Goal: Task Accomplishment & Management: Use online tool/utility

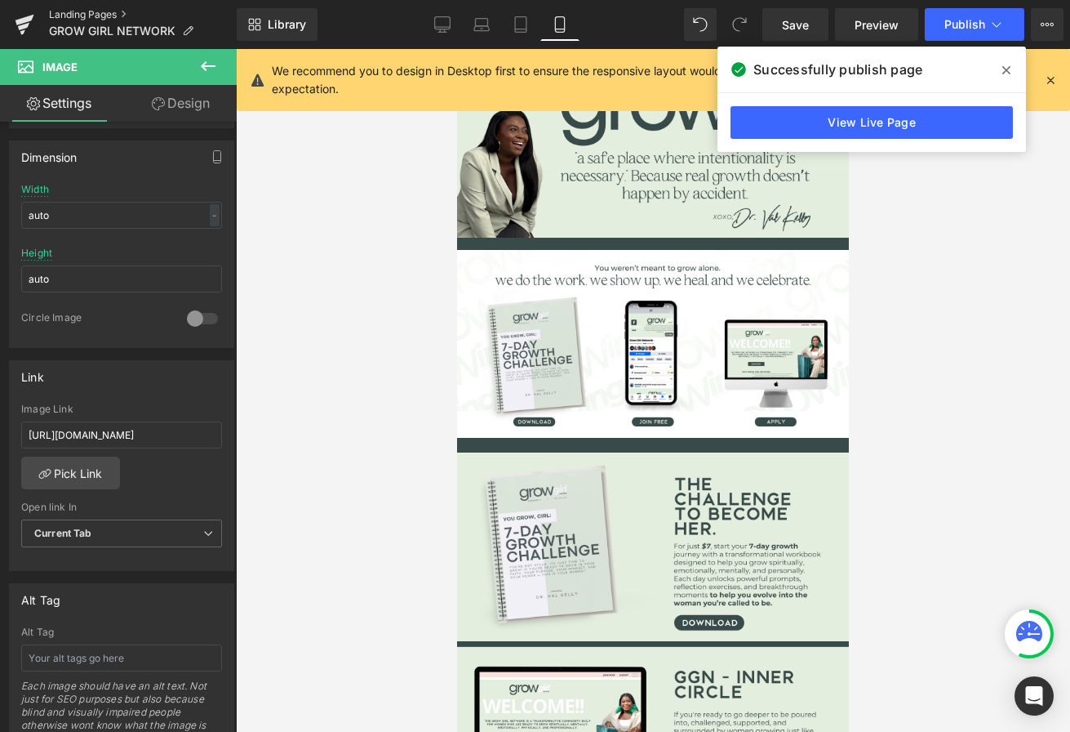
click at [76, 14] on link "Landing Pages" at bounding box center [143, 14] width 188 height 13
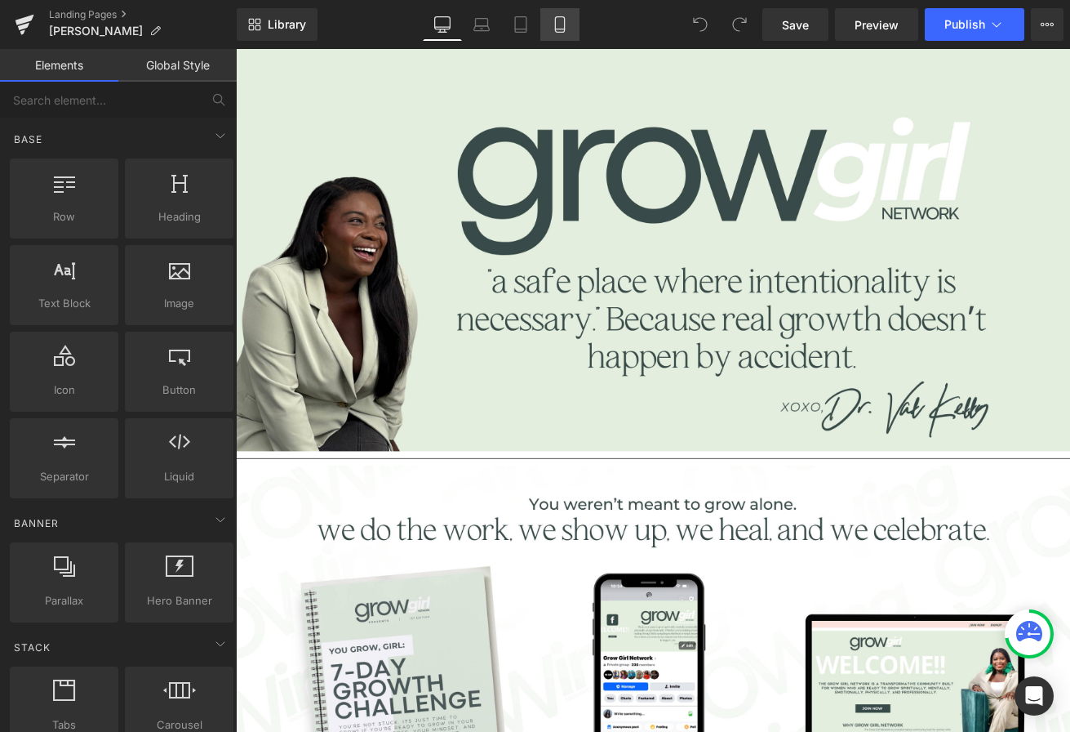
click at [563, 20] on icon at bounding box center [560, 24] width 16 height 16
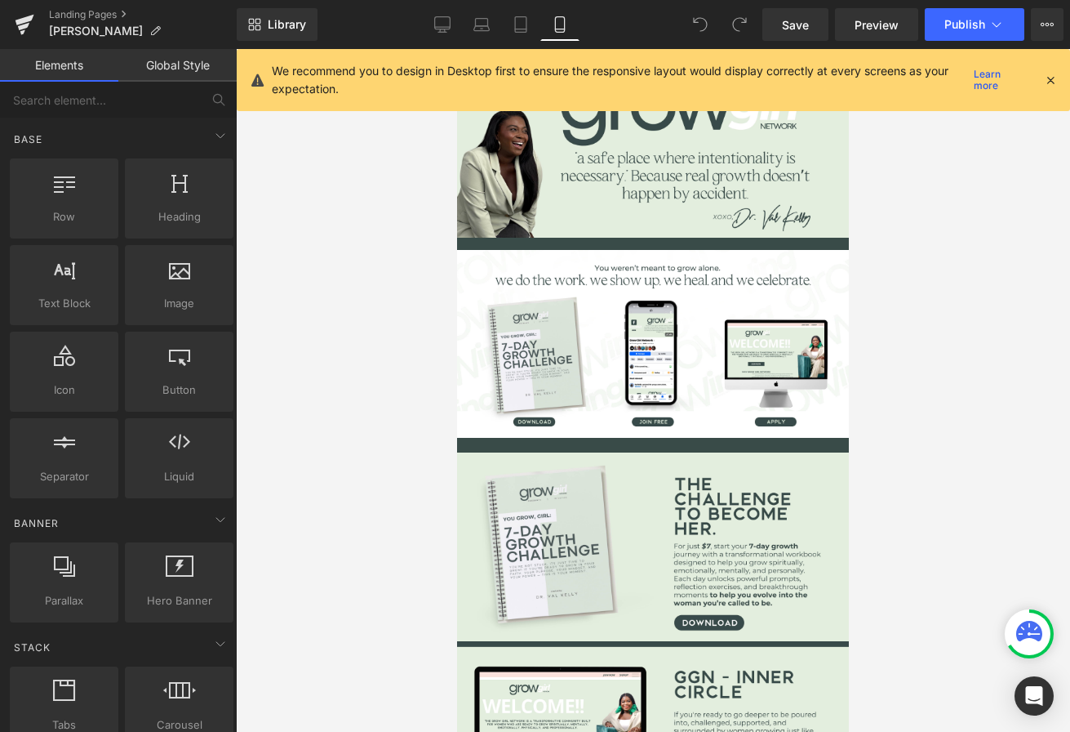
click at [1054, 78] on icon at bounding box center [1050, 80] width 15 height 15
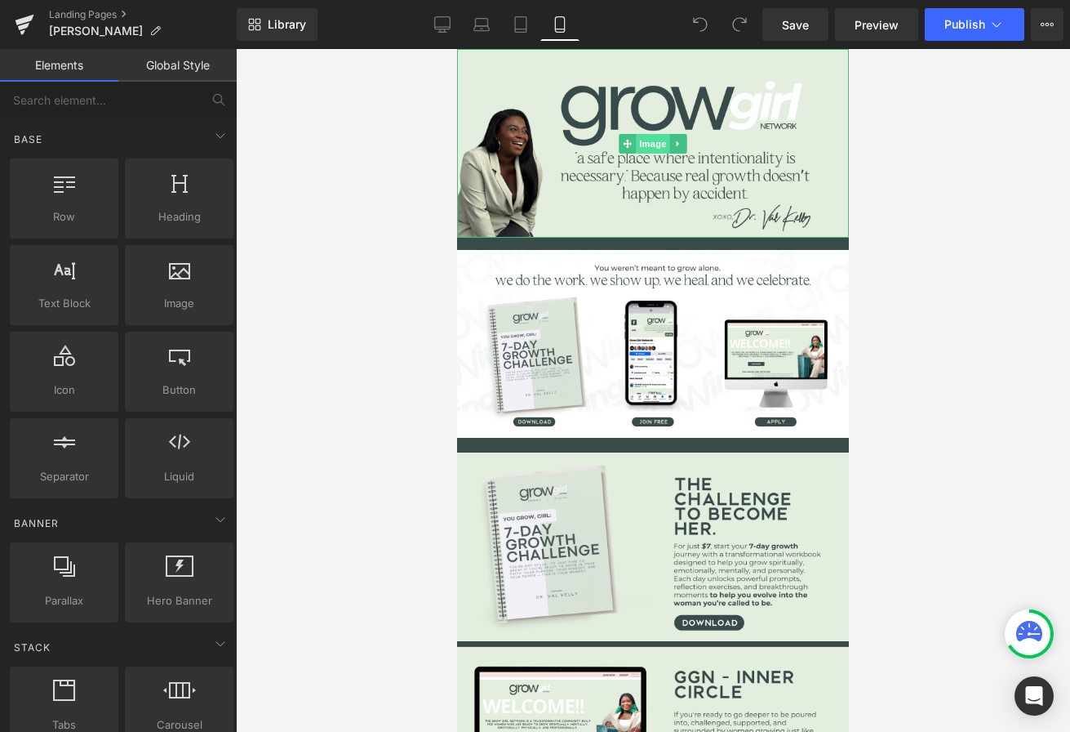
click at [636, 135] on span "Image" at bounding box center [653, 144] width 34 height 20
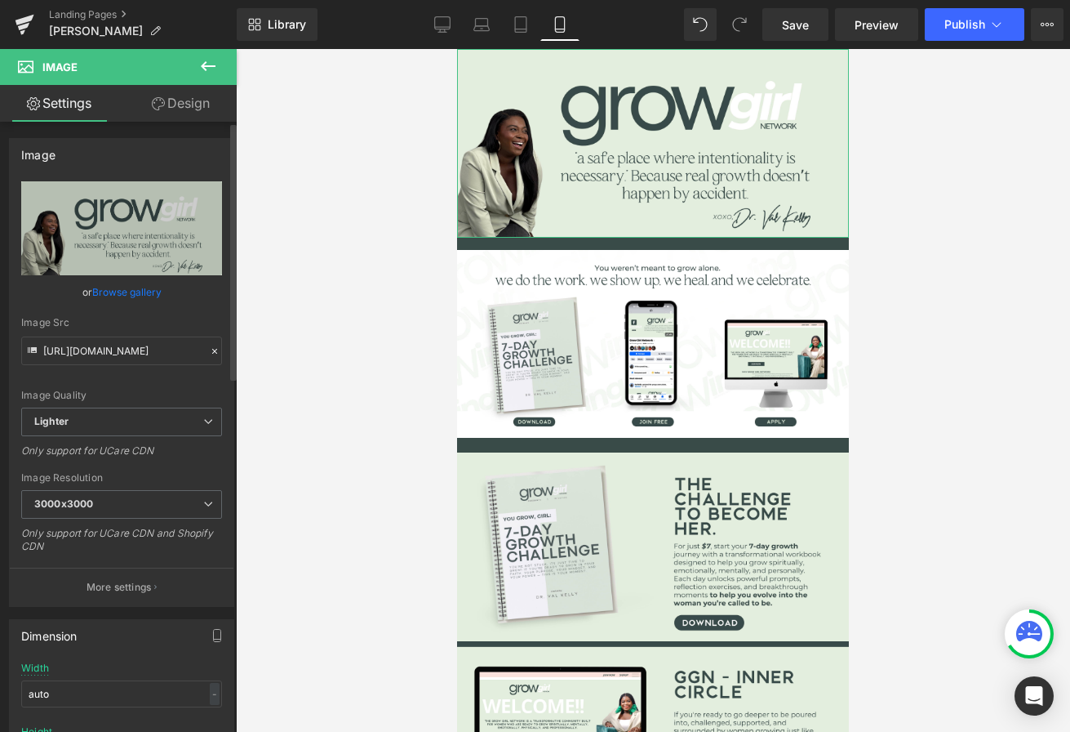
click at [140, 290] on link "Browse gallery" at bounding box center [126, 292] width 69 height 29
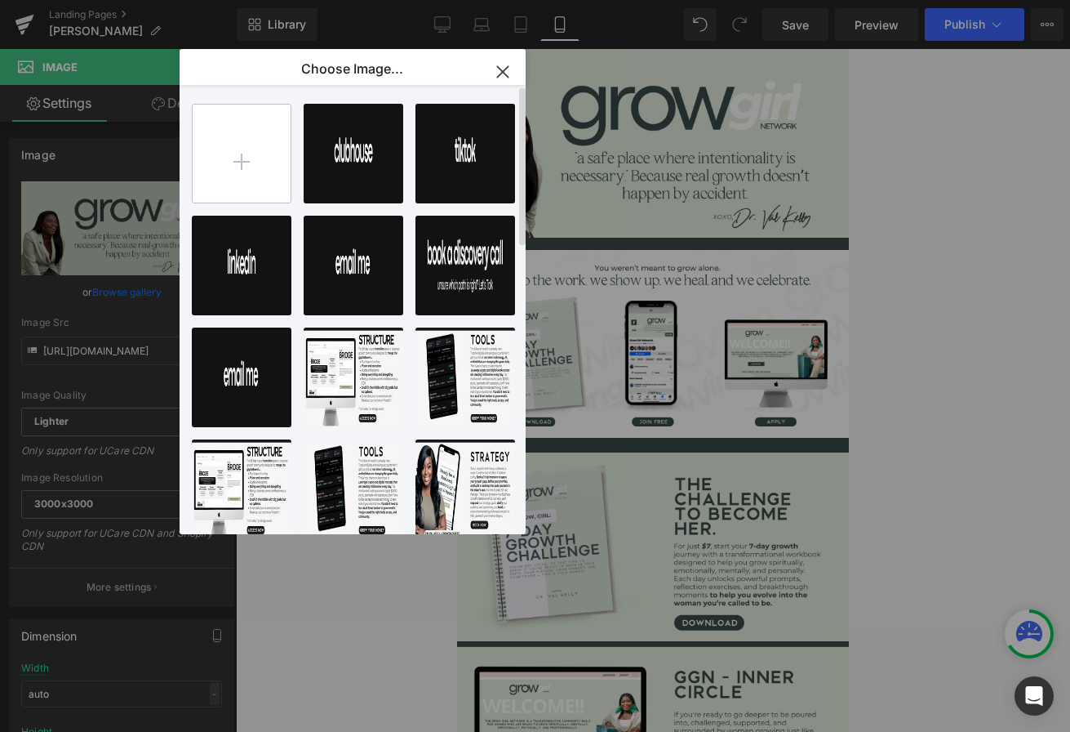
click at [235, 163] on input "file" at bounding box center [242, 154] width 98 height 98
type input "C:\fakepath\Copy of Val Kelly - Website Frames-7.png"
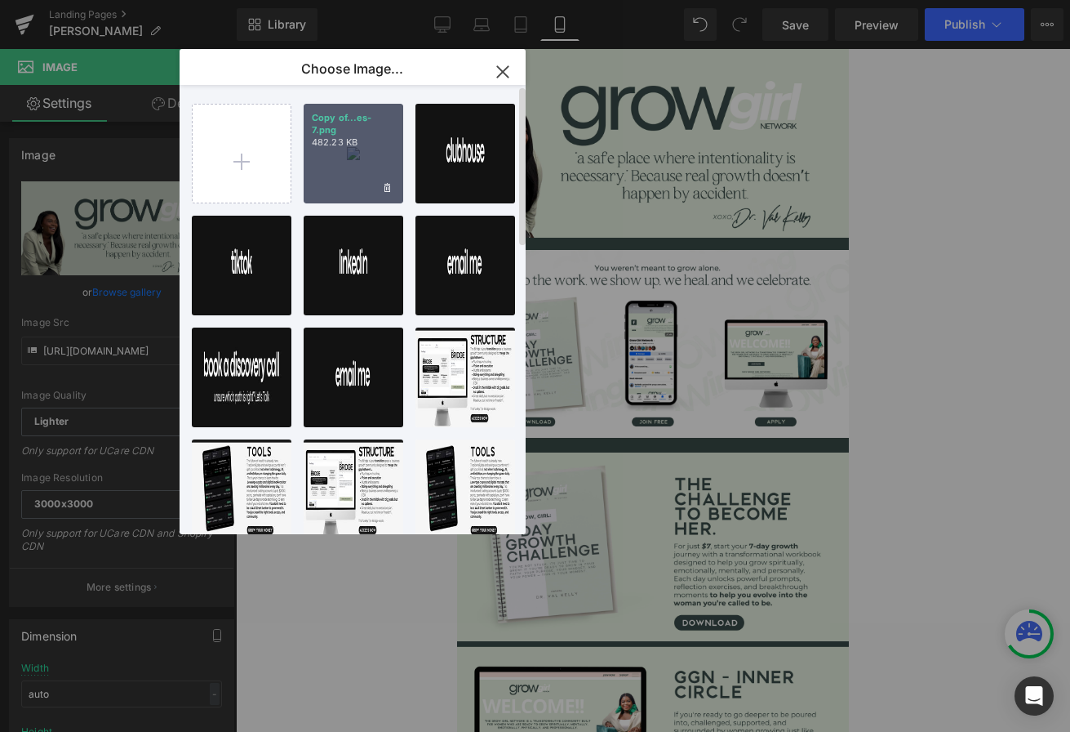
click at [367, 154] on div "Copy of...es-7.png 482.23 KB" at bounding box center [354, 154] width 100 height 100
type input "https://ucarecdn.com/bc58d836-7173-4e30-b951-8c3e8be23830/-/format/auto/-/previ…"
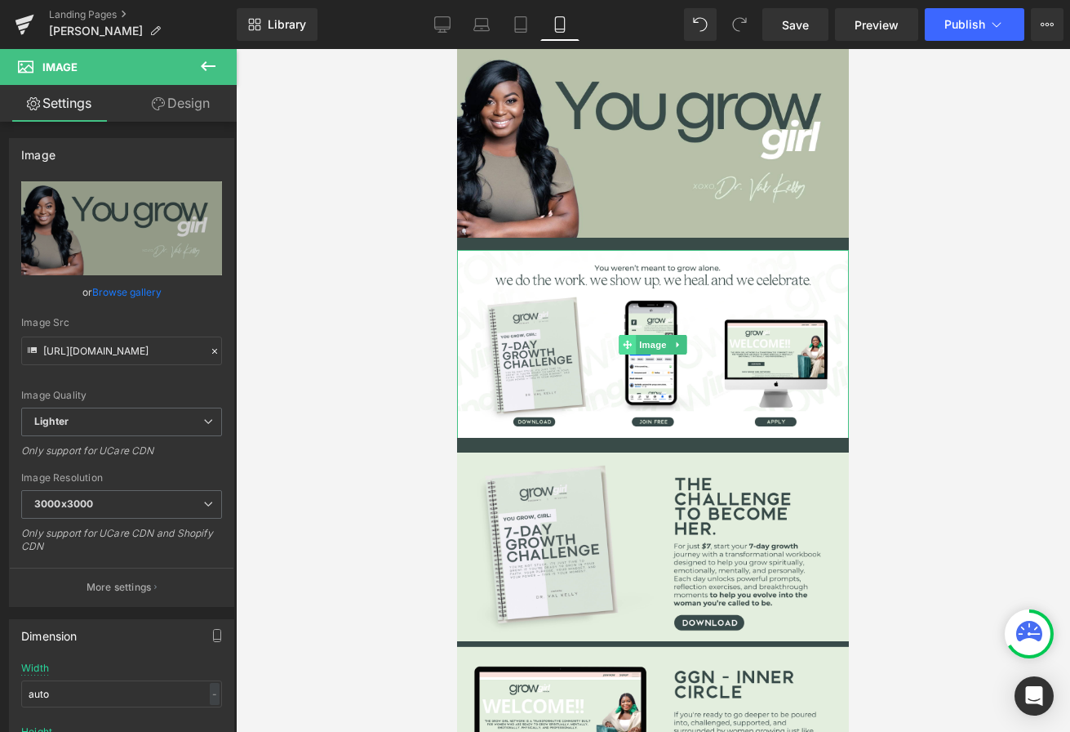
click at [620, 352] on span at bounding box center [627, 345] width 17 height 20
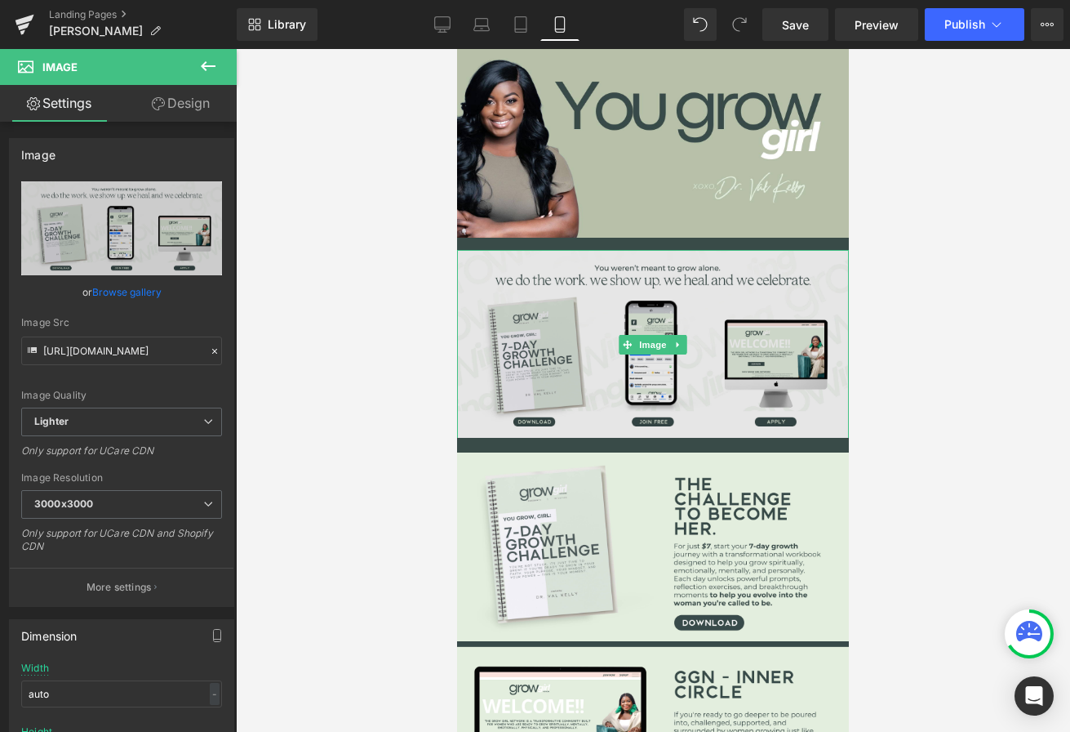
click at [575, 386] on img at bounding box center [653, 344] width 392 height 189
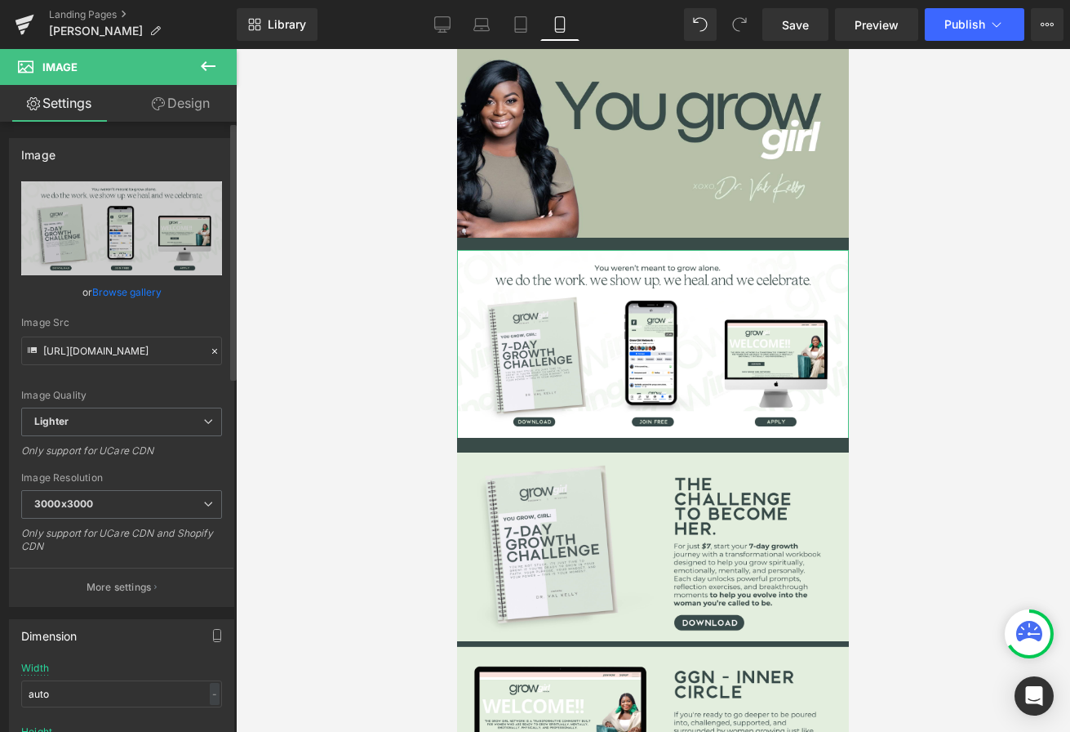
click at [131, 285] on link "Browse gallery" at bounding box center [126, 292] width 69 height 29
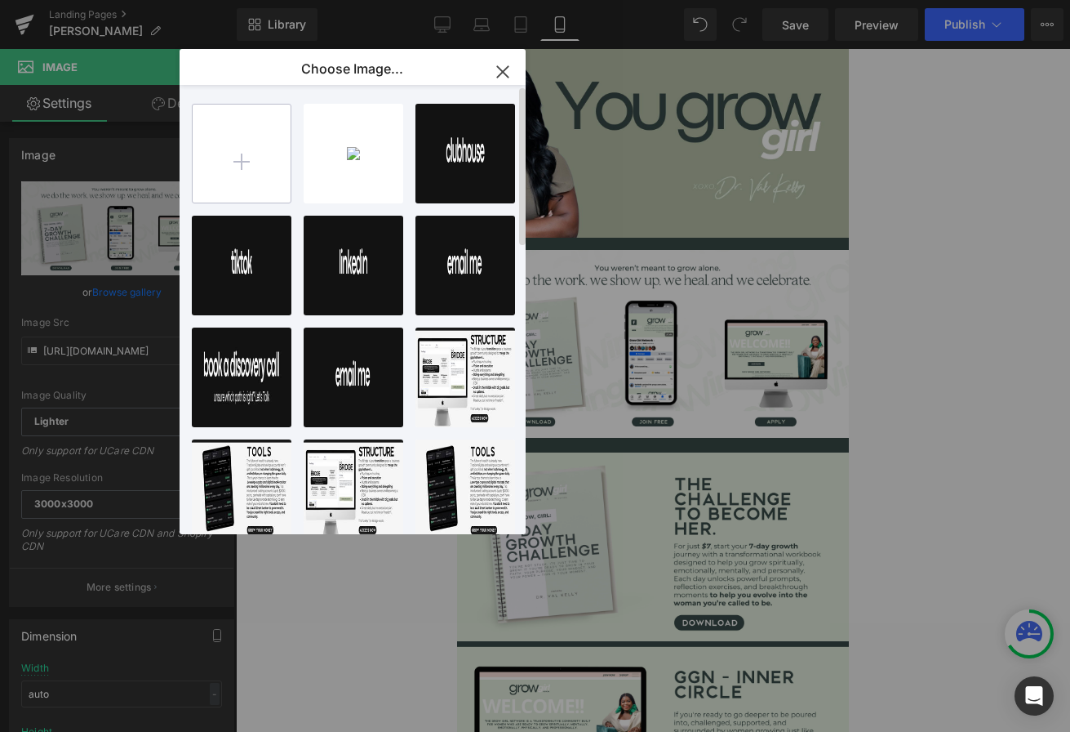
click at [225, 158] on input "file" at bounding box center [242, 154] width 98 height 98
type input "C:\fakepath\3.png"
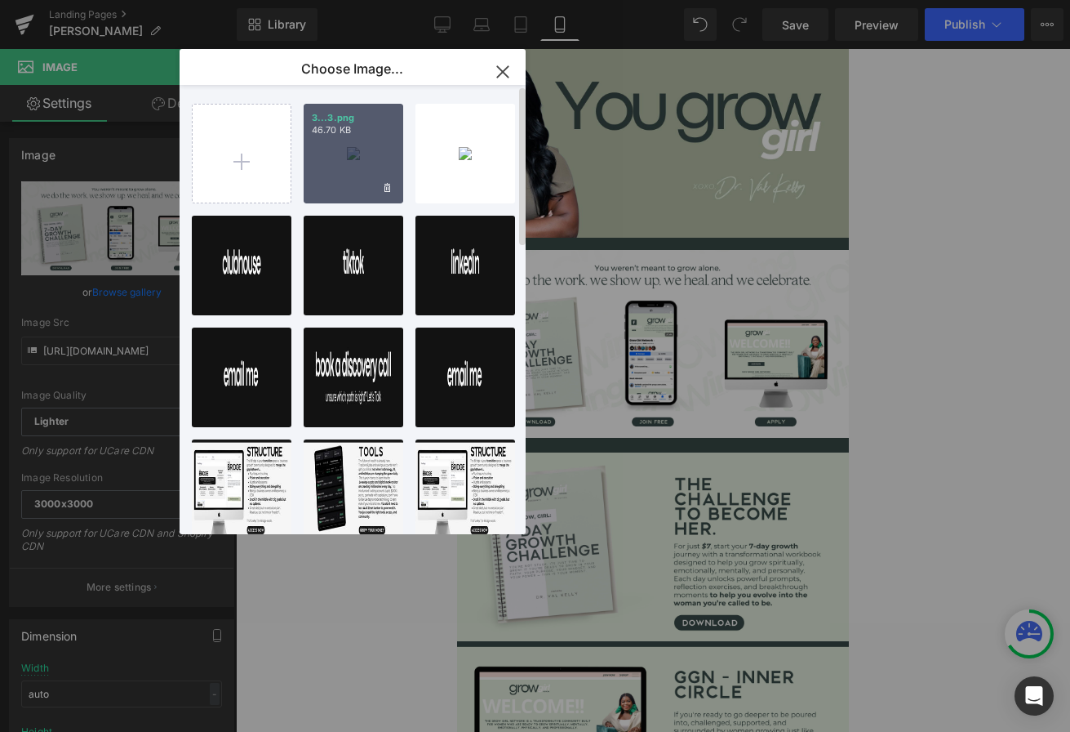
click at [367, 159] on div "3...3.png 46.70 KB" at bounding box center [354, 154] width 100 height 100
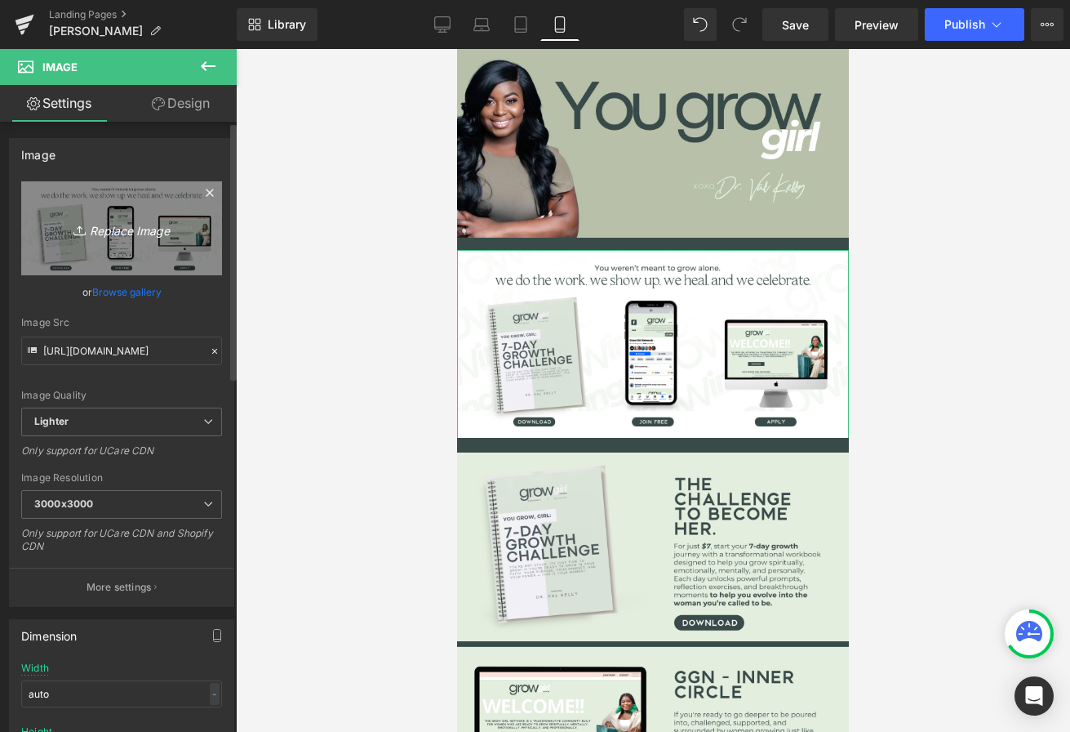
click at [182, 231] on icon "Replace Image" at bounding box center [121, 228] width 131 height 20
type input "C:\fakepath\3.png"
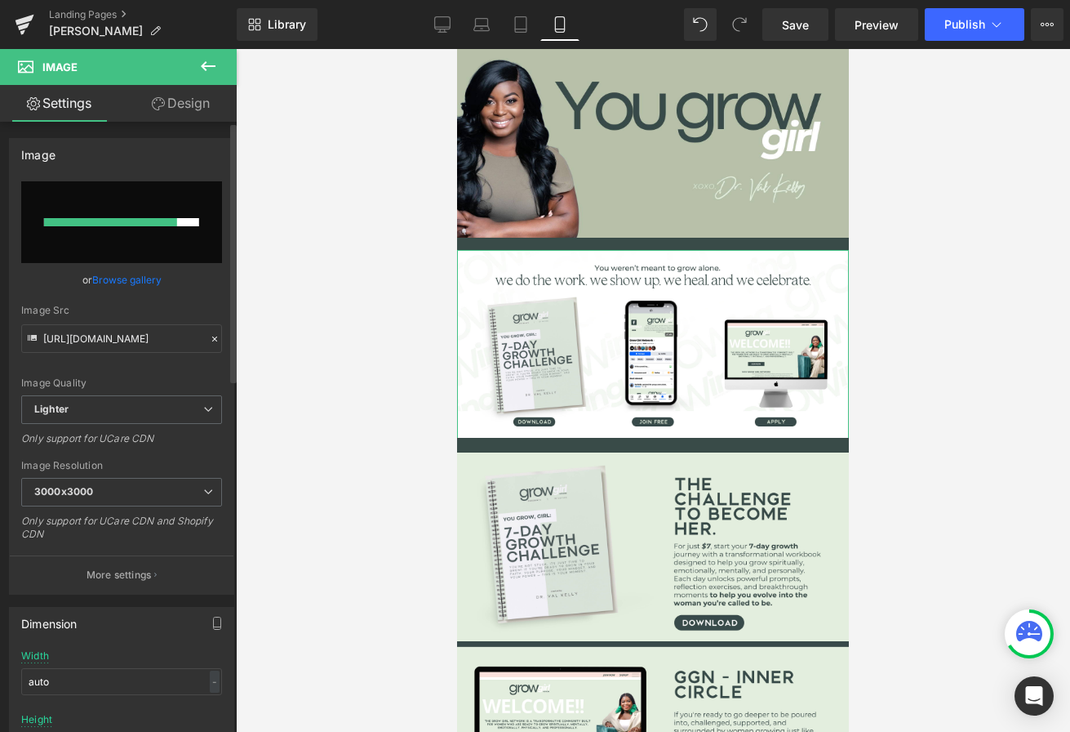
click at [137, 277] on link "Browse gallery" at bounding box center [126, 279] width 69 height 29
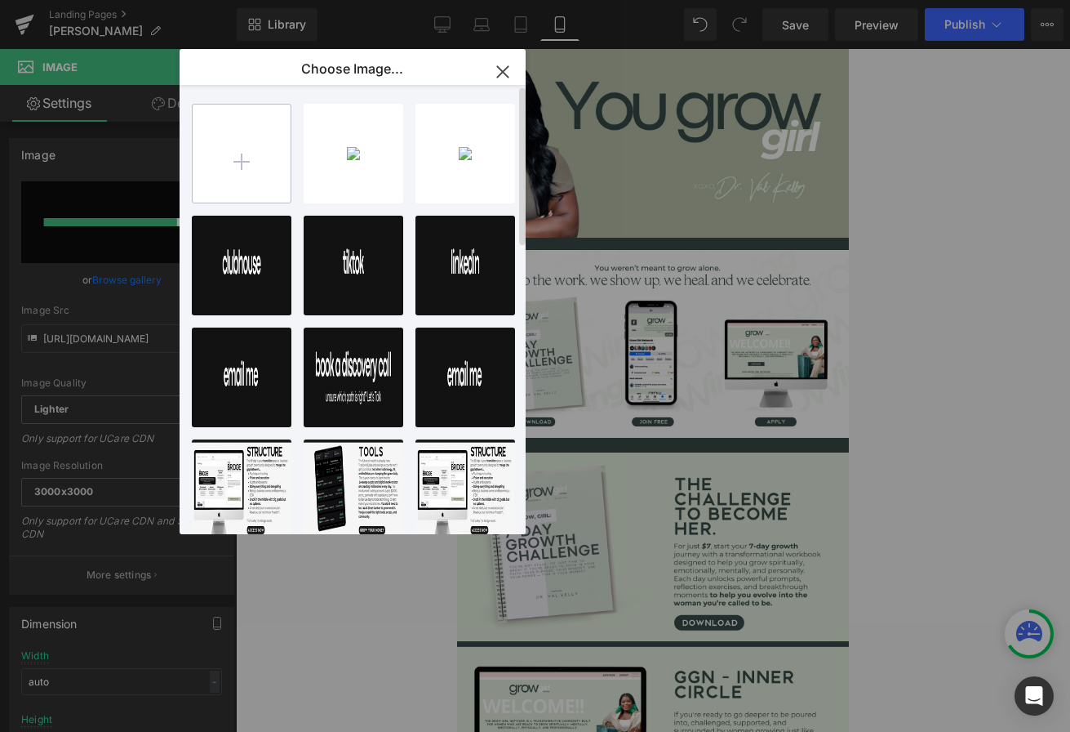
click at [242, 170] on input "file" at bounding box center [242, 154] width 98 height 98
type input "C:\fakepath\4.png"
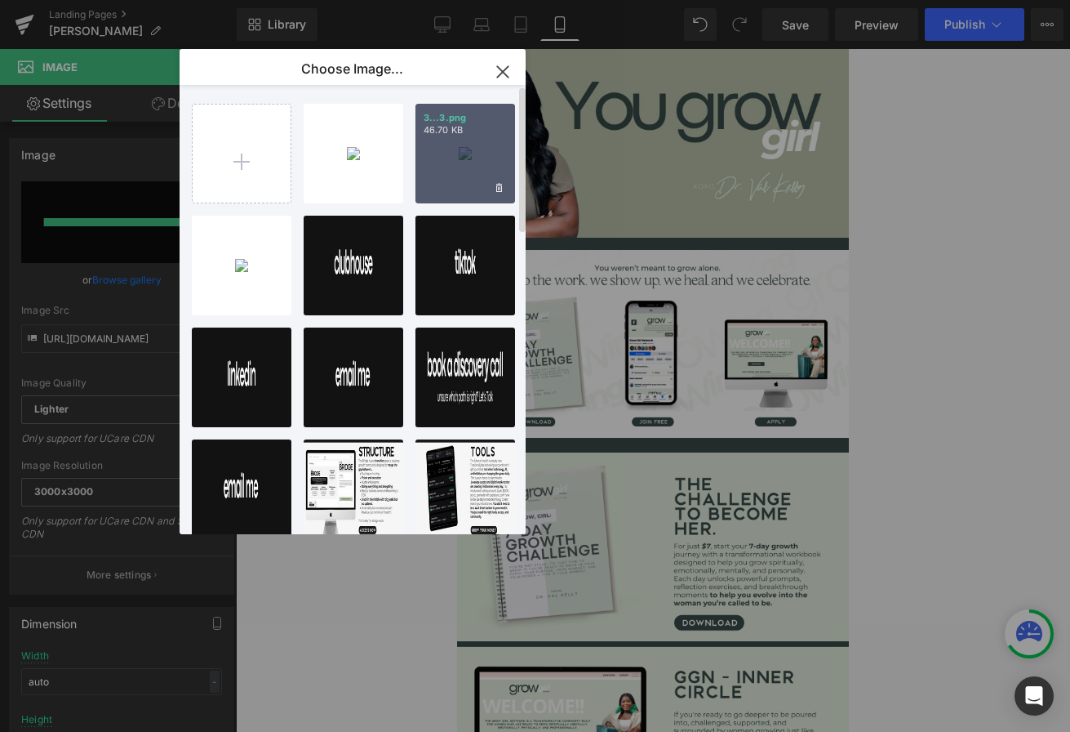
click at [437, 157] on div "3...3.png 46.70 KB" at bounding box center [466, 154] width 100 height 100
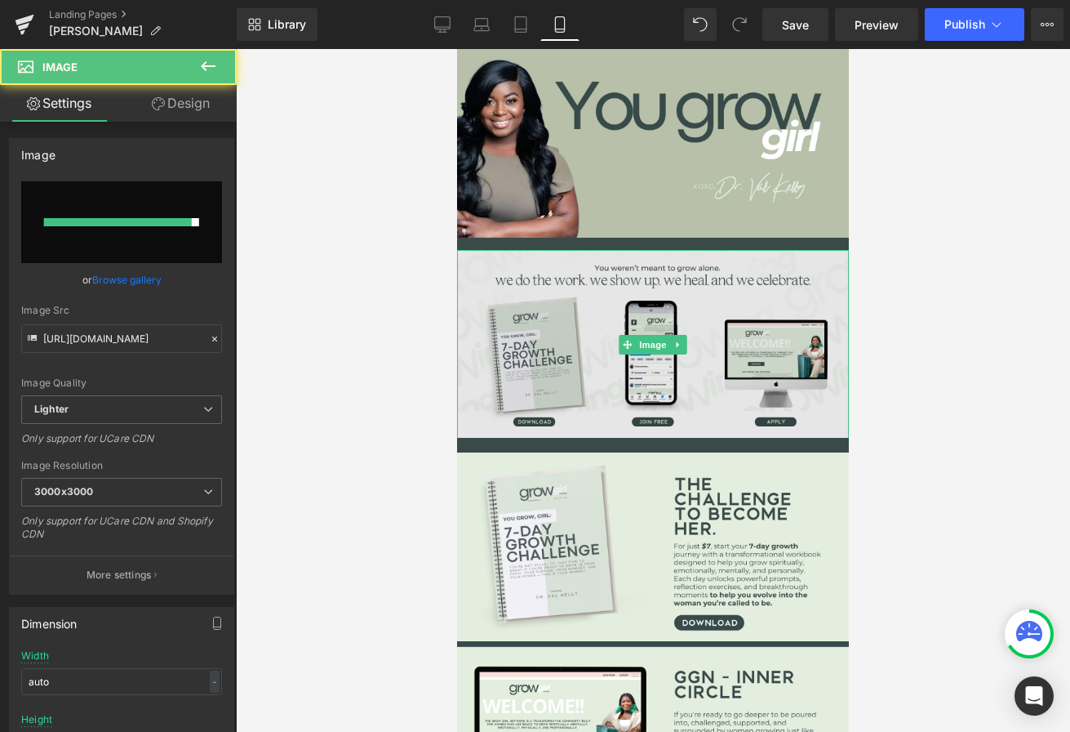
click at [597, 345] on img at bounding box center [653, 344] width 392 height 189
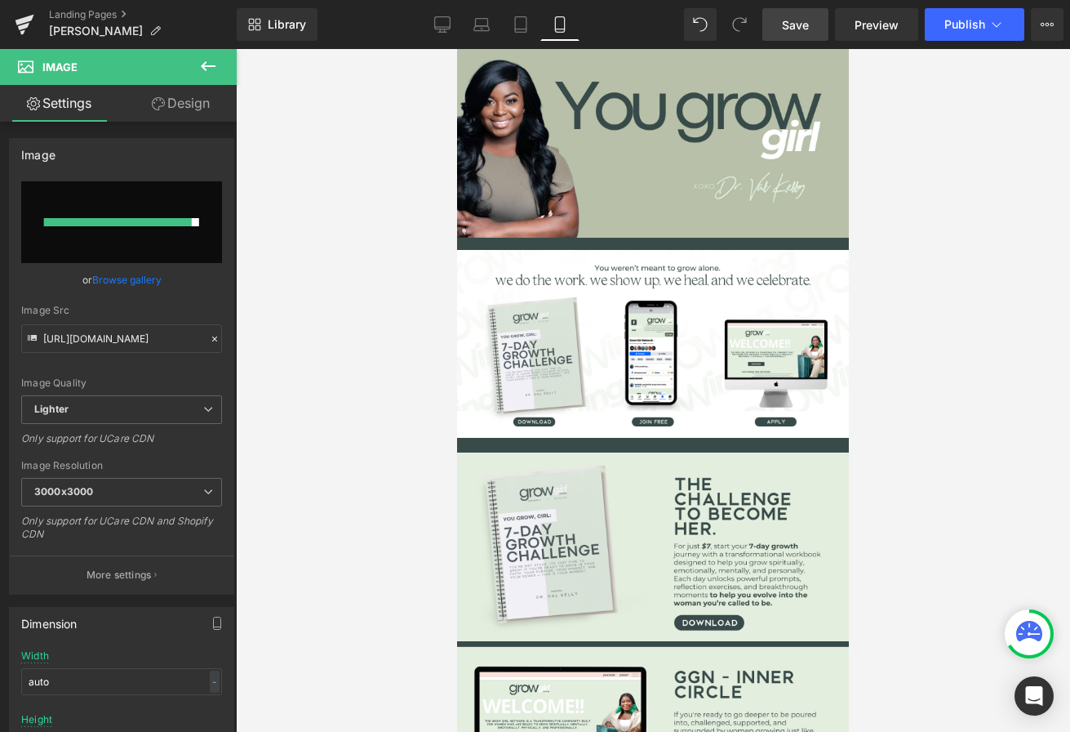
click at [807, 21] on span "Save" at bounding box center [795, 24] width 27 height 17
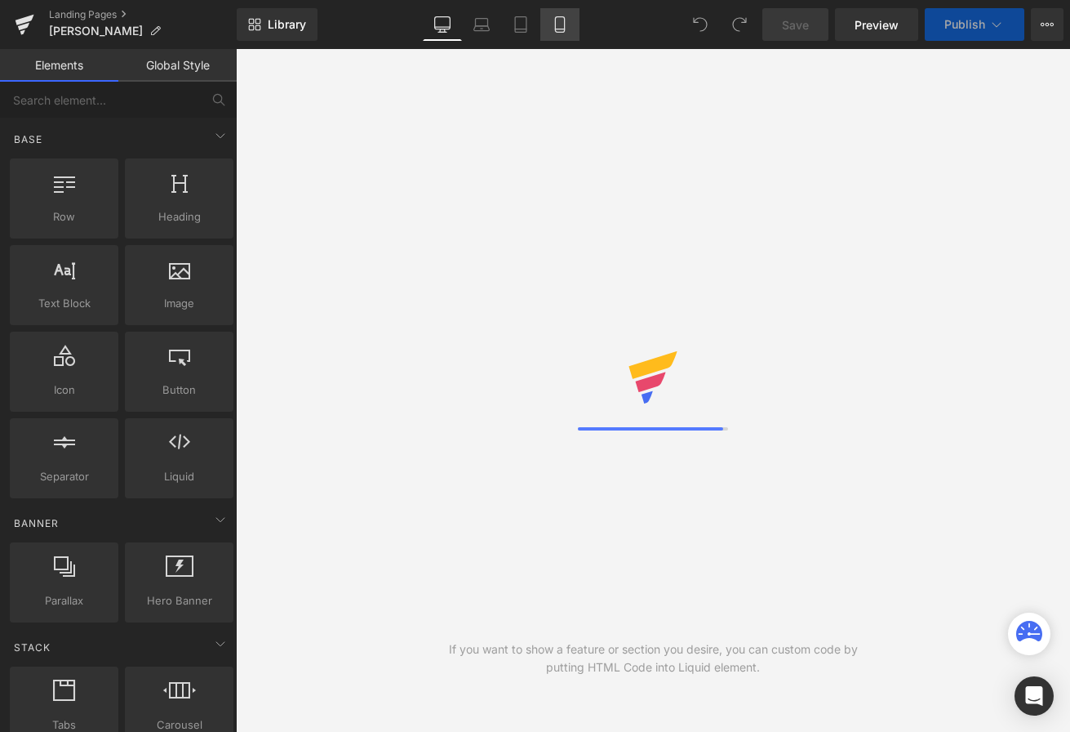
click at [556, 25] on icon at bounding box center [559, 25] width 9 height 16
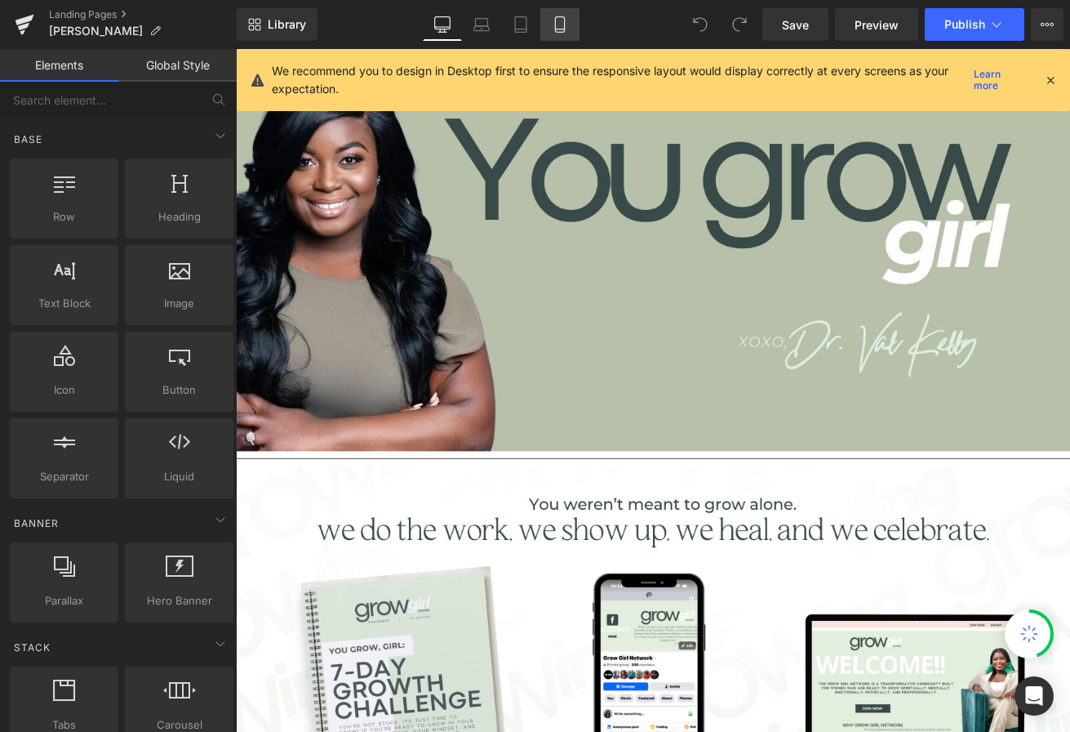
click at [561, 25] on icon at bounding box center [560, 24] width 16 height 16
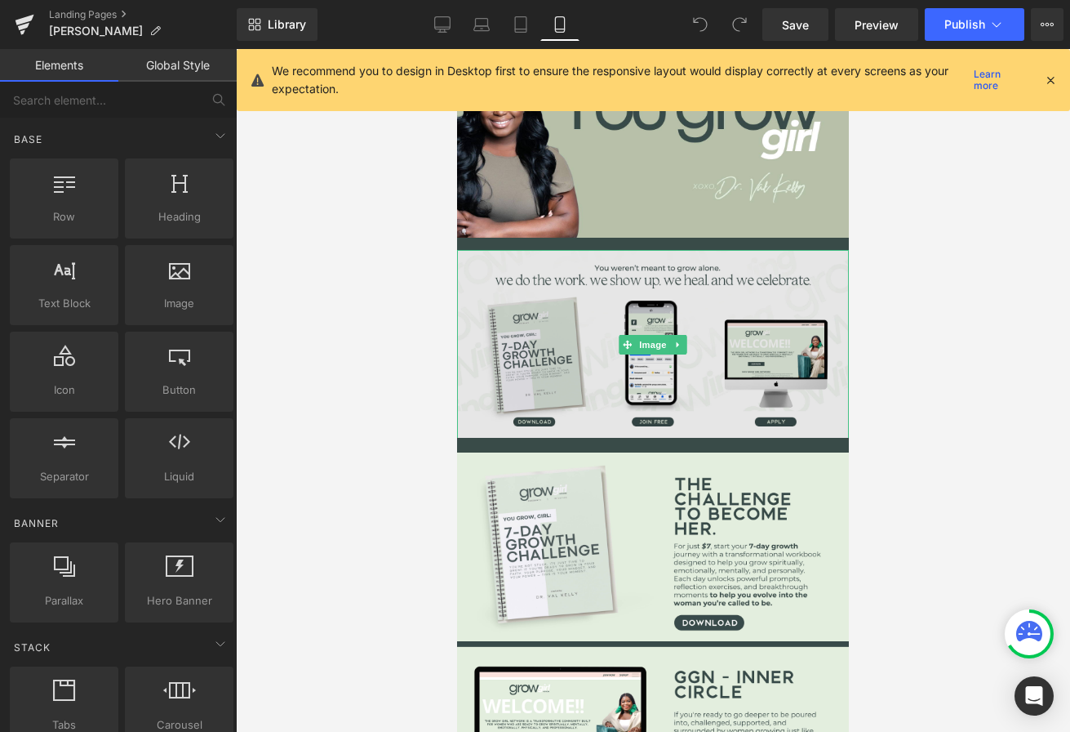
click at [581, 354] on img at bounding box center [653, 344] width 392 height 189
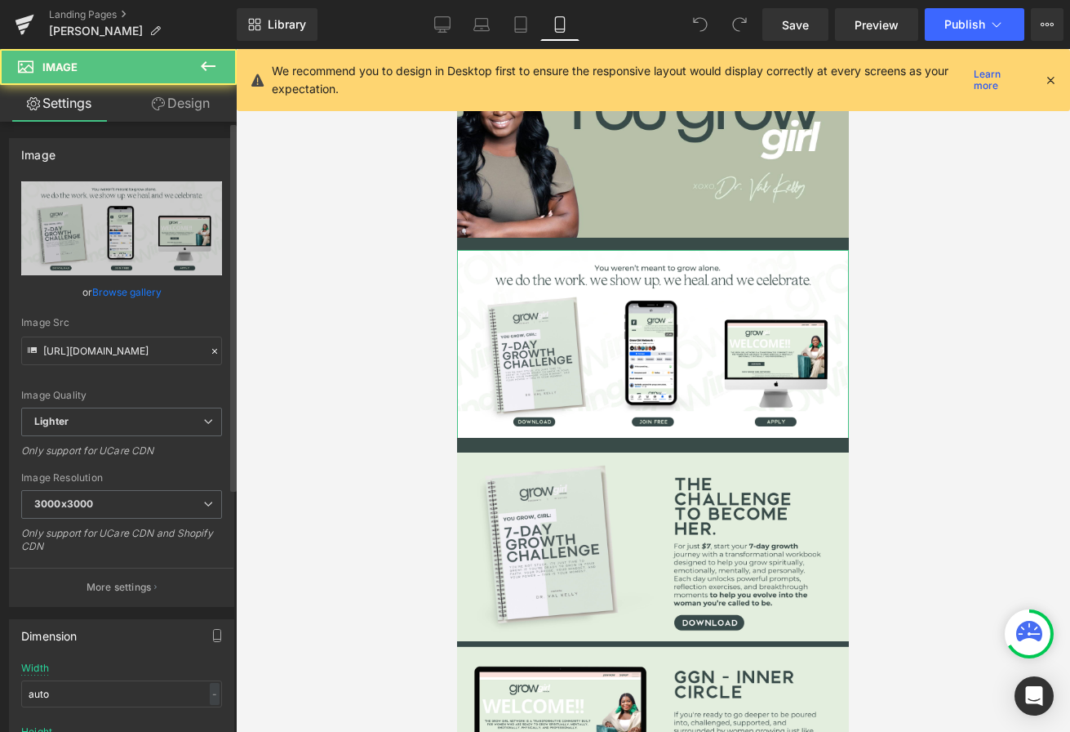
click at [149, 287] on link "Browse gallery" at bounding box center [126, 292] width 69 height 29
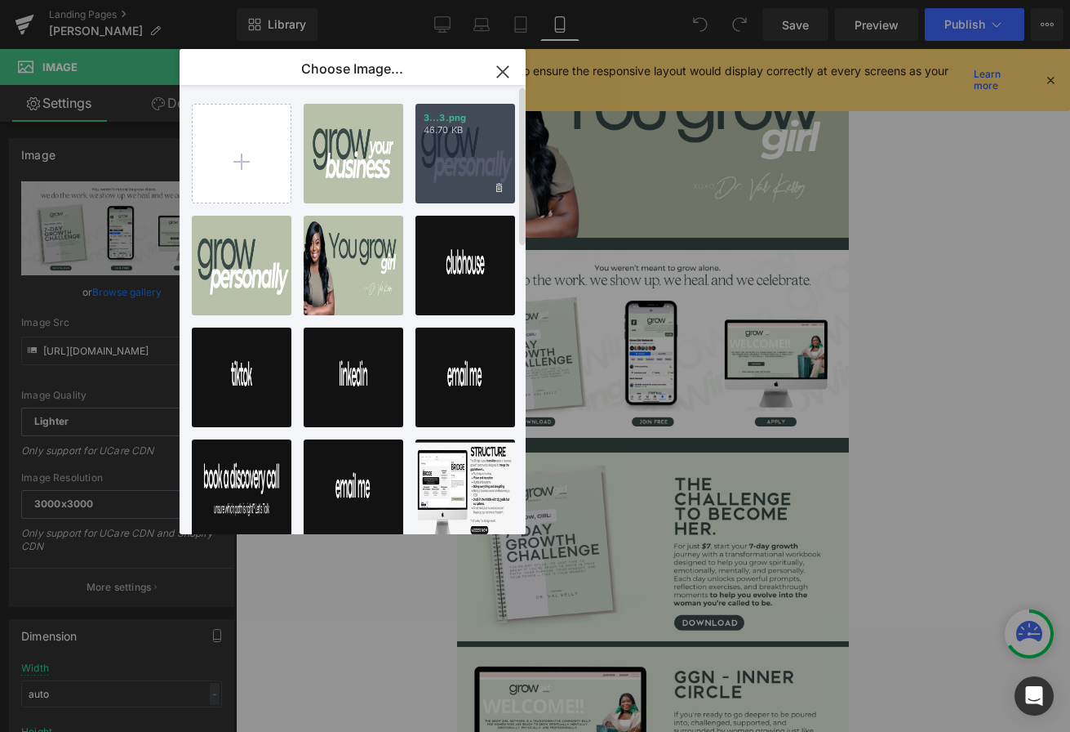
click at [442, 165] on div "3...3.png 46.70 KB" at bounding box center [466, 154] width 100 height 100
type input "https://ucarecdn.com/7a7c5148-20fd-4a1d-8a27-a1e04af79711/-/format/auto/-/previ…"
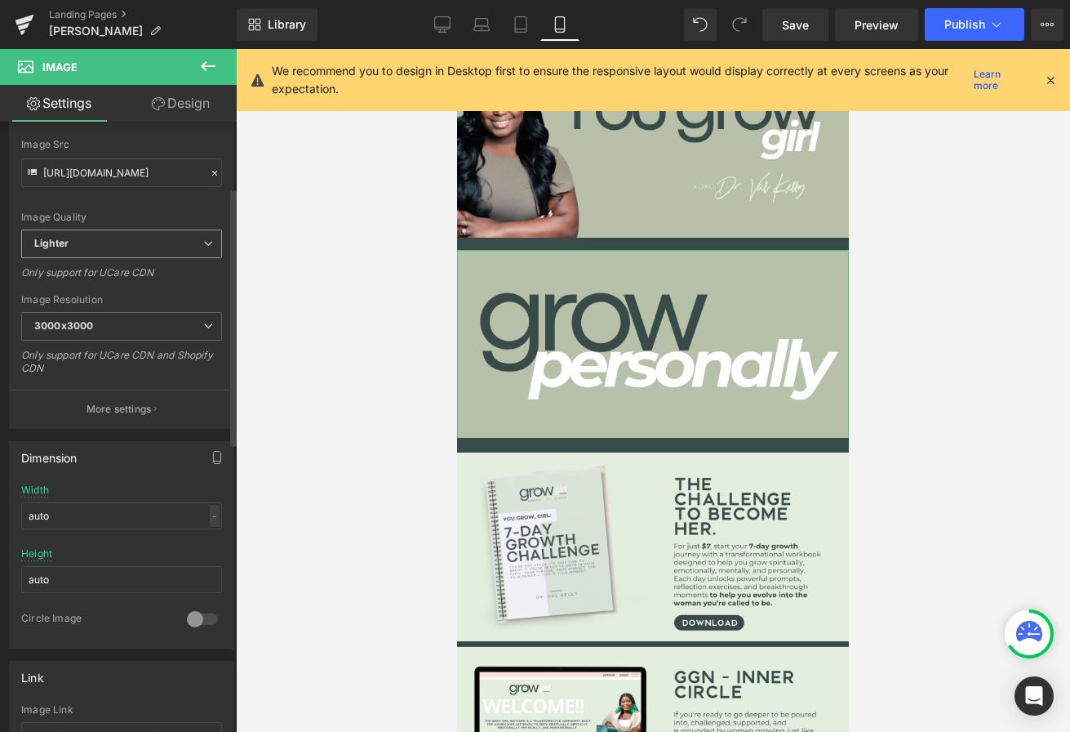
scroll to position [366, 0]
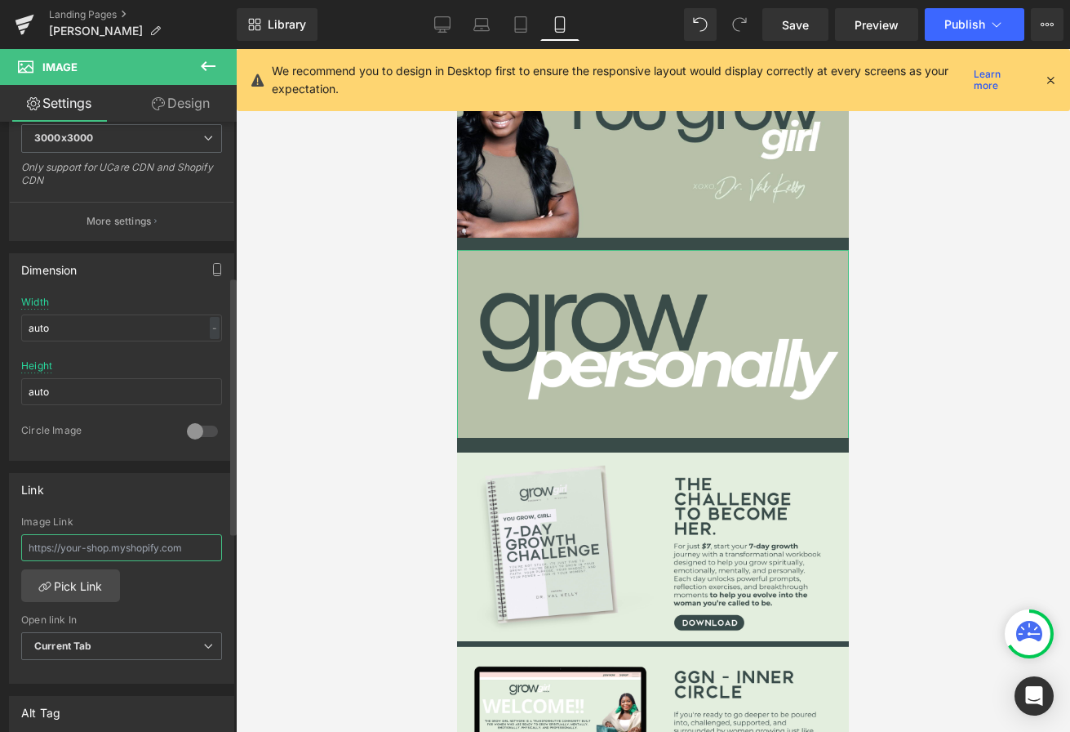
click at [117, 550] on input "text" at bounding box center [121, 547] width 201 height 27
paste input "https://l.instagram.com/?u=https%3A%2F%2Fcklinks.biz%2Fggn%3Ffbclid%3DPAZXh0bgN…"
click at [176, 544] on input "https://l.instagram.com/?u=https%3A%2F%2Fcklinks.biz%2Fggn%3Ffbclid%3DPAZXh0bgN…" at bounding box center [121, 547] width 201 height 27
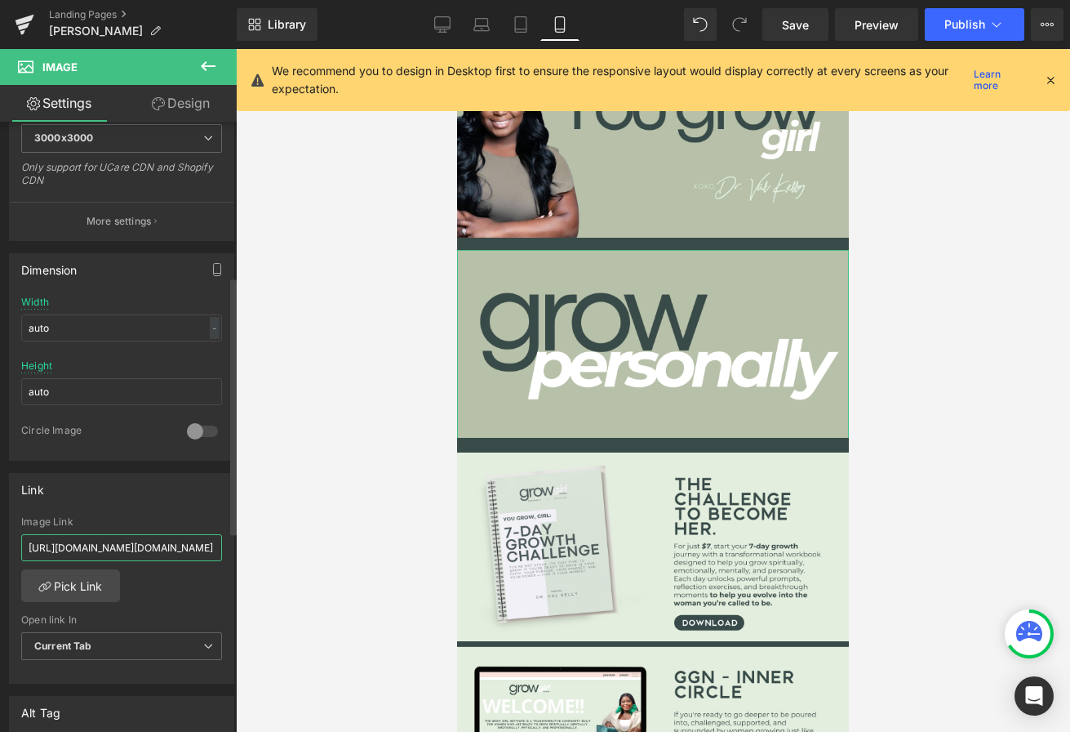
drag, startPoint x: 176, startPoint y: 544, endPoint x: 0, endPoint y: 543, distance: 175.5
click at [0, 543] on div "Link https://l.instagram.com/?u=https%3A%2F%2Fcklinks.biz%2Fggn%3Ffbclid%3DPAZX…" at bounding box center [122, 572] width 244 height 224
paste input "cklinks.biz/pages/ggn"
type input "https://cklinks.biz/pages/ggn"
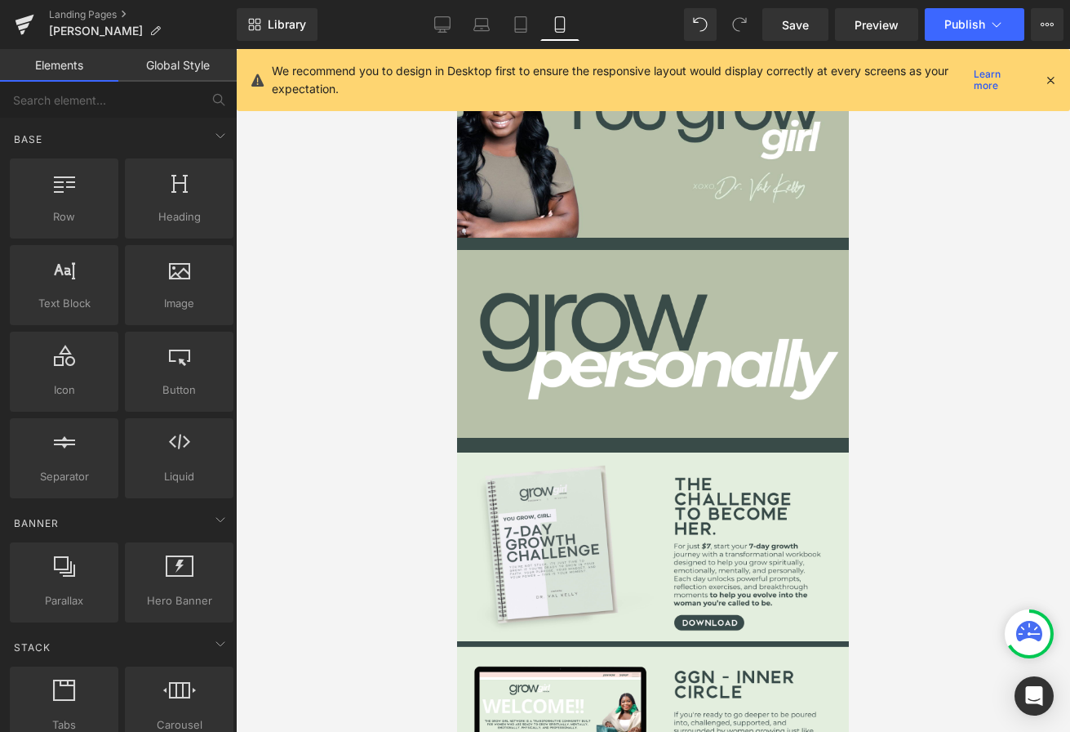
click at [310, 498] on div at bounding box center [653, 390] width 834 height 683
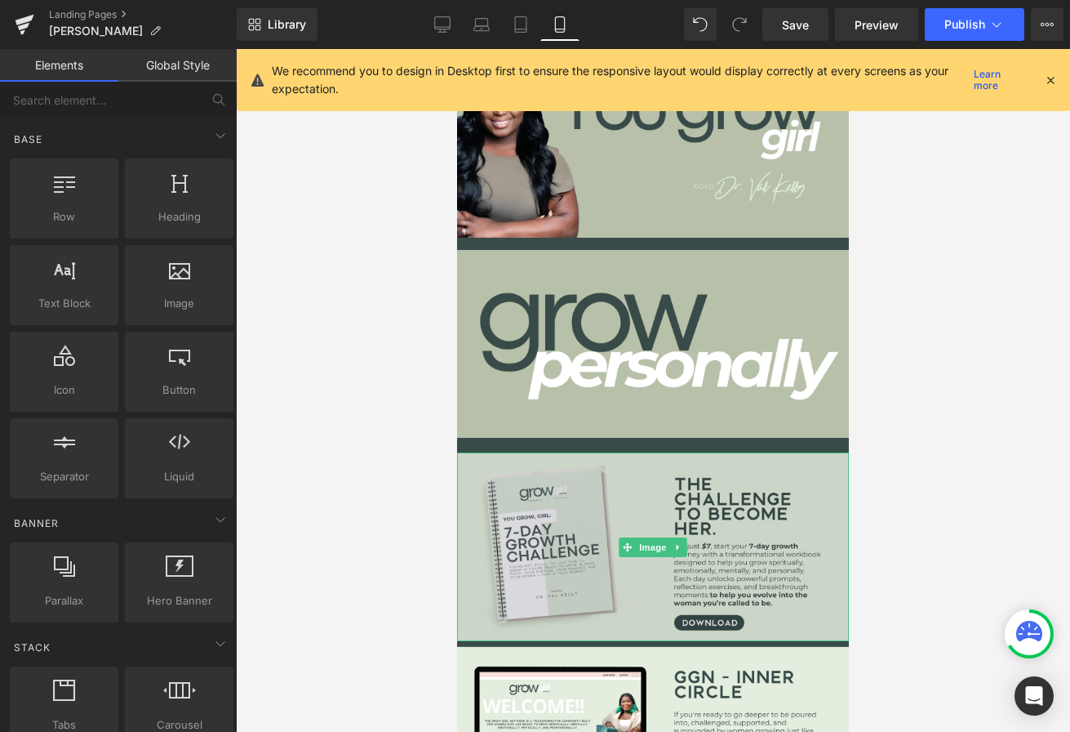
click at [554, 478] on img at bounding box center [653, 546] width 392 height 189
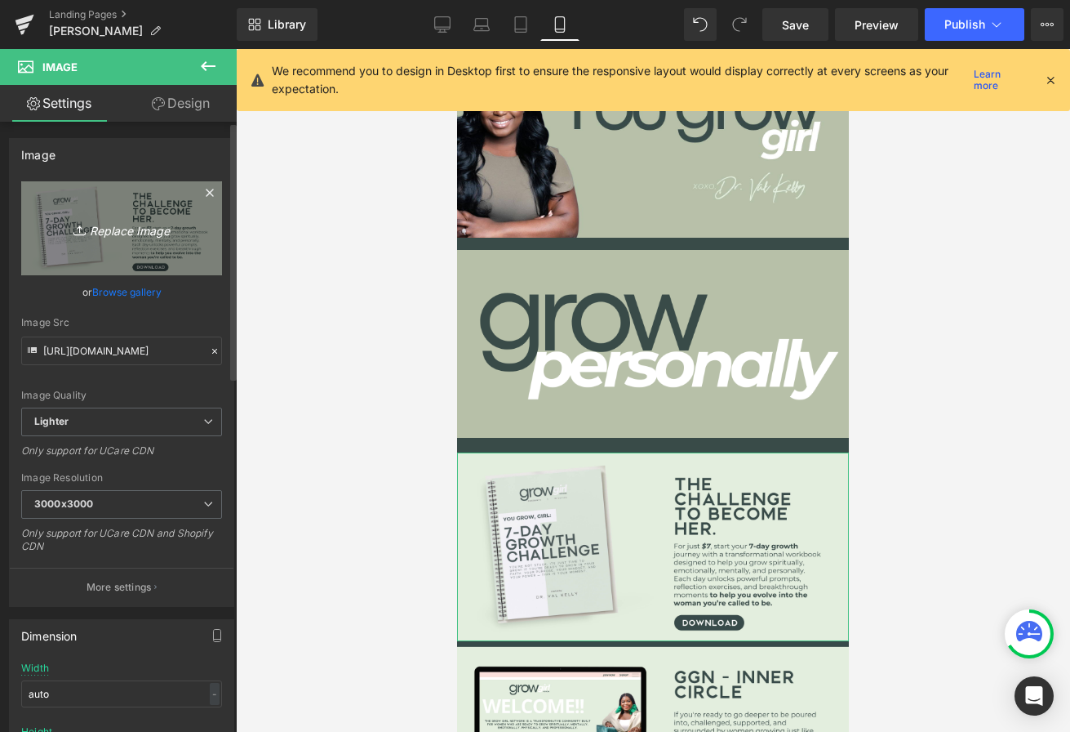
click at [143, 219] on icon "Replace Image" at bounding box center [121, 228] width 131 height 20
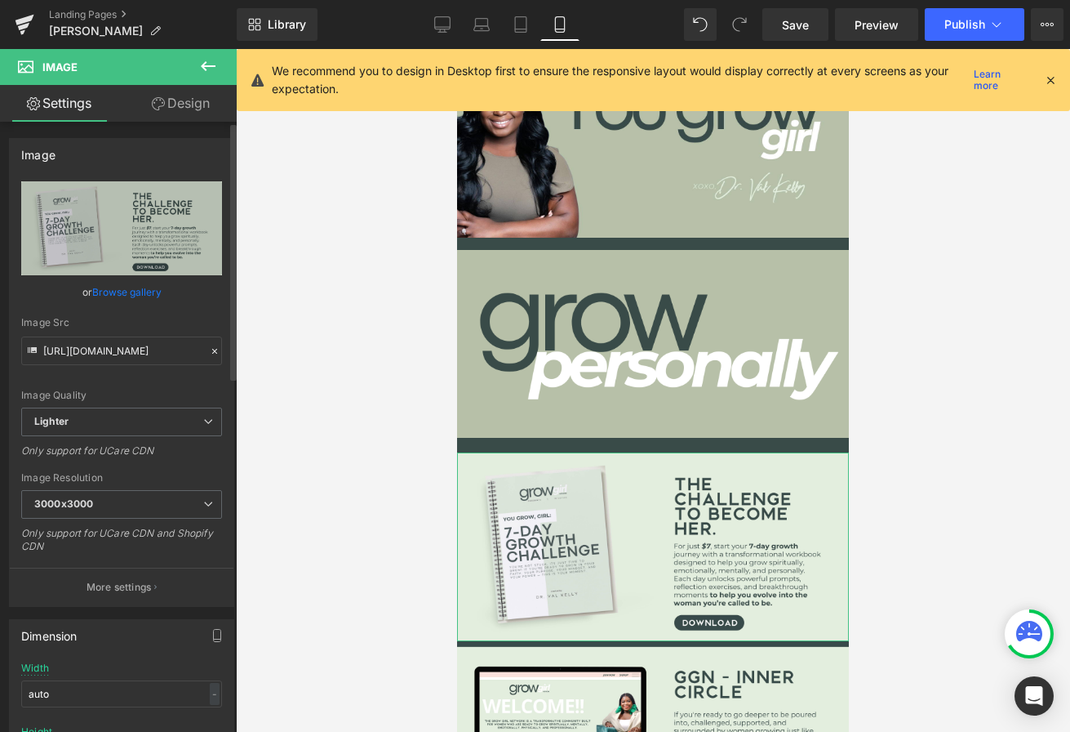
click at [128, 287] on link "Browse gallery" at bounding box center [126, 292] width 69 height 29
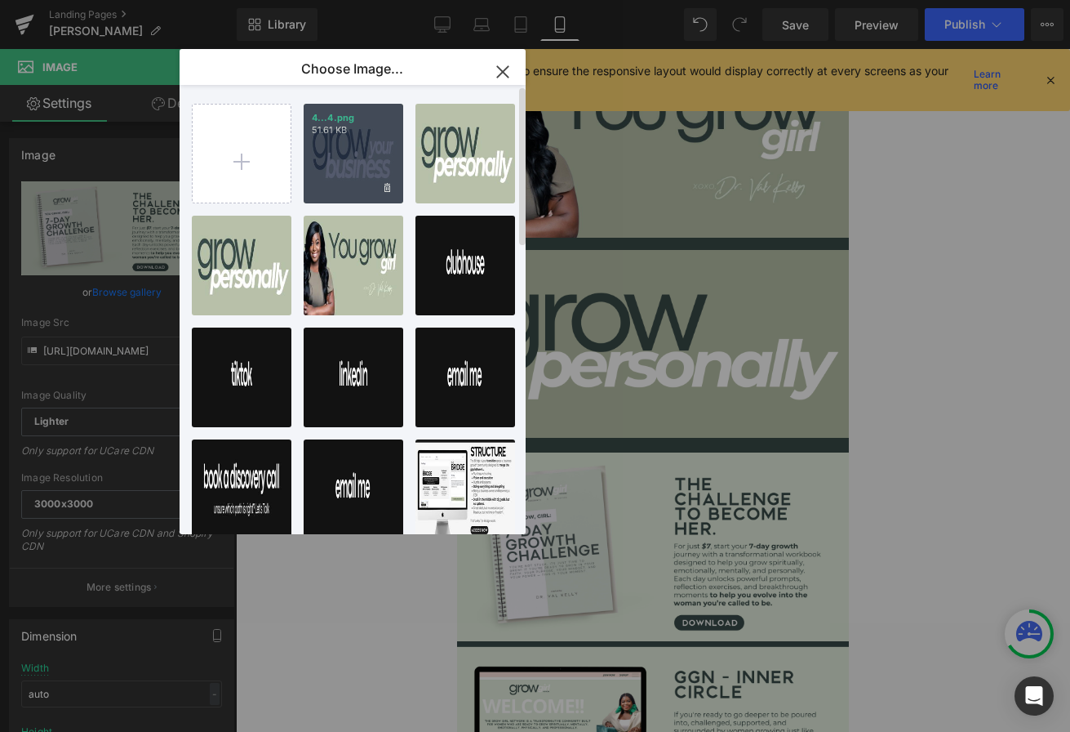
click at [361, 161] on div "4...4.png 51.61 KB" at bounding box center [354, 154] width 100 height 100
type input "https://ucarecdn.com/d0fca1e4-5790-4a75-958a-9475c2a519ee/-/format/auto/-/previ…"
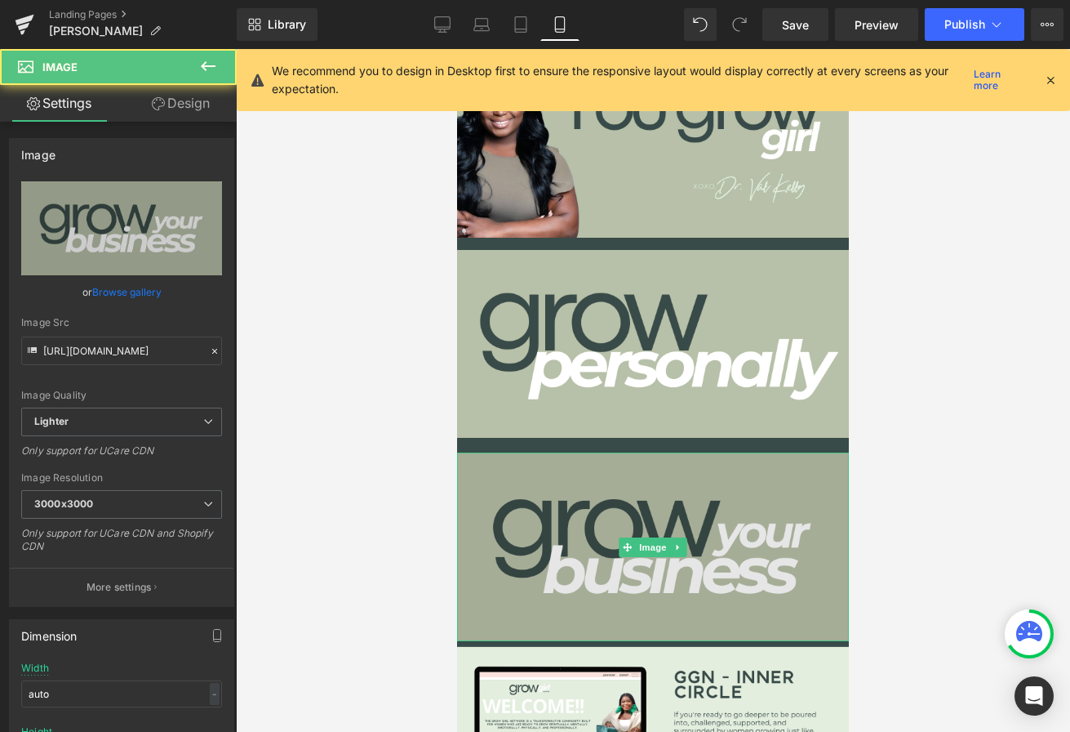
click at [567, 580] on img at bounding box center [653, 546] width 392 height 189
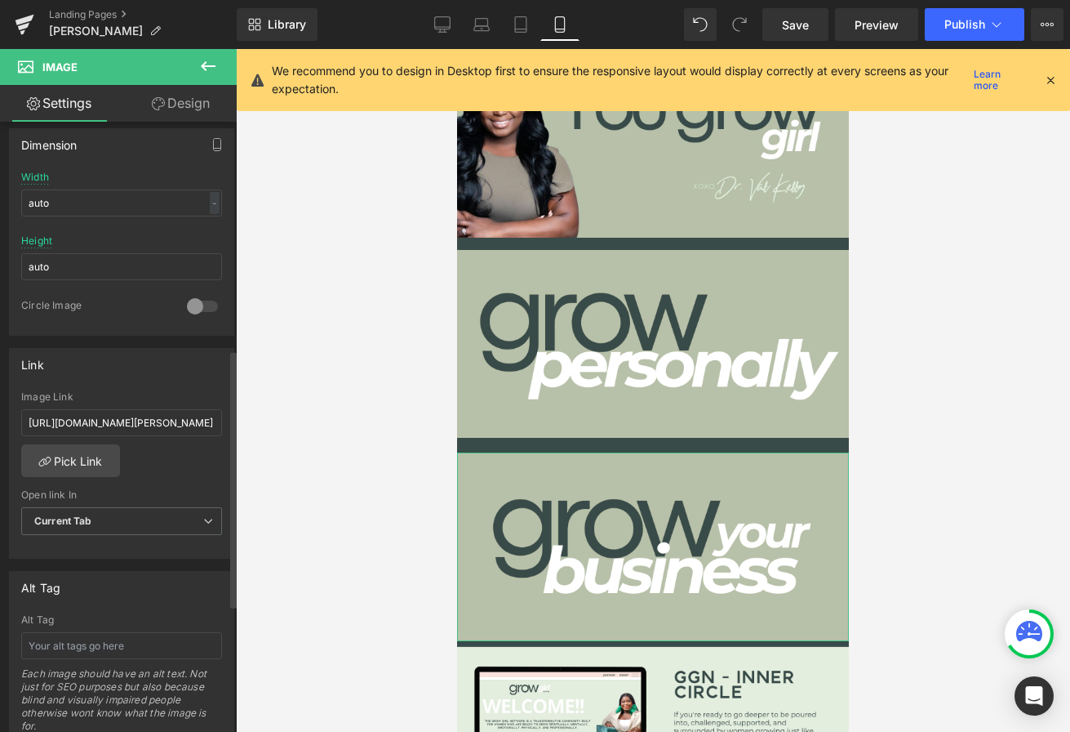
scroll to position [547, 0]
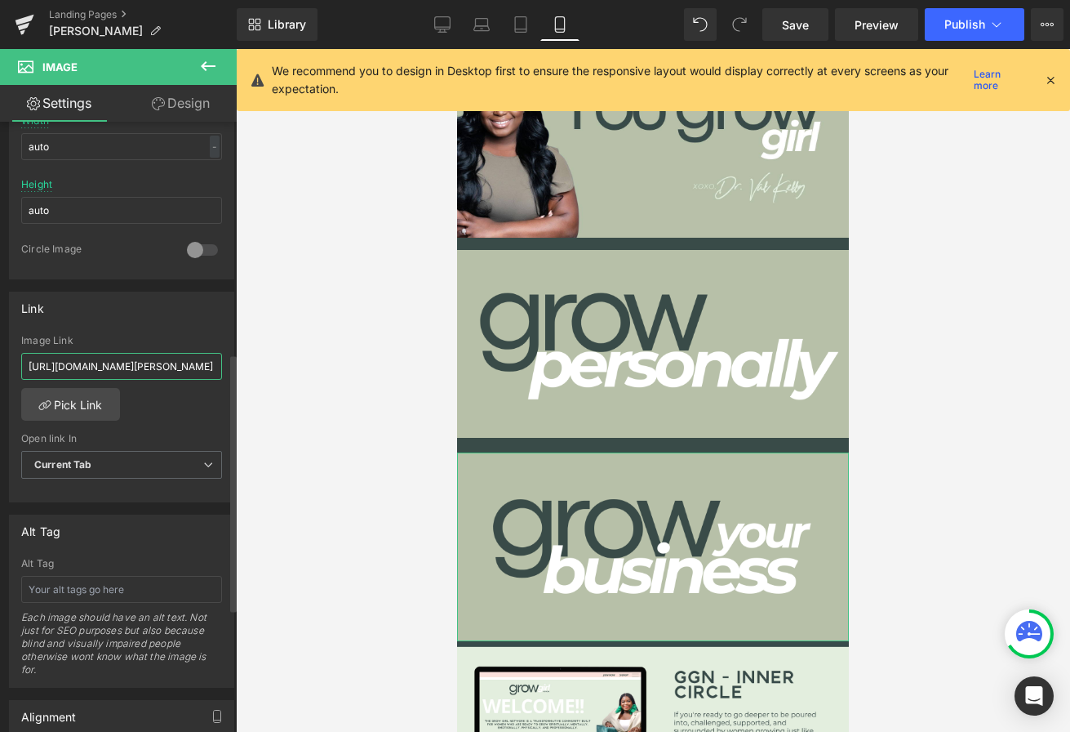
click at [133, 362] on input "https://cklinks.biz/collections/val-kelly?_ab=0&key=1753235676587&view=gem-1753…" at bounding box center [121, 366] width 201 height 27
click at [170, 322] on div "Link cklinks.biz/thegrowthsuite Image Link cklinks.biz/thegrowthsuite Pick Link…" at bounding box center [121, 396] width 225 height 211
click at [88, 363] on input "cklinks.biz/thegrowthsuite" at bounding box center [121, 366] width 201 height 27
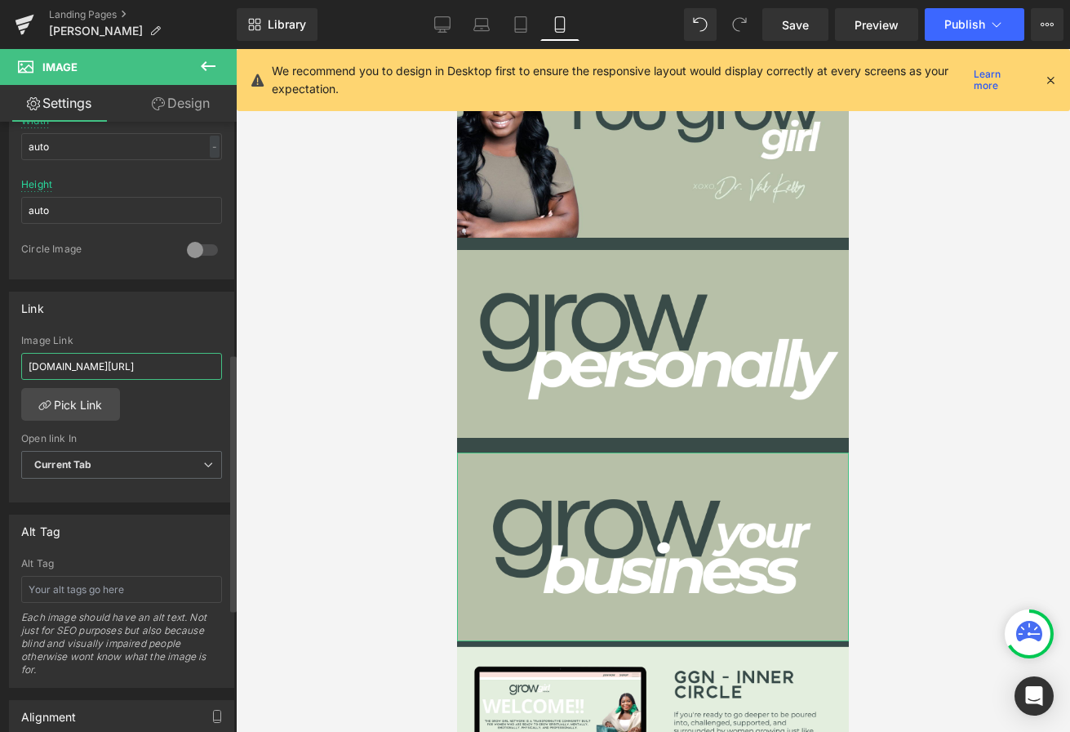
click at [88, 363] on input "cklinks.biz/thegrowthsuite" at bounding box center [121, 366] width 201 height 27
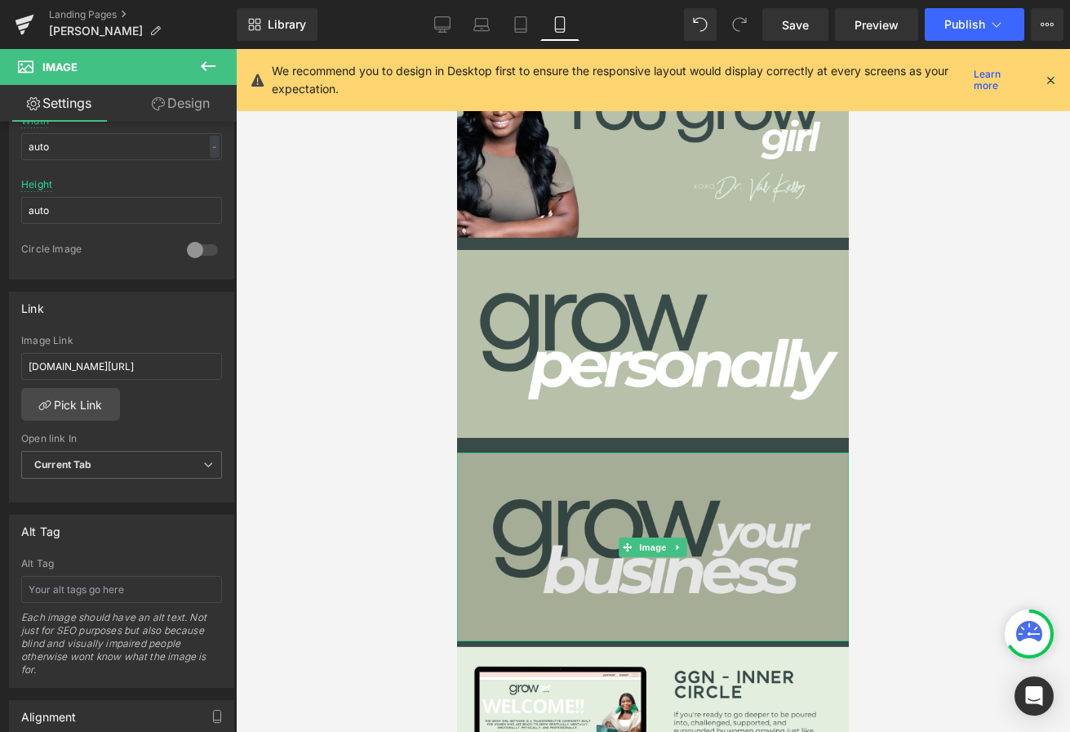
click at [595, 565] on img at bounding box center [653, 546] width 392 height 189
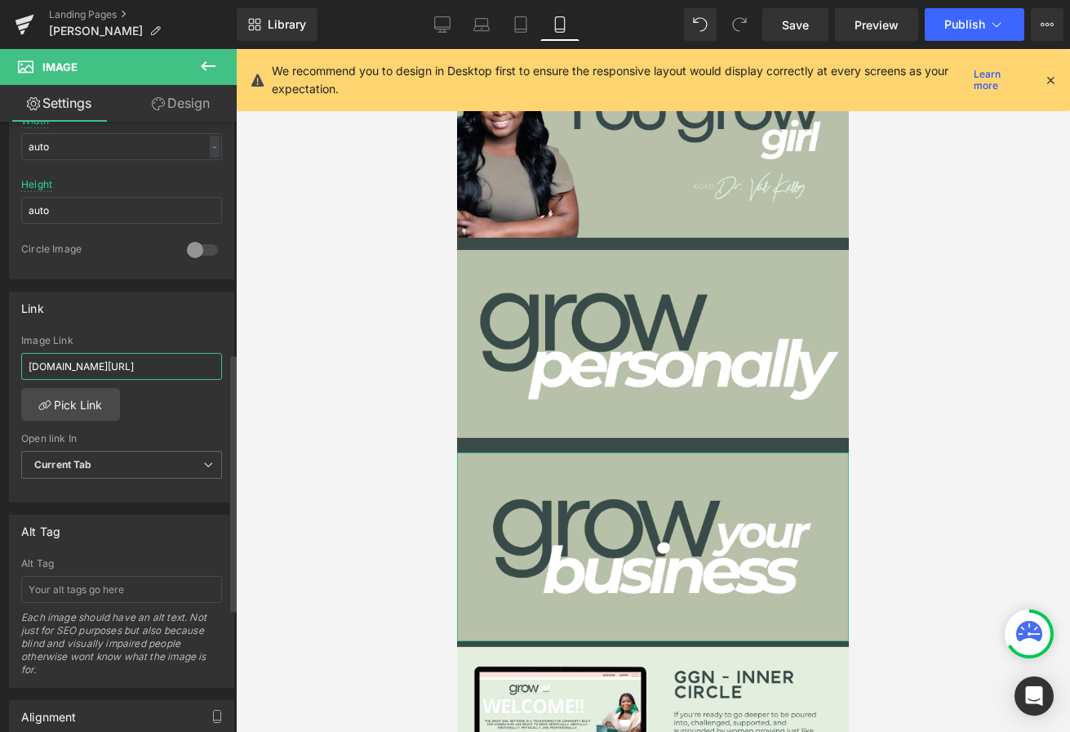
click at [137, 358] on input "cklinks.biz/thegrowthsuite" at bounding box center [121, 366] width 201 height 27
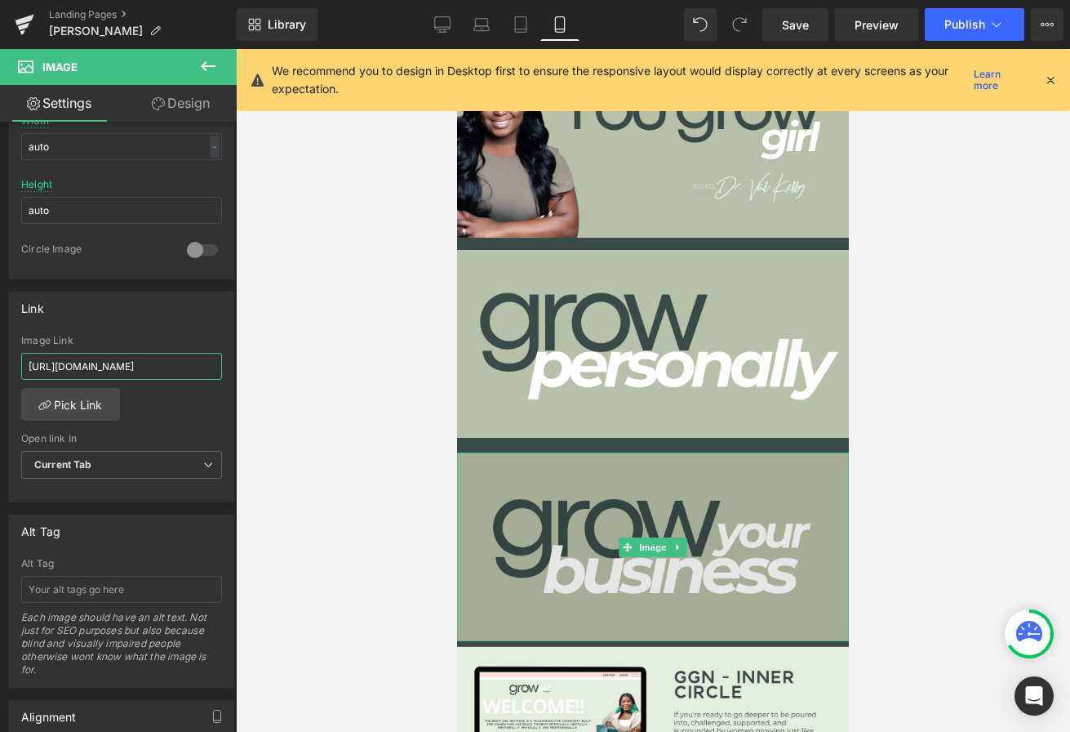
type input "https://cklinks.biz/thegrowthsuite"
click at [579, 517] on img at bounding box center [653, 546] width 392 height 189
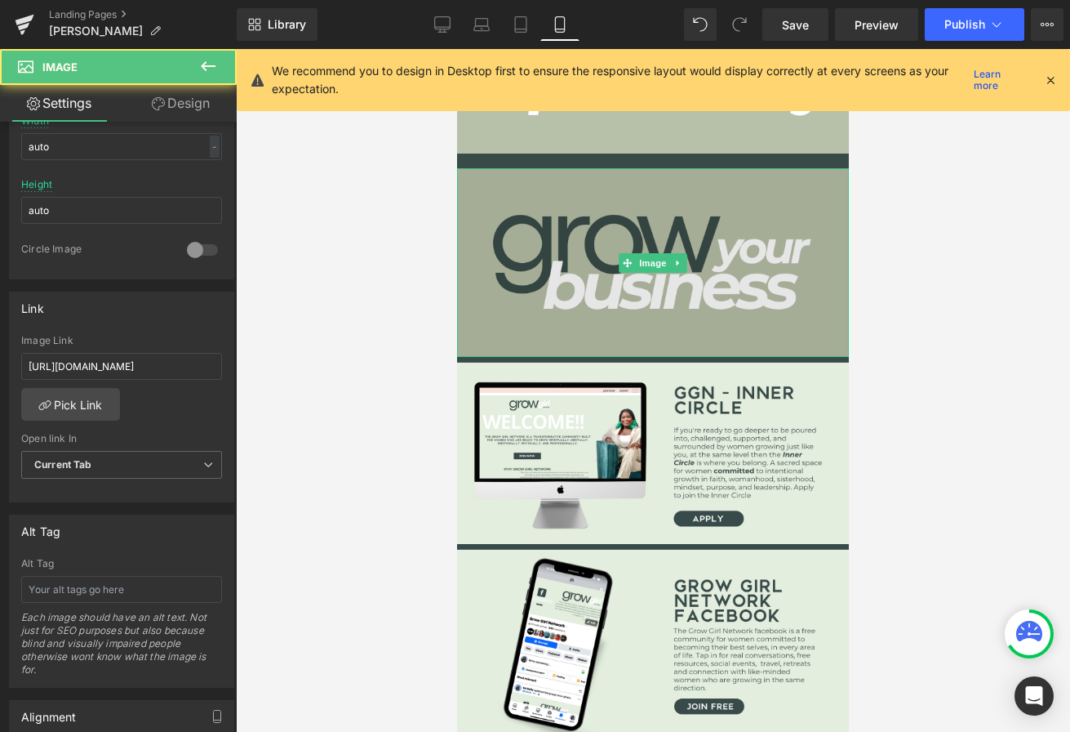
scroll to position [362, 0]
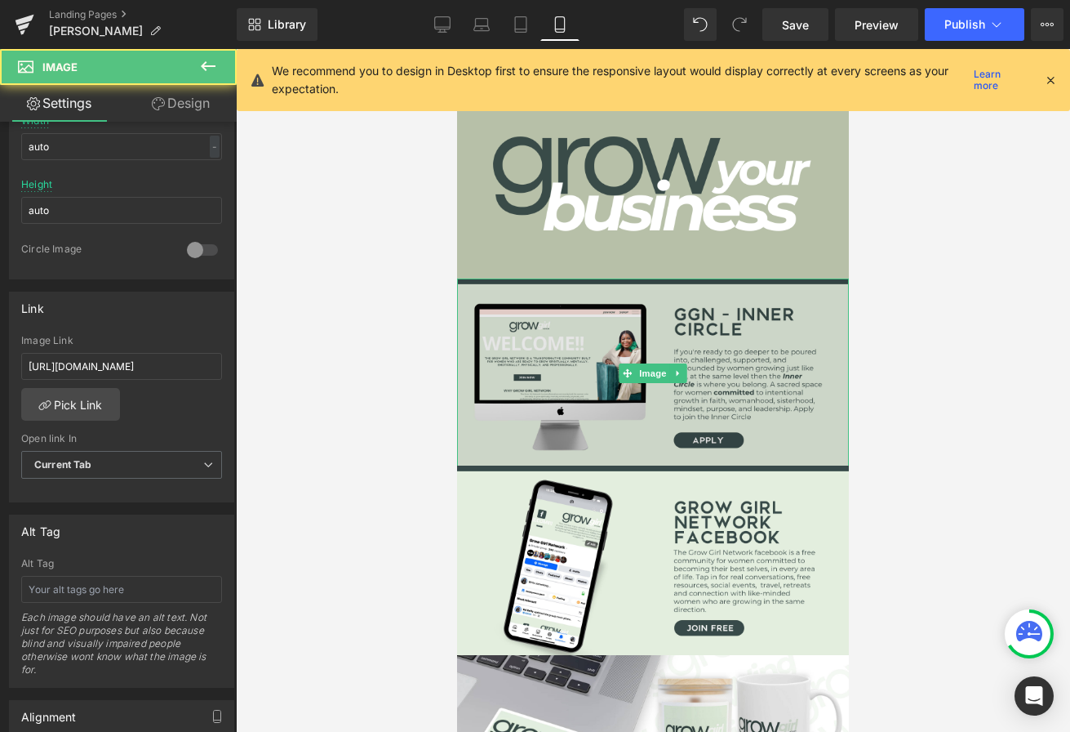
click at [539, 373] on img at bounding box center [653, 372] width 392 height 189
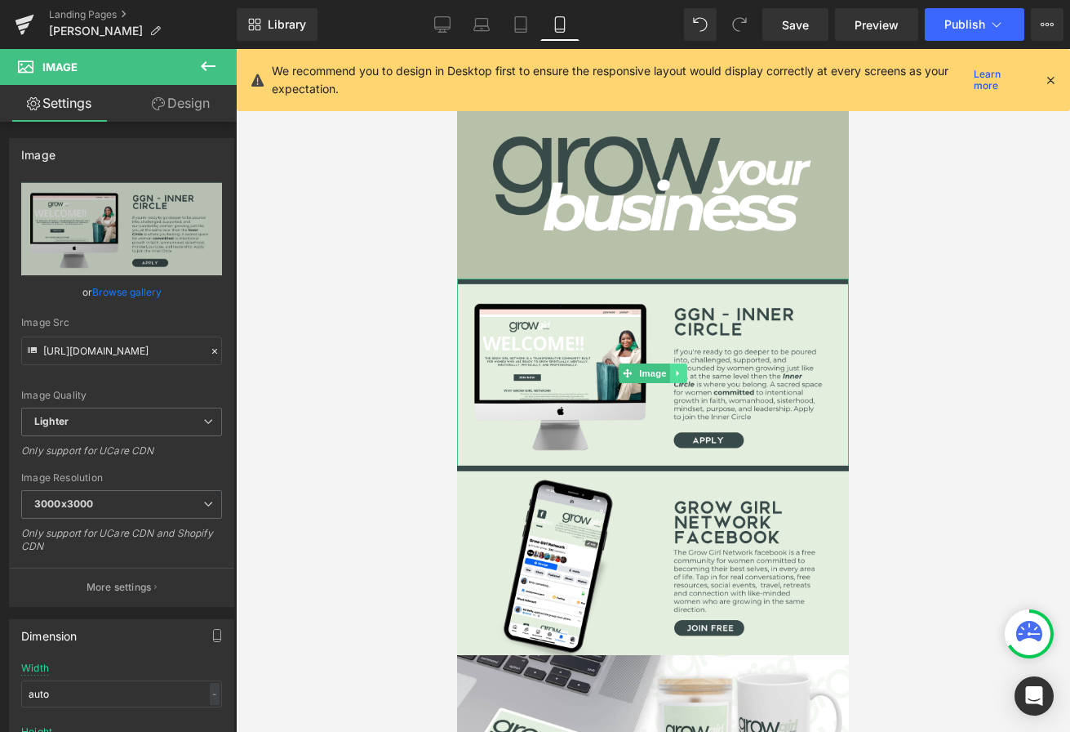
click at [687, 376] on link at bounding box center [678, 373] width 17 height 20
click at [687, 371] on icon at bounding box center [687, 372] width 9 height 9
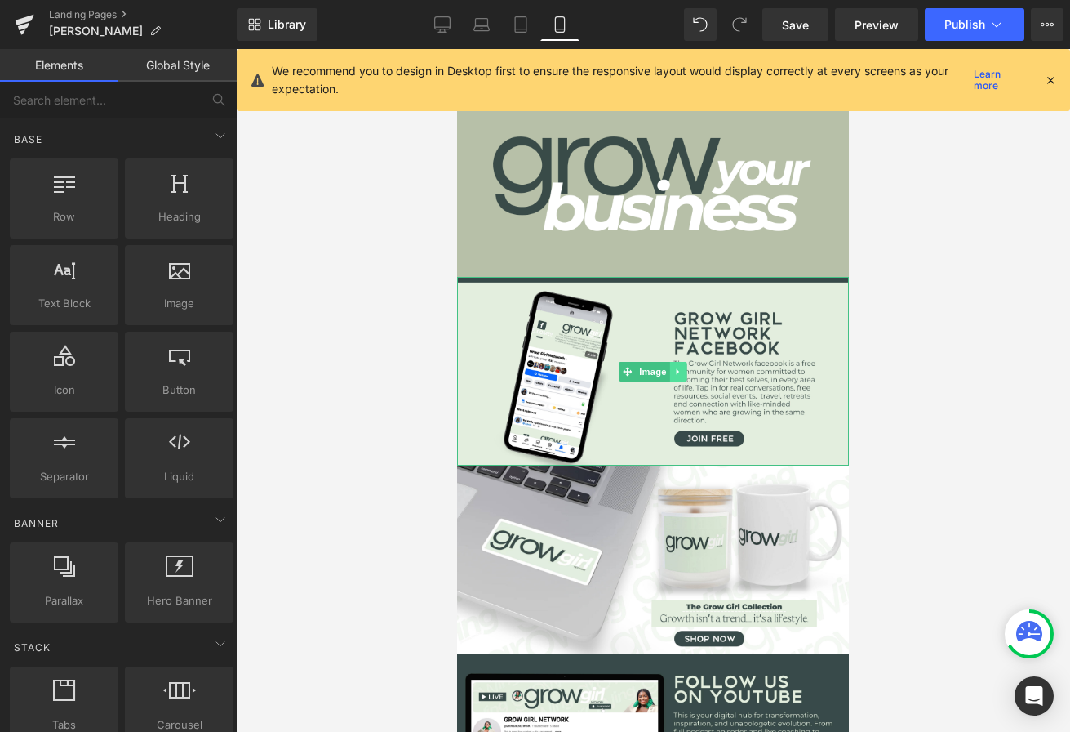
click at [681, 371] on icon at bounding box center [678, 372] width 9 height 10
click at [696, 371] on link at bounding box center [704, 372] width 17 height 20
click at [686, 366] on link at bounding box center [678, 372] width 17 height 20
click at [686, 370] on icon at bounding box center [687, 372] width 9 height 10
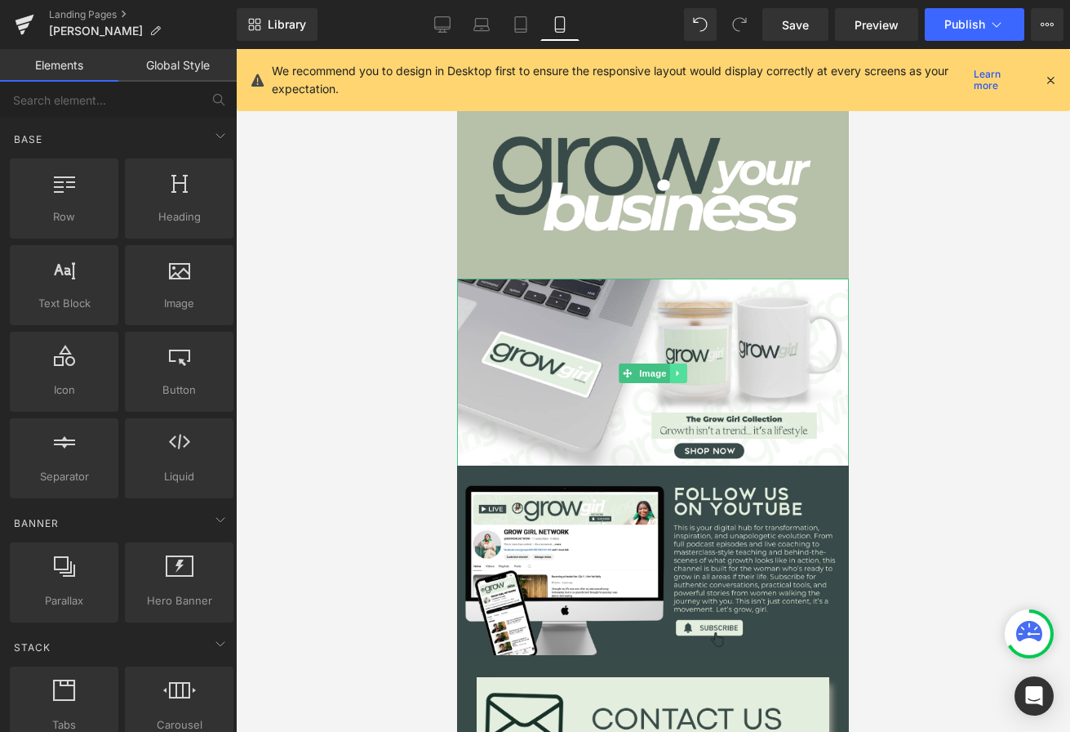
click at [674, 364] on link at bounding box center [678, 373] width 17 height 20
click at [687, 373] on icon at bounding box center [687, 373] width 9 height 10
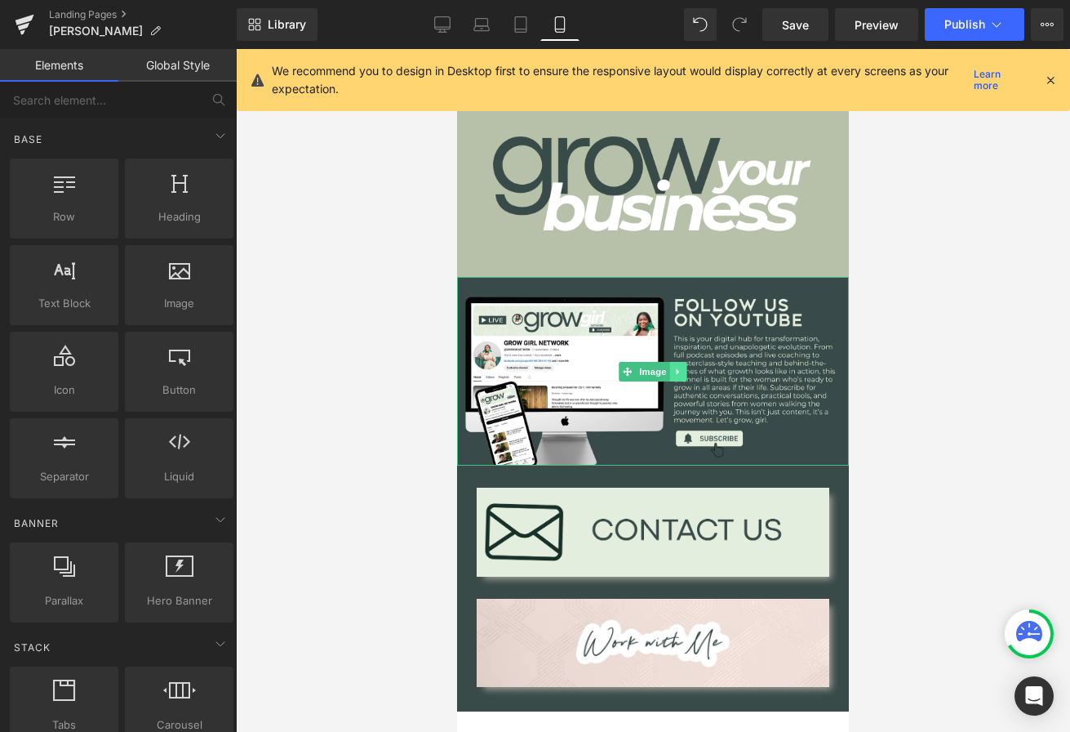
click at [675, 376] on link at bounding box center [678, 372] width 17 height 20
click at [691, 374] on icon at bounding box center [687, 371] width 9 height 9
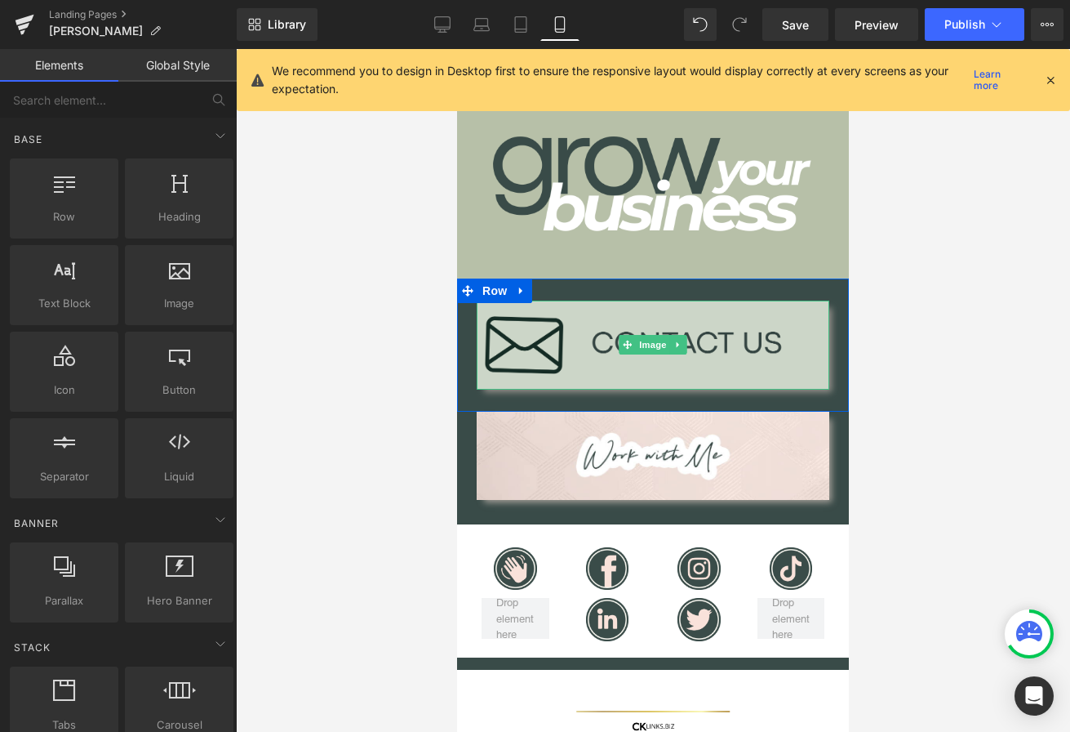
click at [585, 345] on img at bounding box center [653, 344] width 353 height 88
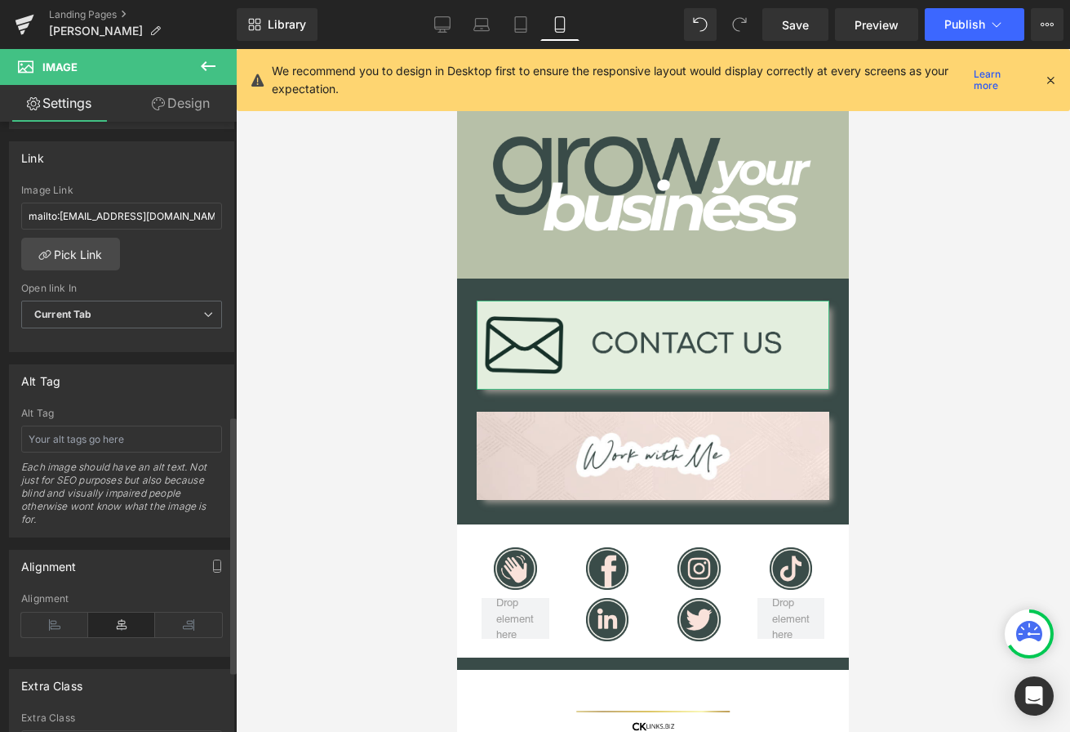
scroll to position [619, 0]
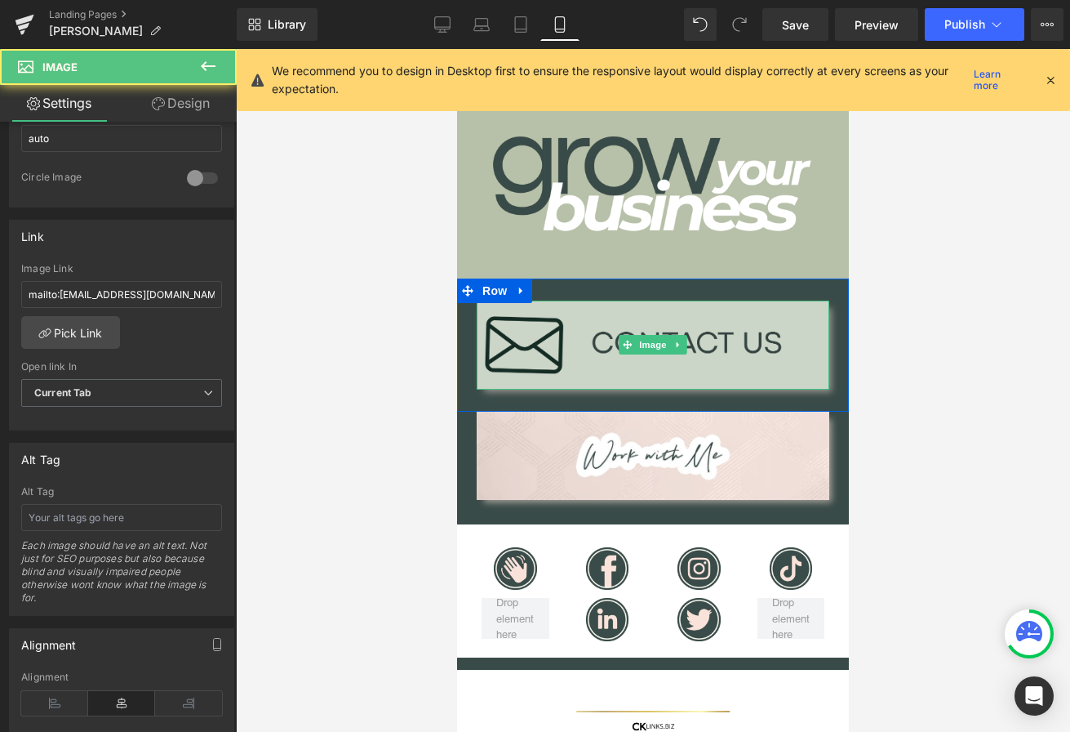
click at [599, 346] on img at bounding box center [653, 344] width 353 height 88
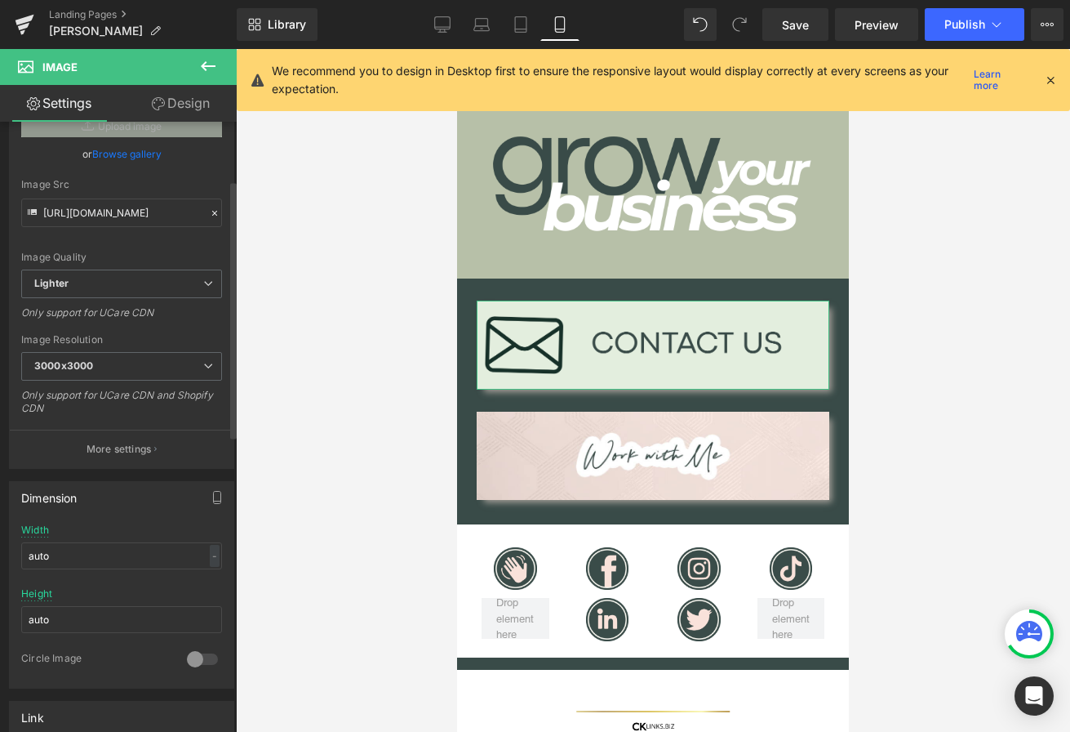
scroll to position [0, 0]
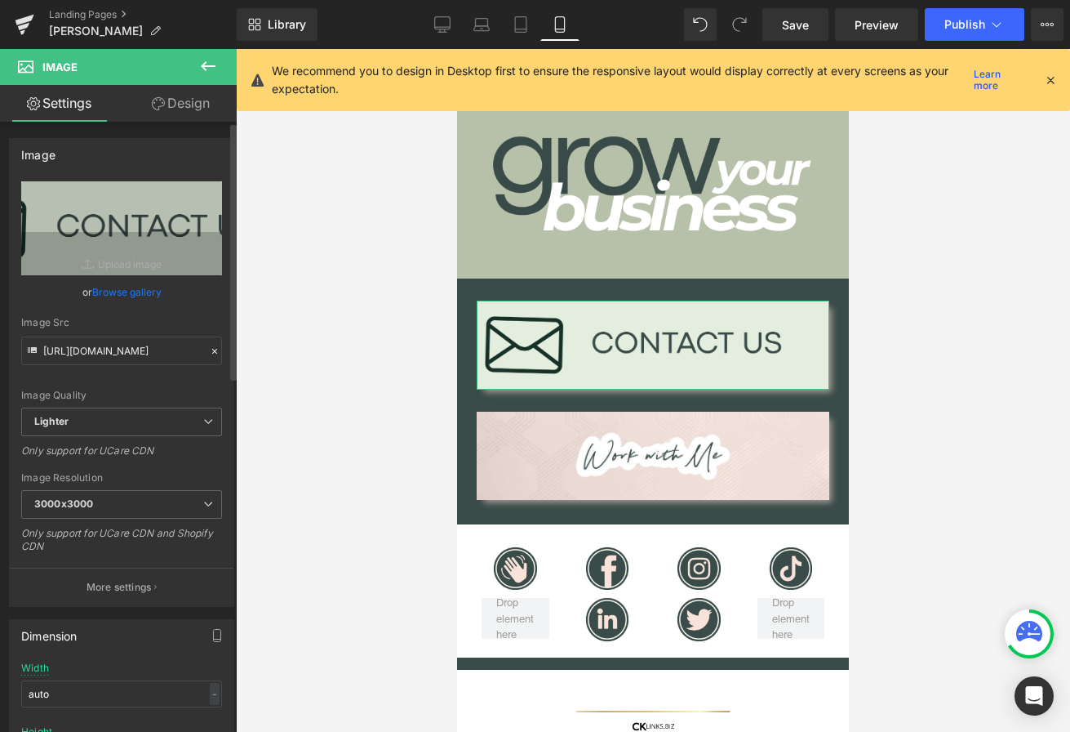
click at [129, 287] on link "Browse gallery" at bounding box center [126, 292] width 69 height 29
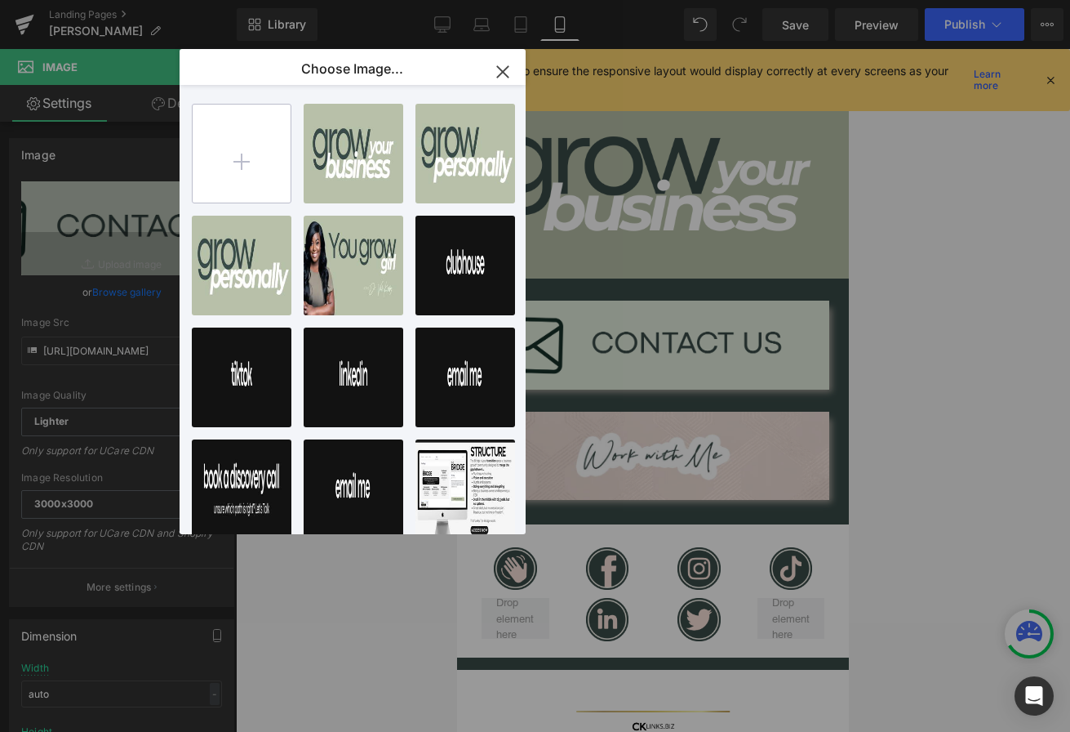
click at [252, 158] on input "file" at bounding box center [242, 154] width 98 height 98
type input "C:\fakepath\6.png"
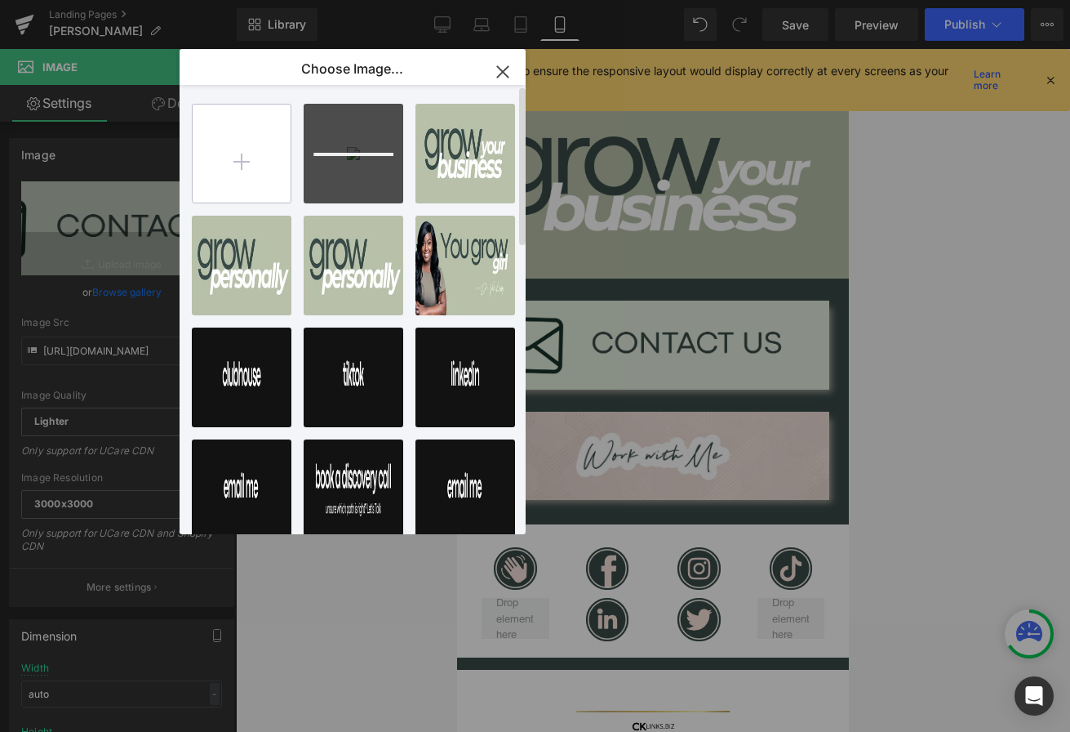
click at [251, 170] on input "file" at bounding box center [242, 154] width 98 height 98
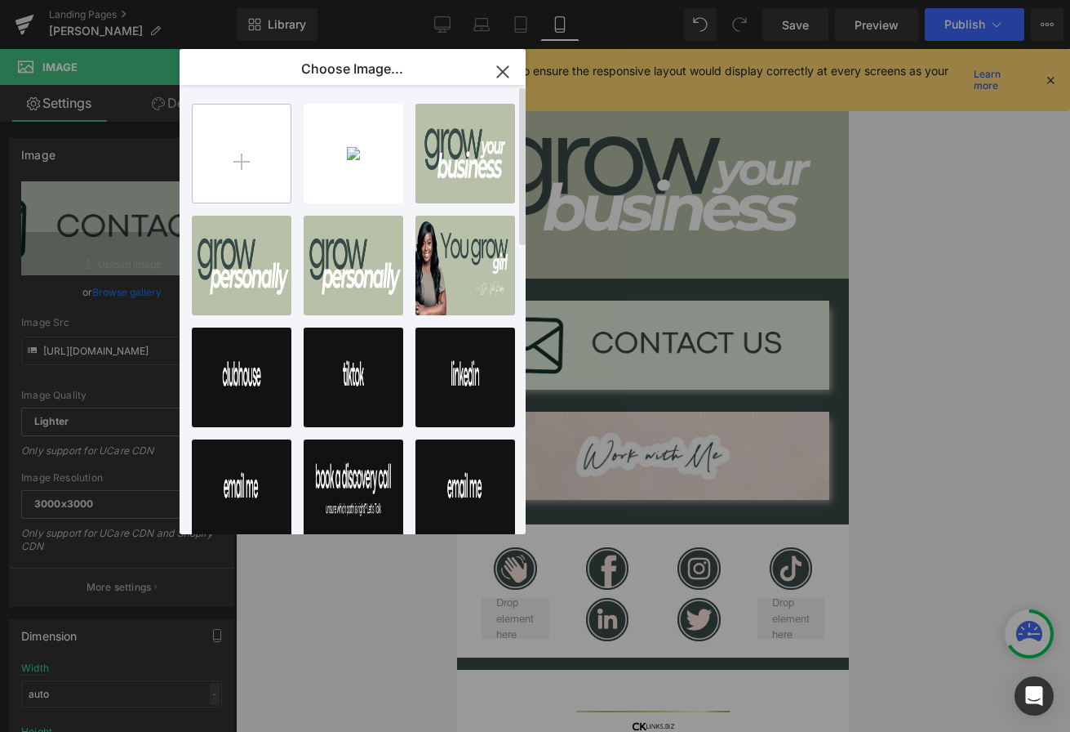
type input "C:\fakepath\7.png"
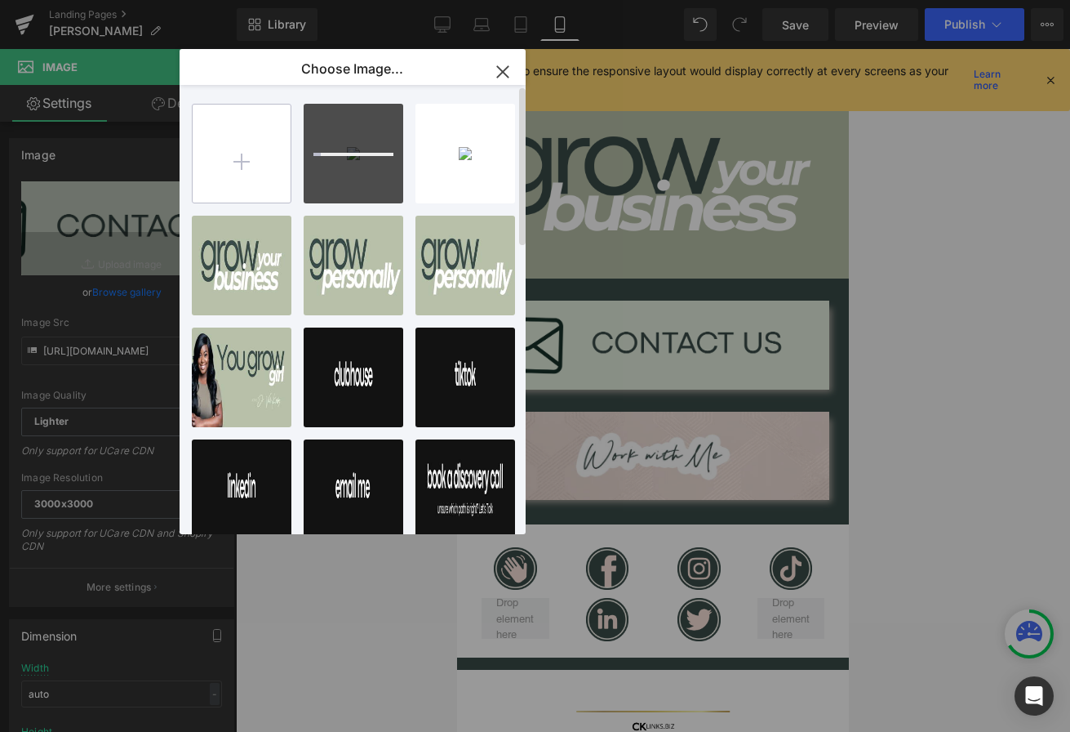
click at [244, 156] on input "file" at bounding box center [242, 154] width 98 height 98
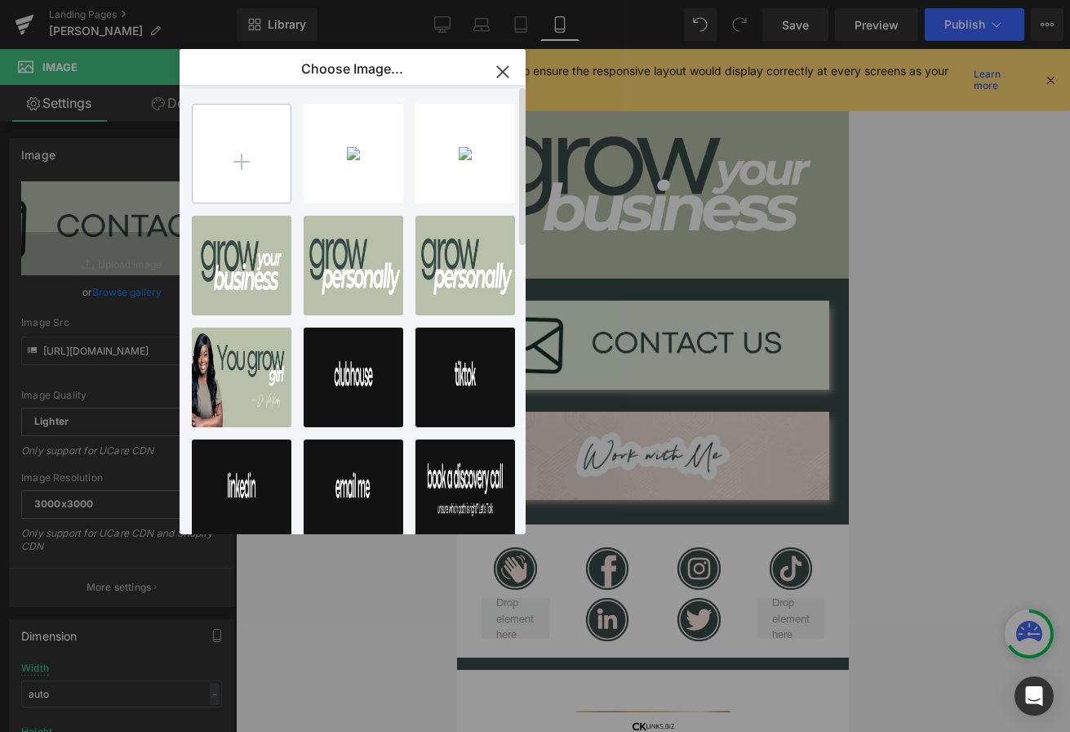
type input "C:\fakepath\8.png"
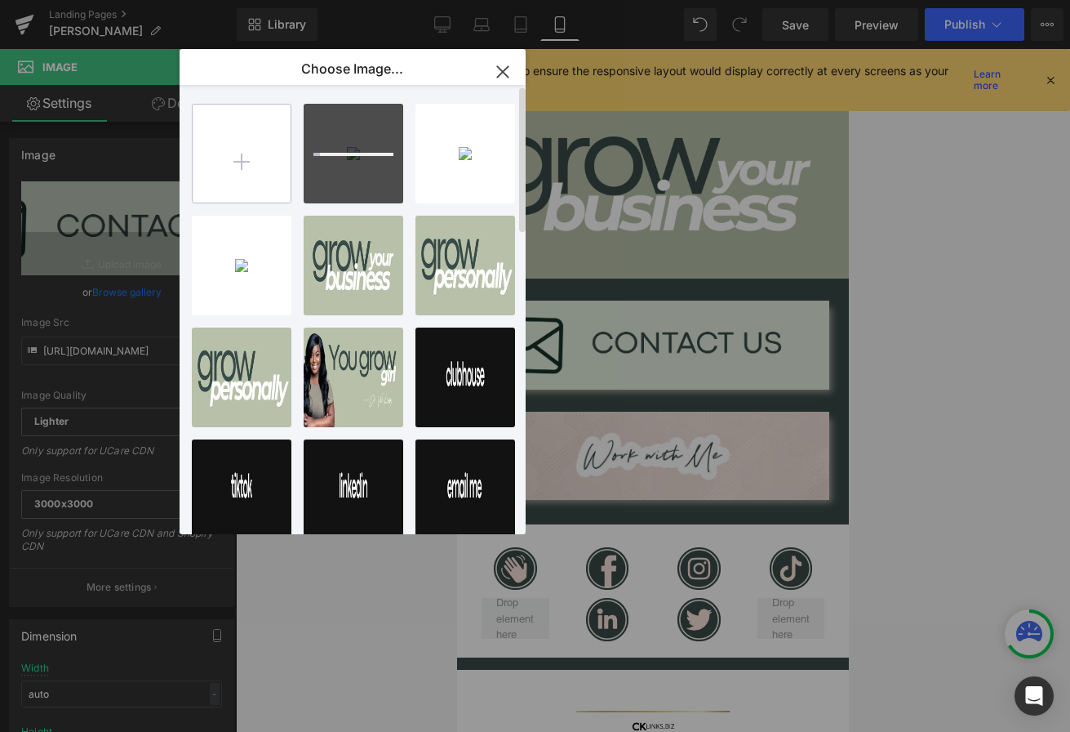
click at [260, 153] on input "file" at bounding box center [242, 154] width 98 height 98
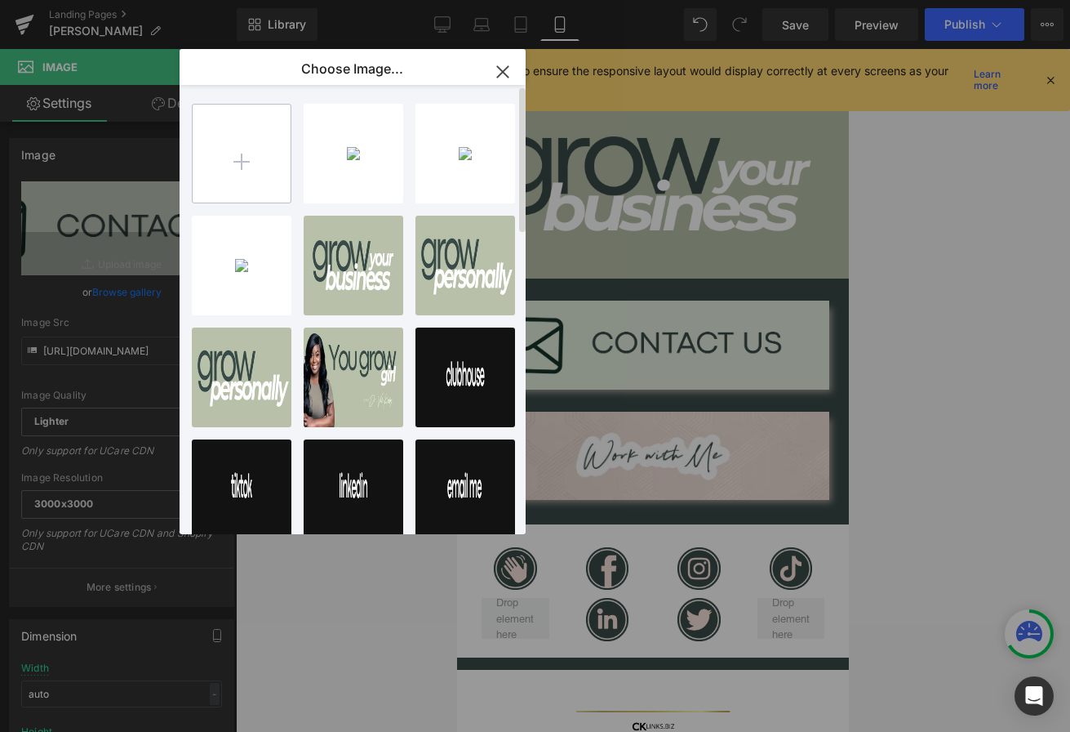
type input "C:\fakepath\9.png"
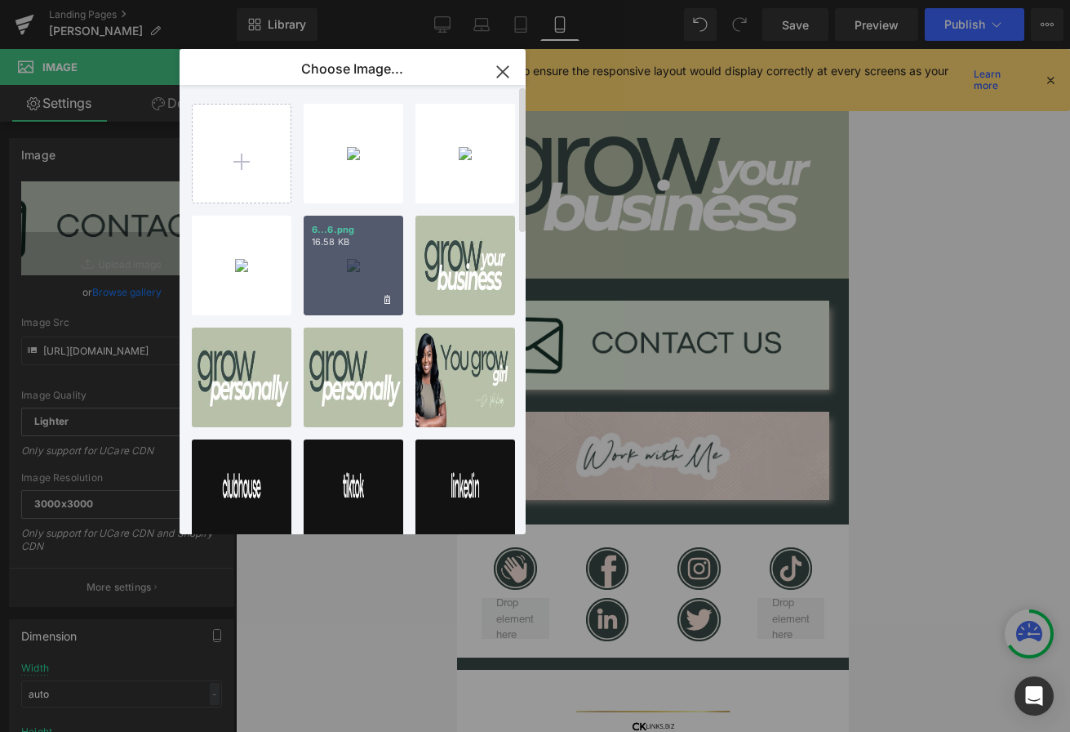
click at [345, 277] on div "6...6.png 16.58 KB" at bounding box center [354, 266] width 100 height 100
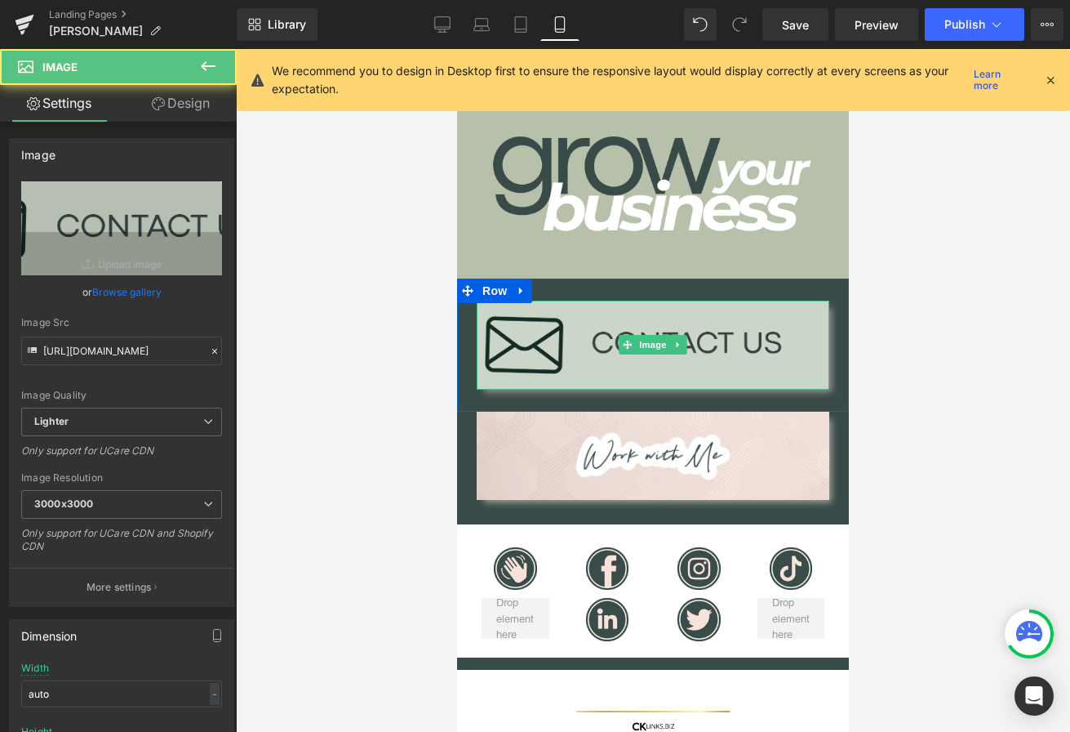
click at [577, 345] on img at bounding box center [653, 344] width 353 height 88
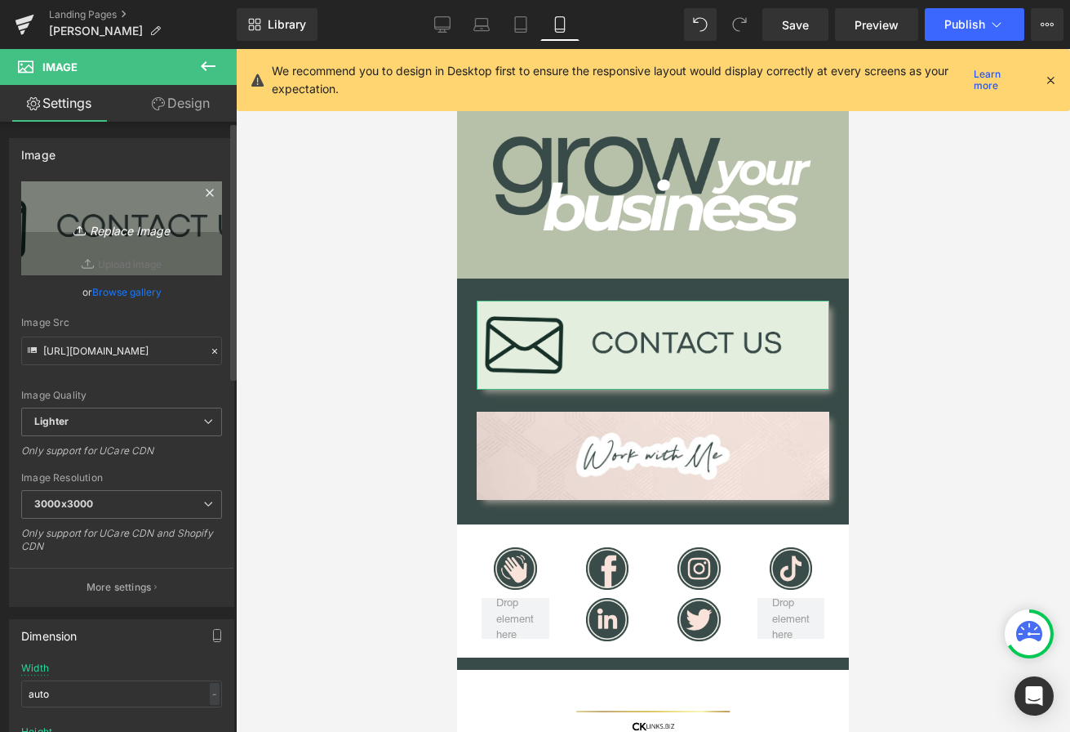
click at [131, 229] on icon "Replace Image" at bounding box center [121, 228] width 131 height 20
type input "C:\fakepath\6.png"
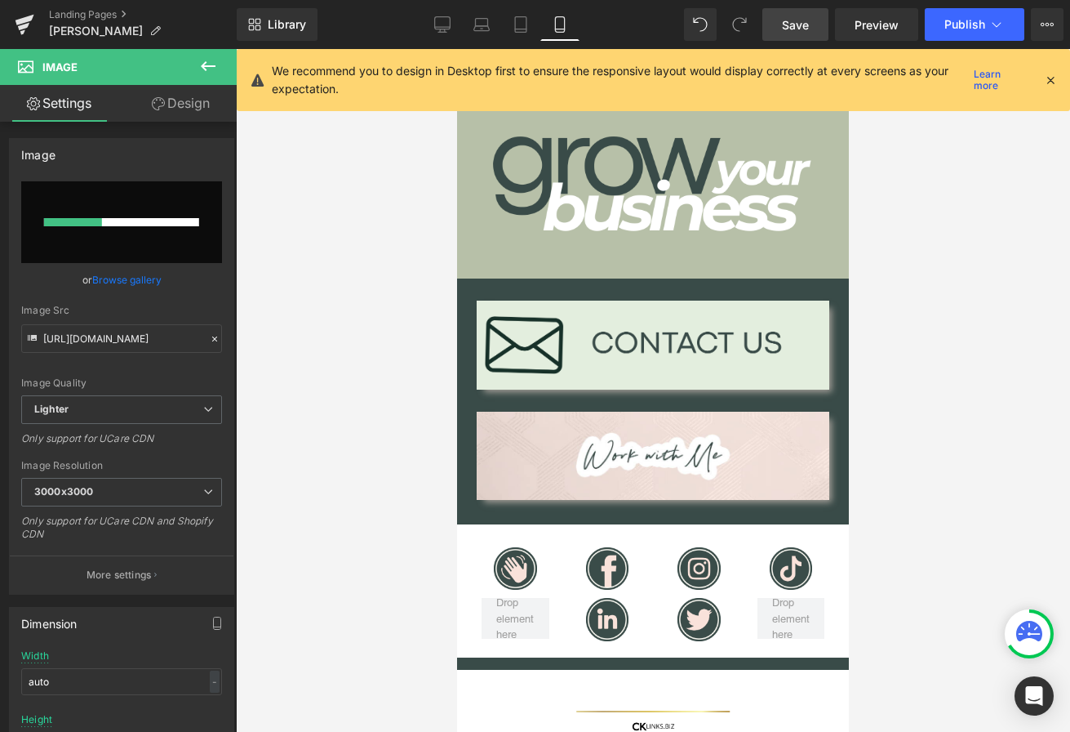
click at [794, 24] on span "Save" at bounding box center [795, 24] width 27 height 17
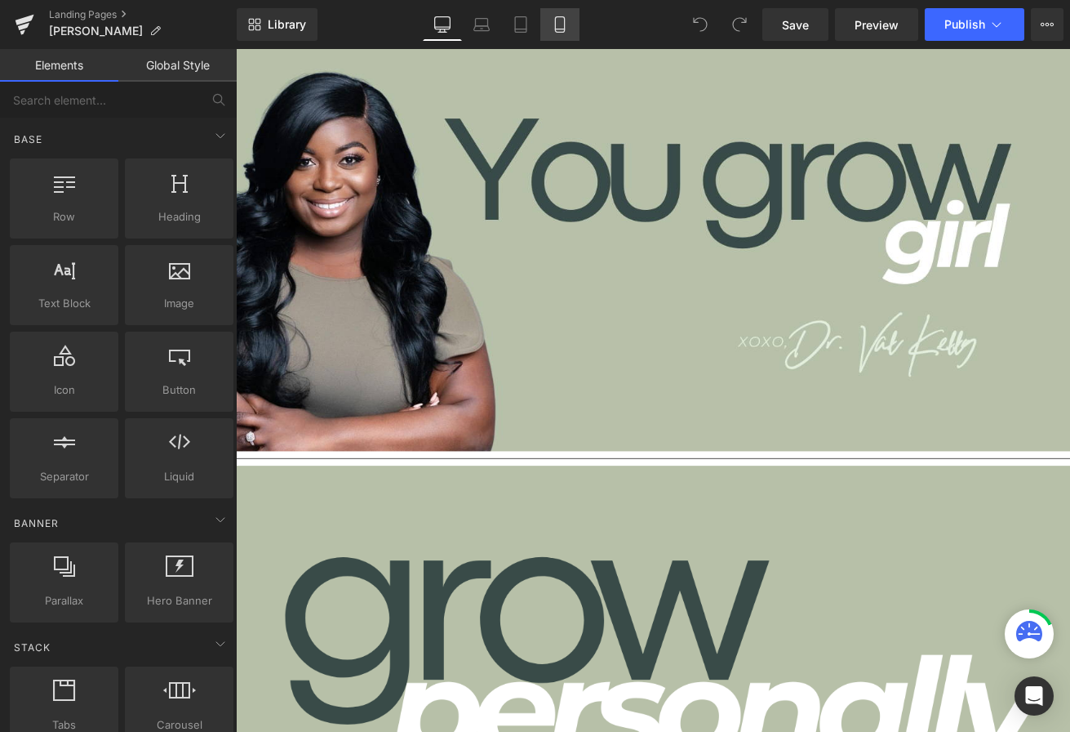
click at [569, 29] on link "Mobile" at bounding box center [559, 24] width 39 height 33
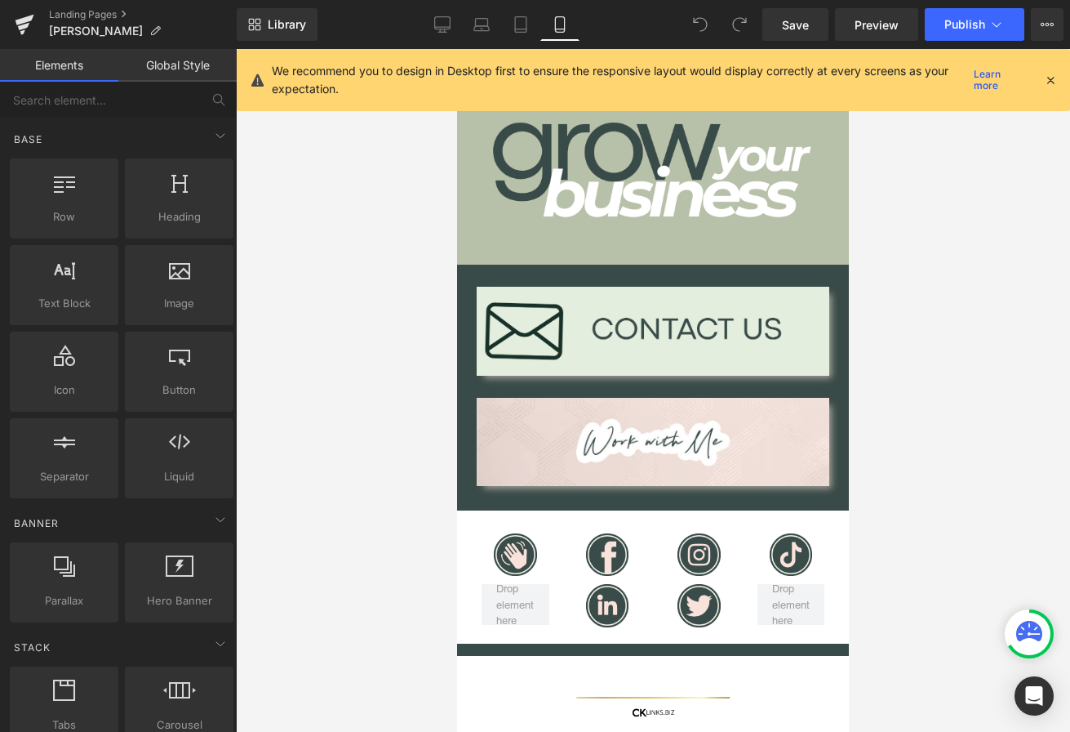
scroll to position [460, 0]
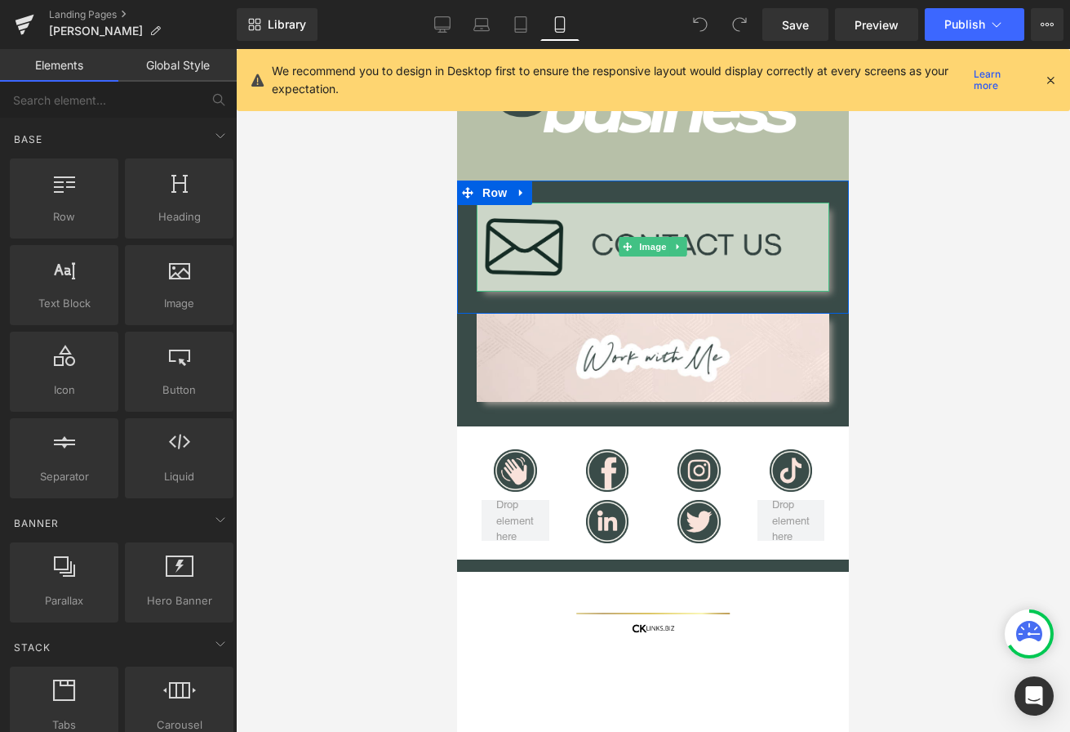
click at [600, 244] on img at bounding box center [653, 246] width 353 height 88
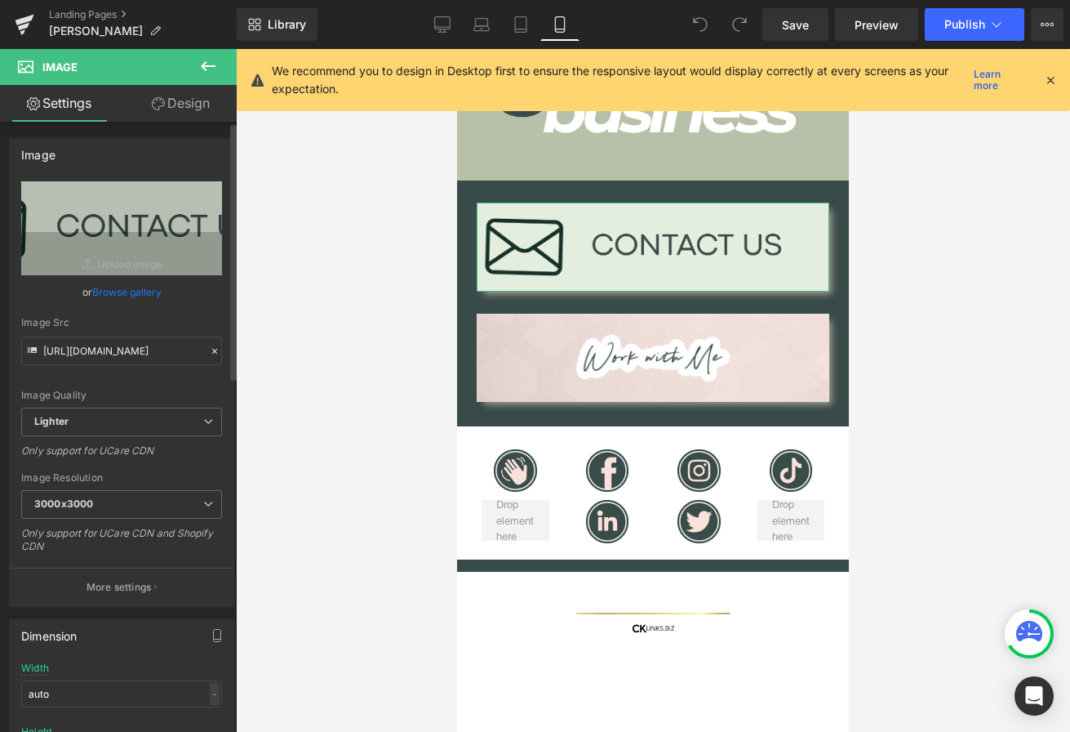
click at [127, 287] on link "Browse gallery" at bounding box center [126, 292] width 69 height 29
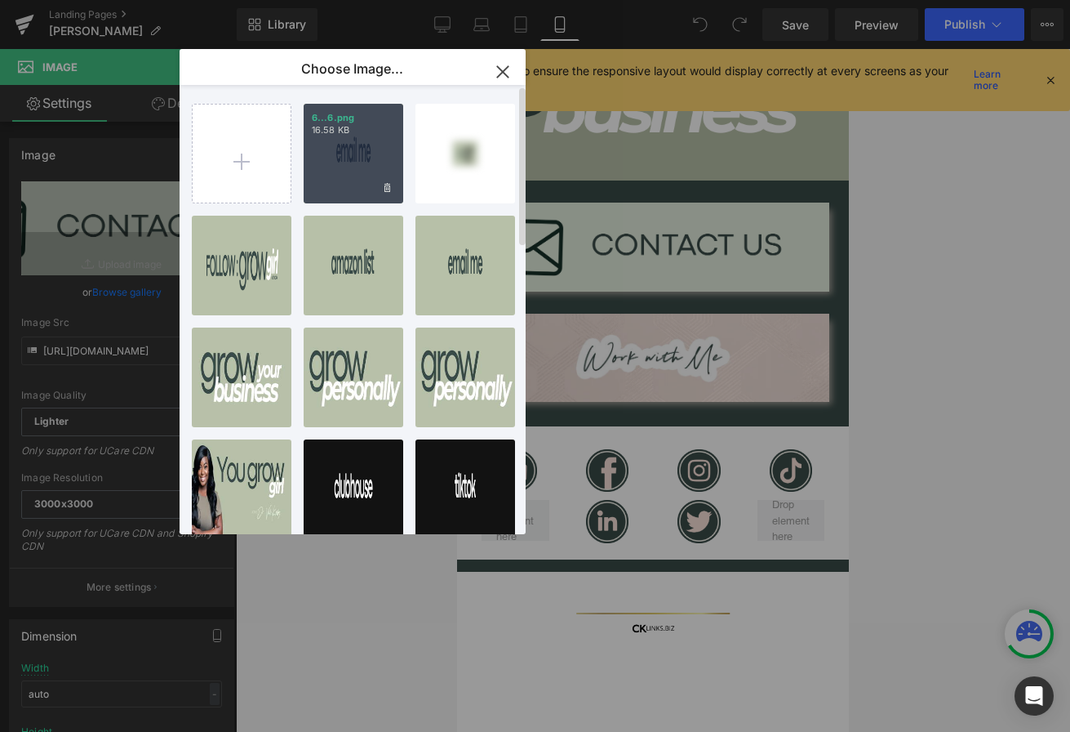
click at [354, 174] on div "6...6.png 16.58 KB" at bounding box center [354, 154] width 100 height 100
type input "https://ucarecdn.com/fb714848-77bc-46c7-ae35-8aecebcd0ba8/-/format/auto/-/previ…"
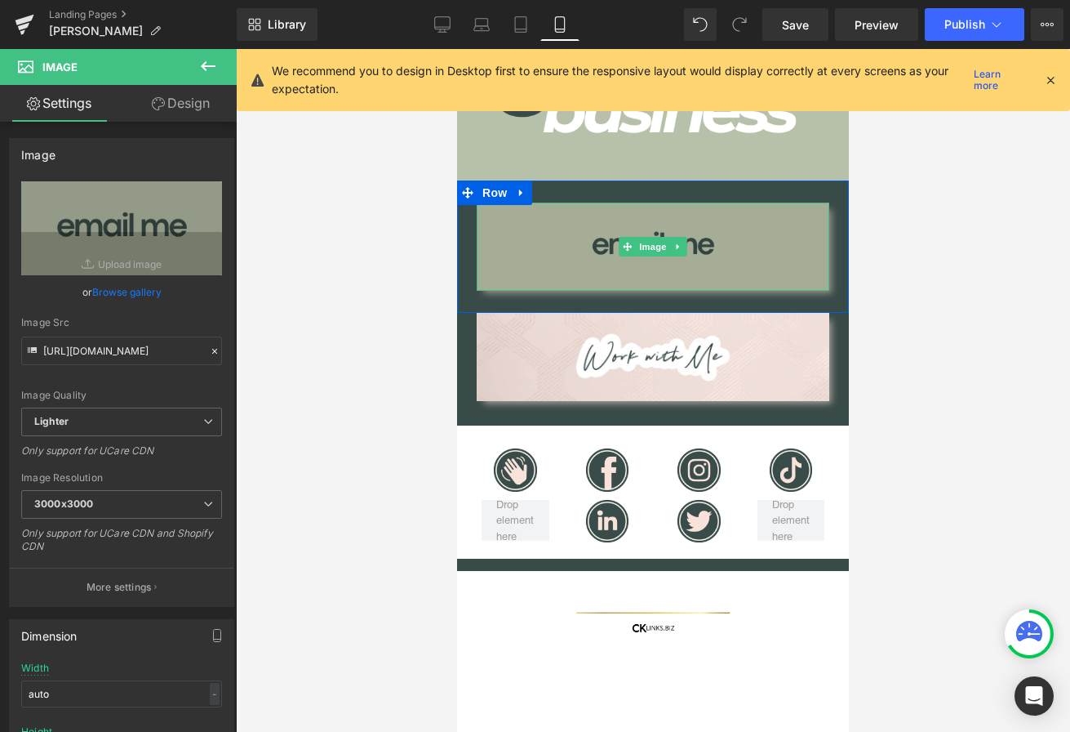
click at [569, 257] on img at bounding box center [653, 246] width 353 height 88
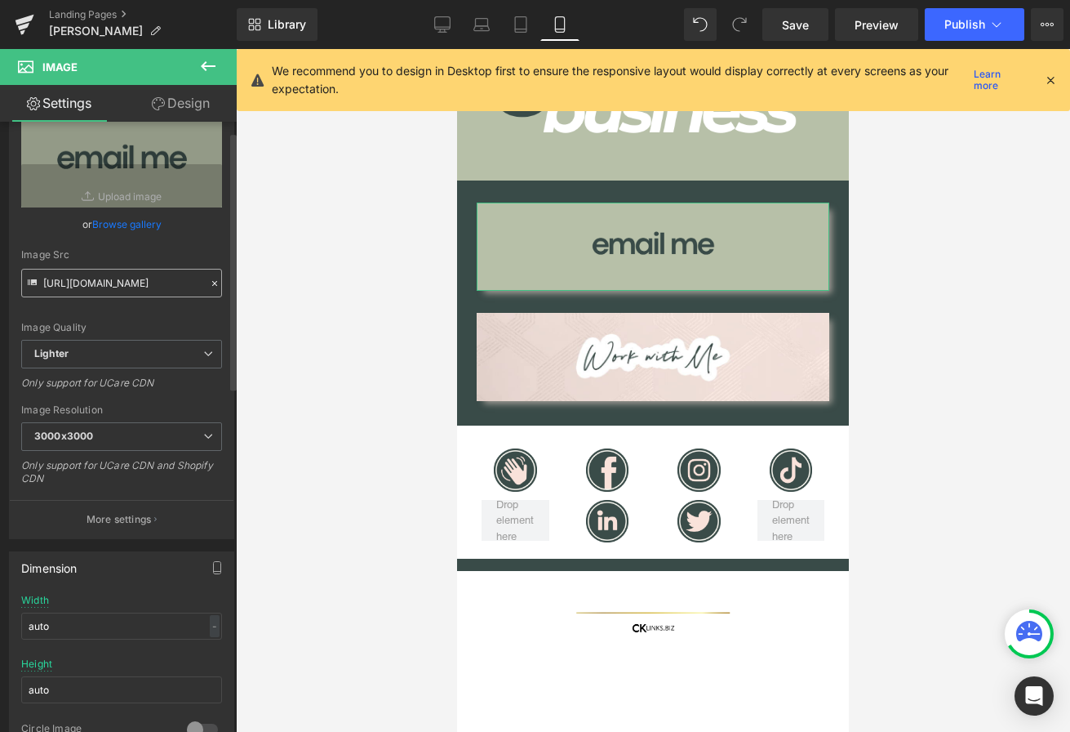
scroll to position [24, 0]
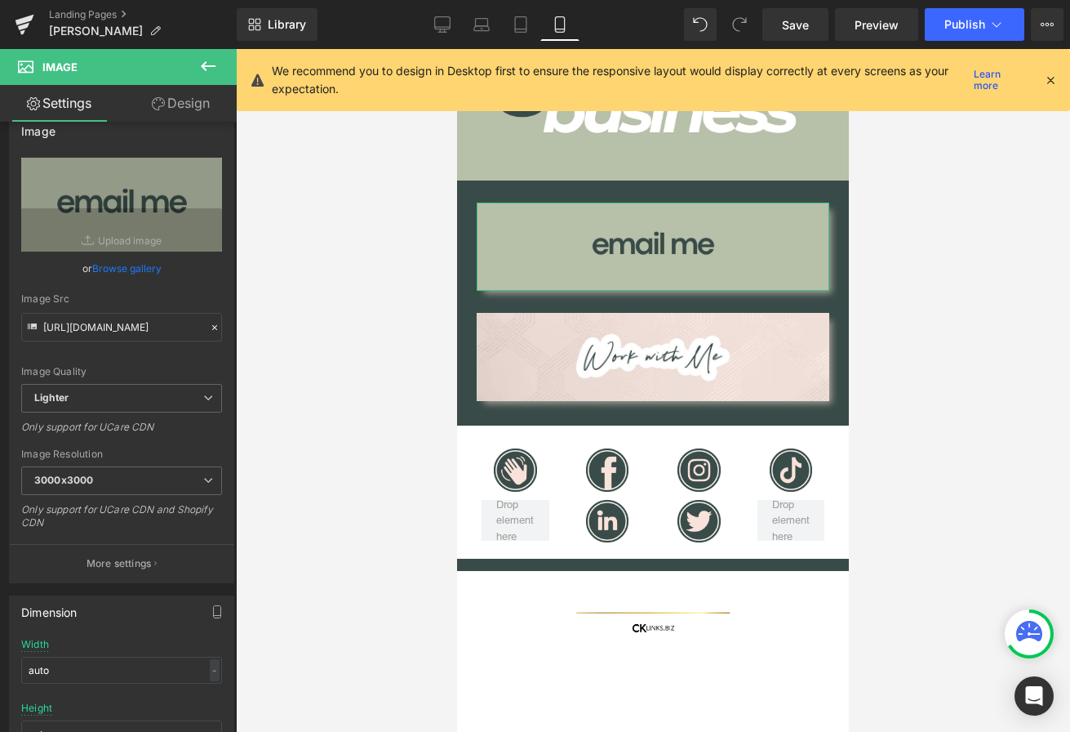
click at [182, 101] on link "Design" at bounding box center [181, 103] width 118 height 37
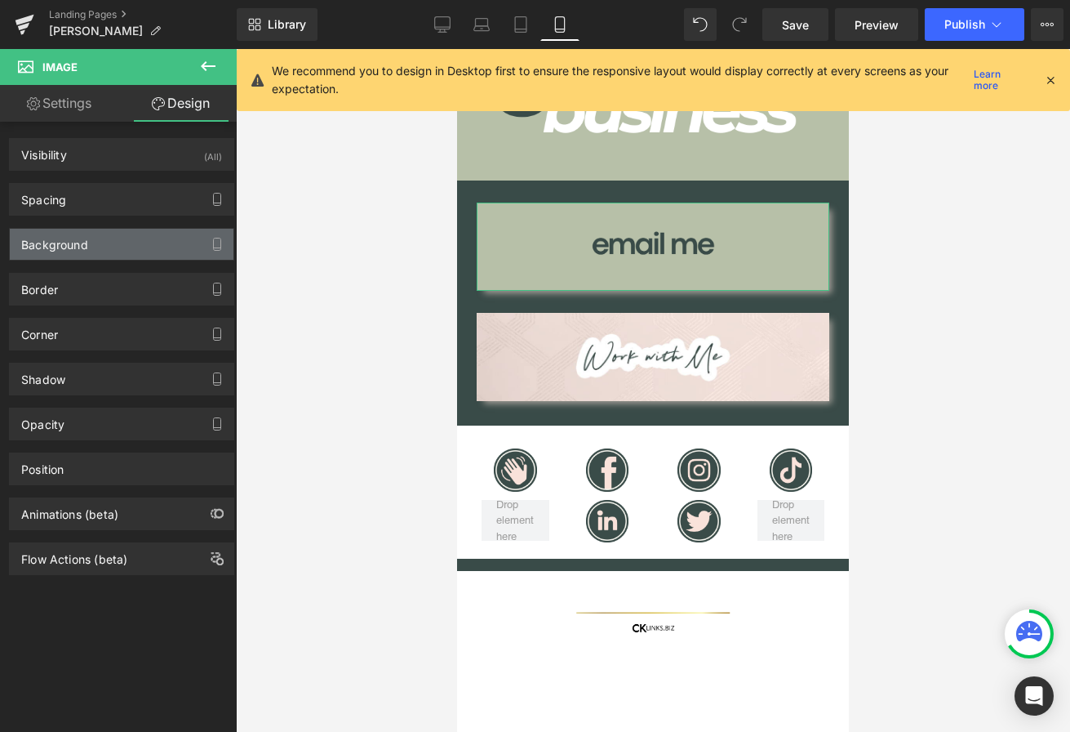
click at [113, 249] on div "Background" at bounding box center [122, 244] width 224 height 31
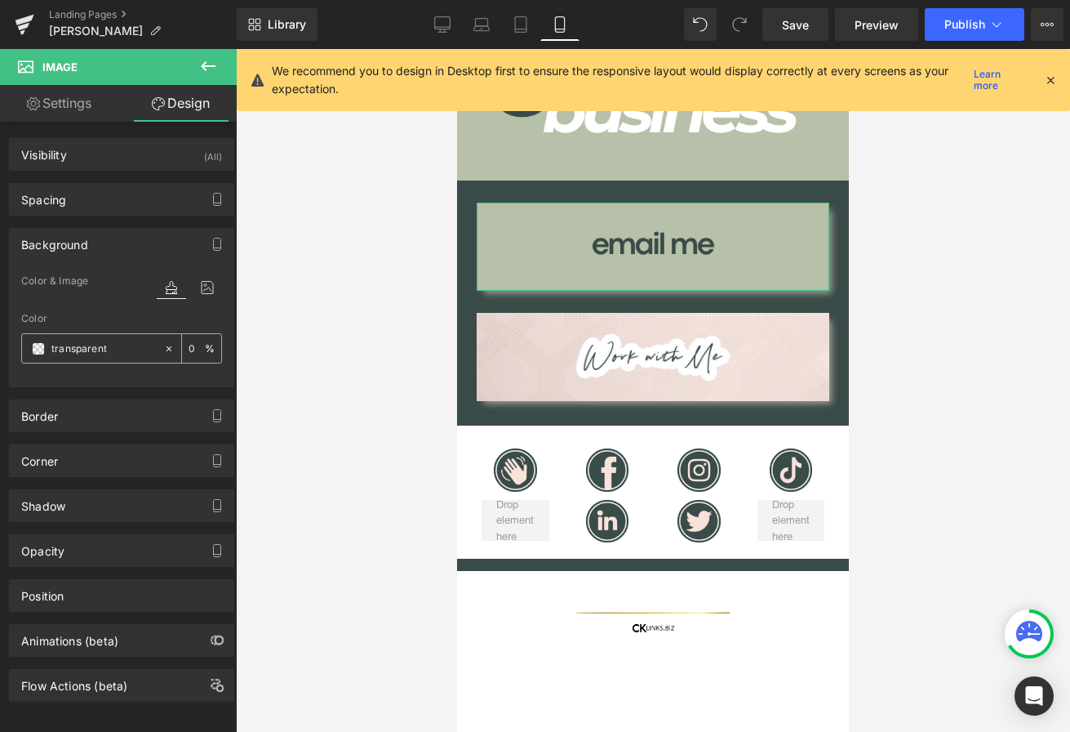
click at [163, 350] on icon at bounding box center [168, 348] width 11 height 11
type input "none"
click at [132, 317] on div "Color none 0 %" at bounding box center [121, 347] width 201 height 69
click at [652, 254] on span "Image" at bounding box center [653, 247] width 34 height 20
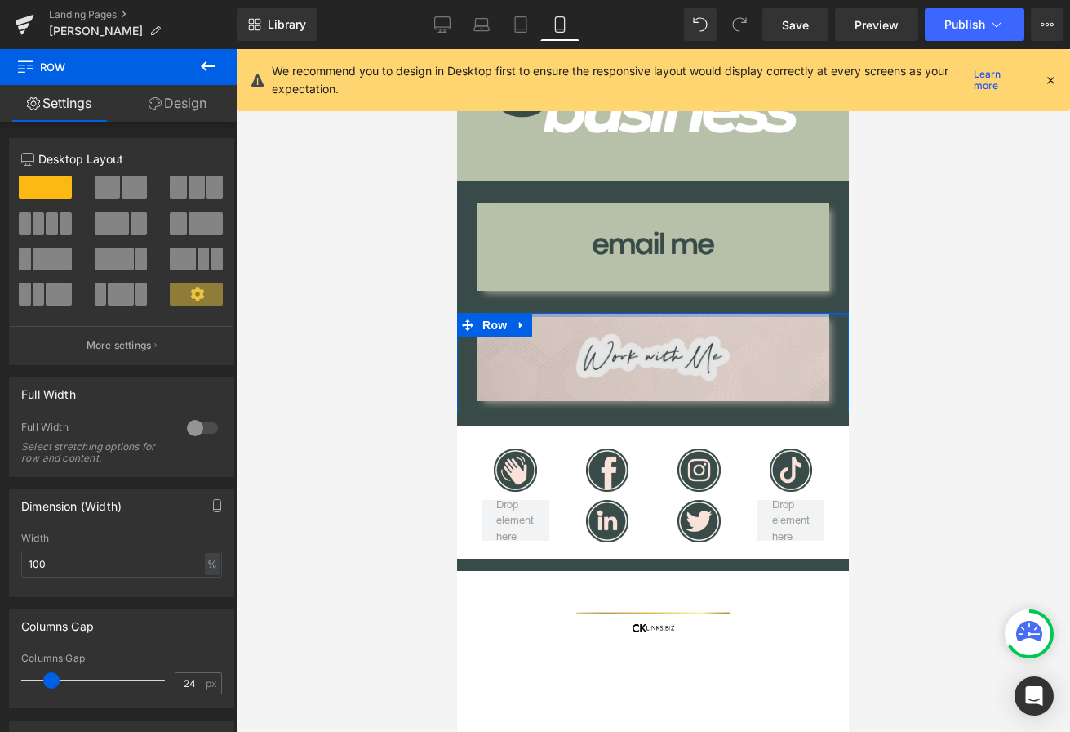
click at [540, 315] on div at bounding box center [653, 315] width 392 height 4
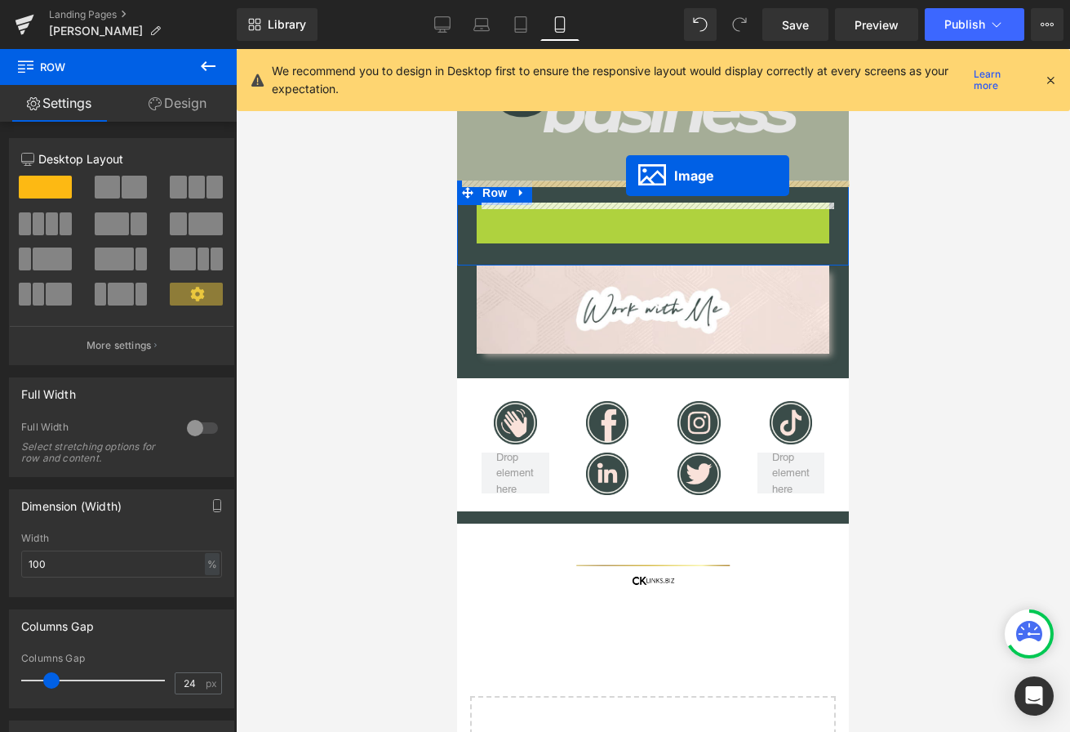
drag, startPoint x: 629, startPoint y: 245, endPoint x: 626, endPoint y: 176, distance: 69.5
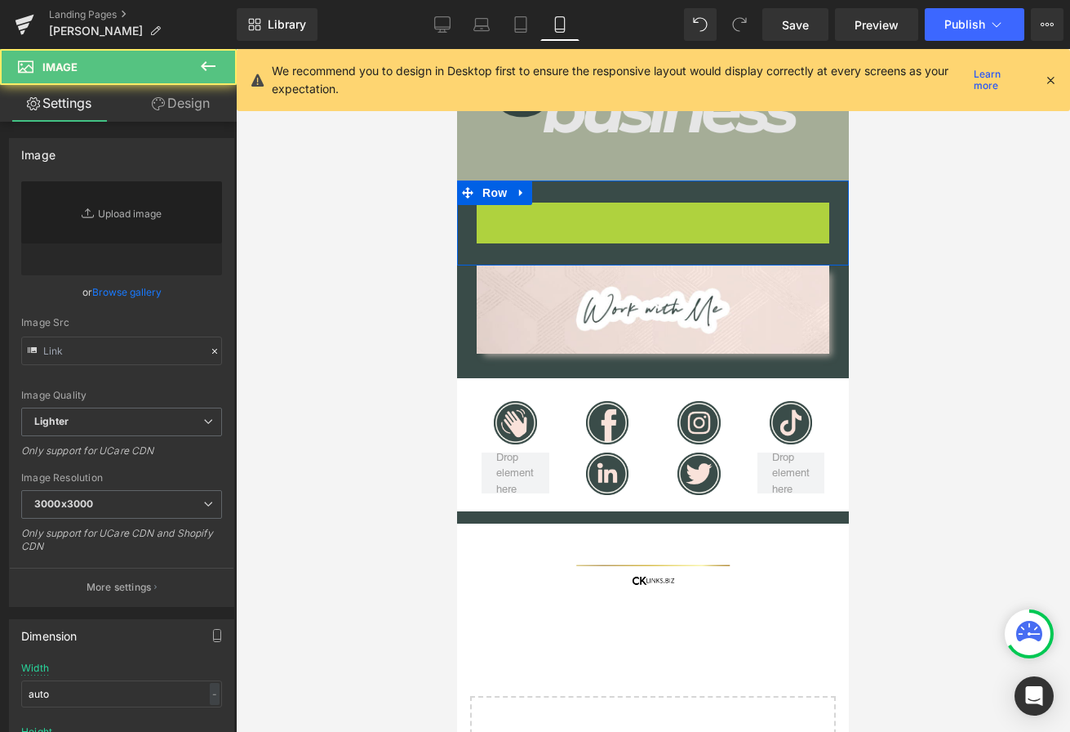
type input "https://ucarecdn.com/fb714848-77bc-46c7-ae35-8aecebcd0ba8/-/format/auto/-/previ…"
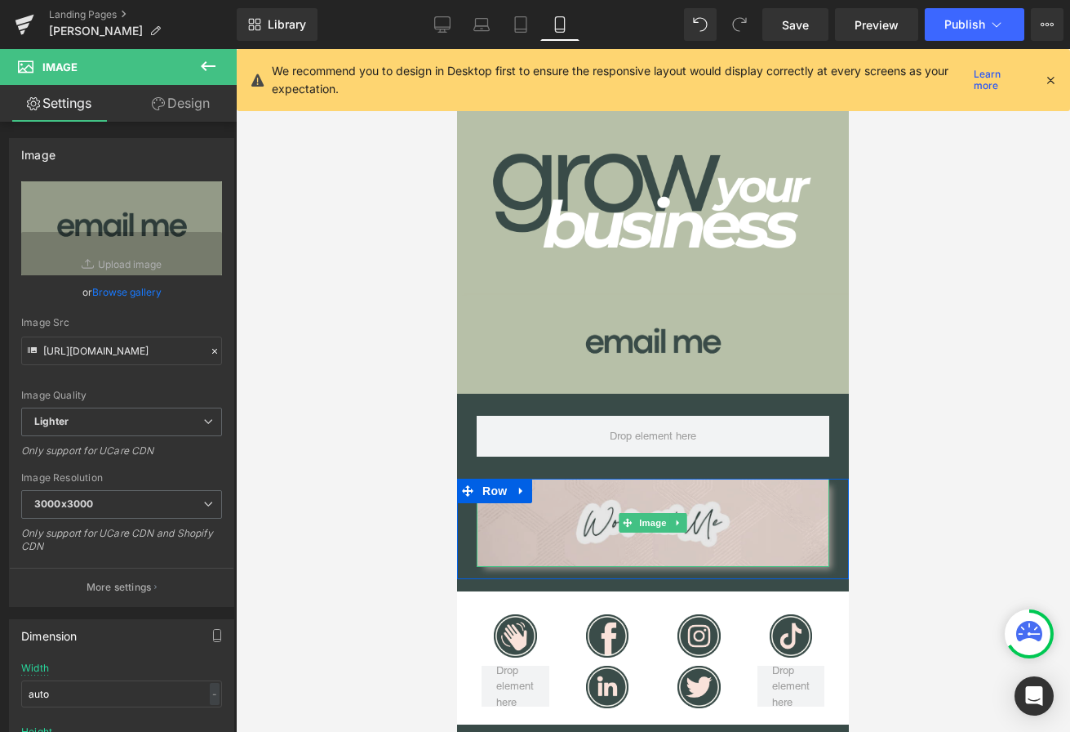
scroll to position [199, 0]
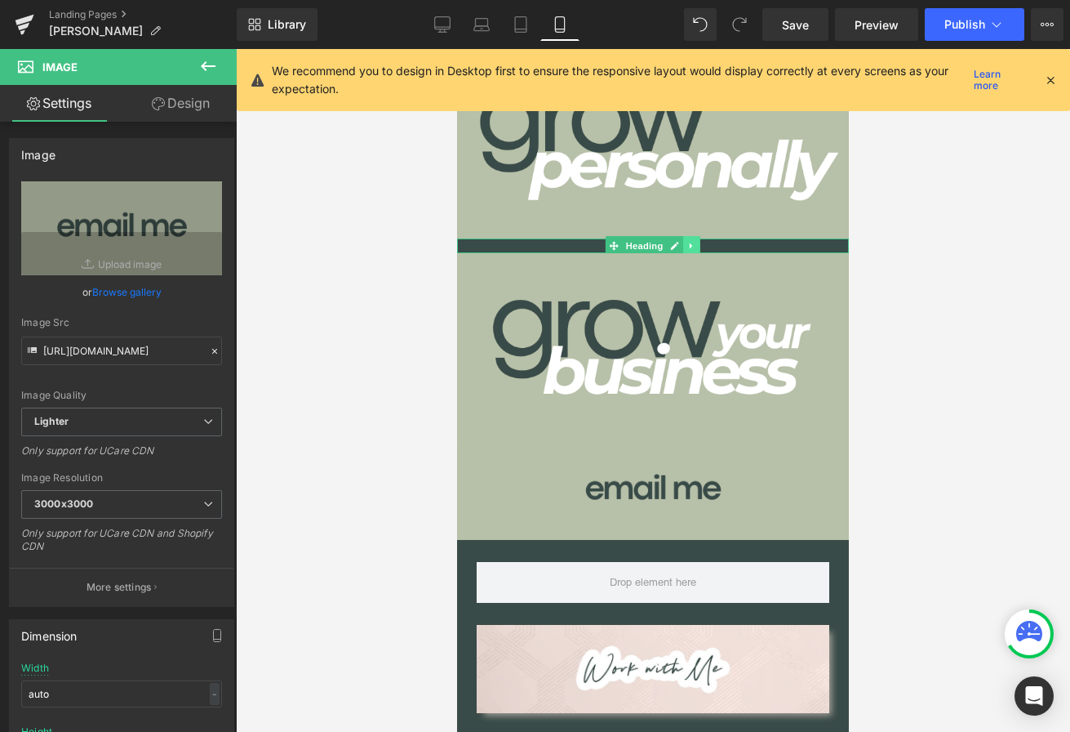
click at [695, 246] on icon at bounding box center [691, 246] width 9 height 10
click at [682, 245] on icon at bounding box center [683, 246] width 9 height 9
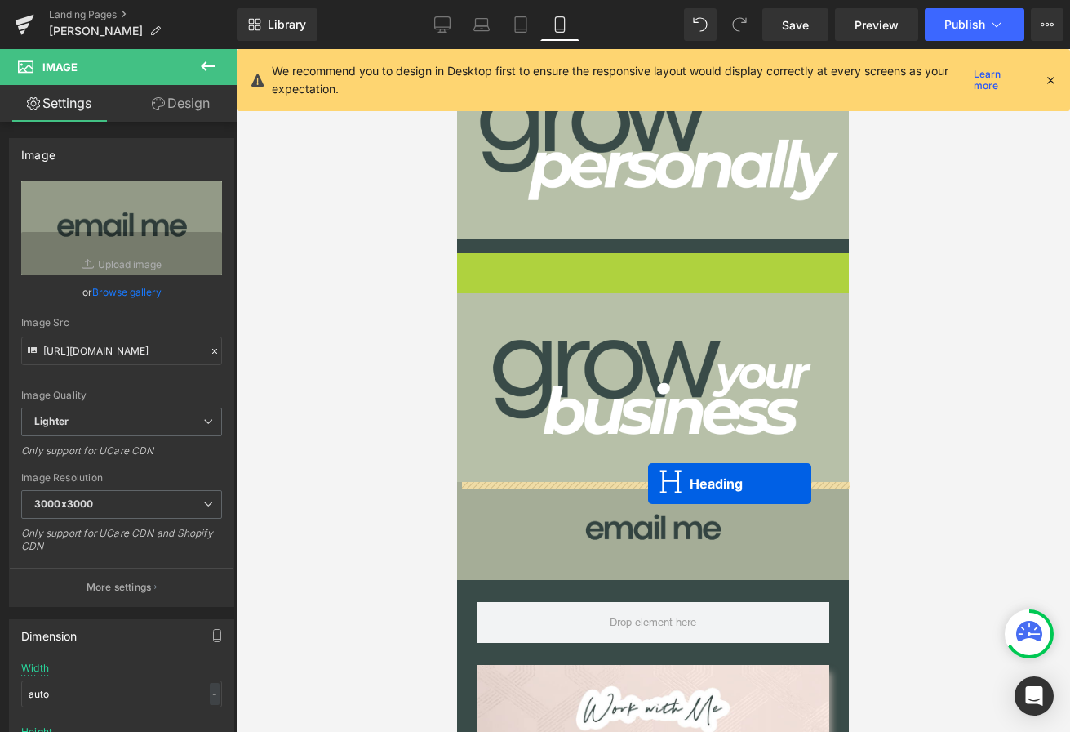
drag, startPoint x: 610, startPoint y: 259, endPoint x: 648, endPoint y: 483, distance: 227.8
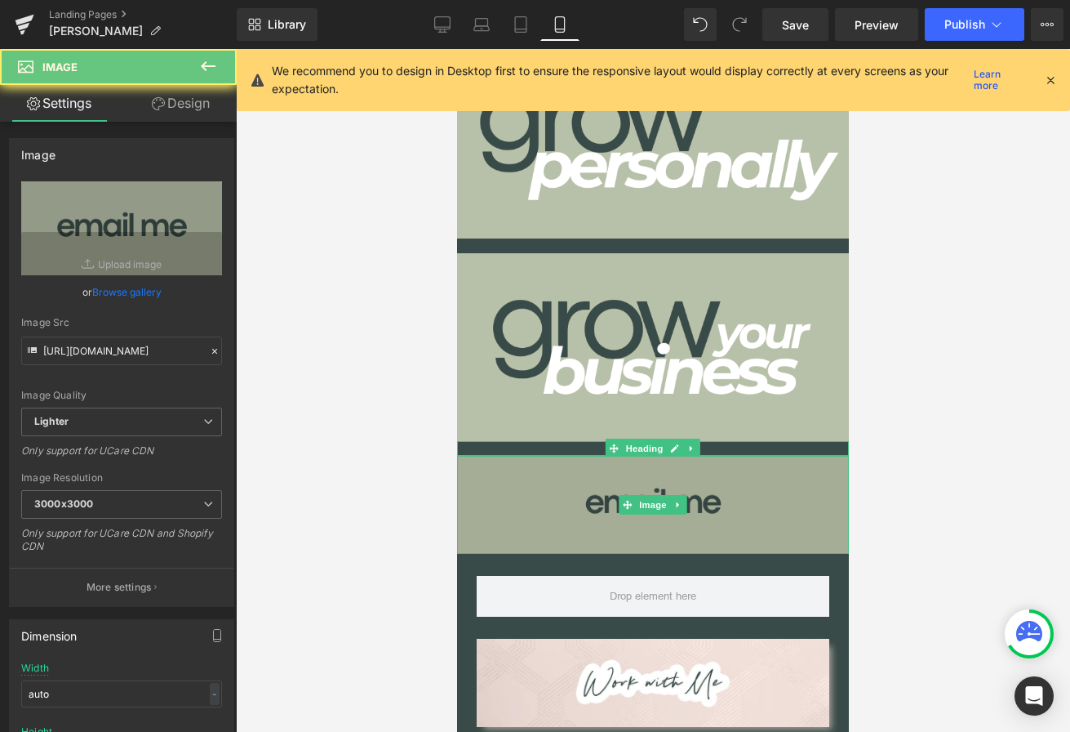
click at [720, 536] on img at bounding box center [653, 505] width 392 height 98
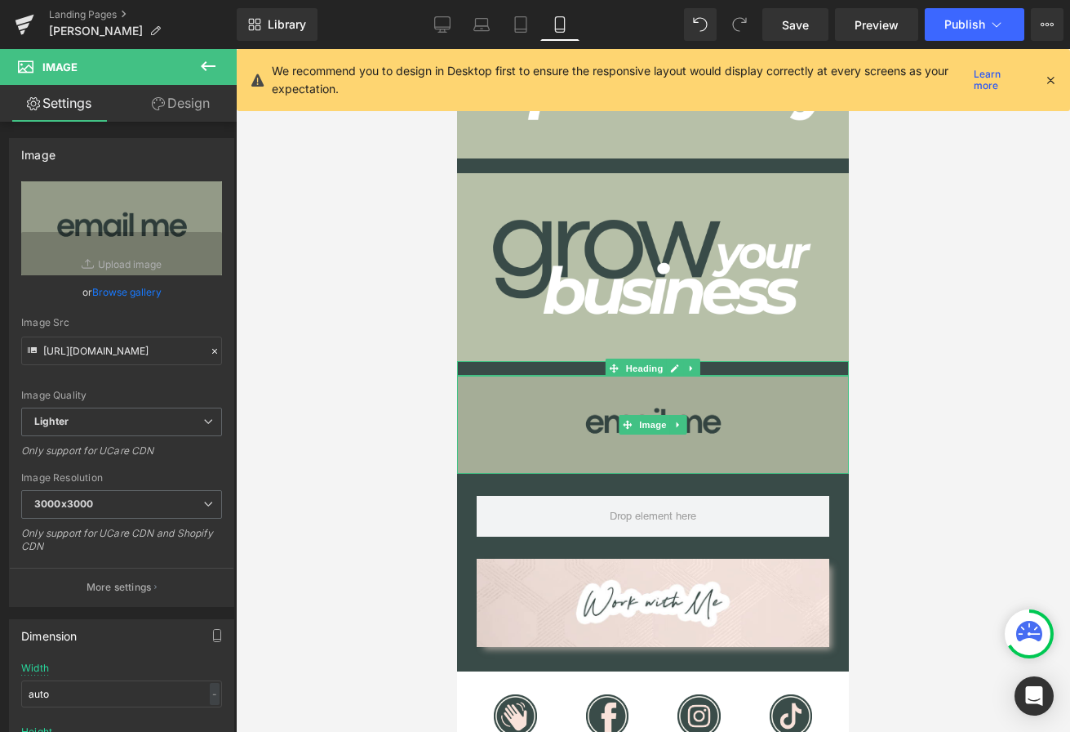
scroll to position [387, 0]
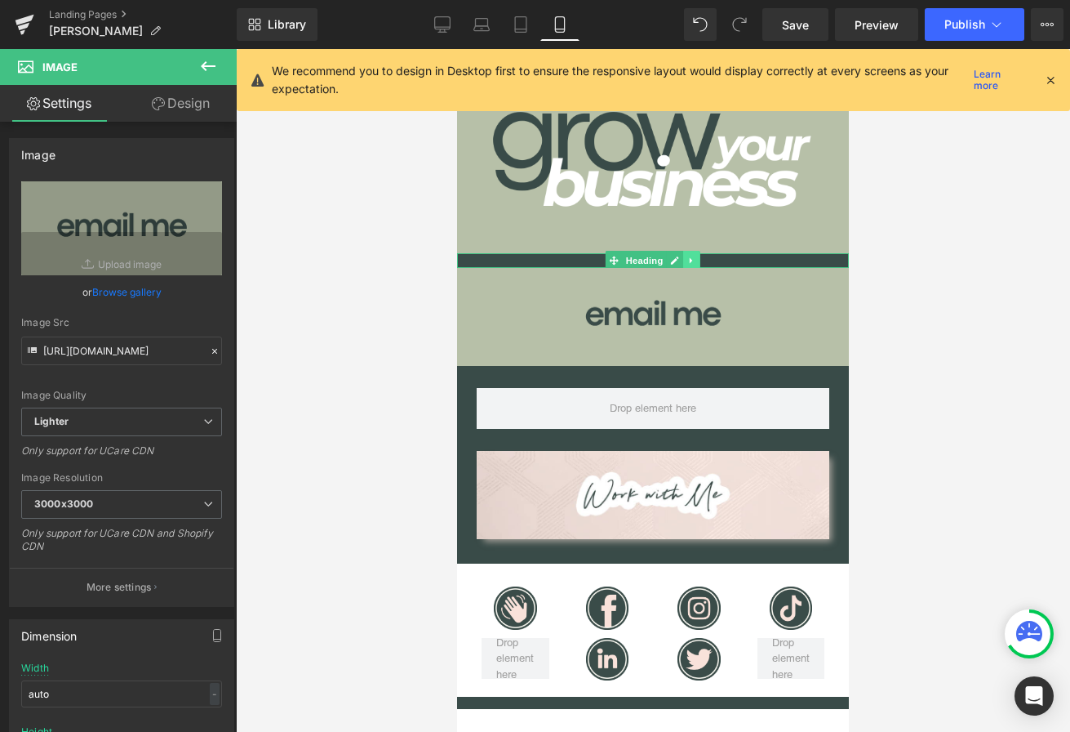
click at [692, 263] on icon at bounding box center [691, 261] width 9 height 10
click at [681, 258] on icon at bounding box center [683, 260] width 9 height 9
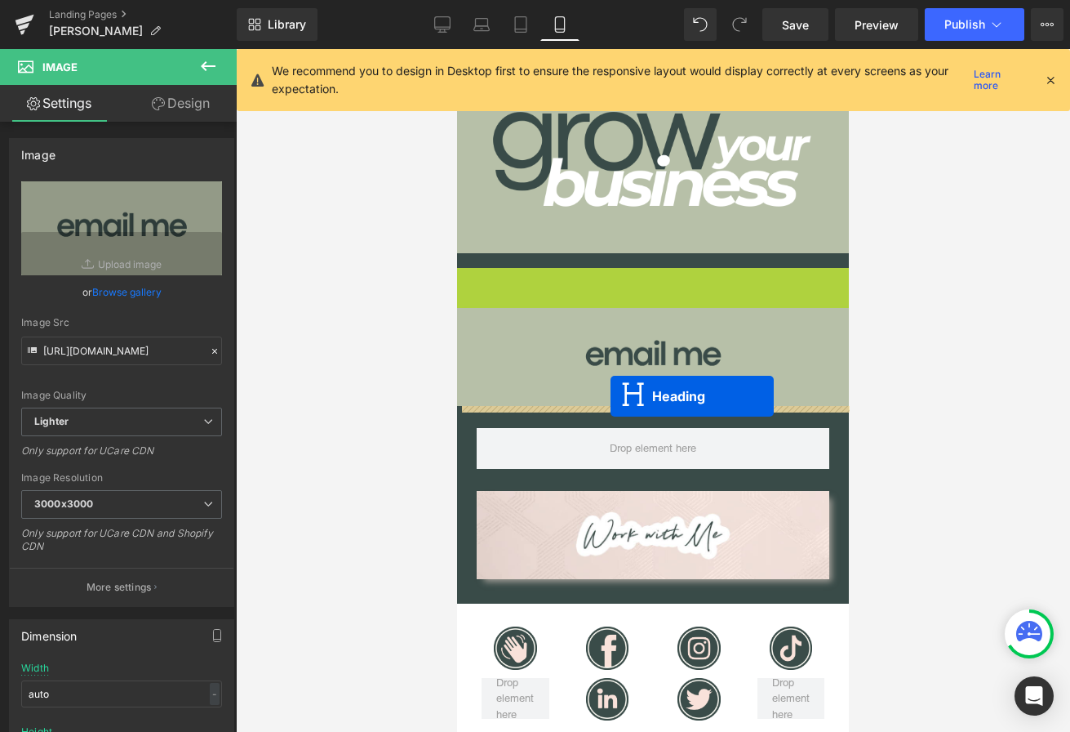
drag, startPoint x: 607, startPoint y: 275, endPoint x: 610, endPoint y: 395, distance: 120.1
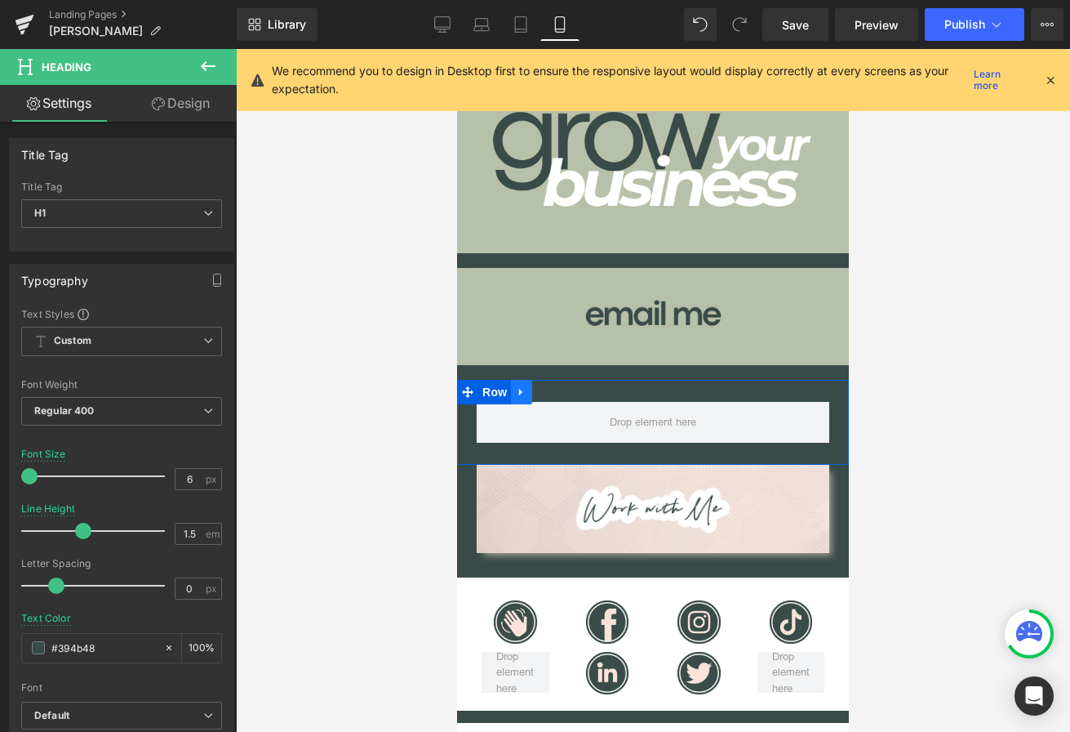
click at [523, 394] on icon at bounding box center [521, 392] width 11 height 12
click at [563, 395] on icon at bounding box center [563, 391] width 11 height 11
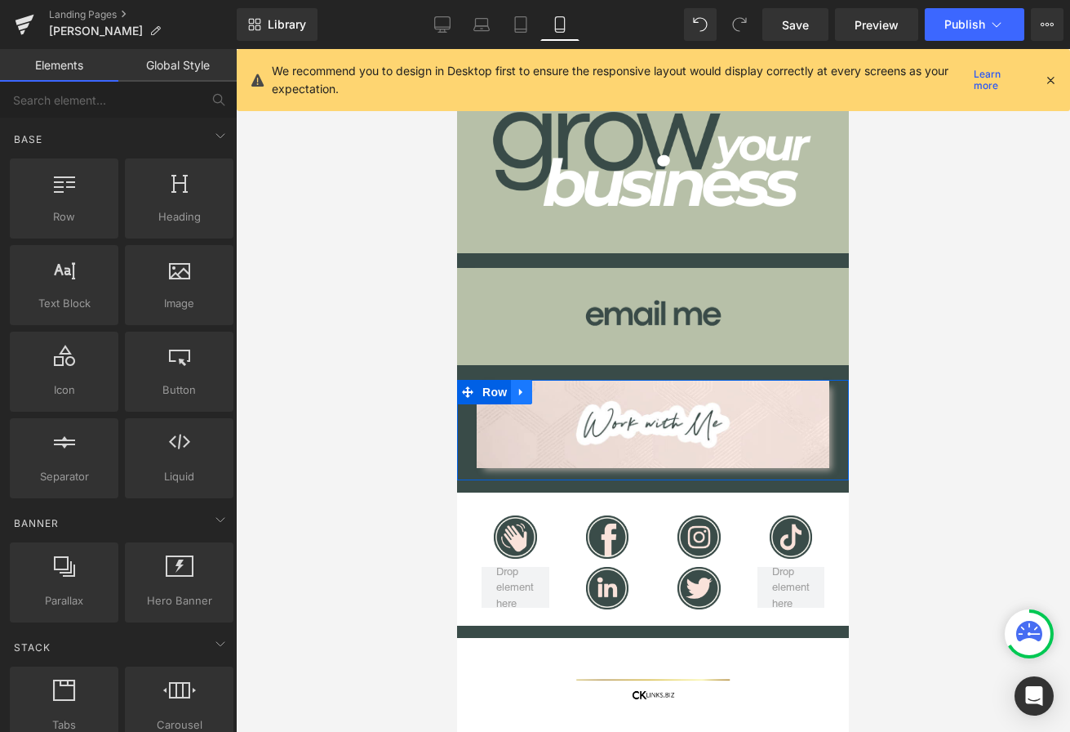
click at [521, 393] on icon at bounding box center [520, 392] width 3 height 7
click at [560, 393] on icon at bounding box center [563, 391] width 11 height 11
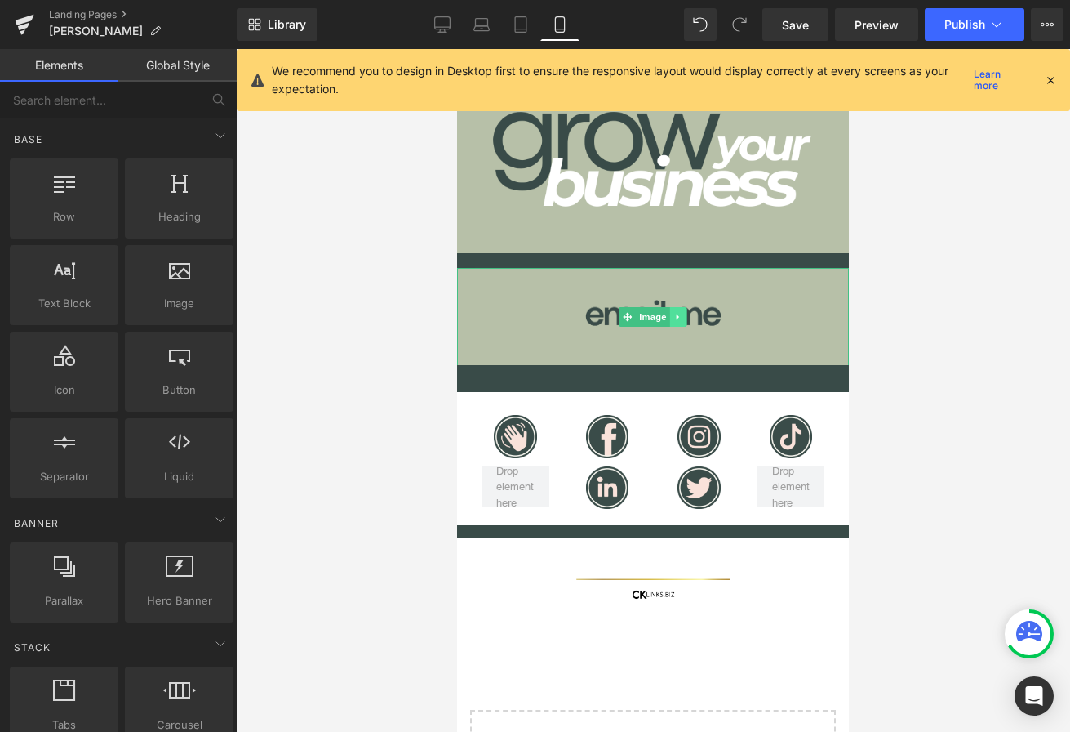
click at [681, 312] on icon at bounding box center [678, 317] width 9 height 10
click at [670, 318] on icon at bounding box center [669, 317] width 9 height 9
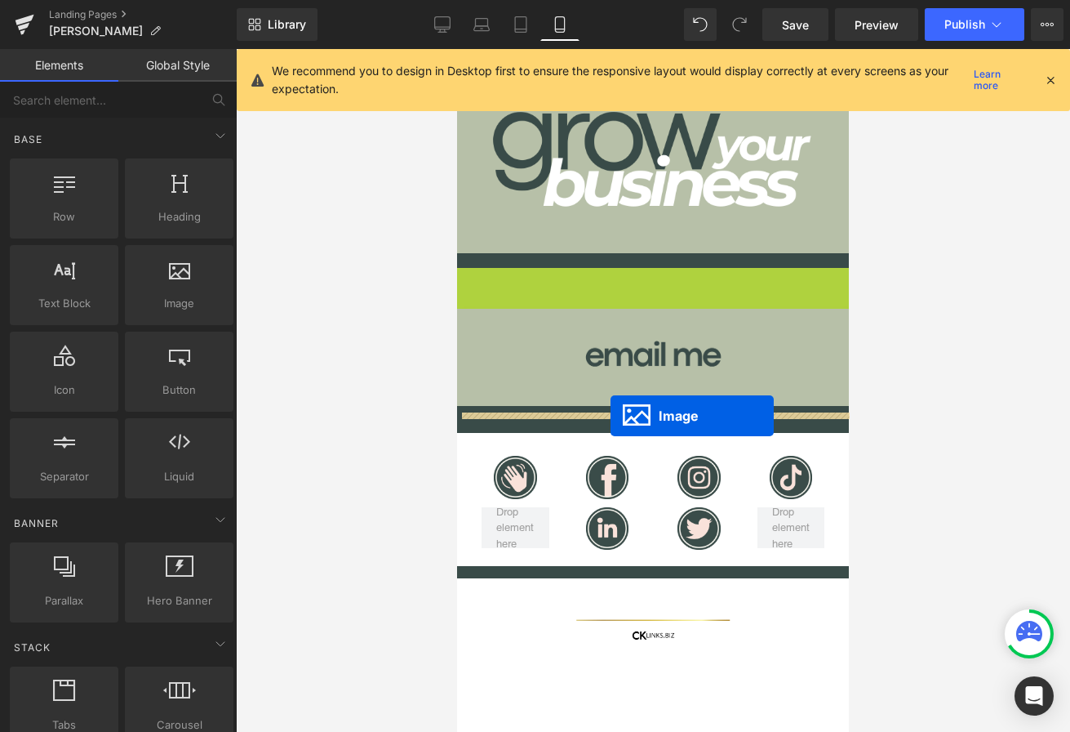
drag, startPoint x: 600, startPoint y: 316, endPoint x: 611, endPoint y: 416, distance: 100.2
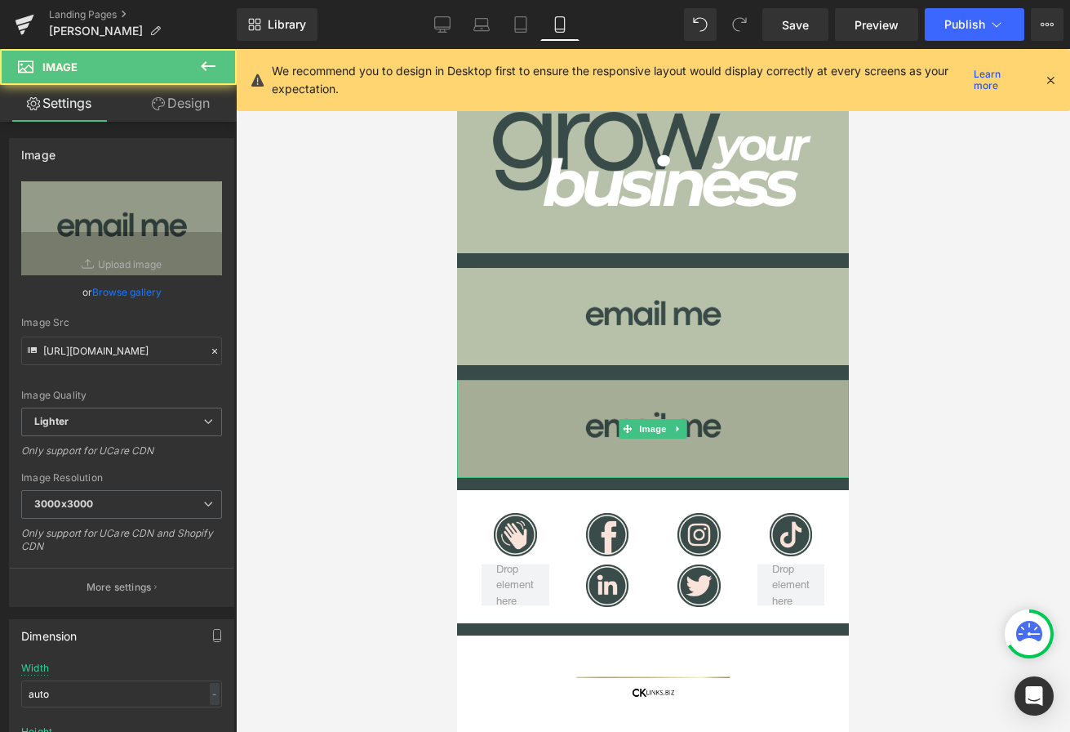
click at [540, 425] on img at bounding box center [653, 429] width 392 height 98
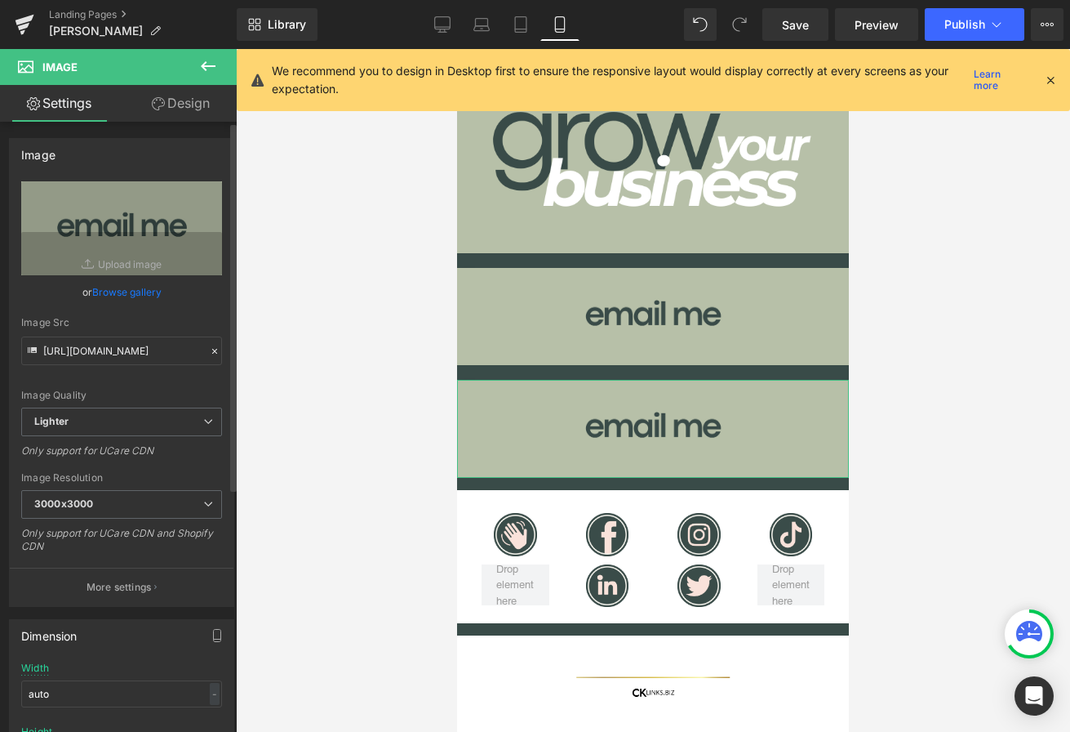
click at [130, 288] on link "Browse gallery" at bounding box center [126, 292] width 69 height 29
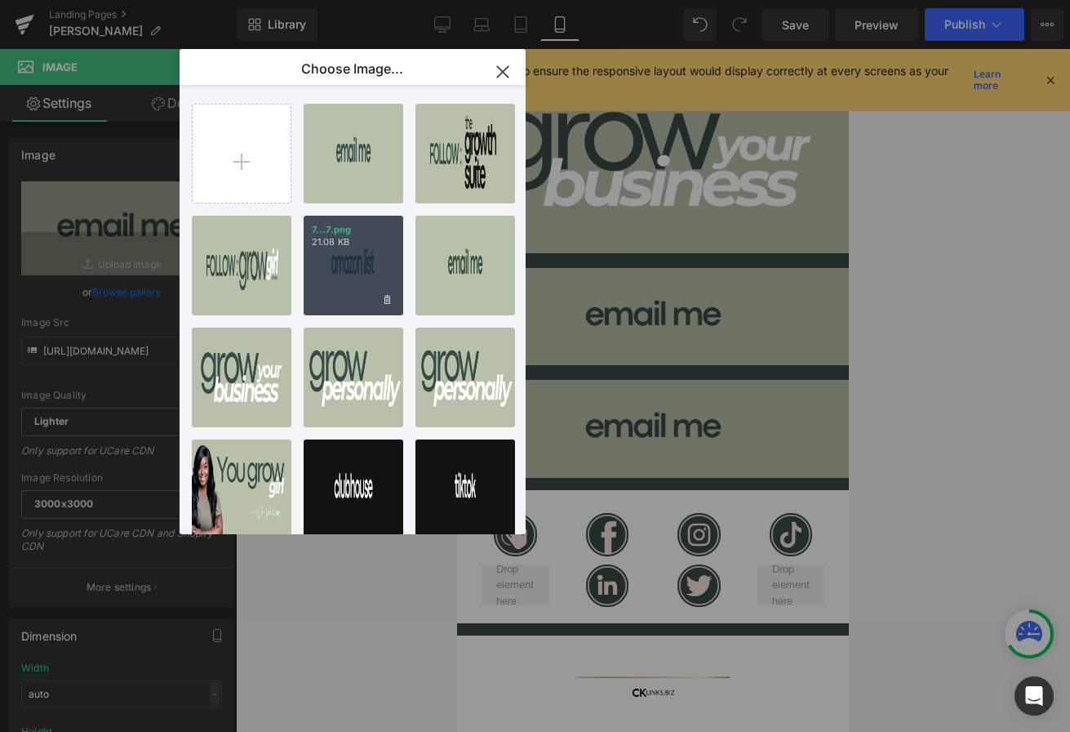
click at [342, 240] on p "21.08 KB" at bounding box center [353, 242] width 83 height 12
type input "https://ucarecdn.com/7183c2a9-9fcb-45a6-9f55-d91cd70b88e4/-/format/auto/-/previ…"
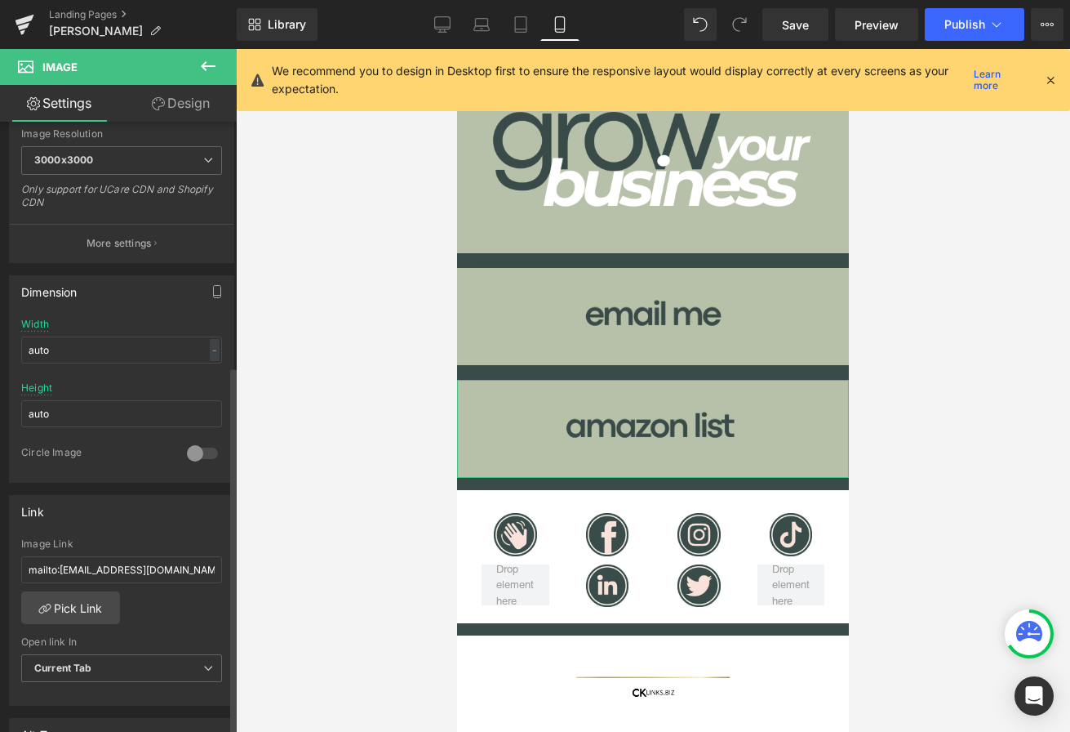
scroll to position [415, 0]
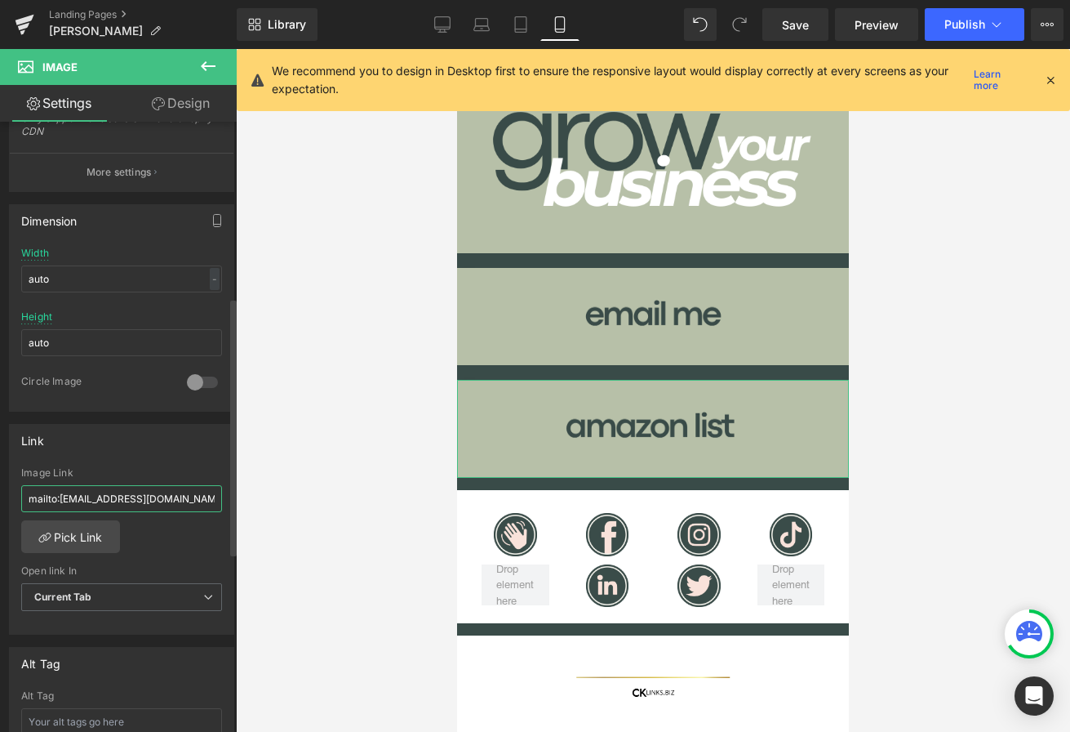
click at [109, 496] on input "mailto:hello@iamvalkelly.com?subject=ATTN: Instagram Bio Click &body=Hello I'm …" at bounding box center [121, 498] width 201 height 27
paste input "https://links.growthsuitehq.com/widget/form/e5DmSH42ni1CXKameCBR"
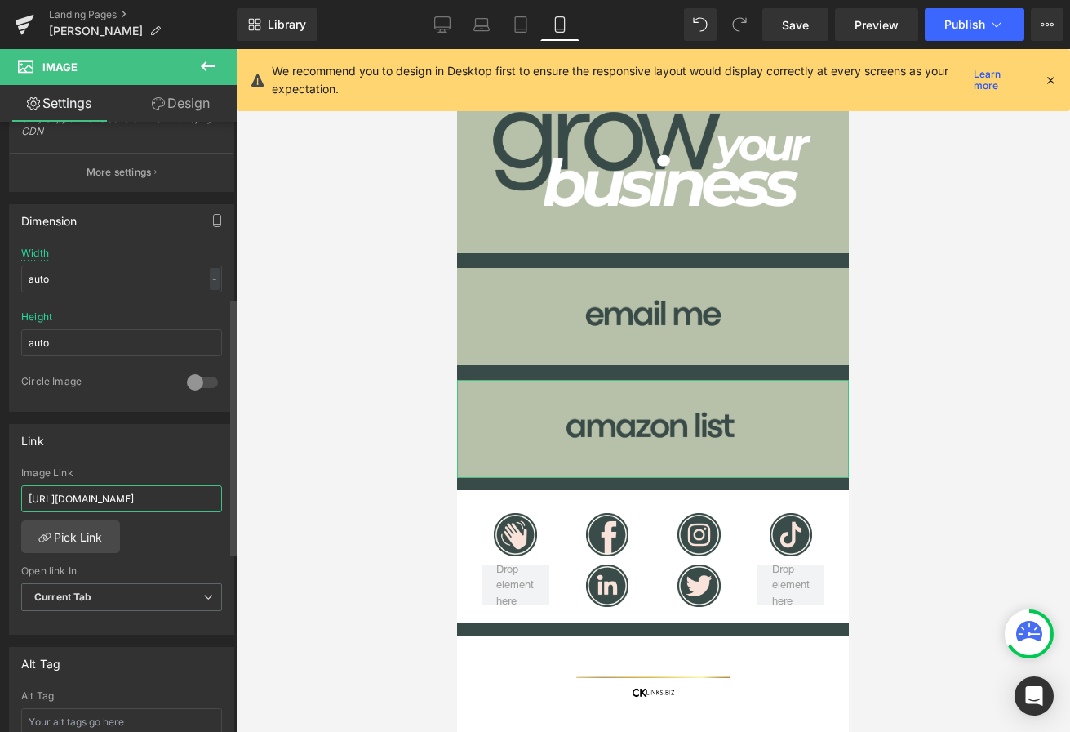
type input "https://links.growthsuitehq.com/widget/form/e5DmSH42ni1CXKameCBR"
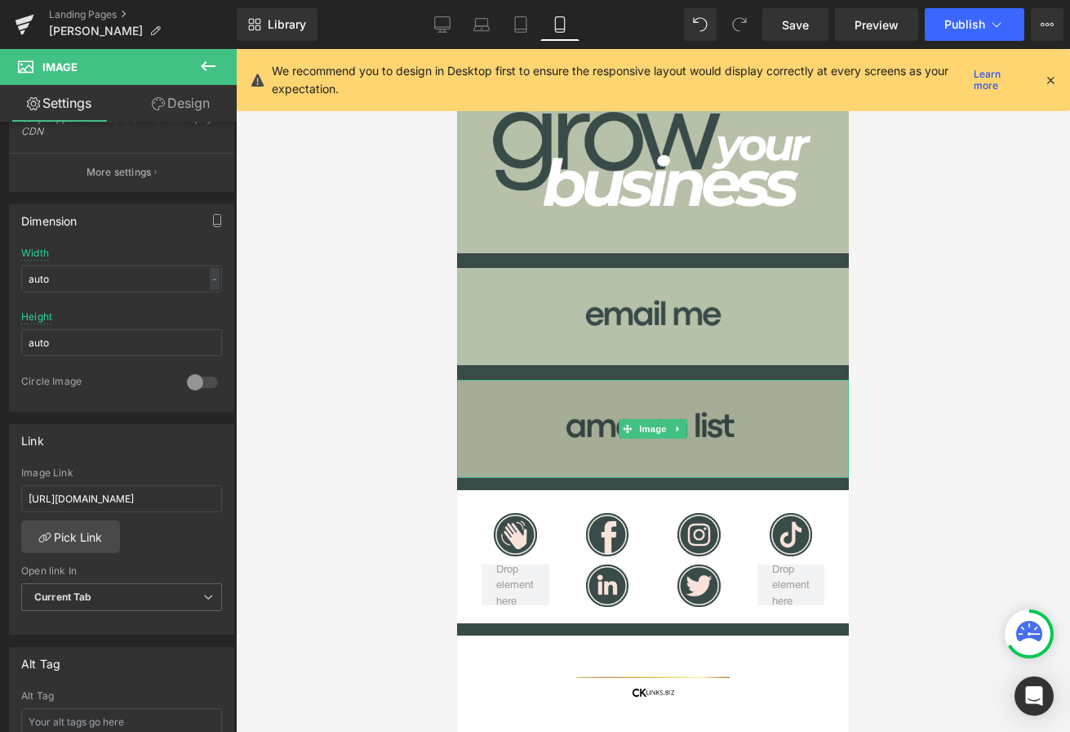
click at [543, 394] on img at bounding box center [653, 429] width 392 height 98
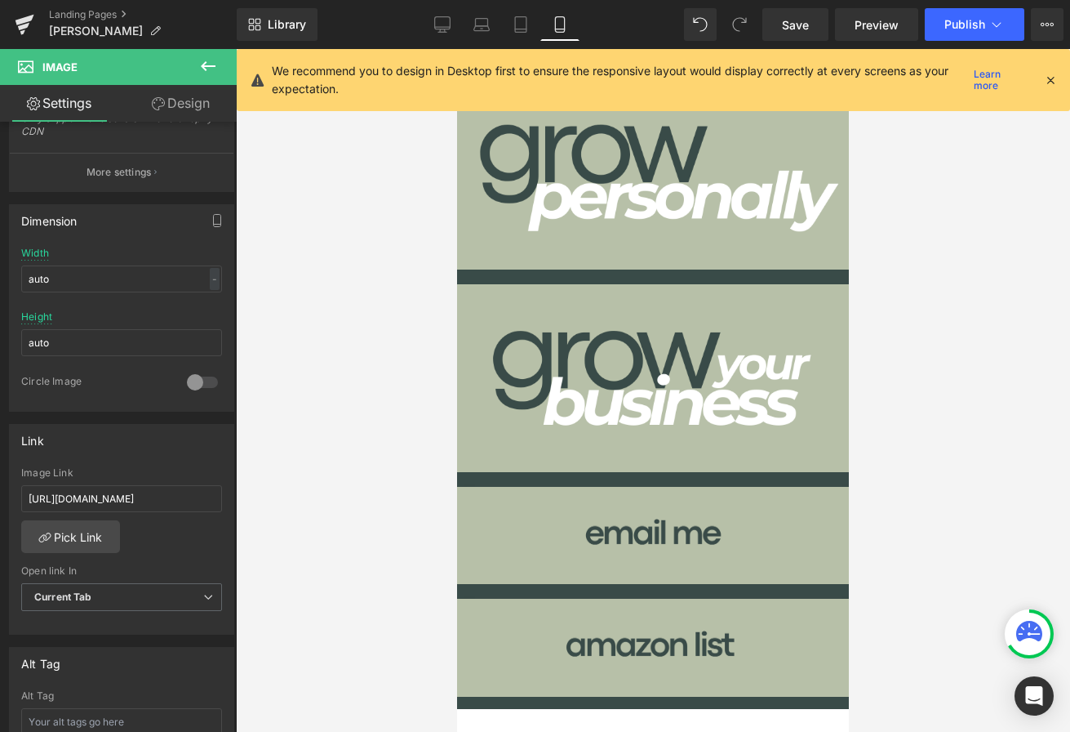
scroll to position [0, 0]
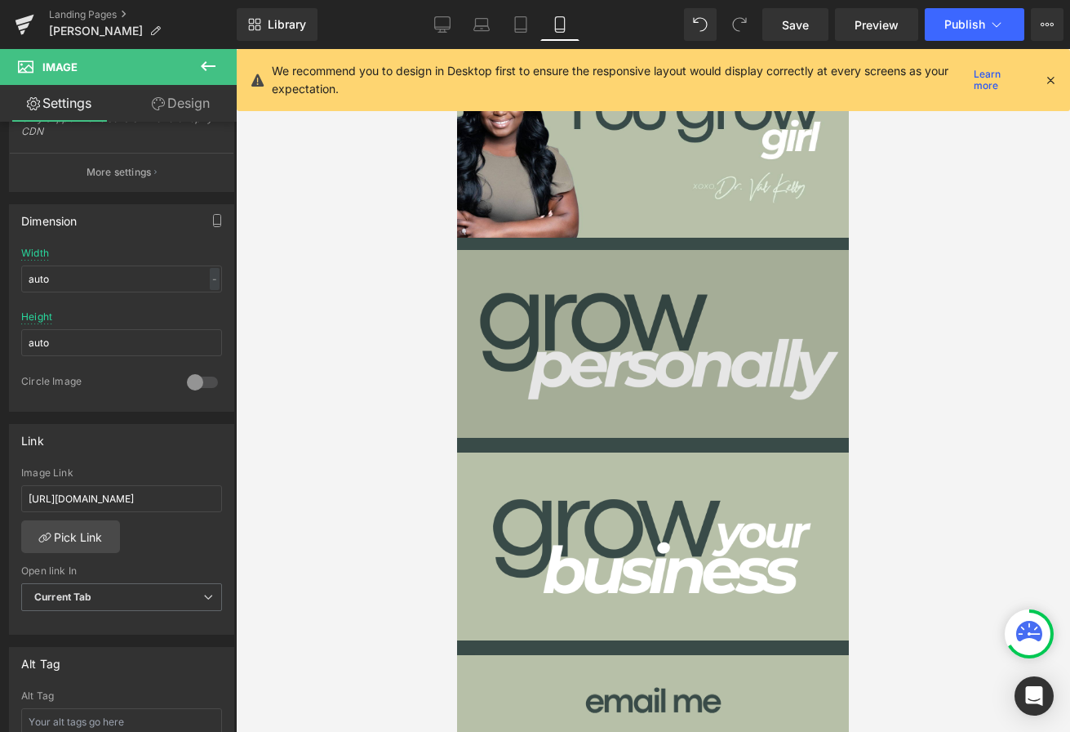
click at [629, 328] on img at bounding box center [653, 344] width 392 height 189
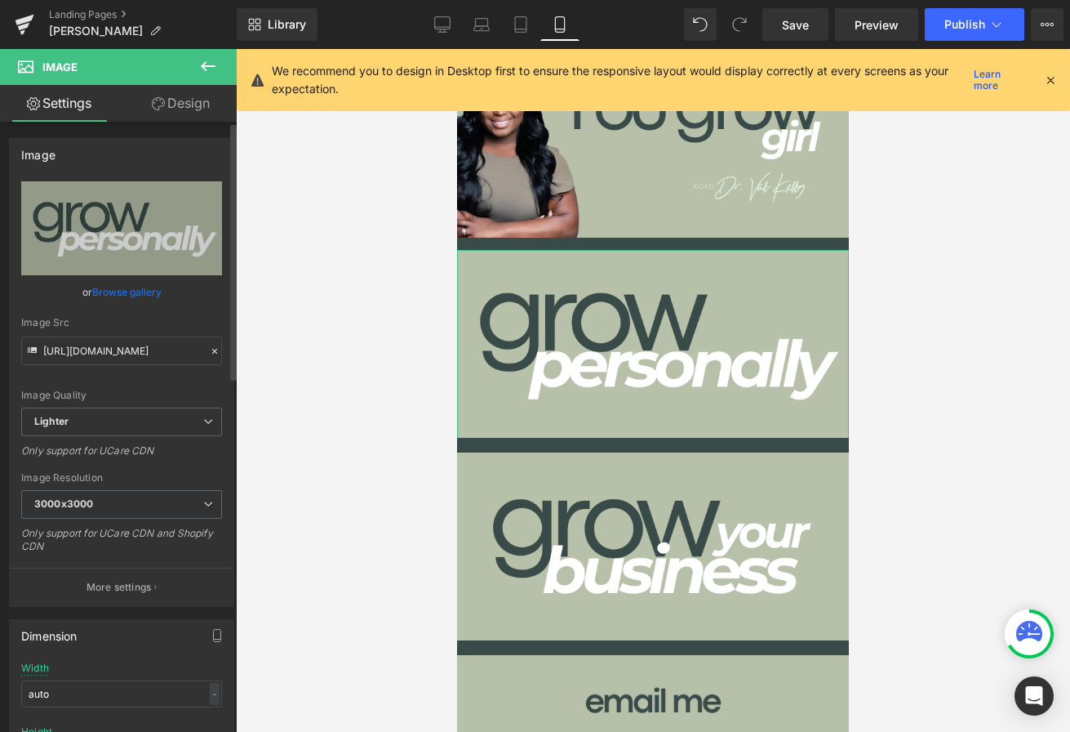
click at [128, 289] on link "Browse gallery" at bounding box center [126, 292] width 69 height 29
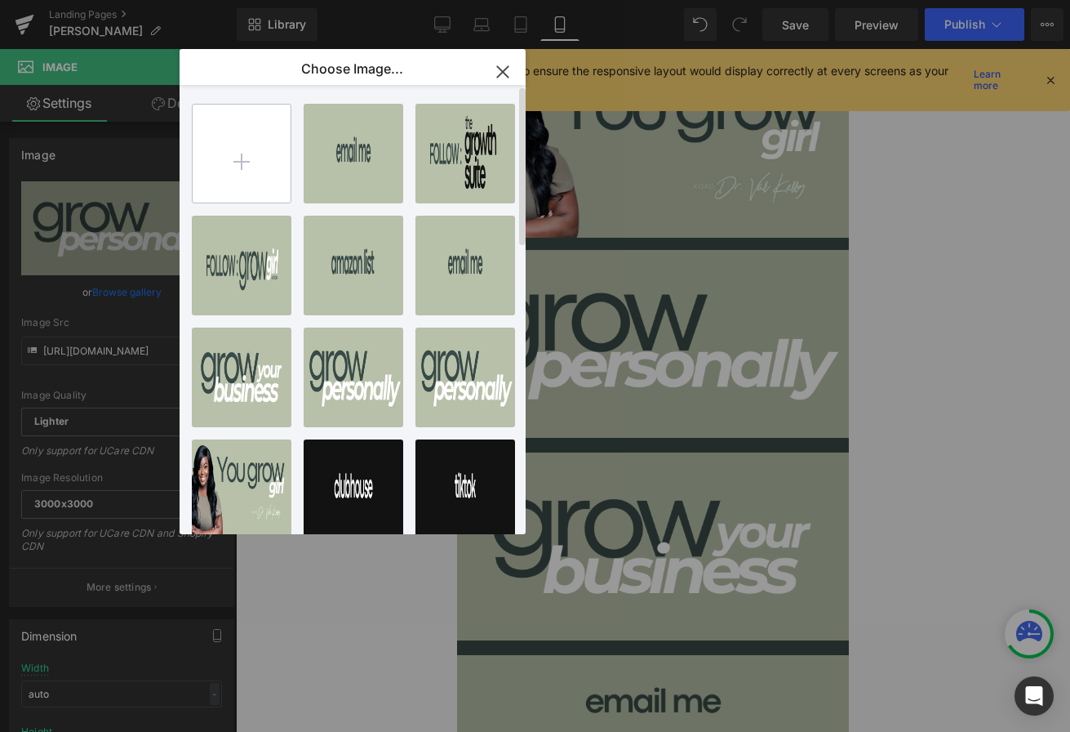
click at [247, 162] on input "file" at bounding box center [242, 154] width 98 height 98
type input "C:\fakepath\4.png"
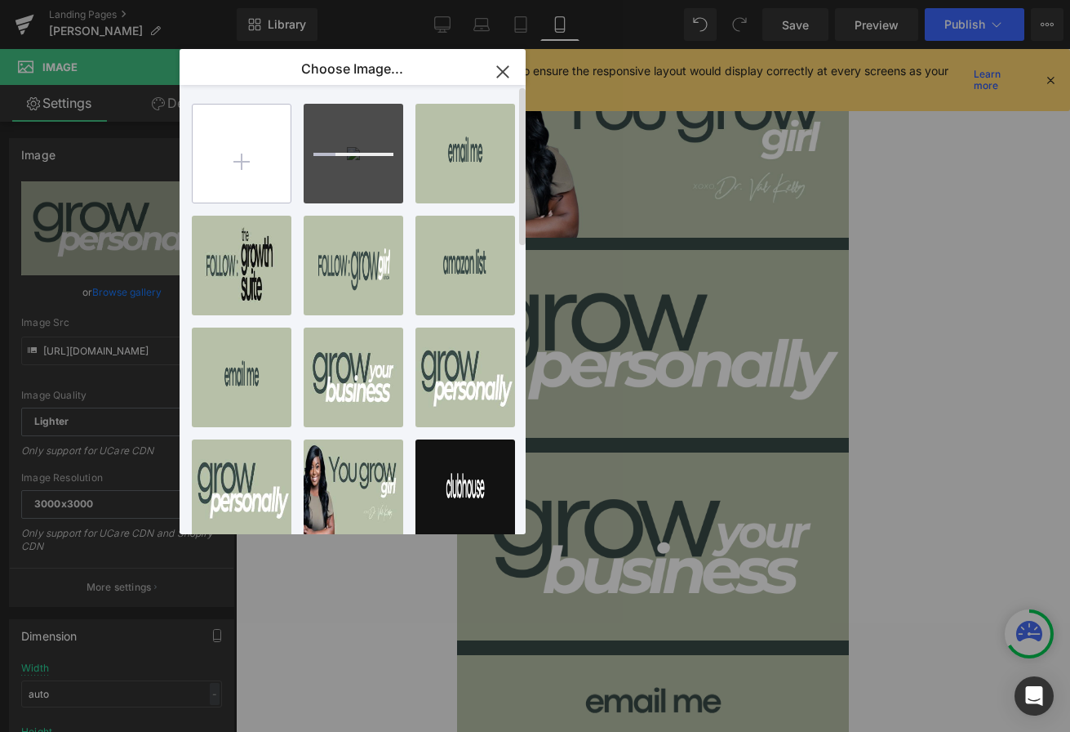
click at [245, 170] on input "file" at bounding box center [242, 154] width 98 height 98
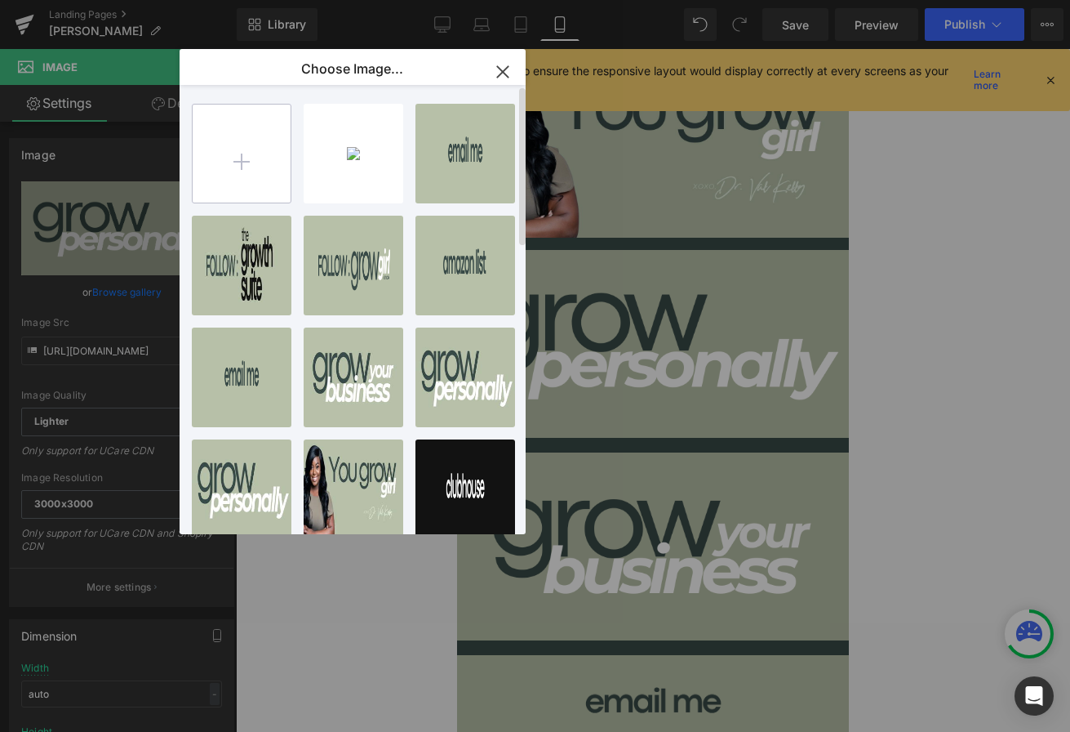
type input "C:\fakepath\5.png"
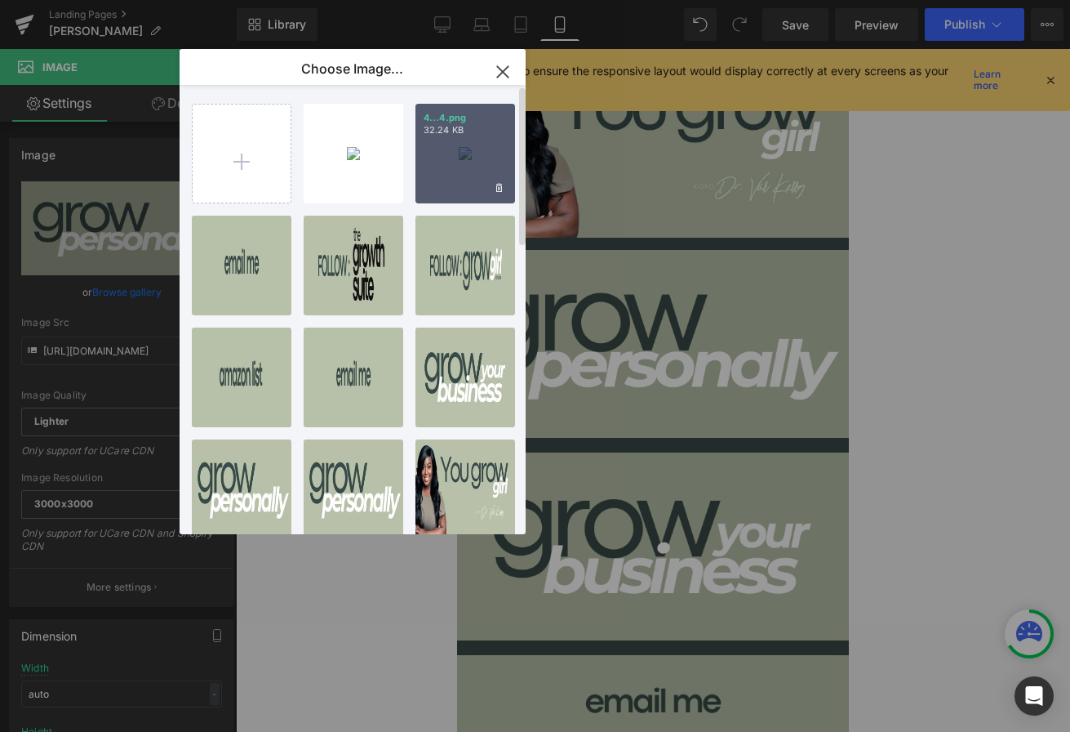
click at [474, 153] on div "4...4.png 32.24 KB" at bounding box center [466, 154] width 100 height 100
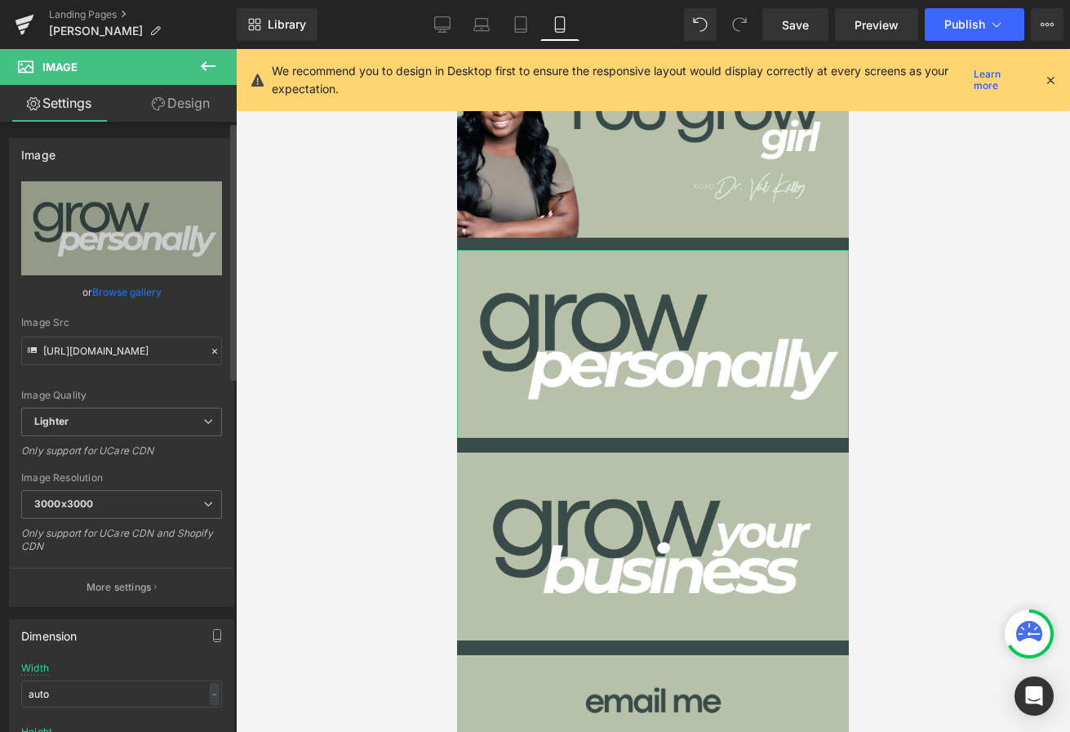
click at [140, 284] on link "Browse gallery" at bounding box center [126, 292] width 69 height 29
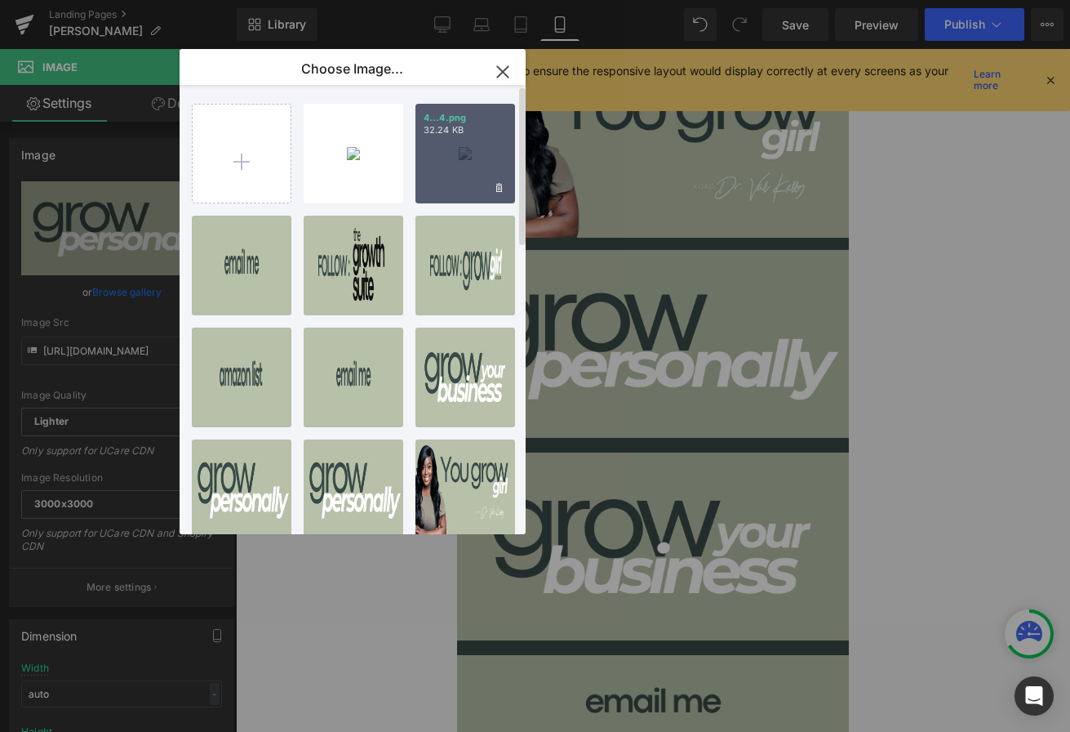
click at [442, 160] on div "4...4.png 32.24 KB" at bounding box center [466, 154] width 100 height 100
type input "https://ucarecdn.com/239d7157-4085-4d78-bde0-9b92e3d92fb6/-/format/auto/-/previ…"
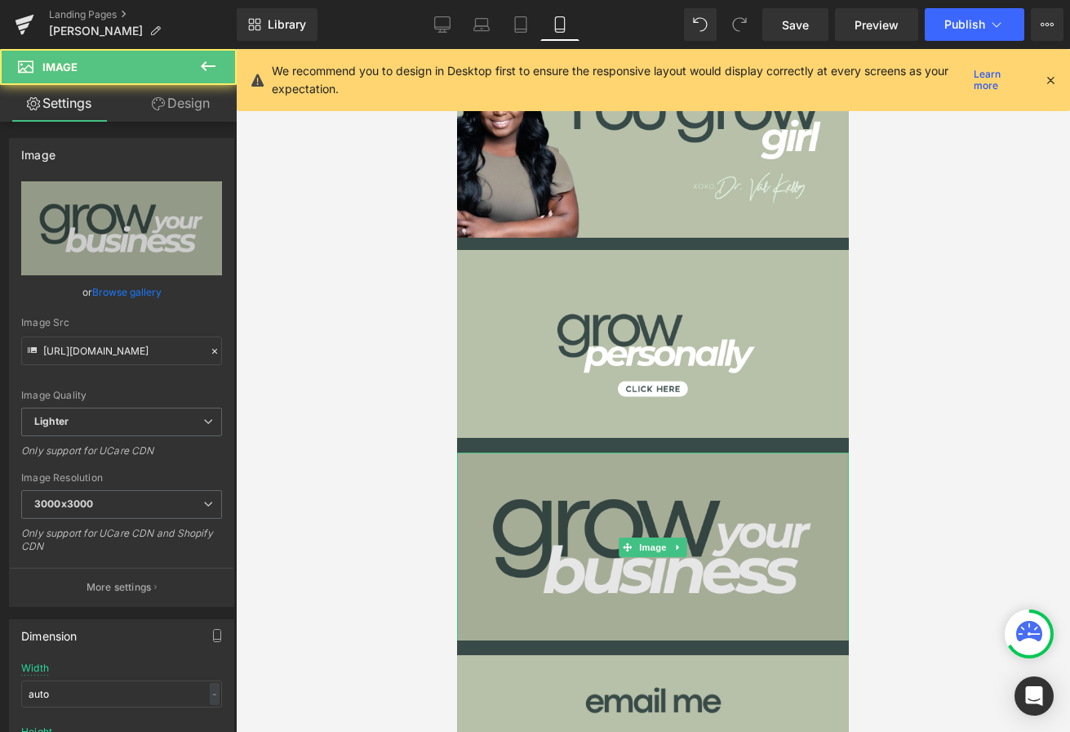
click at [578, 557] on img at bounding box center [653, 546] width 392 height 189
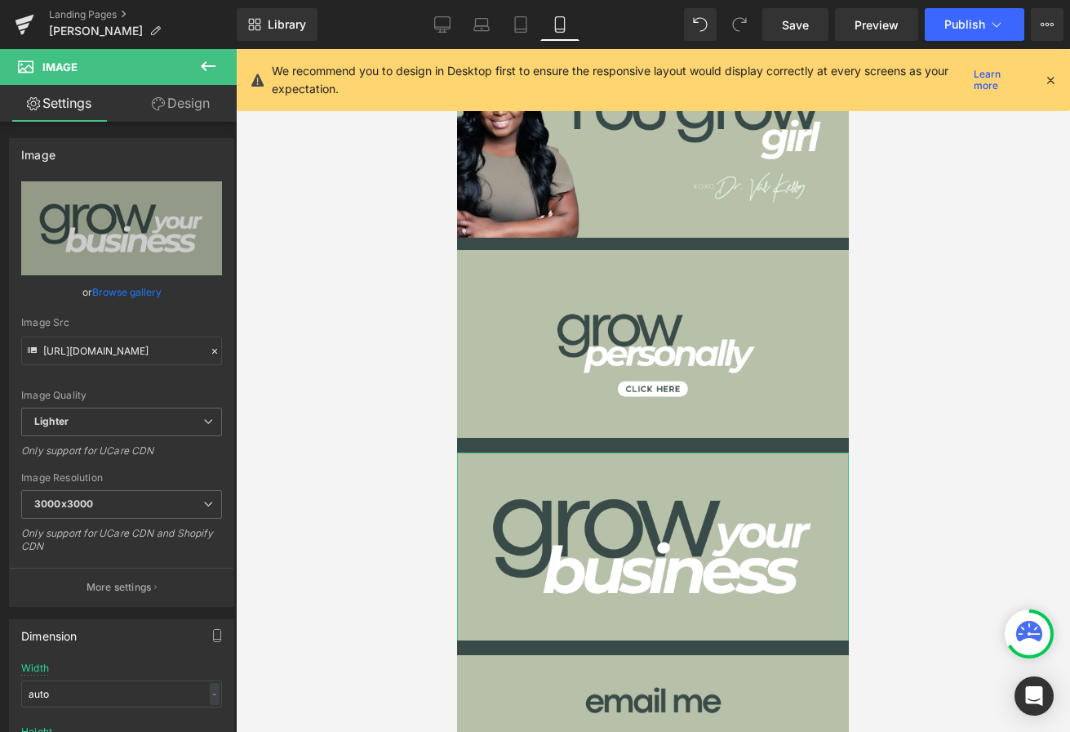
click at [149, 290] on link "Browse gallery" at bounding box center [126, 292] width 69 height 29
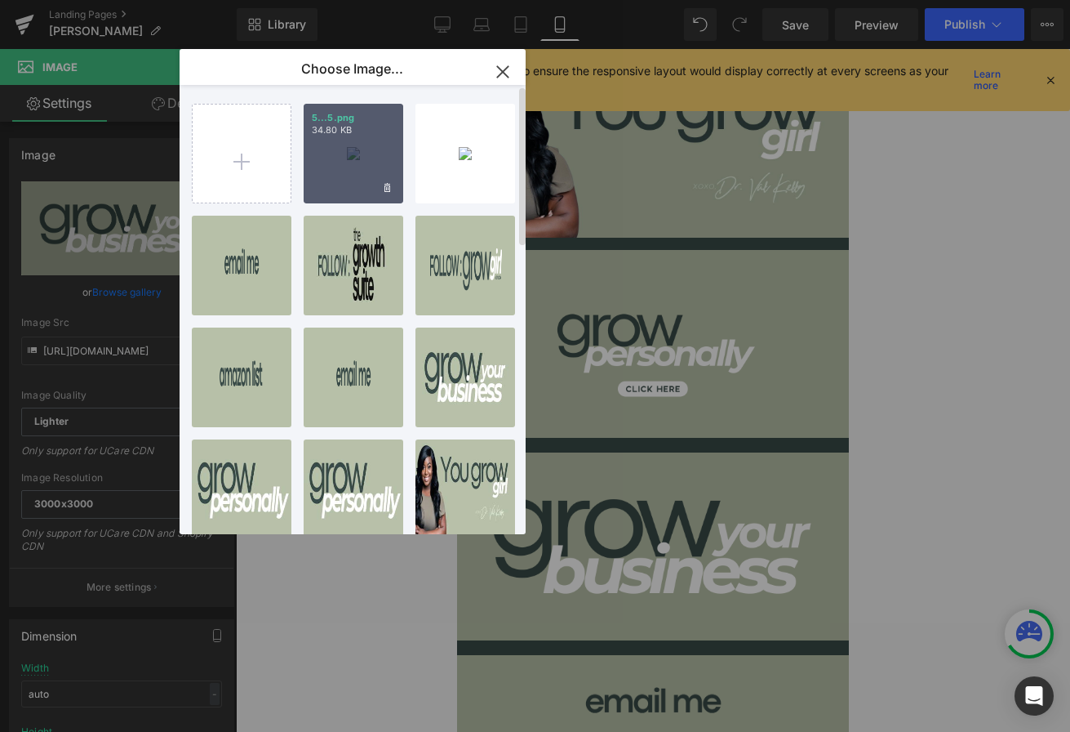
click at [364, 174] on div "5...5.png 34.80 KB" at bounding box center [354, 154] width 100 height 100
type input "https://ucarecdn.com/fac97166-0d18-453e-bdff-59c25b667b7c/-/format/auto/-/previ…"
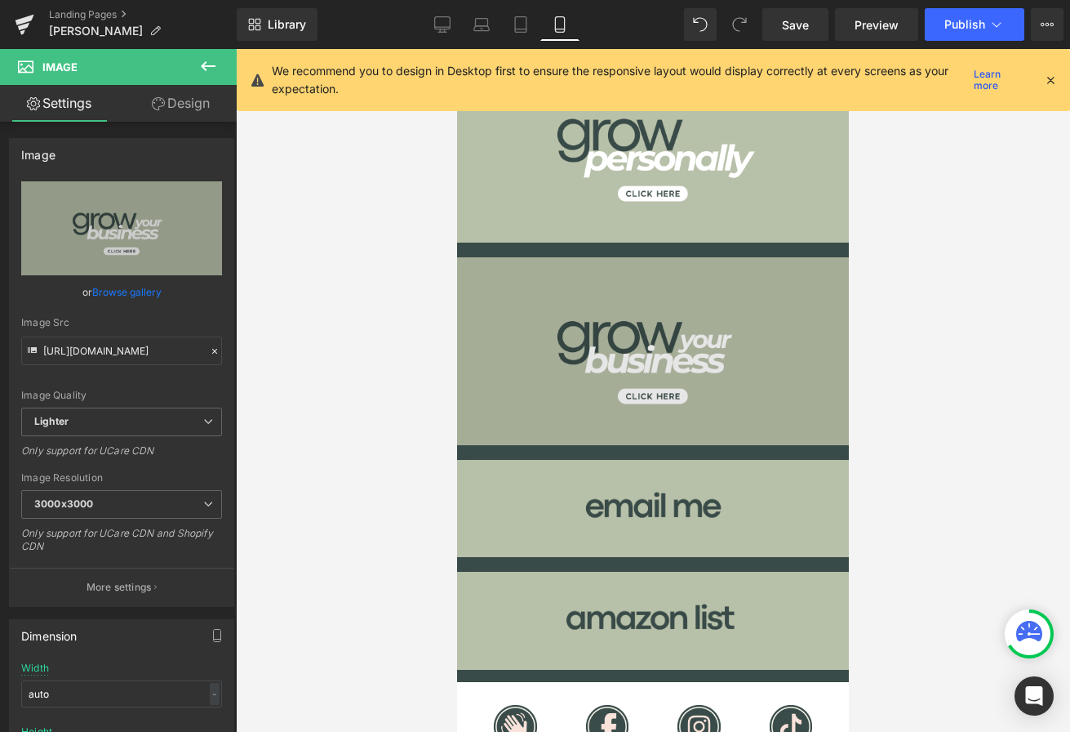
scroll to position [180, 0]
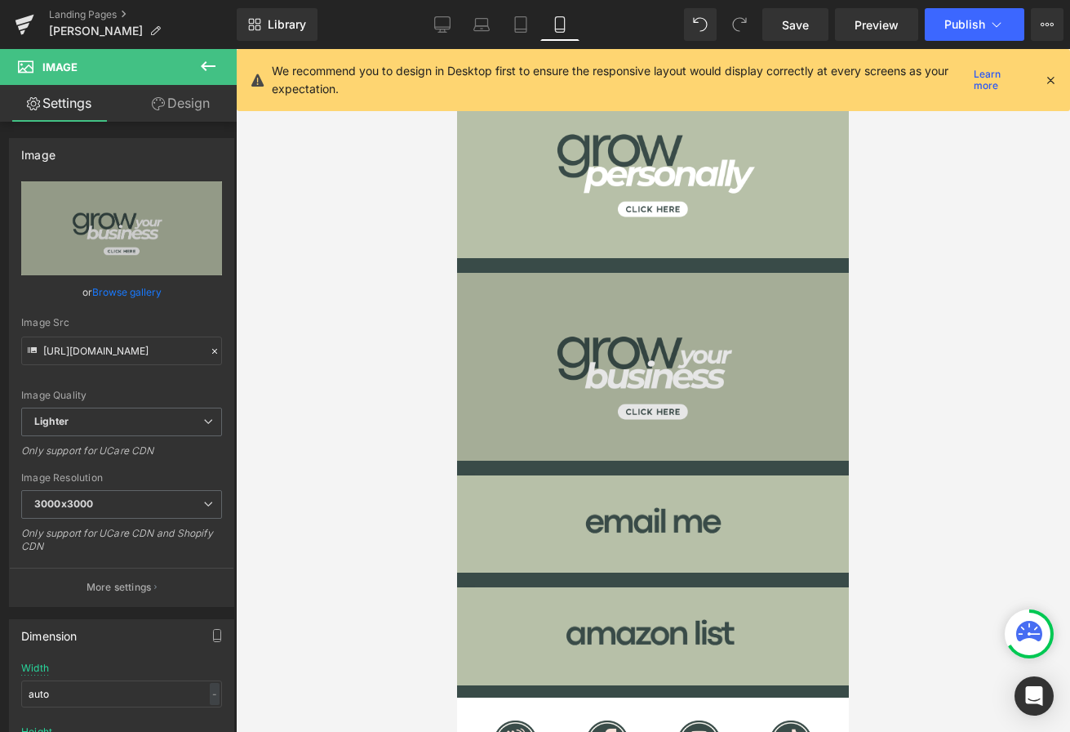
click at [717, 455] on img at bounding box center [653, 367] width 392 height 189
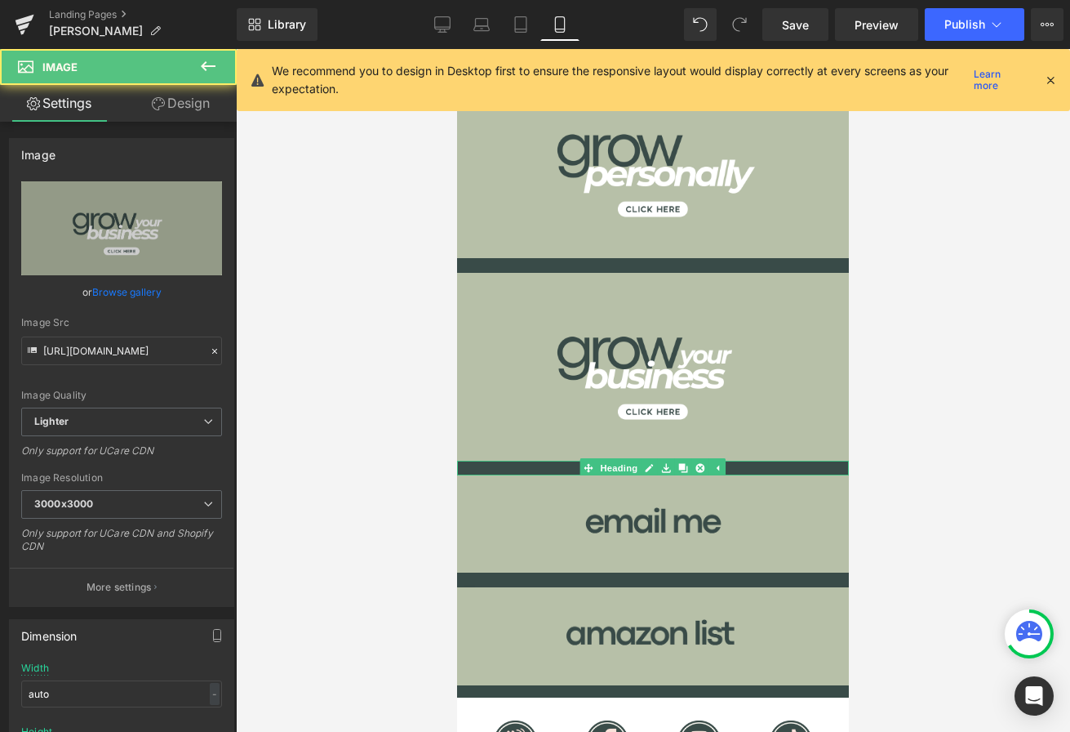
click at [713, 461] on link at bounding box center [717, 468] width 17 height 20
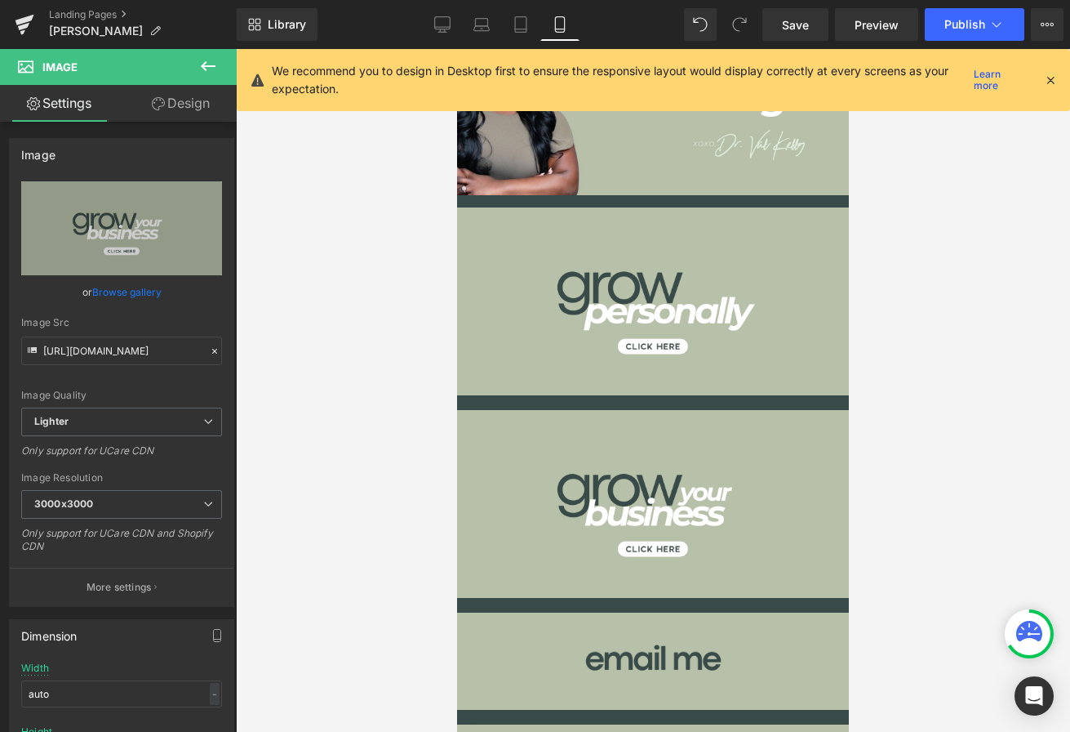
scroll to position [64, 0]
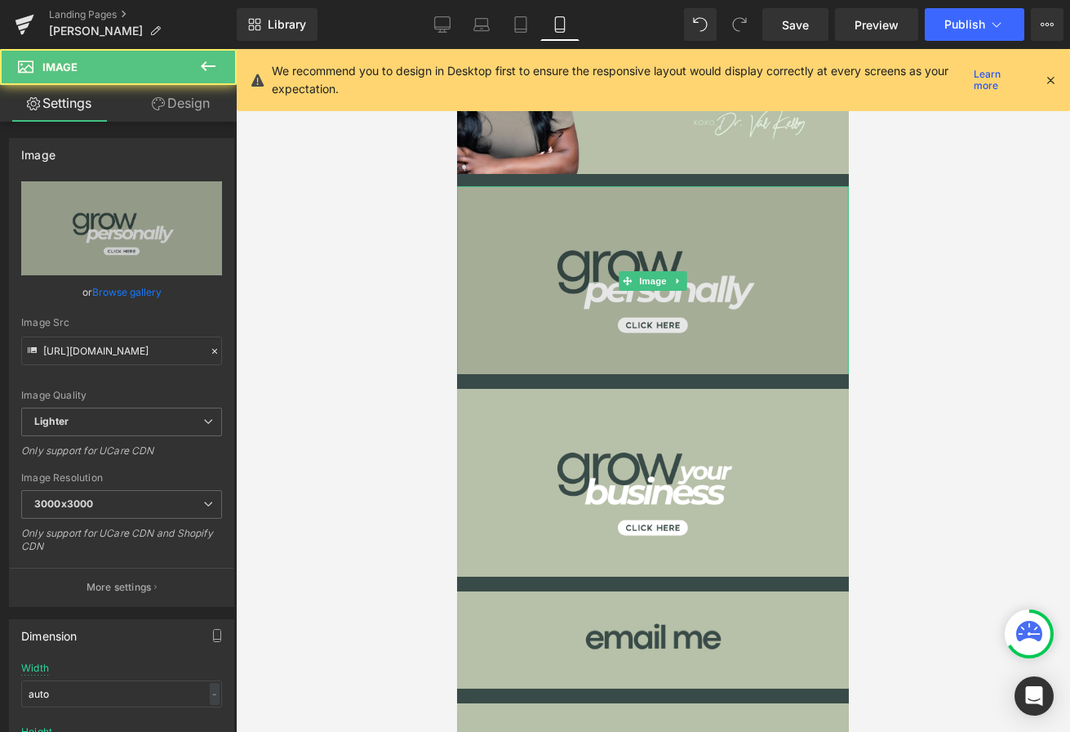
click at [584, 291] on img at bounding box center [653, 280] width 392 height 189
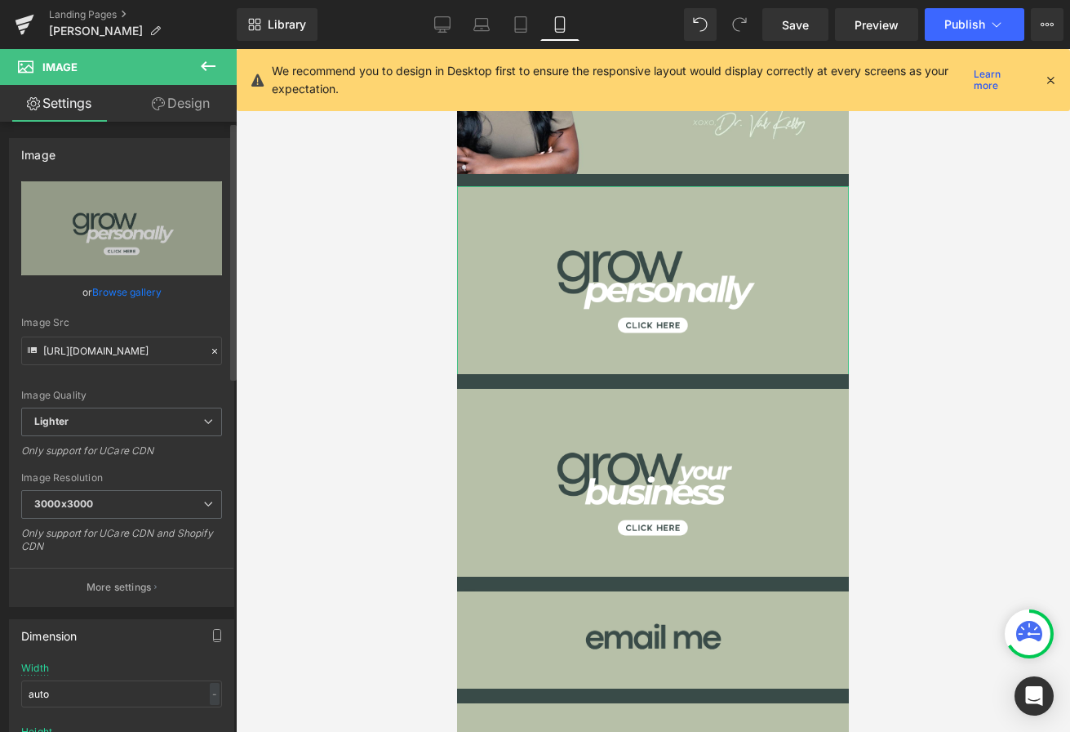
click at [128, 290] on link "Browse gallery" at bounding box center [126, 292] width 69 height 29
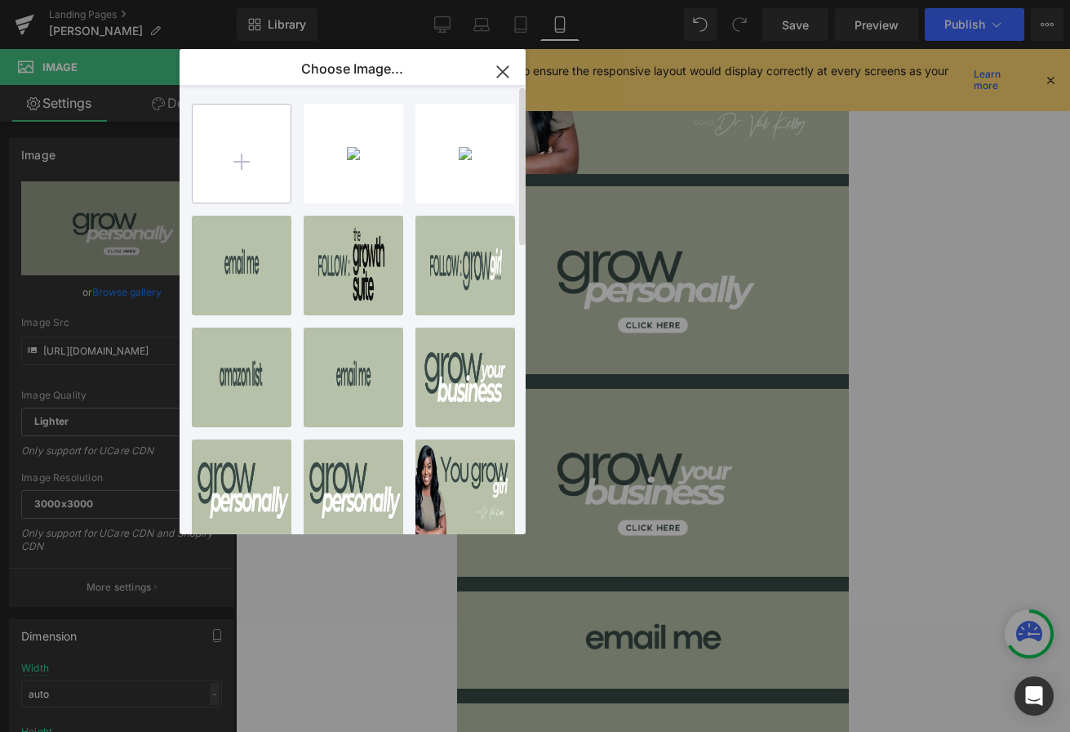
click at [212, 166] on input "file" at bounding box center [242, 154] width 98 height 98
type input "C:\fakepath\4.png"
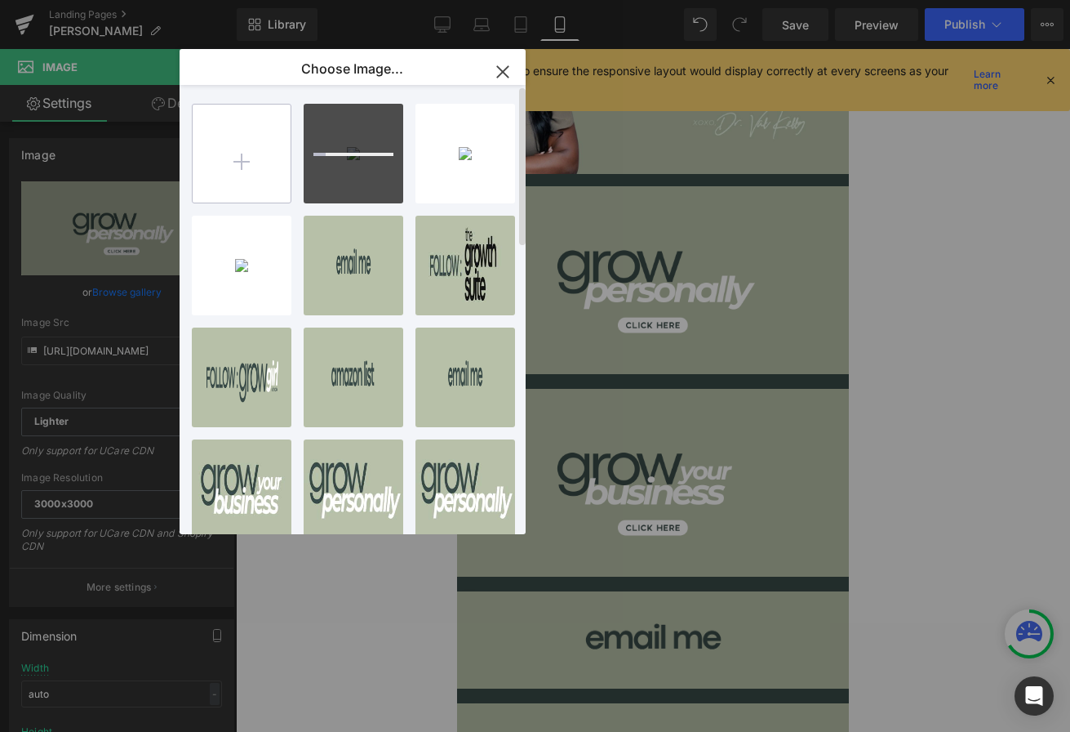
click at [250, 168] on input "file" at bounding box center [242, 154] width 98 height 98
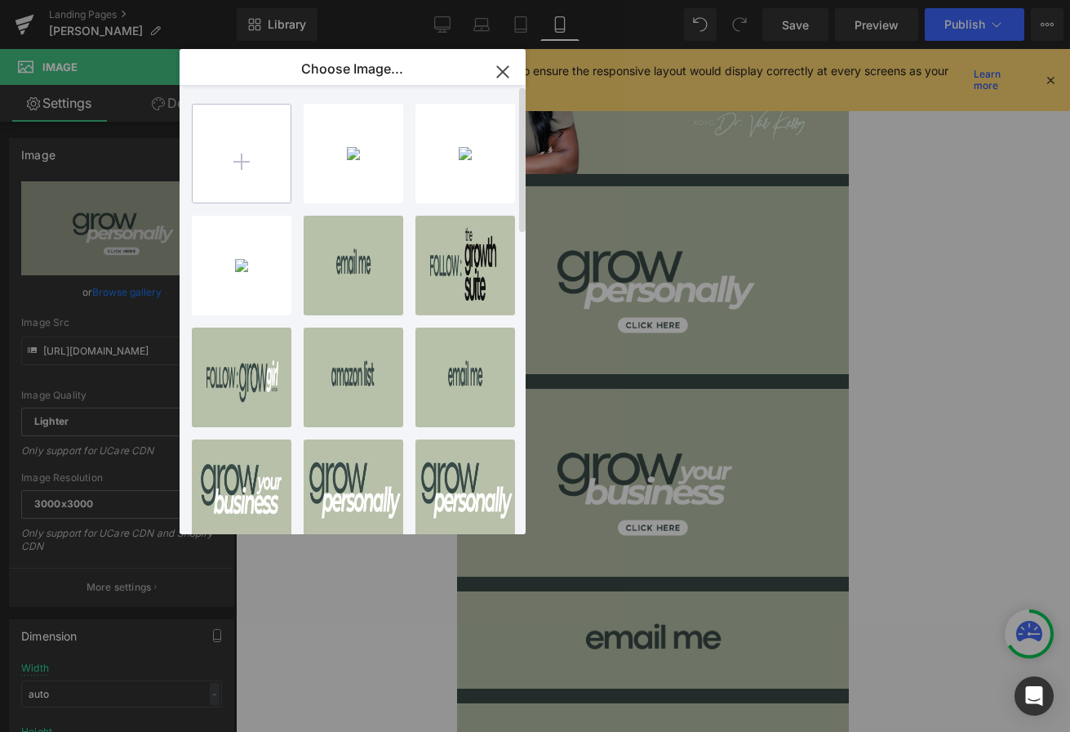
type input "C:\fakepath\5.png"
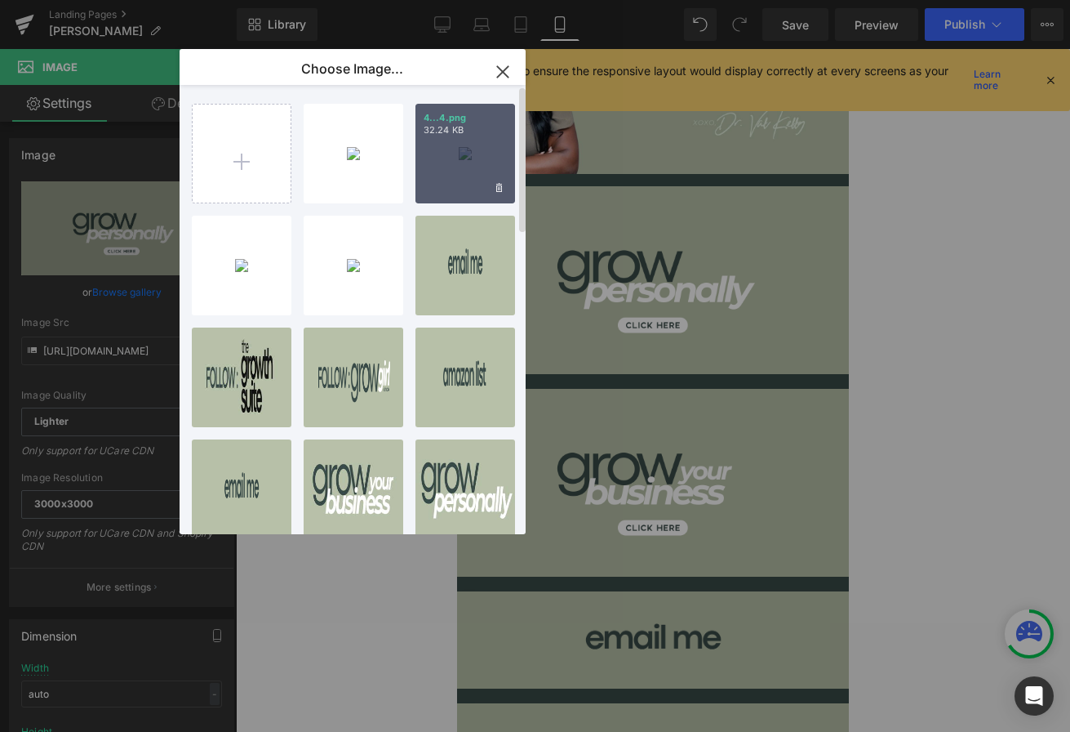
click at [430, 155] on div "4...4.png 32.24 KB" at bounding box center [466, 154] width 100 height 100
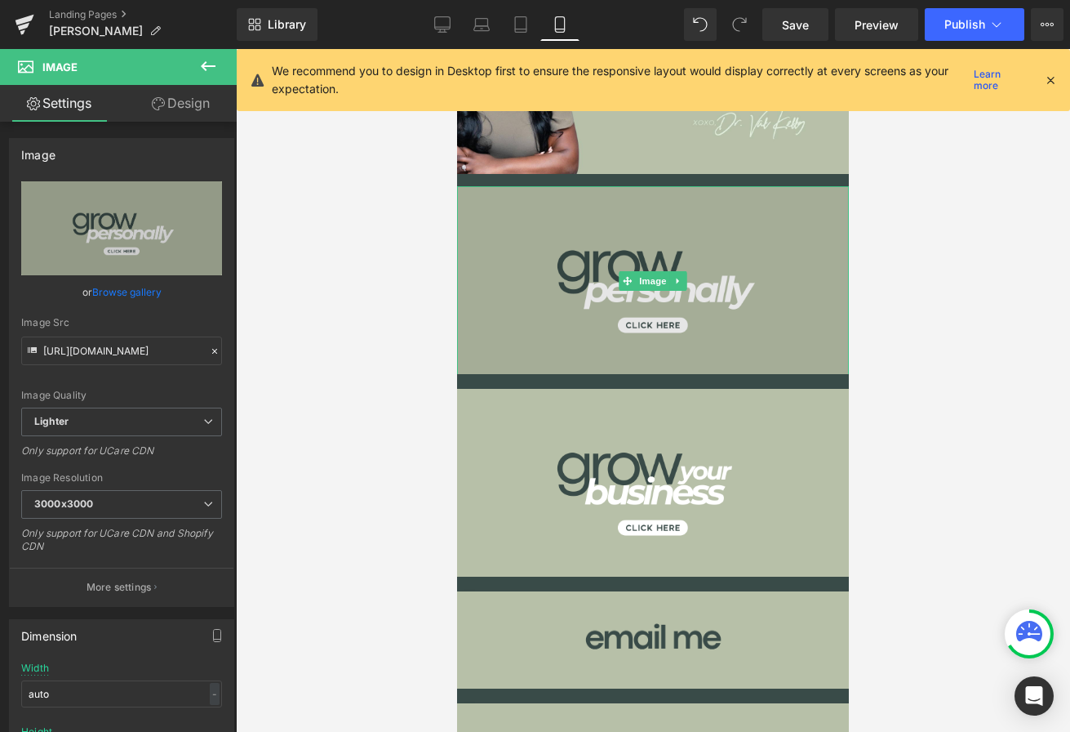
click at [554, 301] on img at bounding box center [653, 280] width 392 height 189
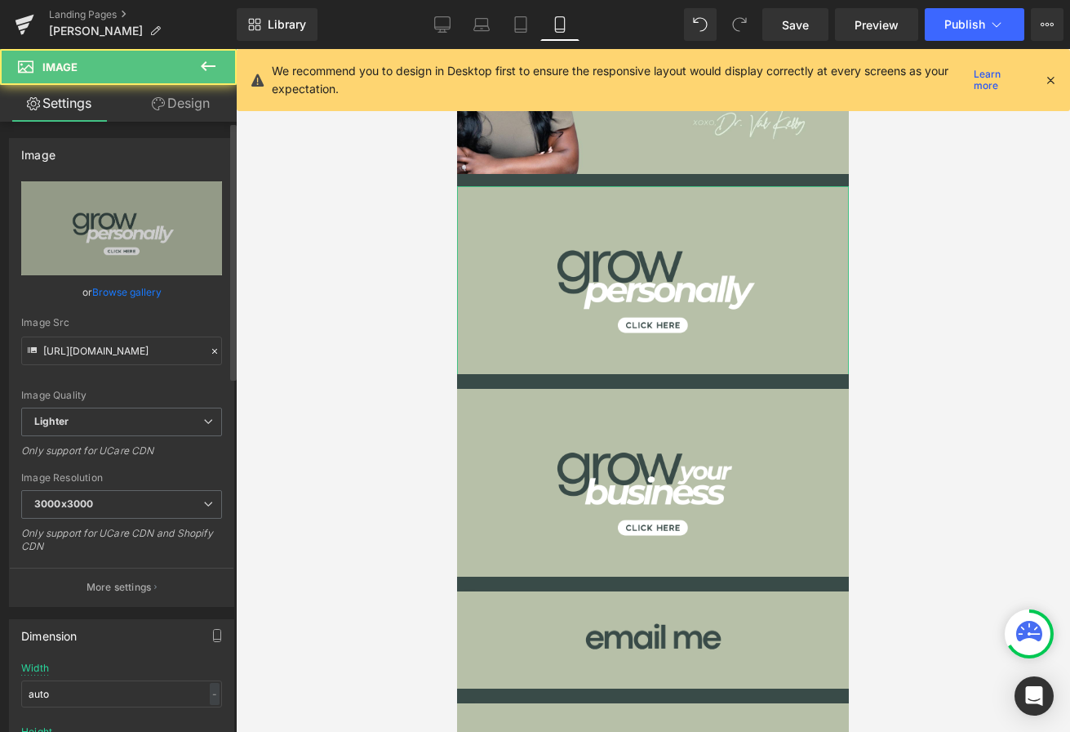
click at [140, 293] on link "Browse gallery" at bounding box center [126, 292] width 69 height 29
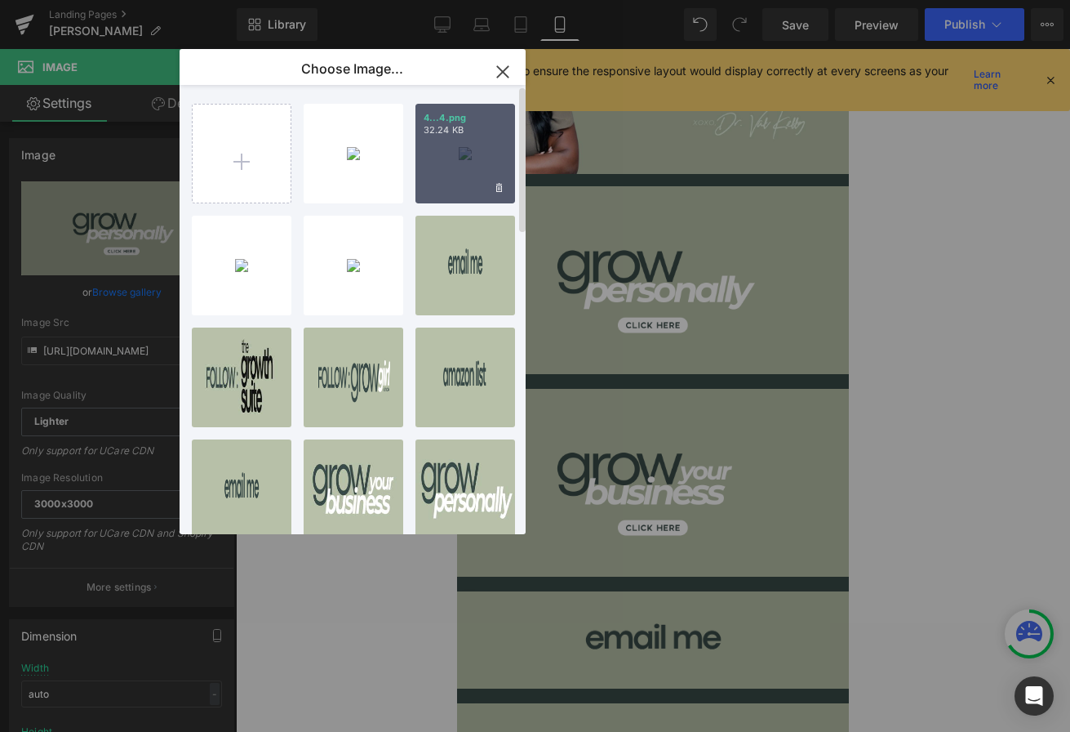
click at [422, 154] on div "4...4.png 32.24 KB" at bounding box center [466, 154] width 100 height 100
type input "https://ucarecdn.com/c60abe7a-1cf7-4dc2-8d54-11442898442c/-/format/auto/-/previ…"
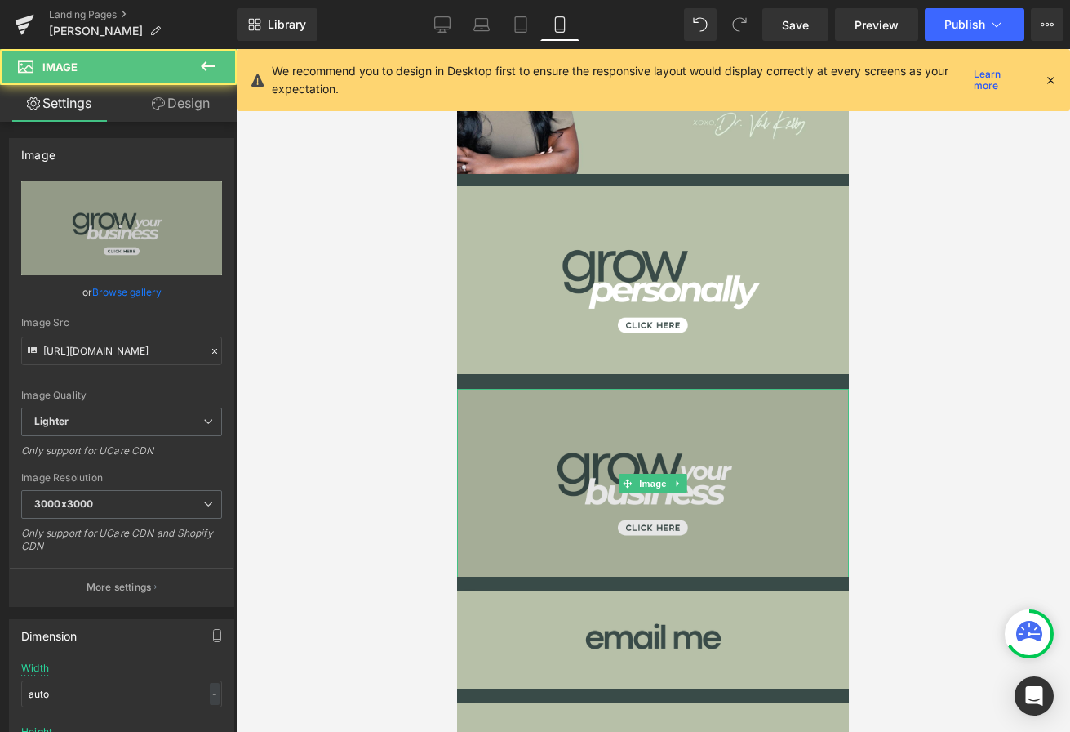
click at [531, 464] on img at bounding box center [653, 483] width 392 height 189
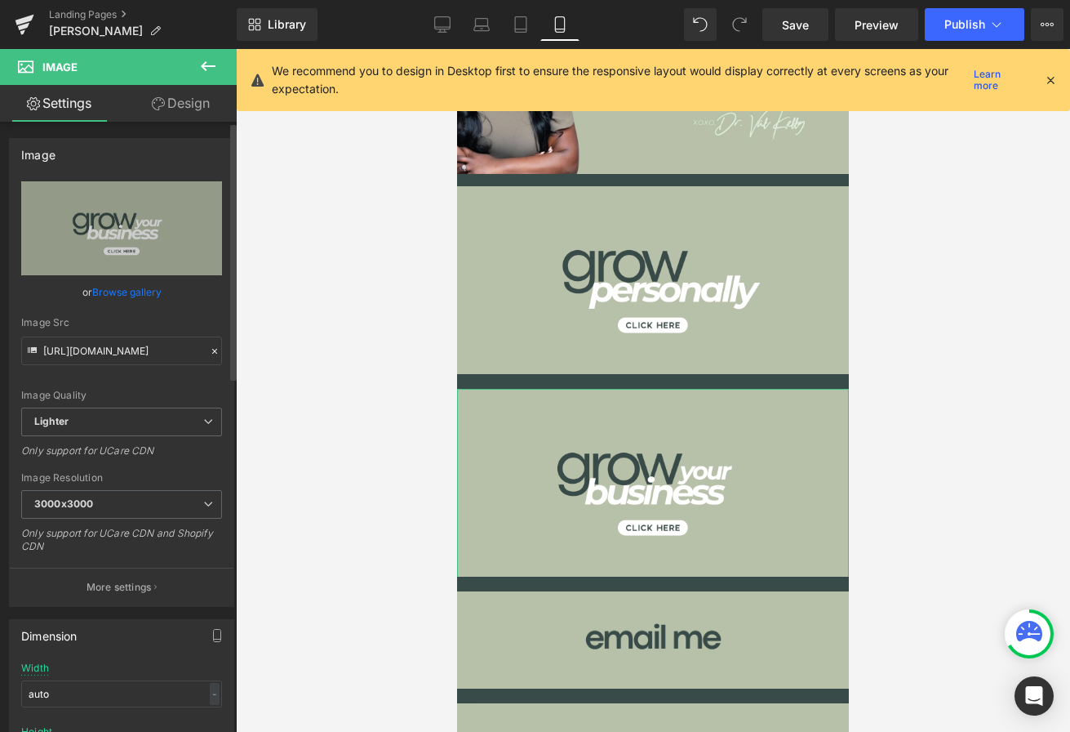
click at [133, 293] on link "Browse gallery" at bounding box center [126, 292] width 69 height 29
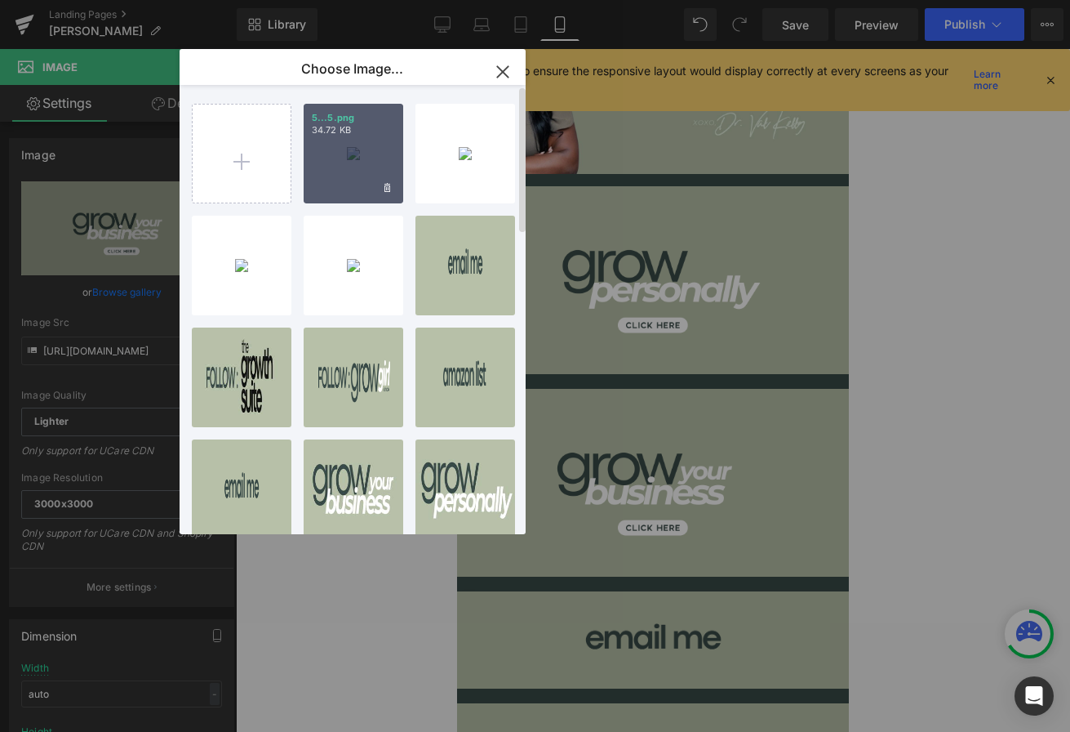
click at [342, 166] on div "5...5.png 34.72 KB" at bounding box center [354, 154] width 100 height 100
type input "https://ucarecdn.com/1df97036-576a-469d-832b-9d158658bd16/-/format/auto/-/previ…"
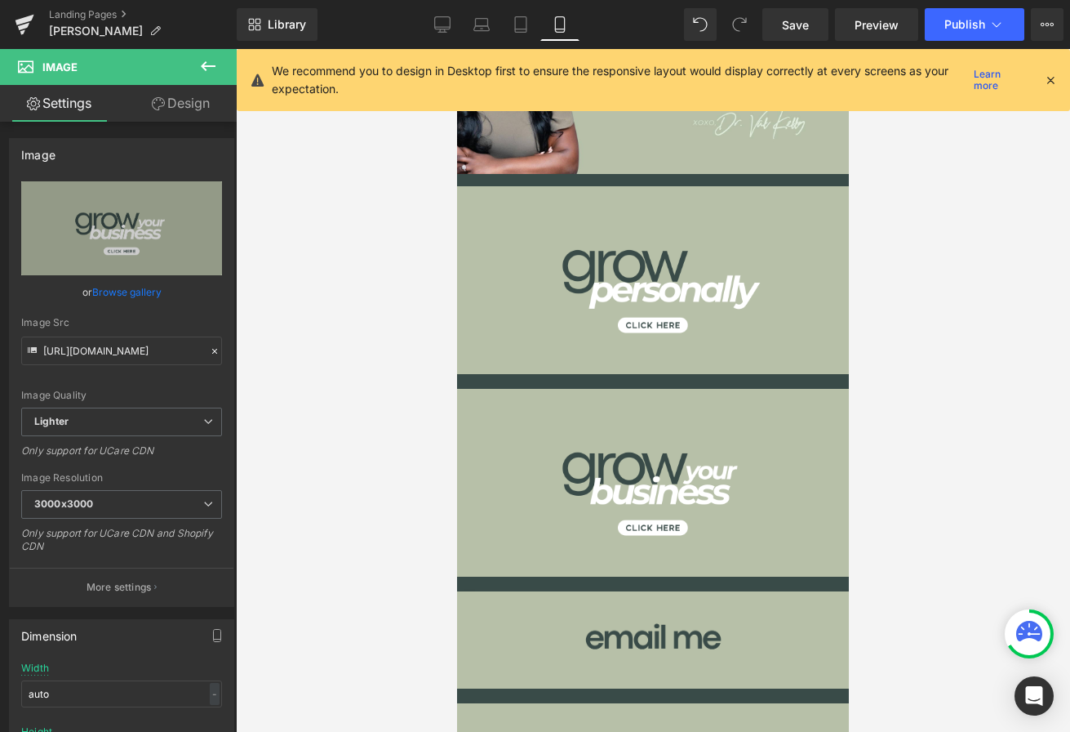
click at [927, 380] on div at bounding box center [653, 390] width 834 height 683
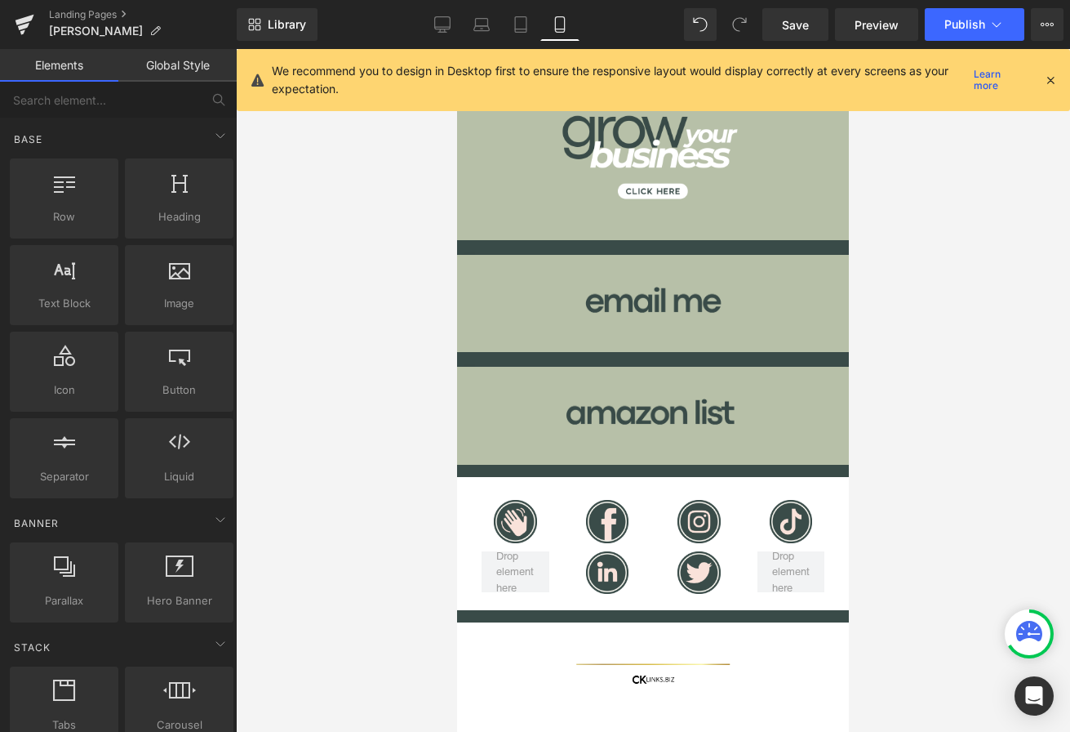
scroll to position [0, 0]
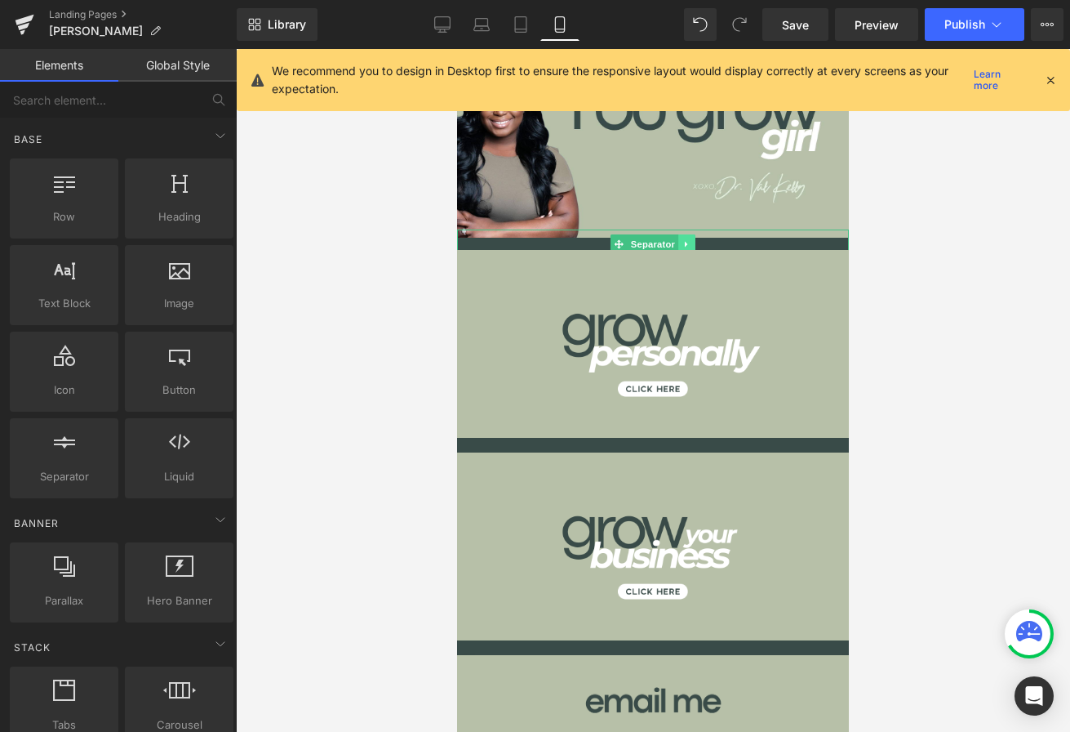
click at [691, 243] on icon at bounding box center [687, 244] width 9 height 10
click at [954, 304] on div at bounding box center [653, 390] width 834 height 683
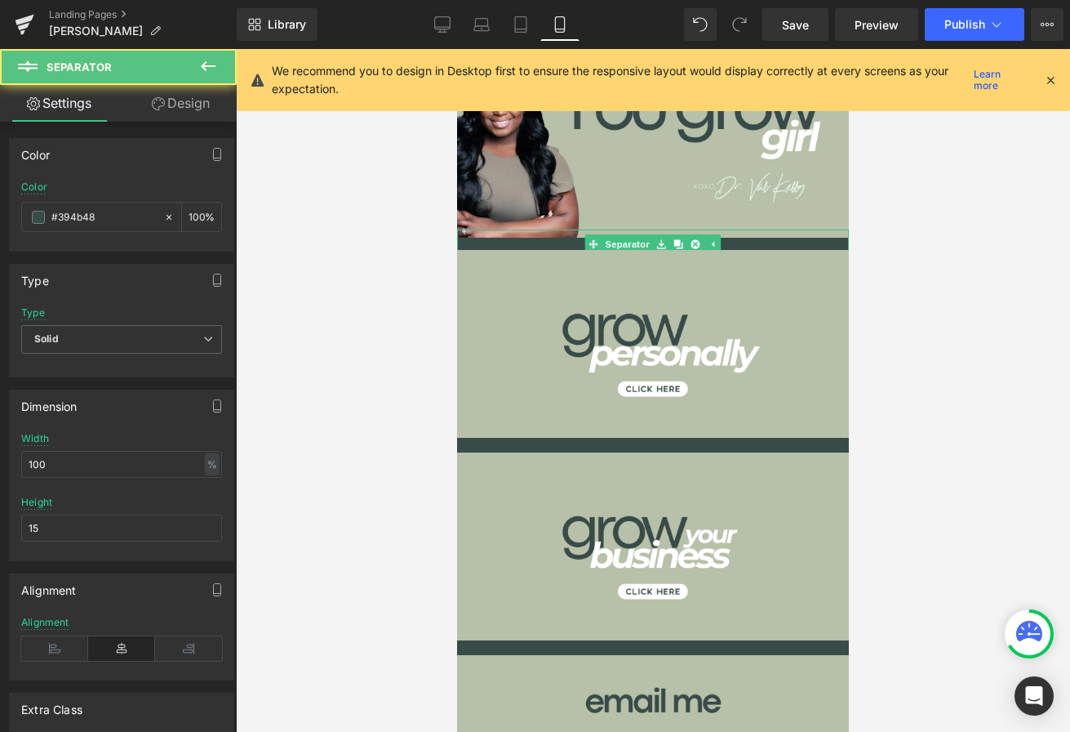
click at [491, 242] on hr at bounding box center [653, 248] width 392 height 20
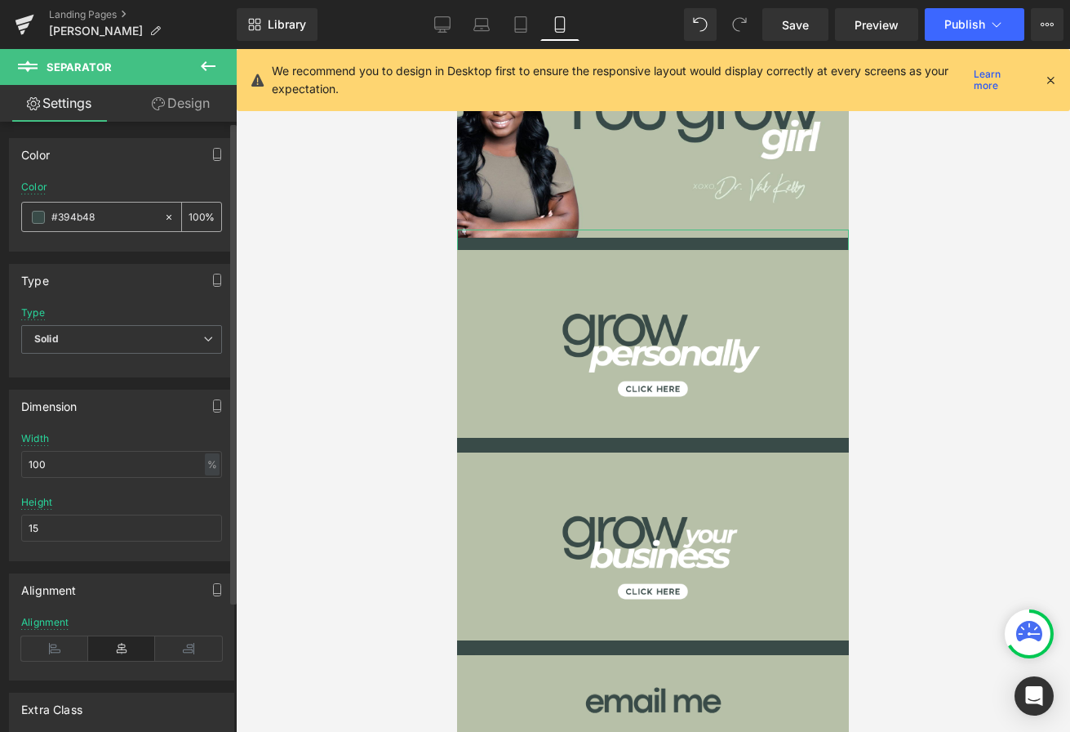
click at [43, 222] on span at bounding box center [38, 217] width 13 height 13
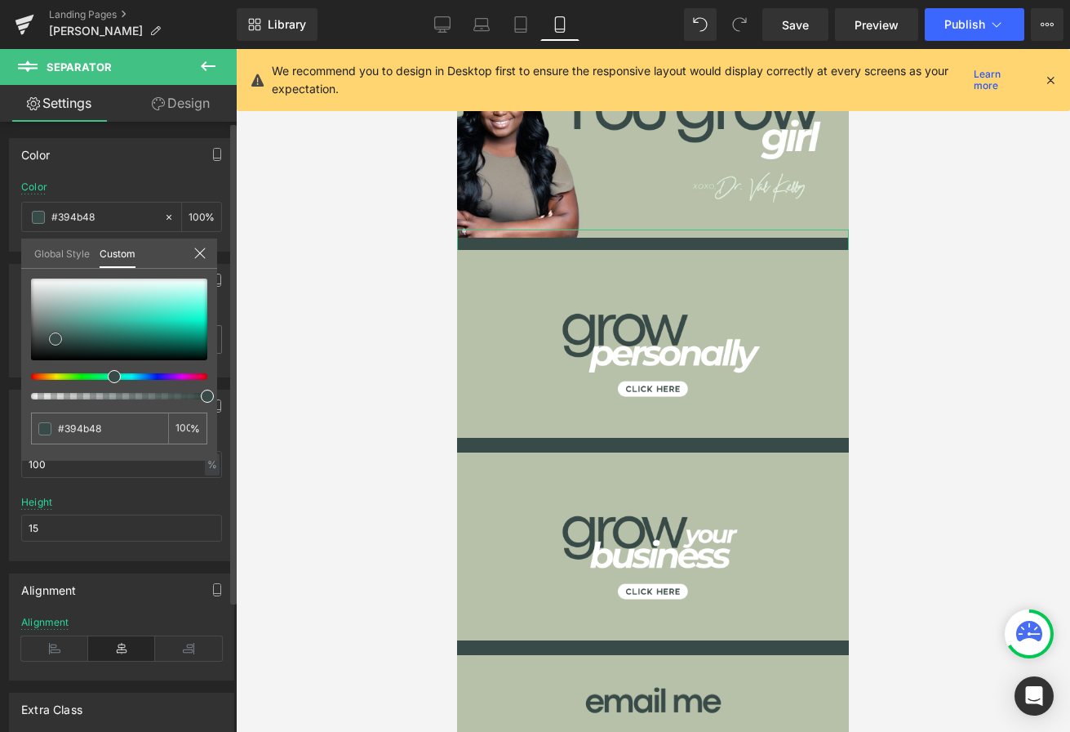
type input "#3b4e4b"
type input "#4c6561"
type input "#7b938f"
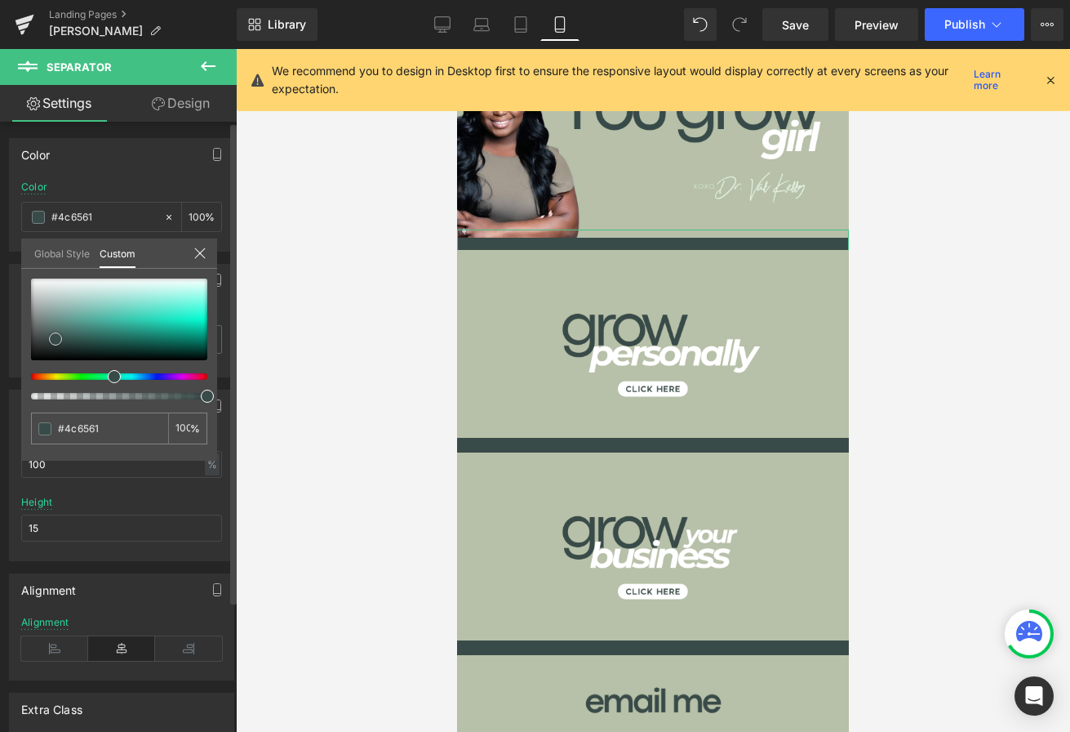
type input "#7b938f"
type input "#879b98"
type input "#93a3a1"
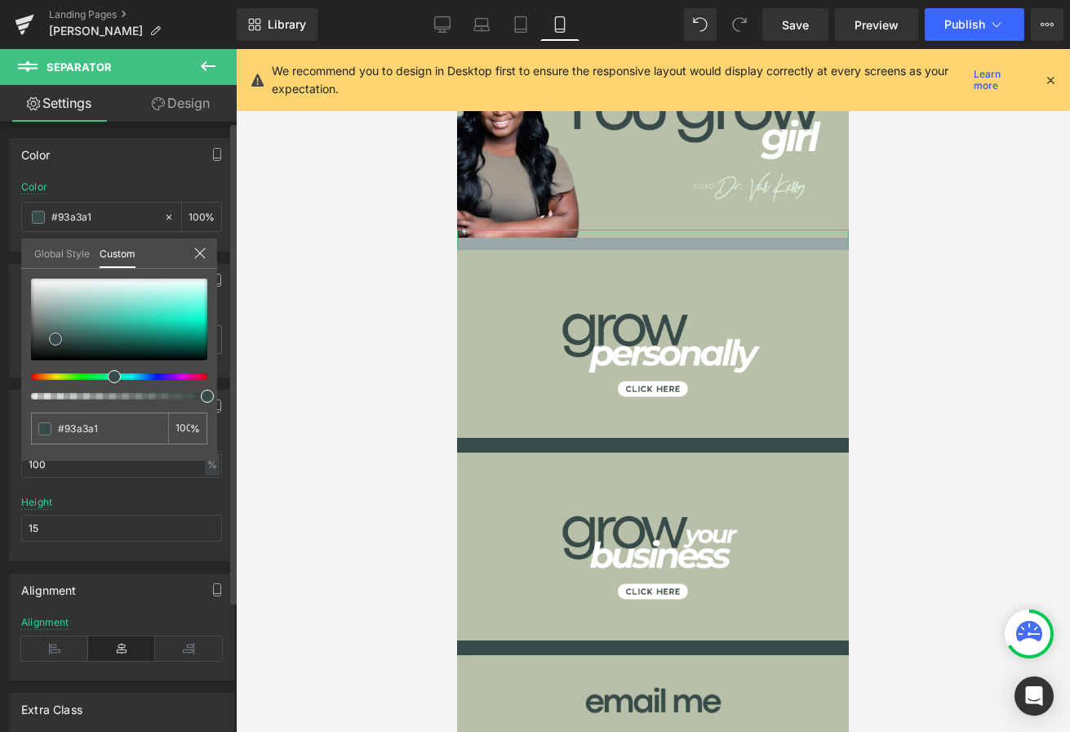
type input "#99a8a7"
type input "#9eacab"
type input "#a4b1b0"
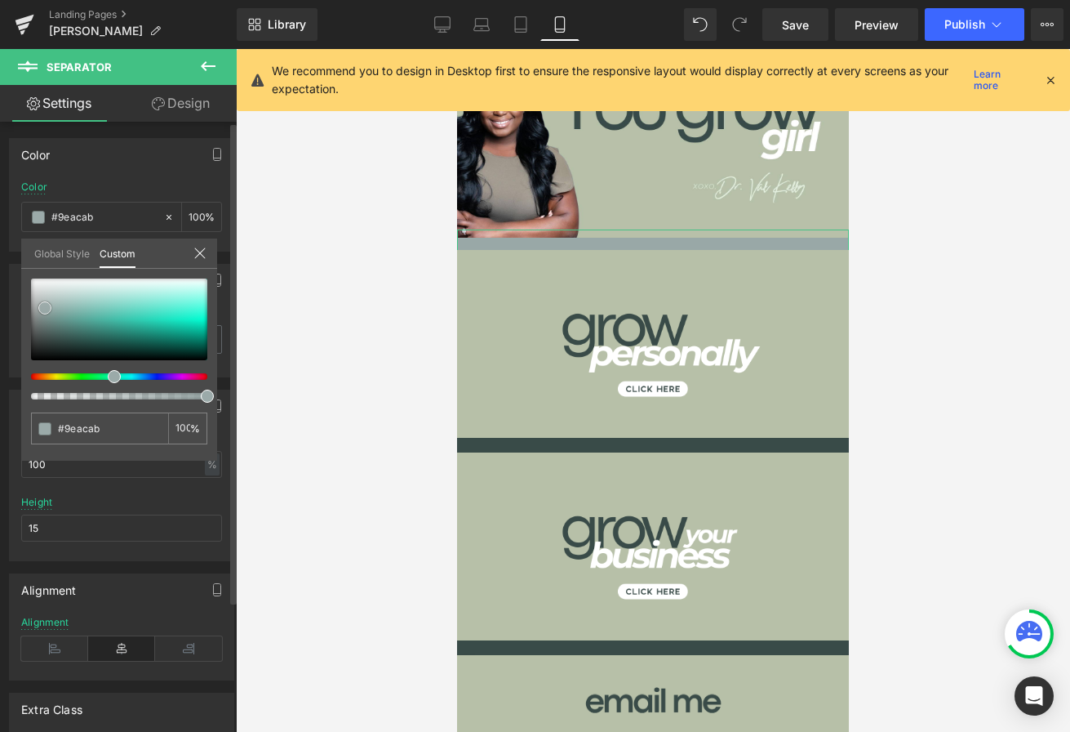
type input "#a4b1b0"
type input "#a6b3b2"
type input "#a9b6b5"
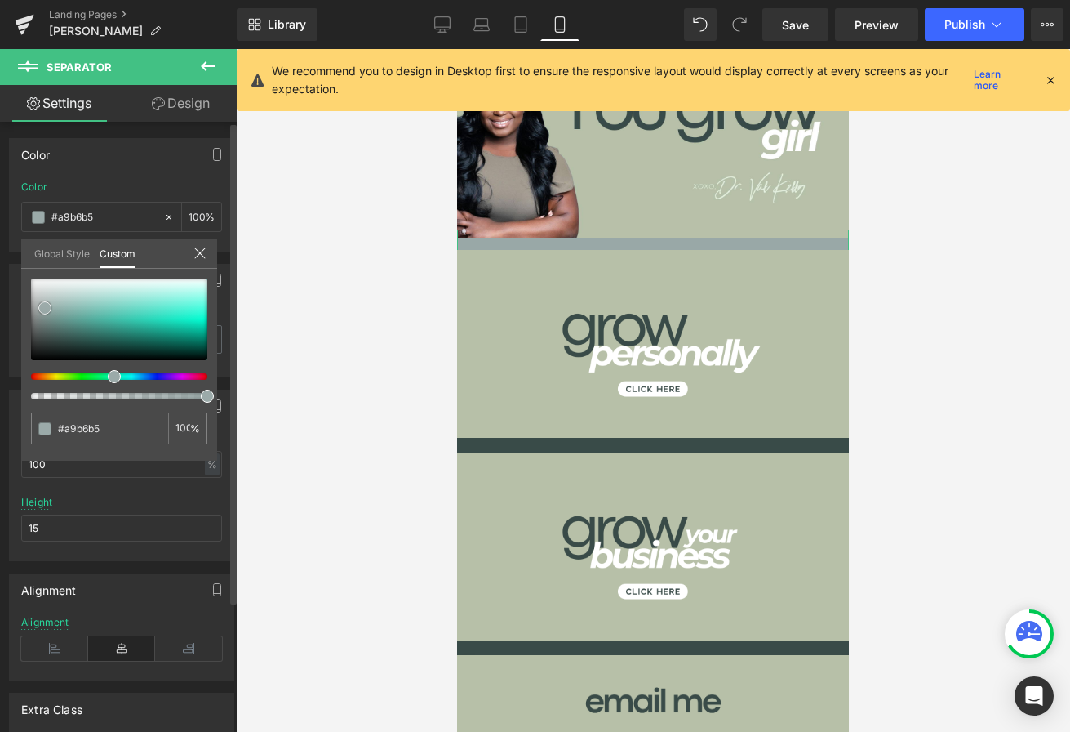
type input "#adb7b6"
type input "#afbab9"
type input "#b6bebd"
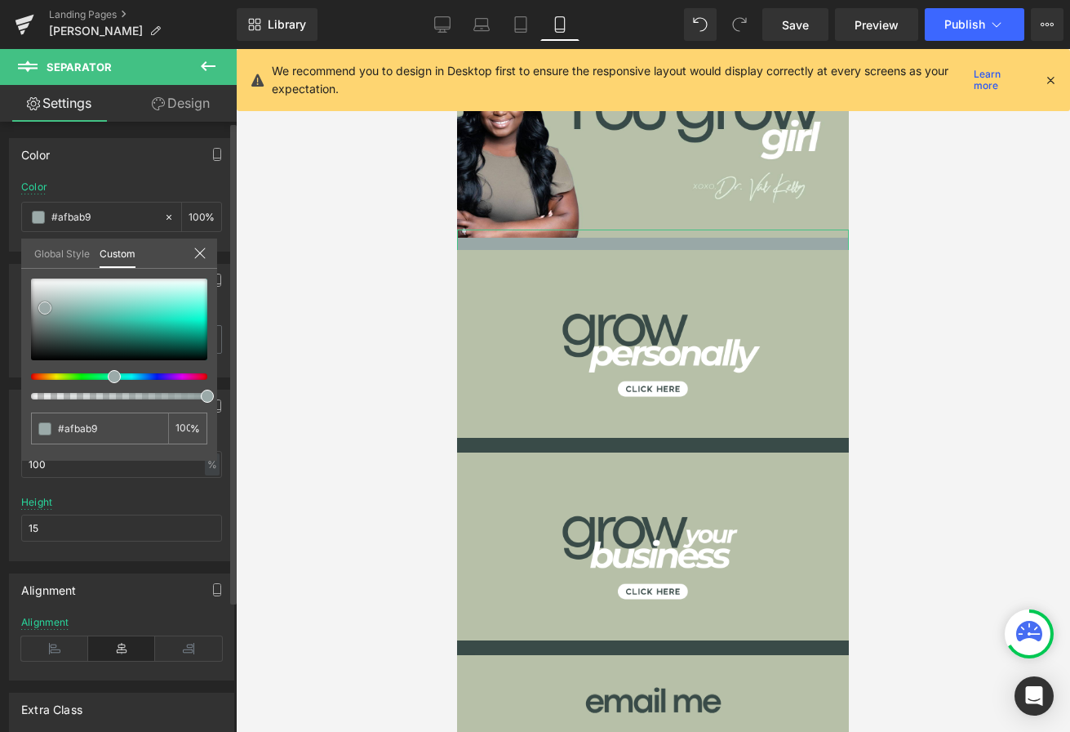
type input "#b6bebd"
type input "#bbc3c2"
type input "#c5c8c8"
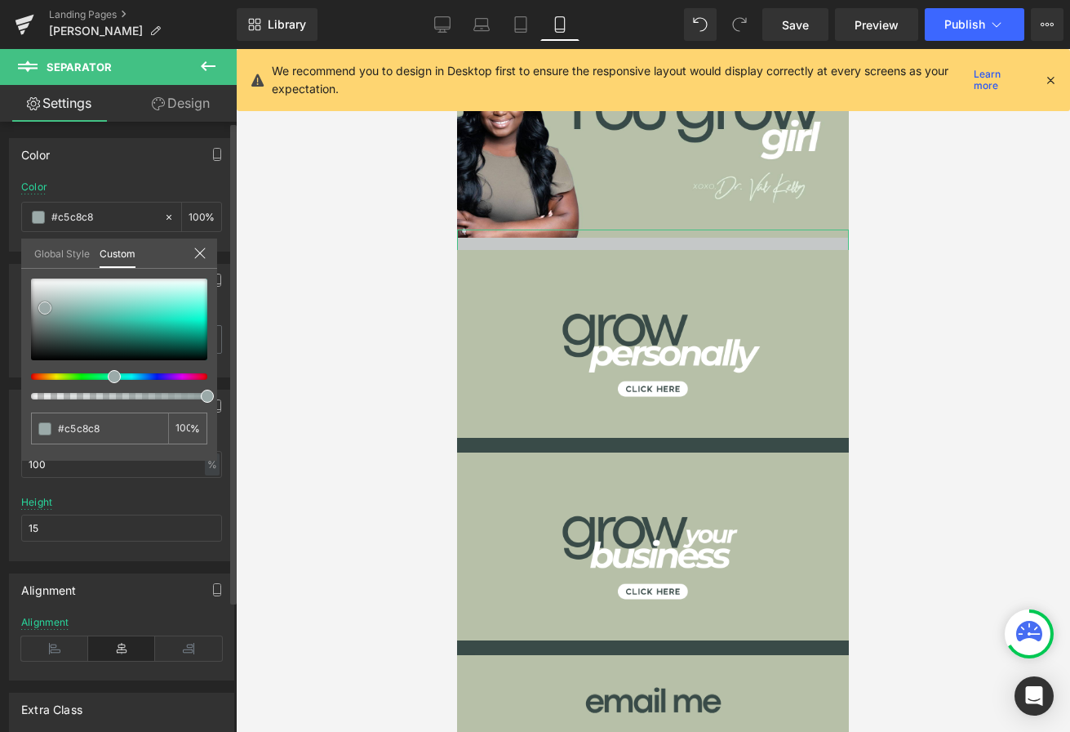
type input "#ccd0d0"
type input "#d5d7d7"
type input "#dddede"
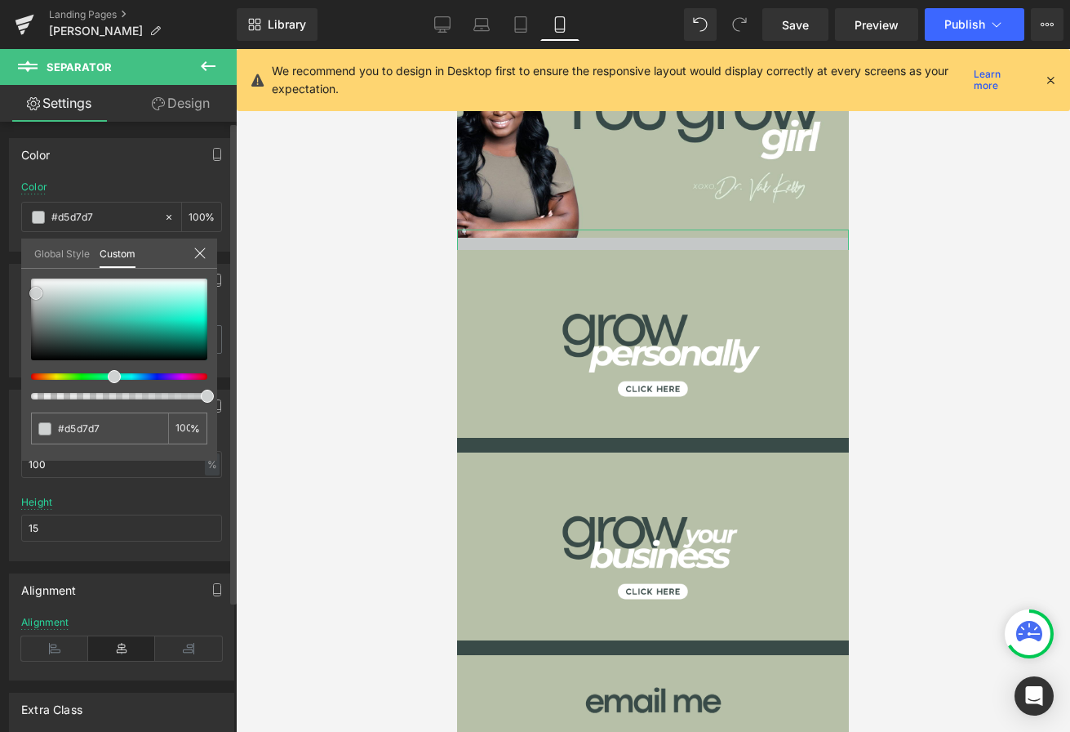
type input "#dddede"
type input "#e8e8e8"
type input "#f2f2f2"
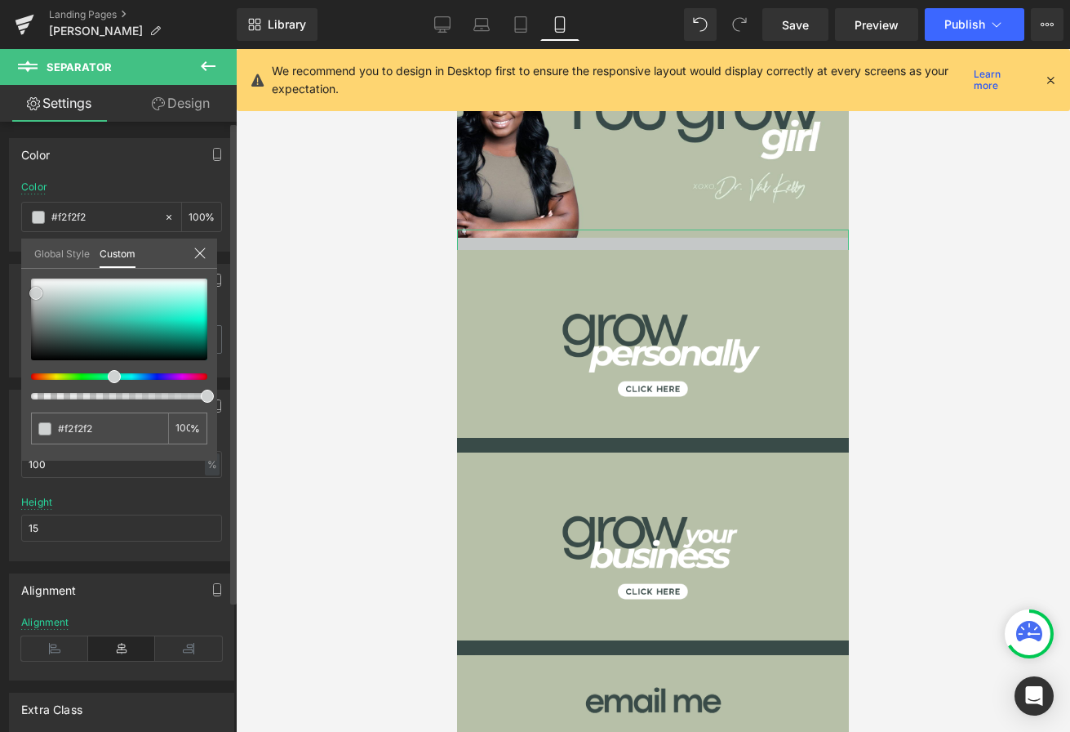
type input "#f7f7f7"
type input "#fcfcfc"
type input "#ffffff"
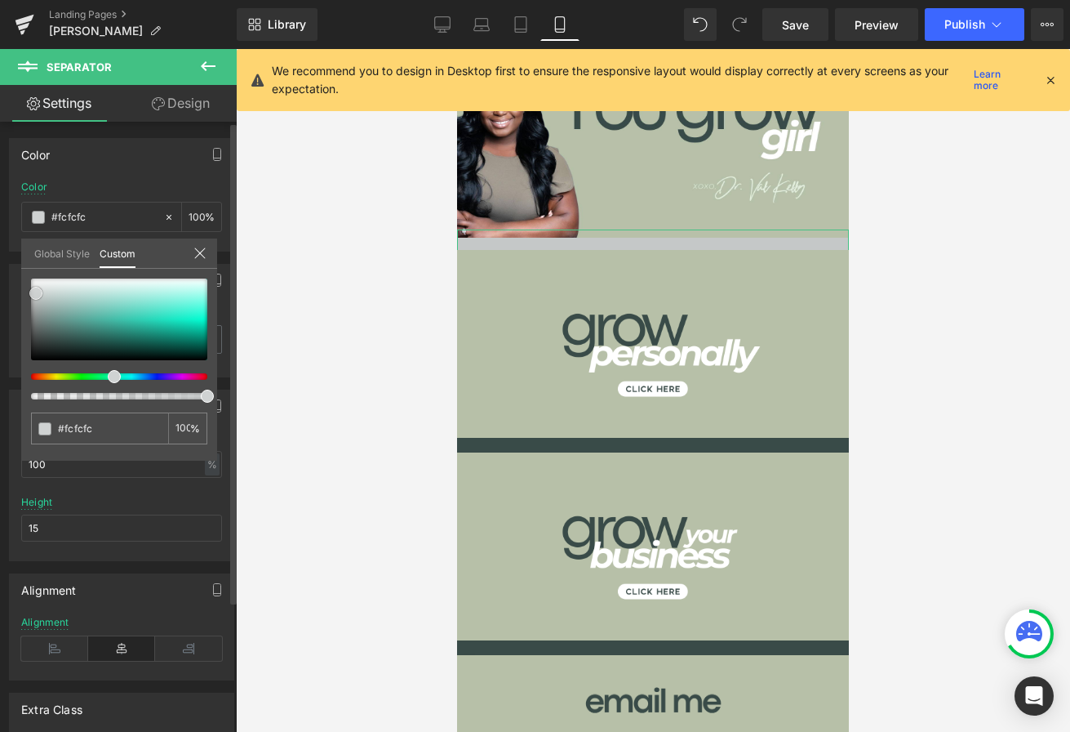
type input "#ffffff"
drag, startPoint x: 52, startPoint y: 332, endPoint x: 21, endPoint y: 265, distance: 74.5
click at [21, 265] on div "Global Style Custom Setup Global Style #ffffff 100 %" at bounding box center [119, 263] width 196 height 50
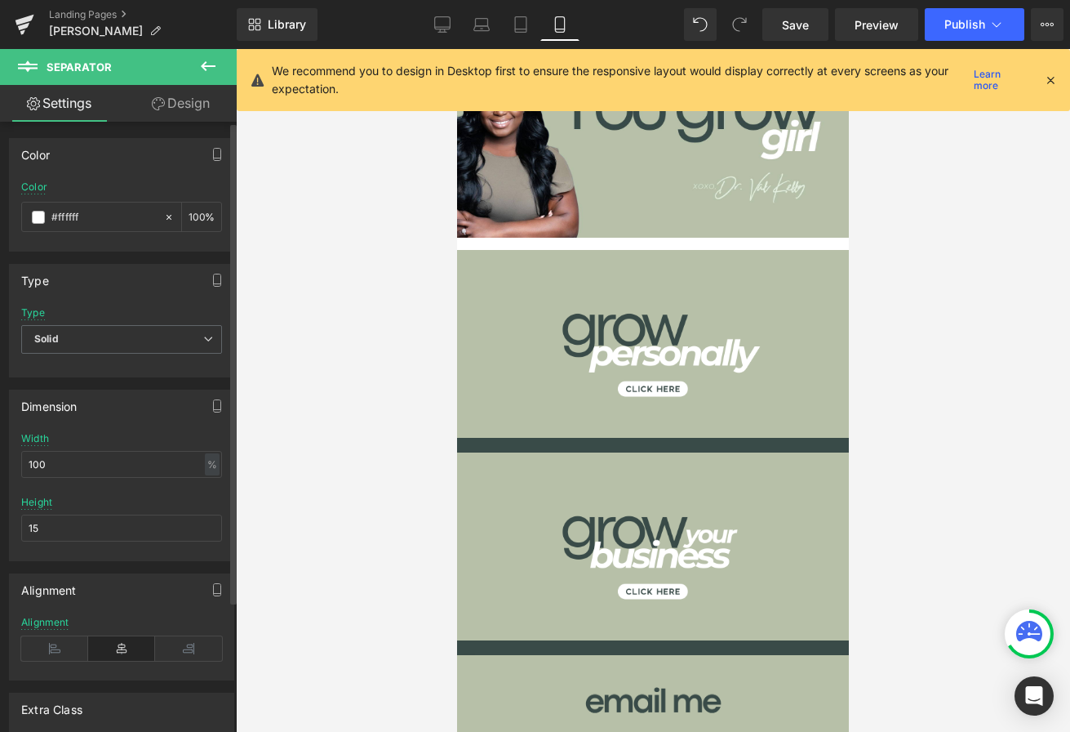
click at [530, 449] on body "Image Separator Image Heading Image Heading Image Heading Image Separator Image…" at bounding box center [653, 724] width 392 height 1350
click at [522, 442] on h1 at bounding box center [653, 445] width 392 height 15
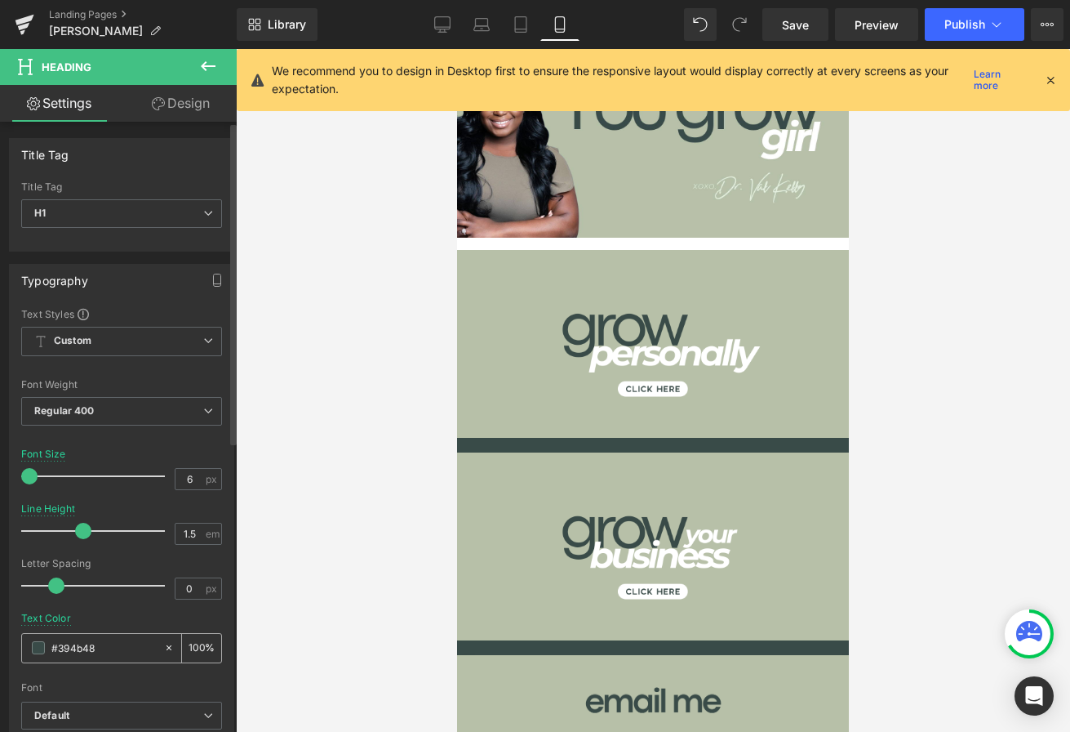
click at [33, 643] on span at bounding box center [38, 647] width 13 height 13
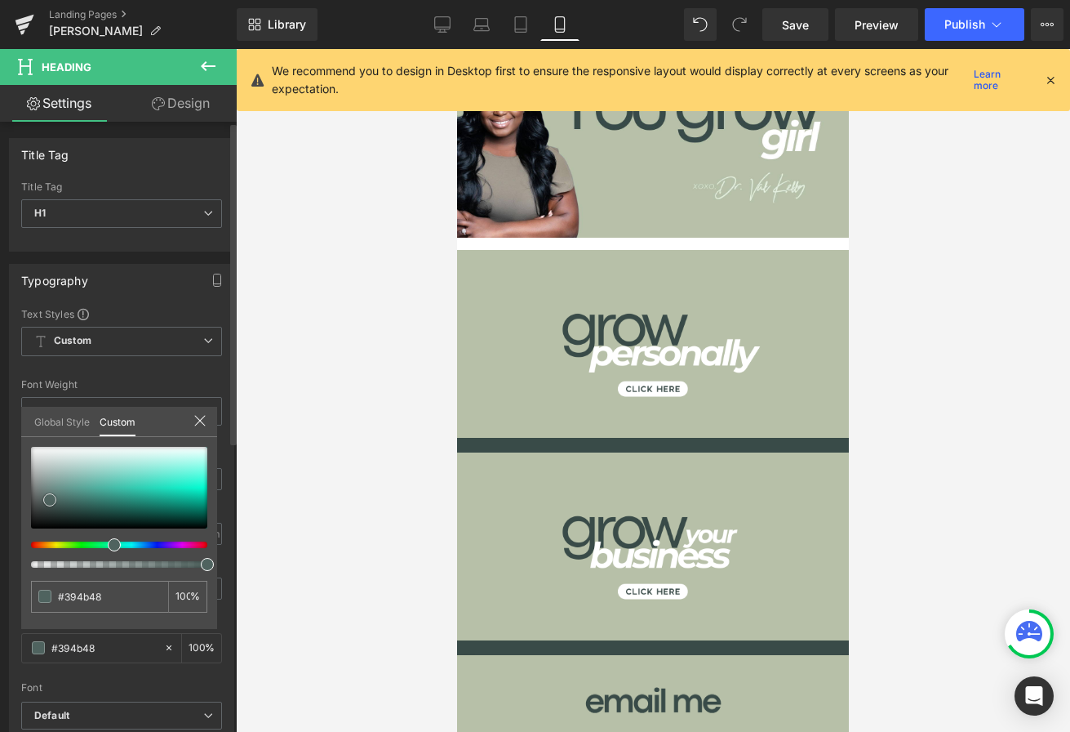
type input "#4f635f"
type input "#536864"
type input "#6f8580"
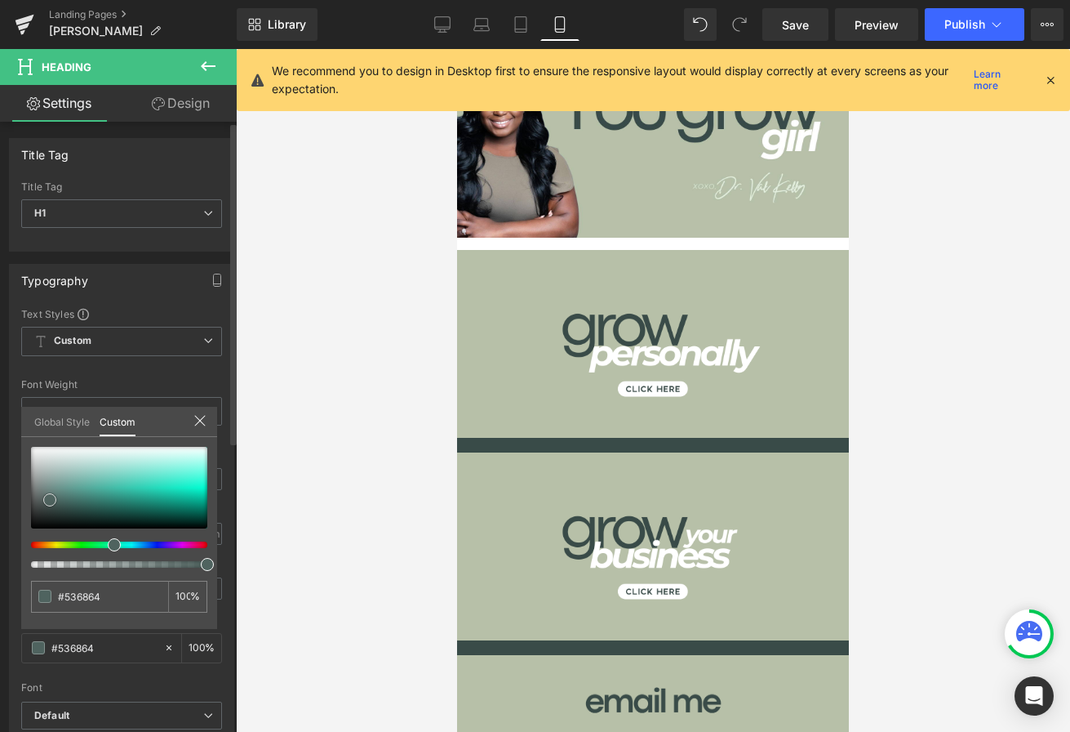
type input "#6f8580"
type input "#909c99"
type input "#b2b8b6"
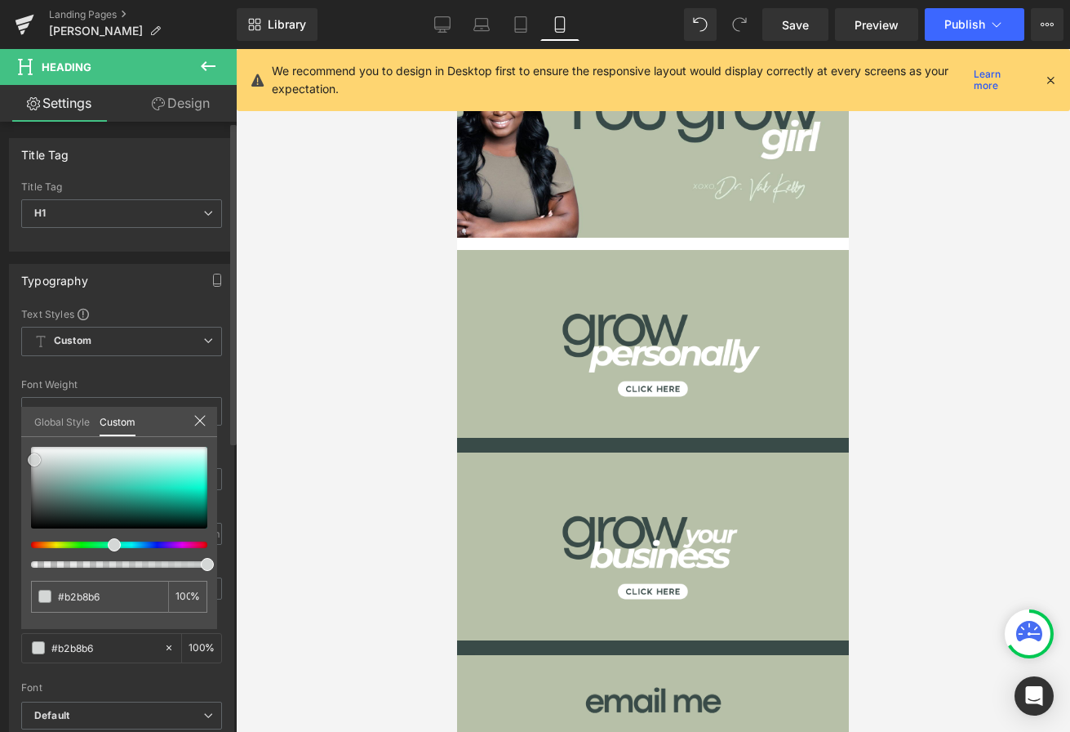
type input "#d4d7d6"
type input "#f2f2f2"
type input "#ffffff"
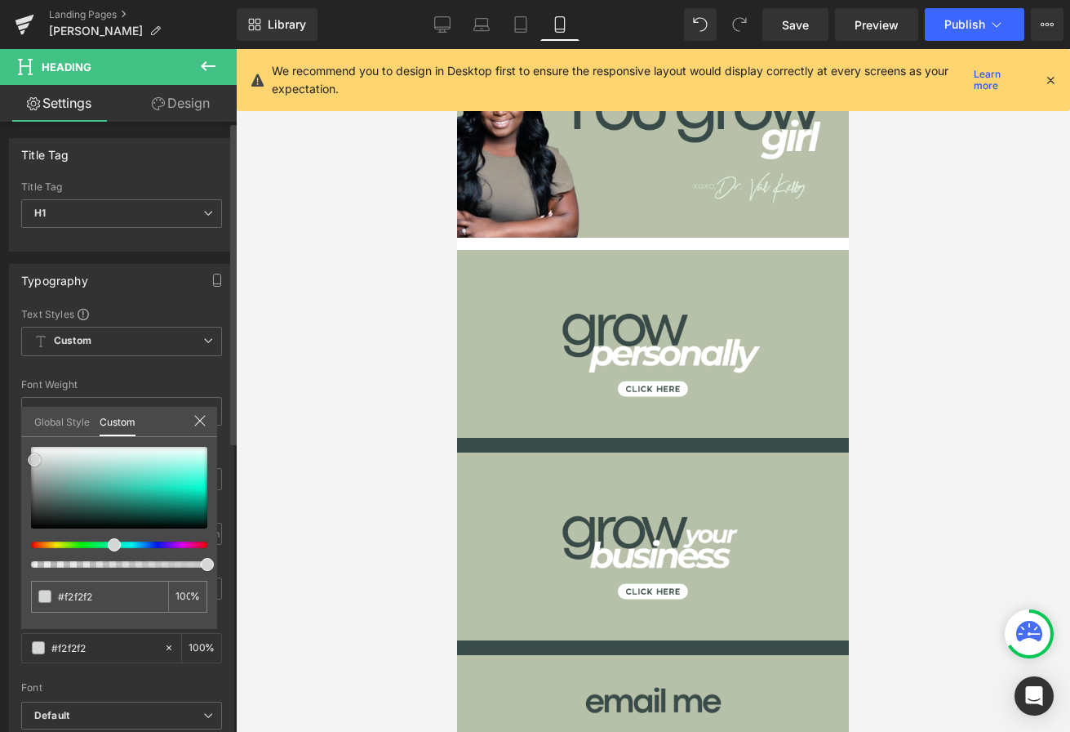
type input "#ffffff"
drag, startPoint x: 50, startPoint y: 500, endPoint x: 25, endPoint y: 429, distance: 74.4
click at [25, 429] on div "Global Style Custom Setup Global Style #ffffff 100 %" at bounding box center [119, 432] width 196 height 50
click at [535, 441] on body "Image Separator Image Heading Image Heading Image Heading Image Separator Image…" at bounding box center [653, 724] width 392 height 1350
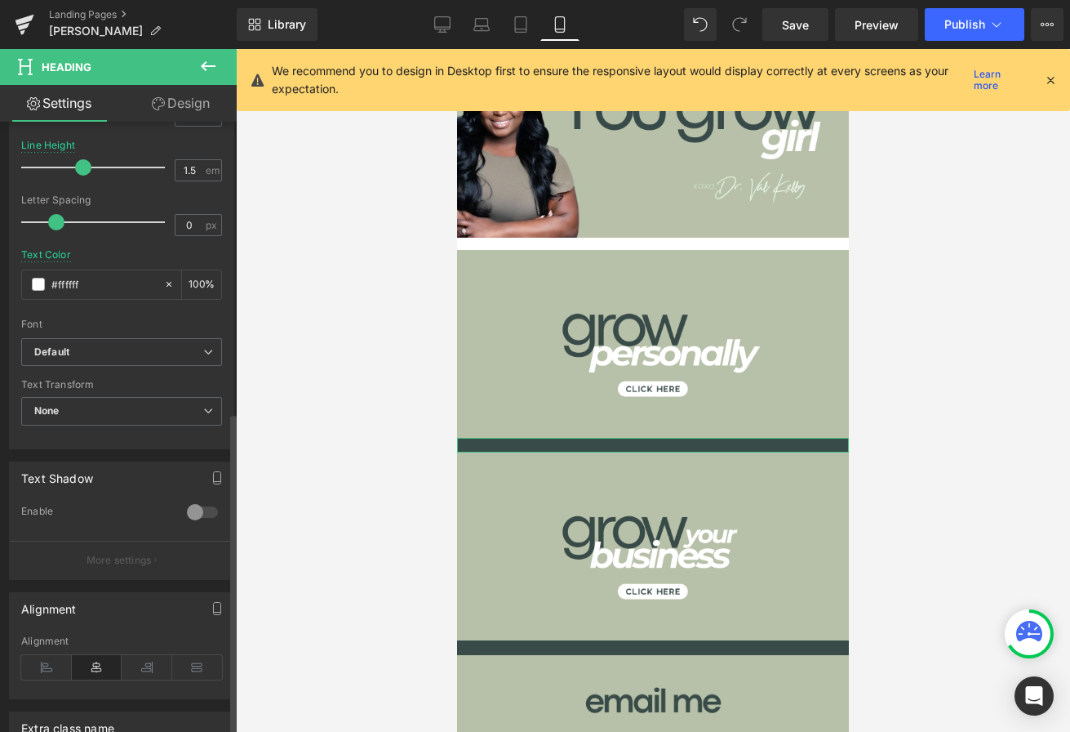
scroll to position [549, 0]
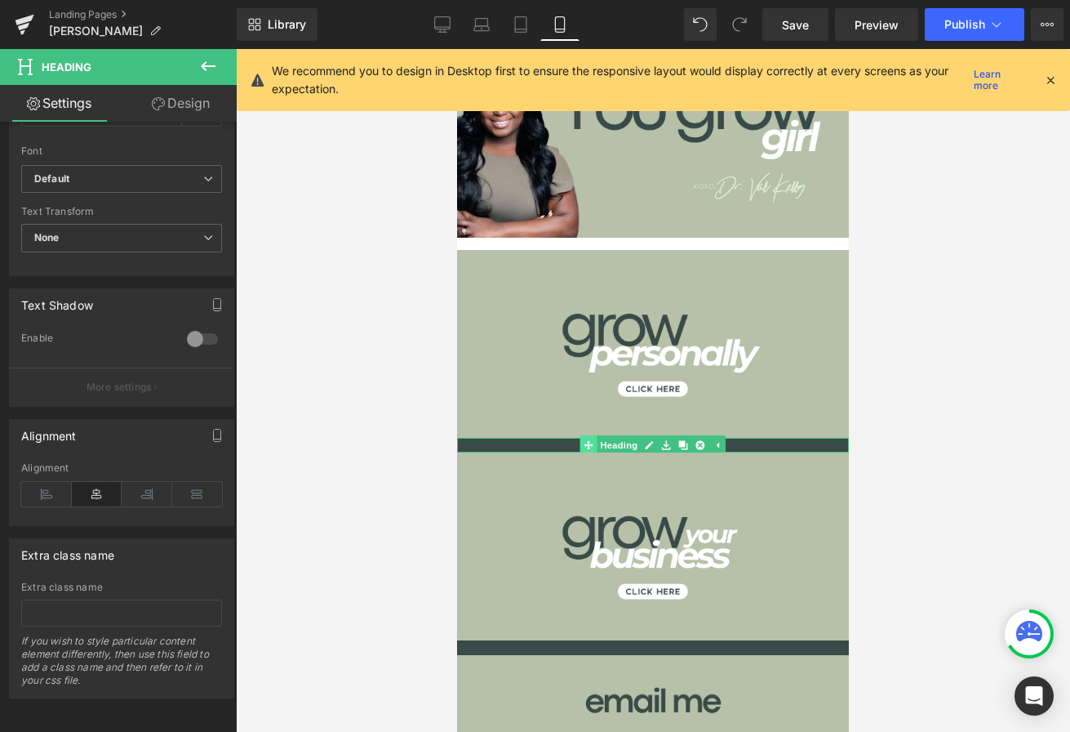
click at [589, 441] on div "Heading" at bounding box center [653, 445] width 392 height 15
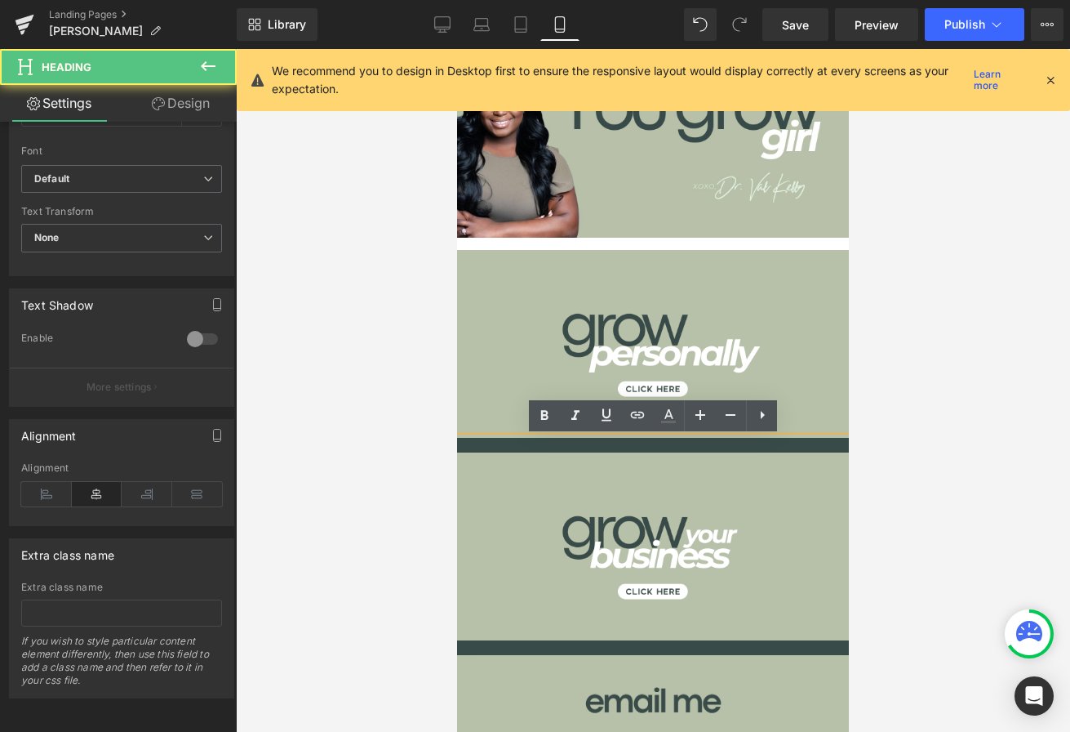
click at [587, 442] on h1 at bounding box center [653, 445] width 392 height 15
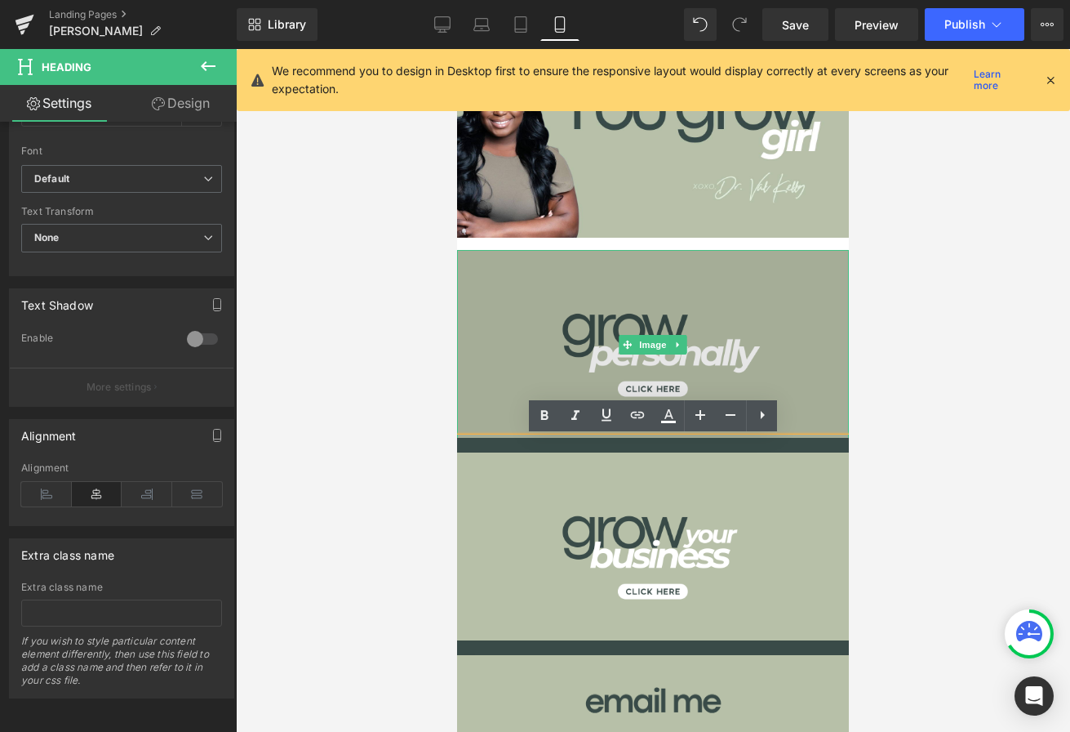
click at [487, 344] on img at bounding box center [653, 344] width 392 height 189
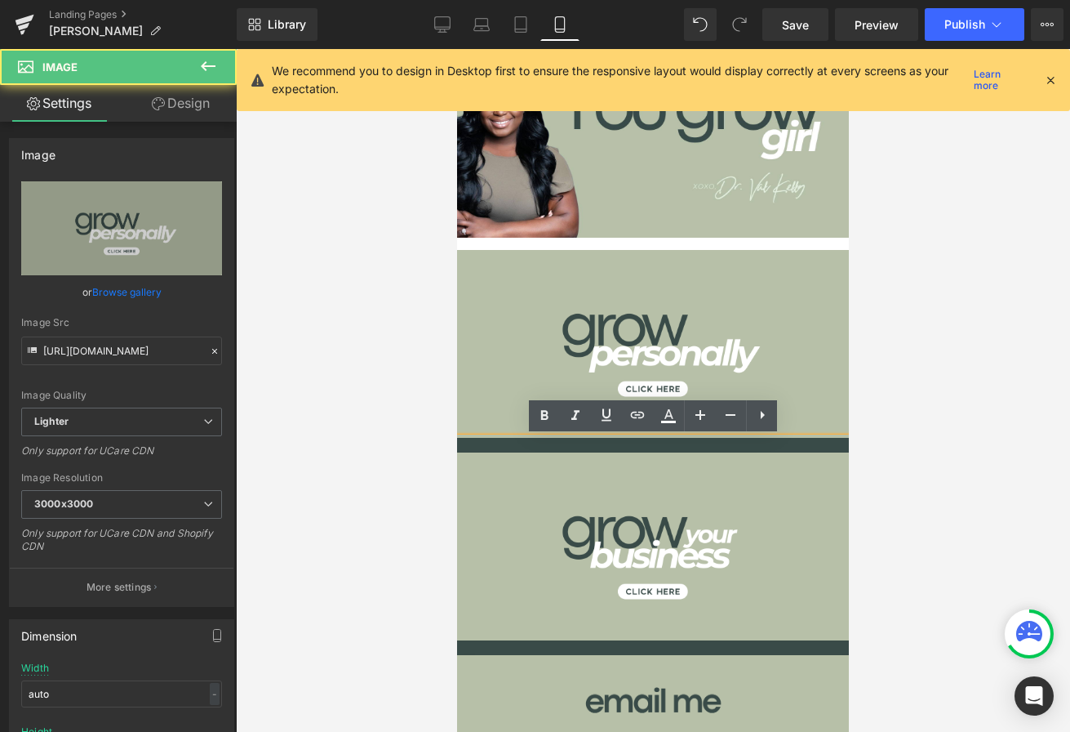
click at [577, 450] on h1 at bounding box center [653, 445] width 392 height 15
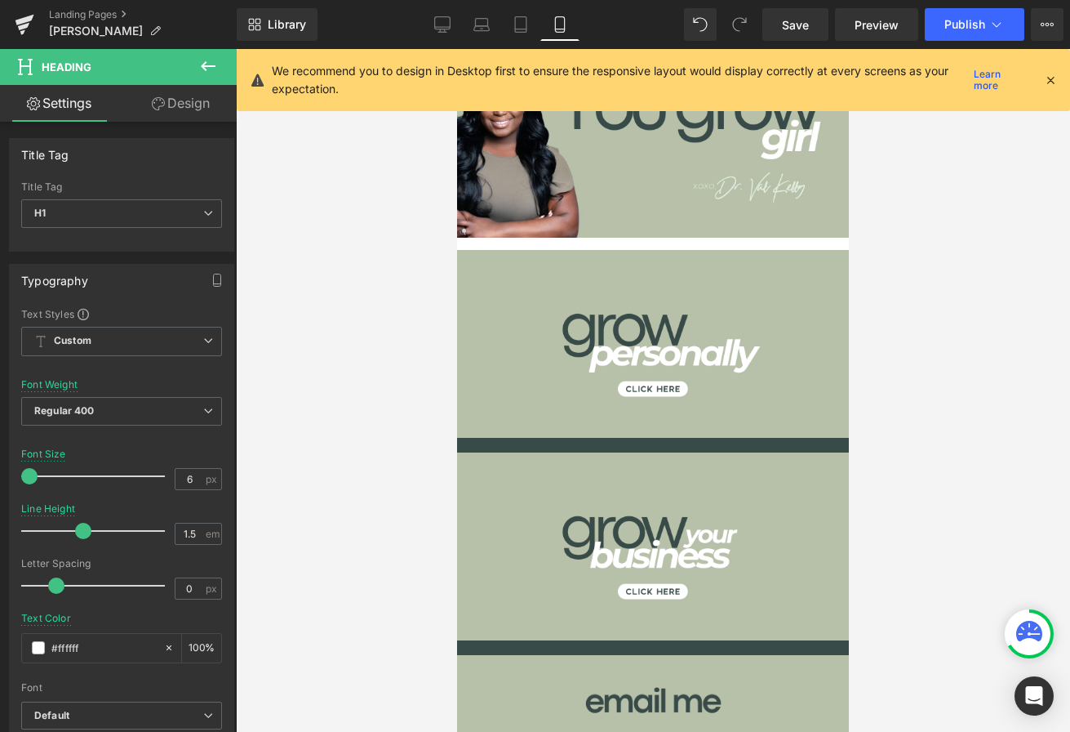
click at [174, 111] on link "Design" at bounding box center [181, 103] width 118 height 37
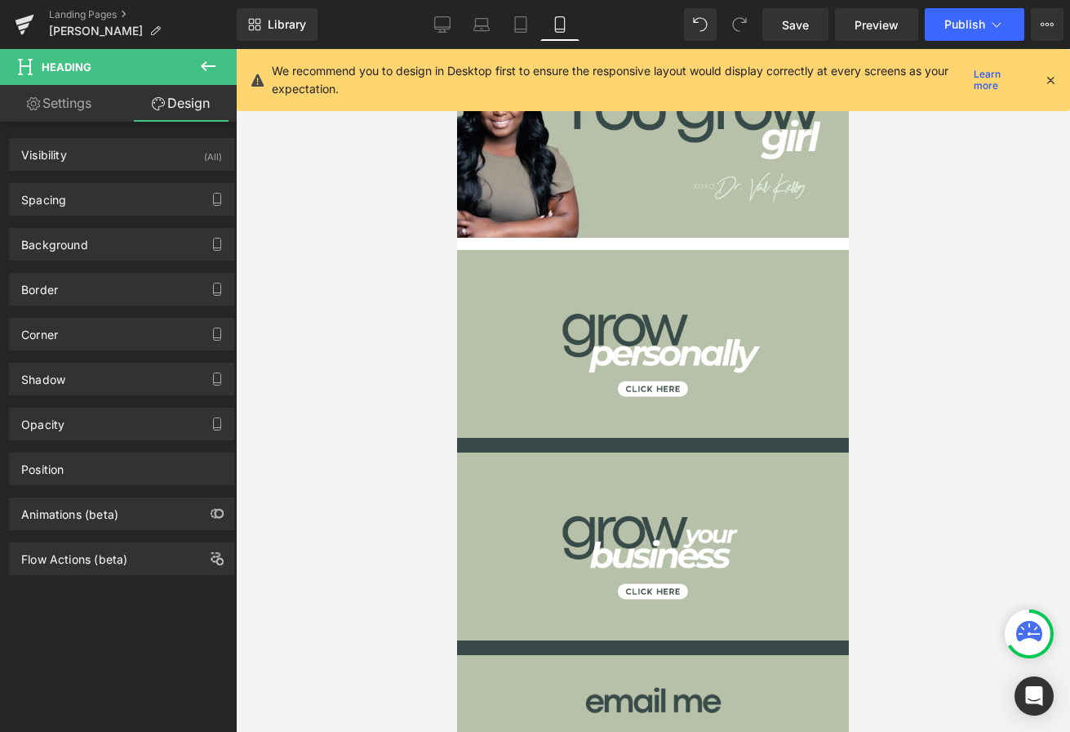
click at [87, 265] on div "Border Border Style Custom Custom Setup Global Style Custom Setup Global Style …" at bounding box center [122, 282] width 244 height 45
click at [87, 256] on div "Background" at bounding box center [122, 244] width 224 height 31
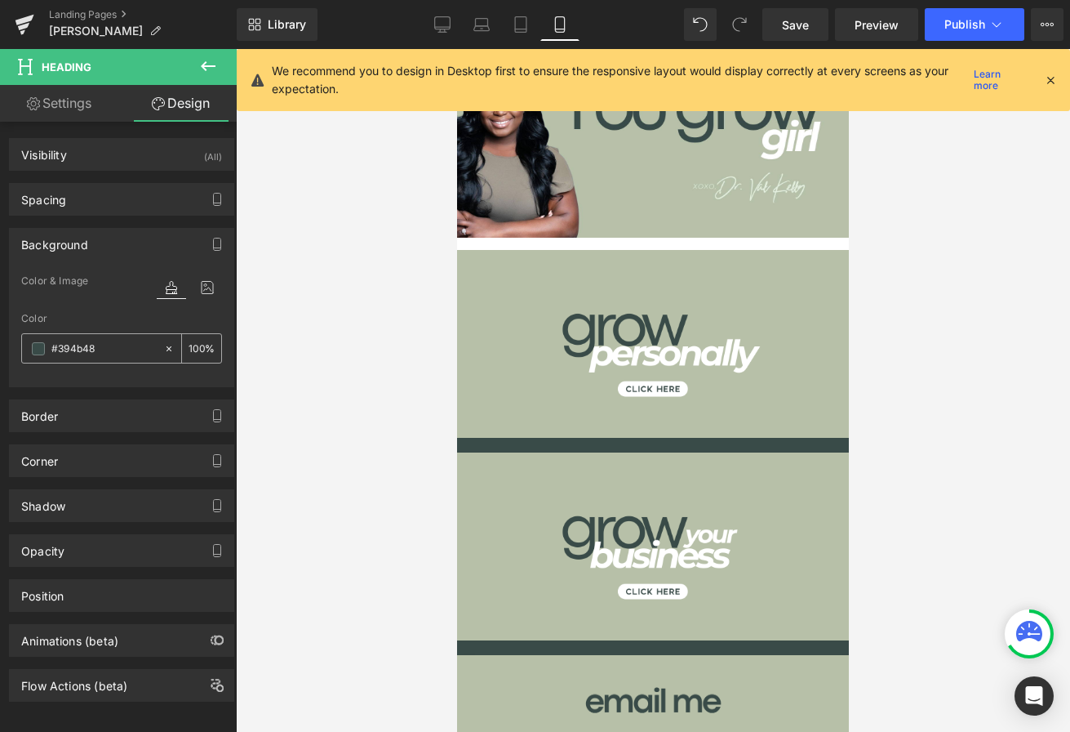
click at [33, 352] on span at bounding box center [38, 348] width 13 height 13
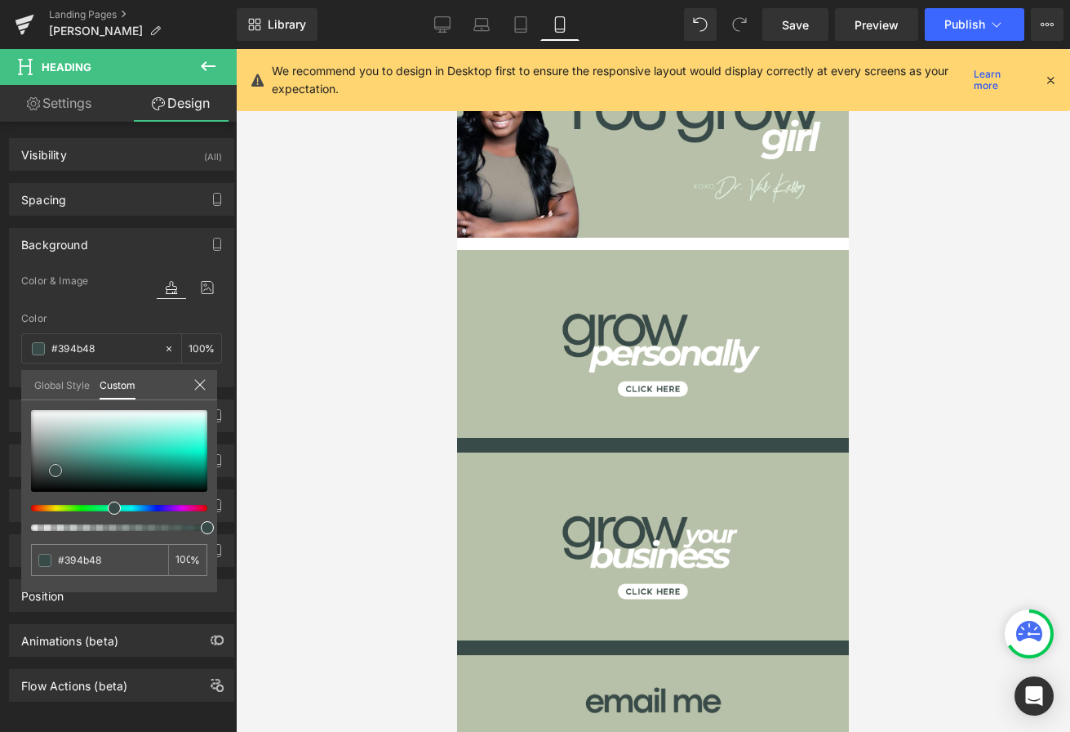
type input "#3d514e"
type input "#67837e"
type input "#94a7a4"
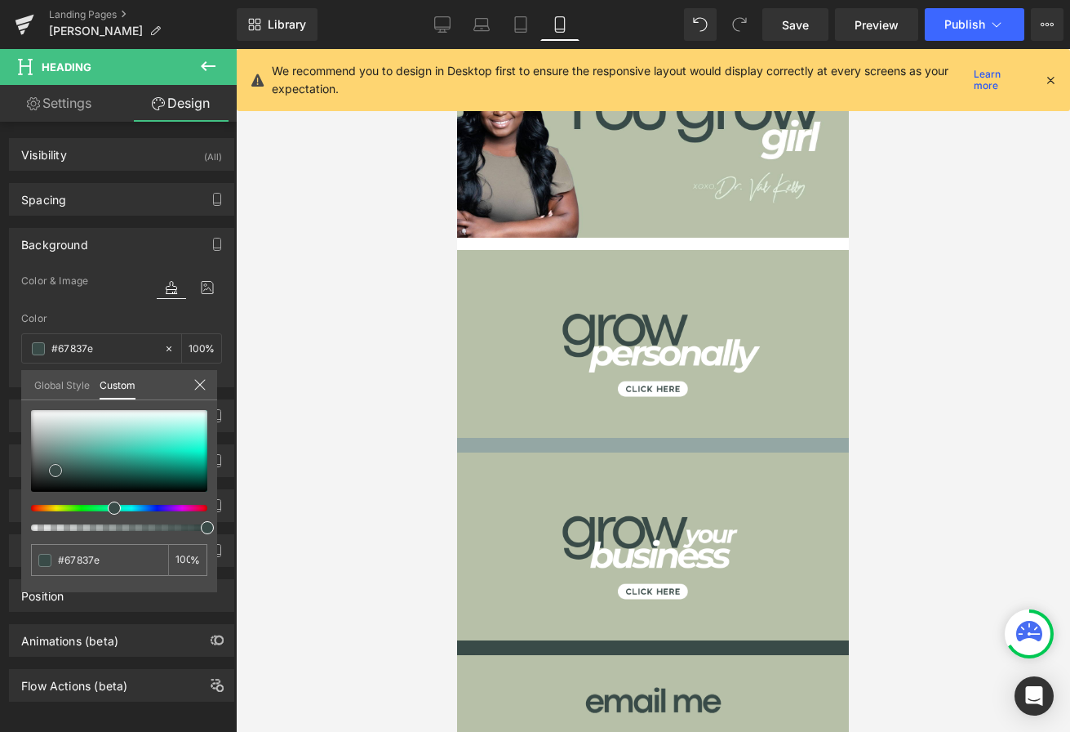
type input "#94a7a4"
type input "#c8cfce"
type input "#dee2e1"
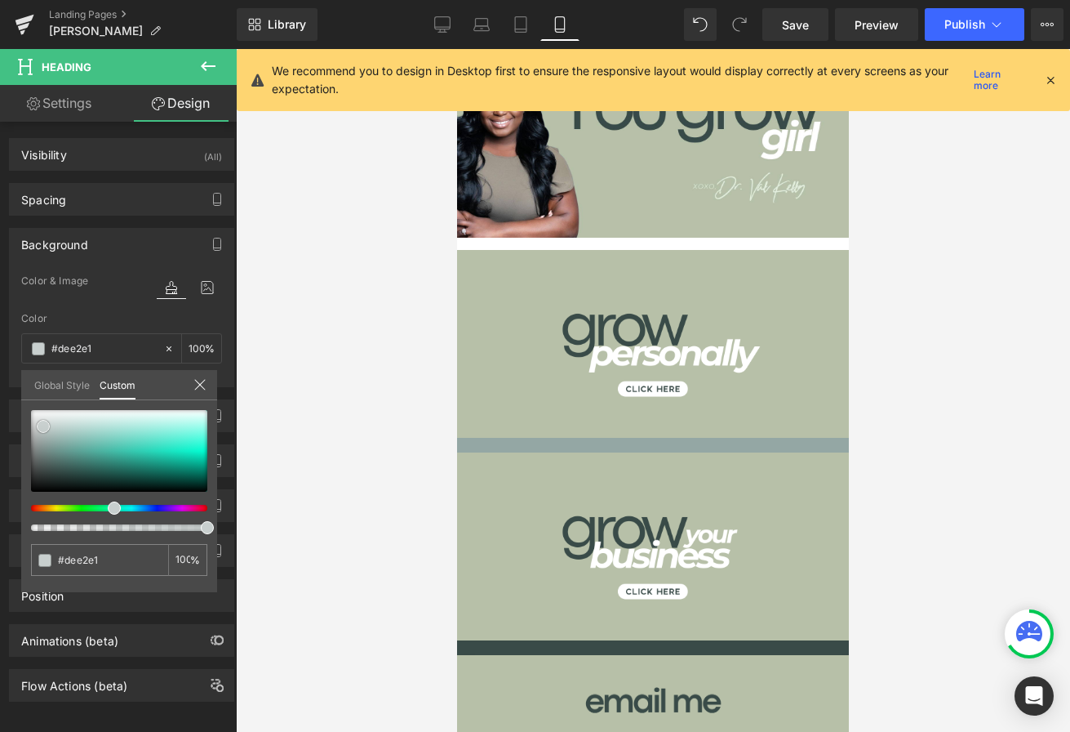
type input "#eceeee"
type input "#f6f7f7"
type input "#ffffff"
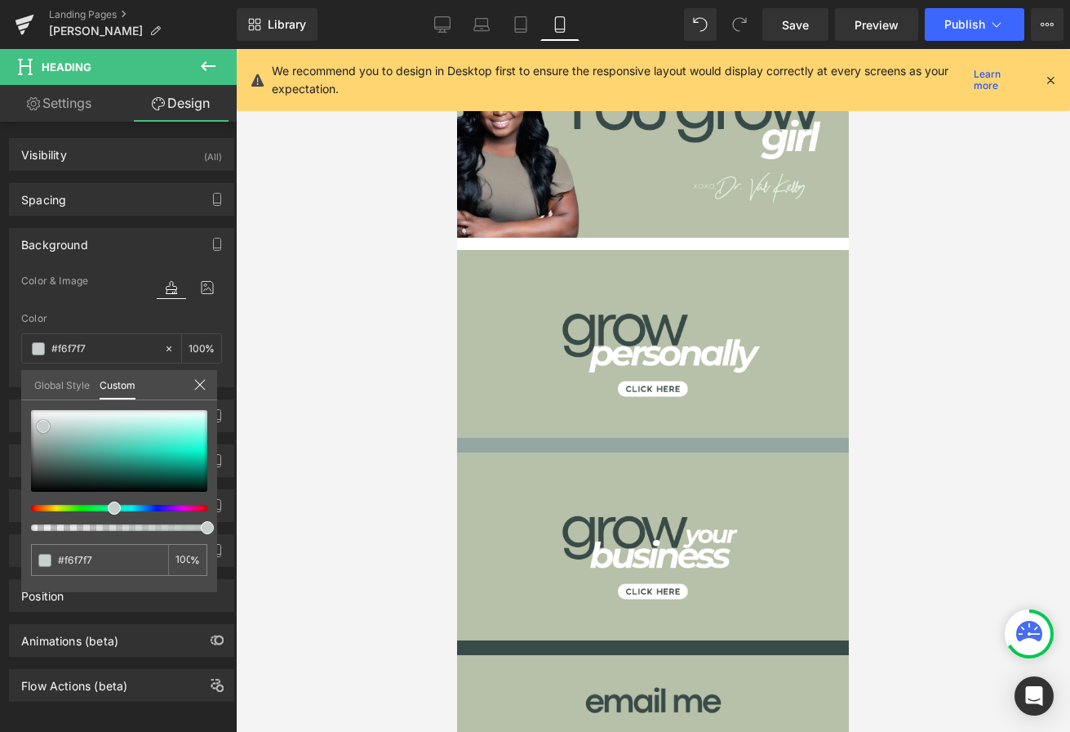
type input "#ffffff"
drag, startPoint x: 56, startPoint y: 465, endPoint x: 22, endPoint y: 392, distance: 80.7
click at [22, 392] on div "Global Style Custom Setup Global Style #ffffff 100 %" at bounding box center [119, 395] width 196 height 50
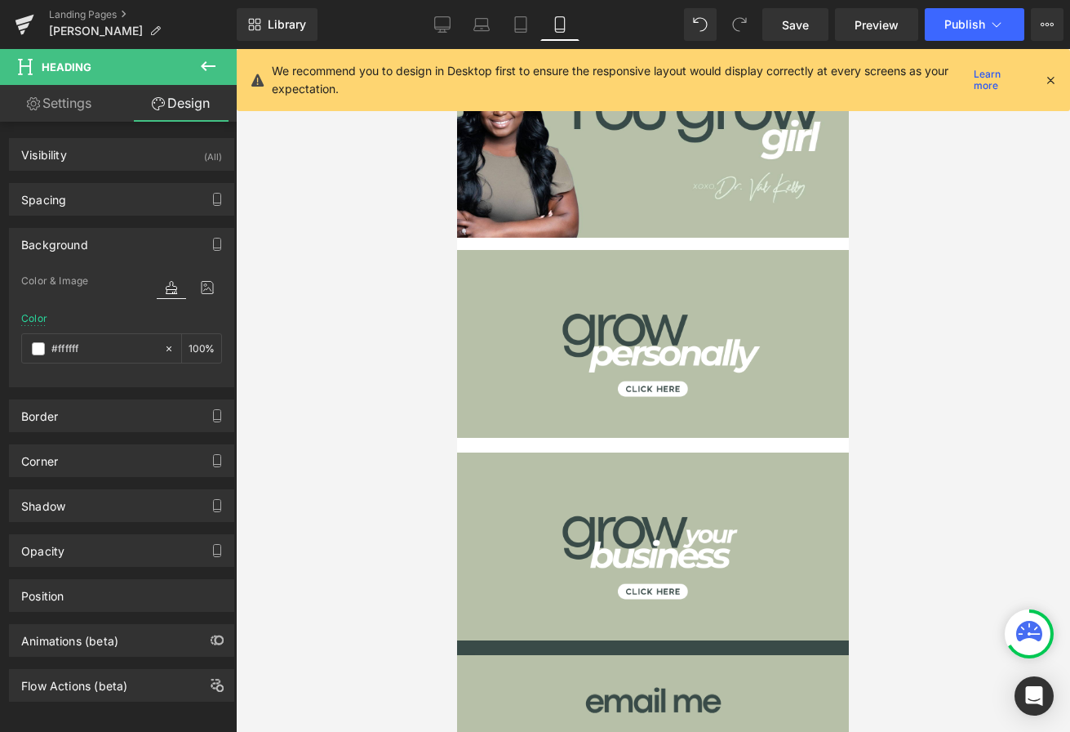
click at [540, 514] on body "Image Separator Image Heading Image Heading Image Heading Image Separator Image…" at bounding box center [653, 724] width 392 height 1350
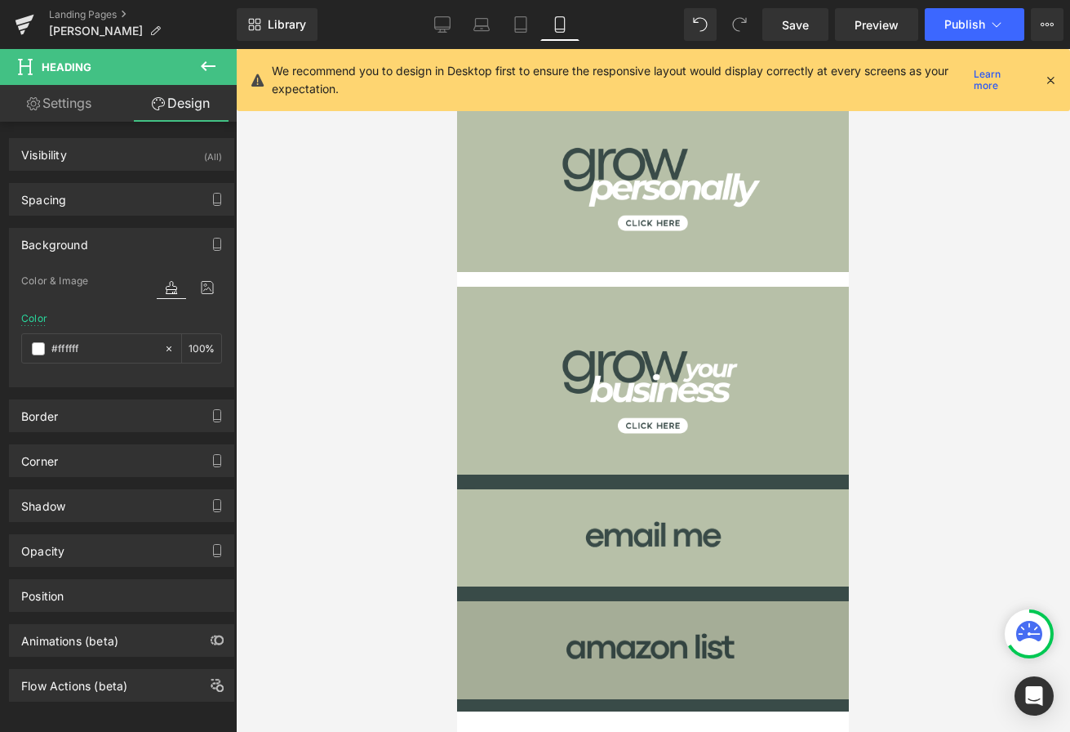
scroll to position [95, 0]
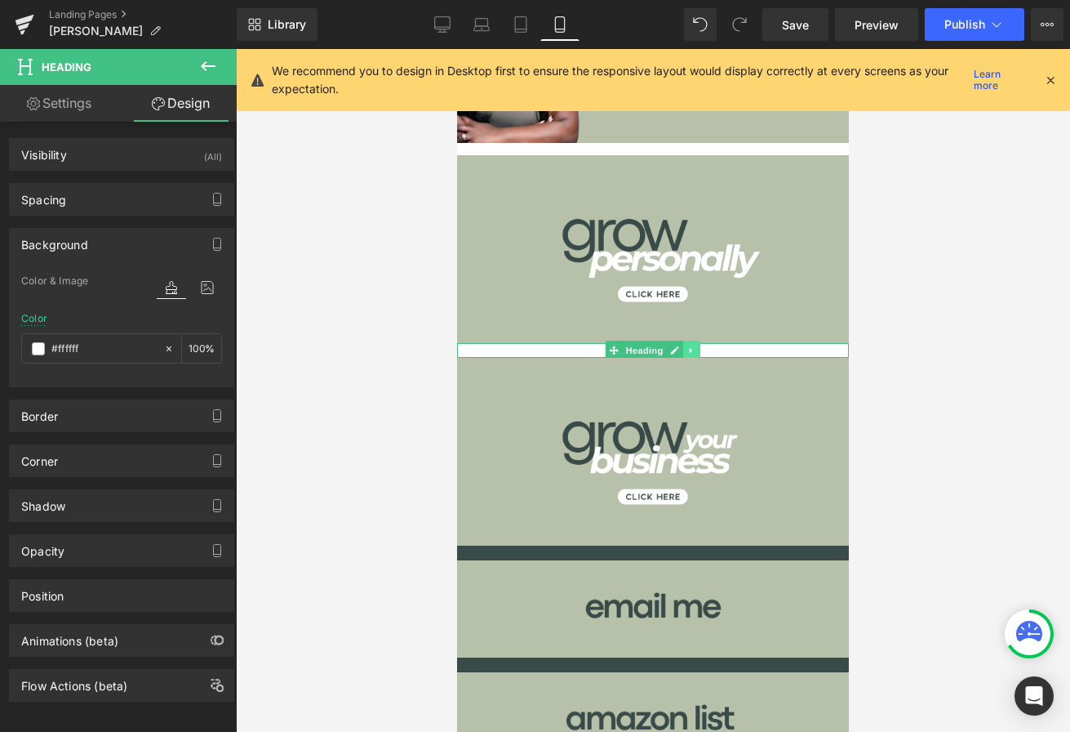
click at [689, 343] on link at bounding box center [691, 350] width 17 height 20
click at [686, 346] on icon at bounding box center [683, 350] width 9 height 10
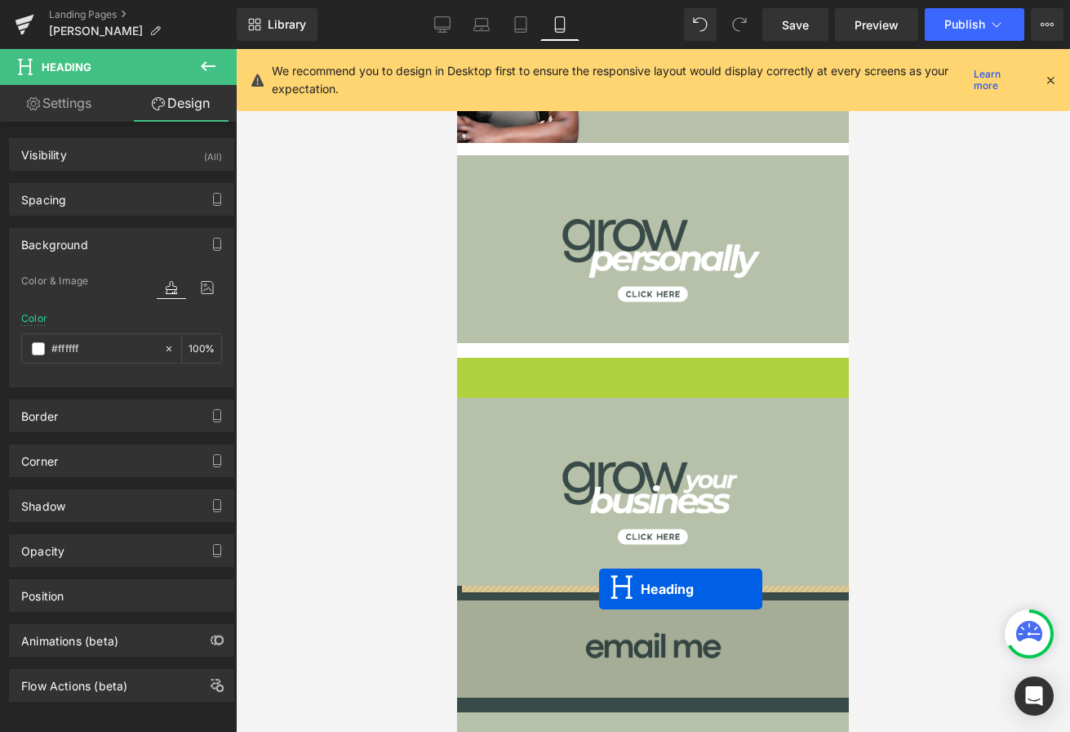
drag, startPoint x: 611, startPoint y: 360, endPoint x: 598, endPoint y: 589, distance: 229.0
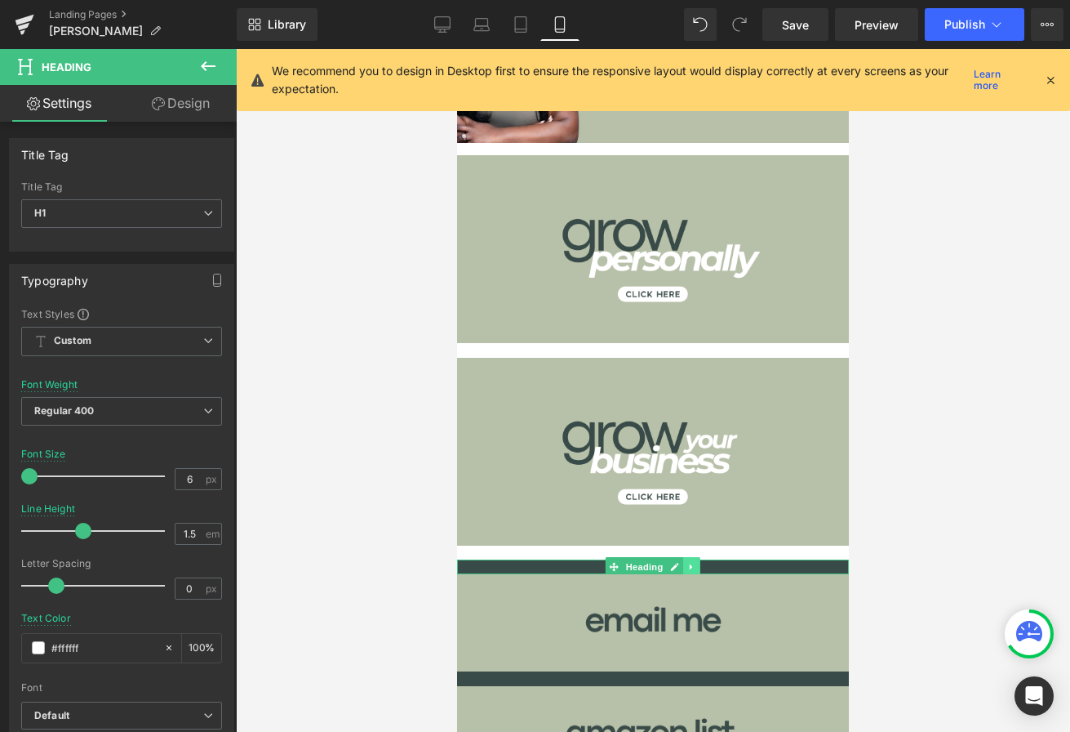
click at [695, 563] on icon at bounding box center [691, 567] width 9 height 10
click at [697, 565] on icon at bounding box center [700, 567] width 9 height 9
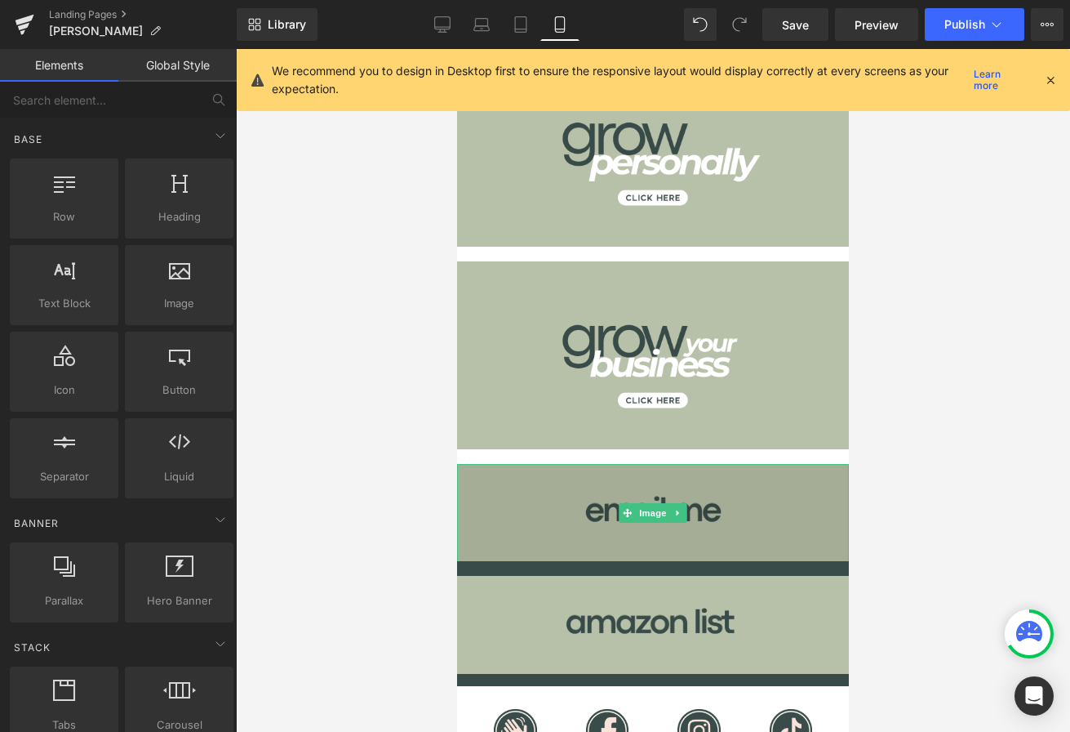
scroll to position [218, 0]
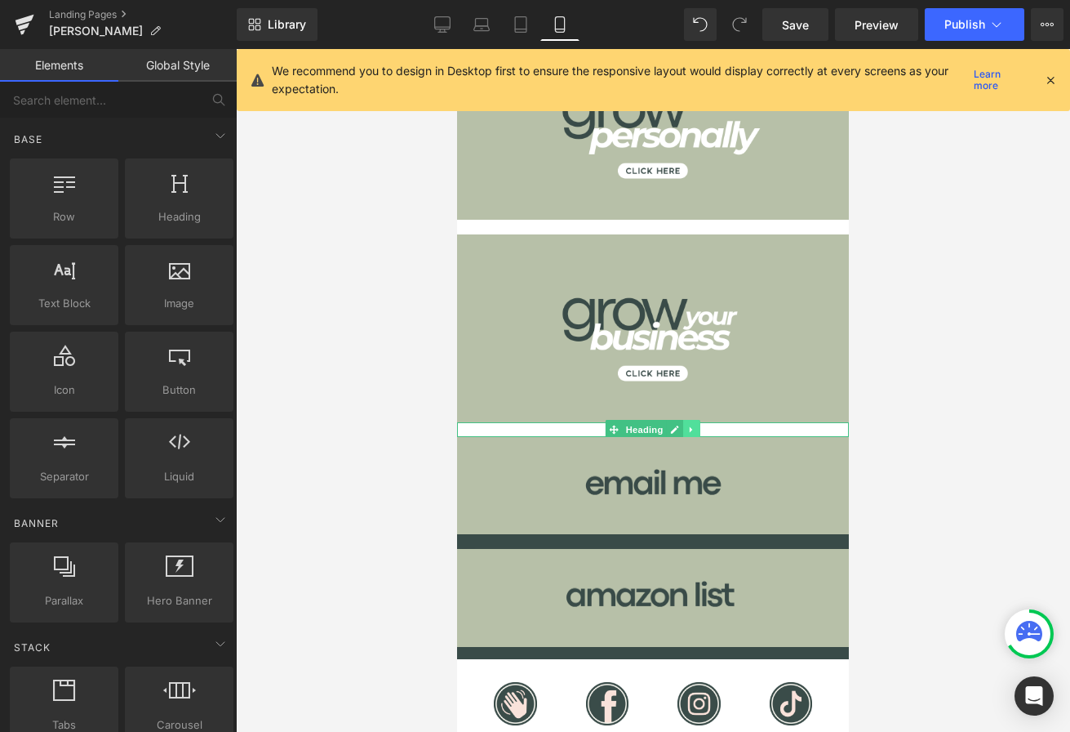
click at [695, 424] on link at bounding box center [691, 430] width 17 height 20
click at [678, 427] on link at bounding box center [683, 430] width 17 height 20
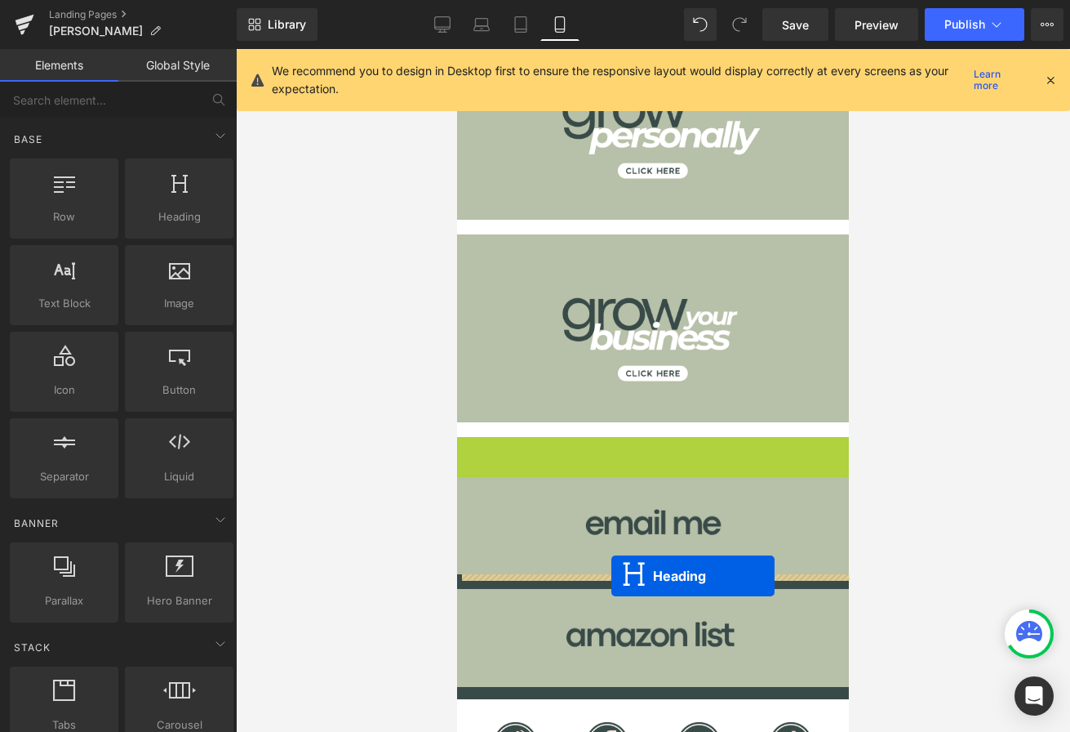
drag, startPoint x: 611, startPoint y: 442, endPoint x: 611, endPoint y: 576, distance: 133.9
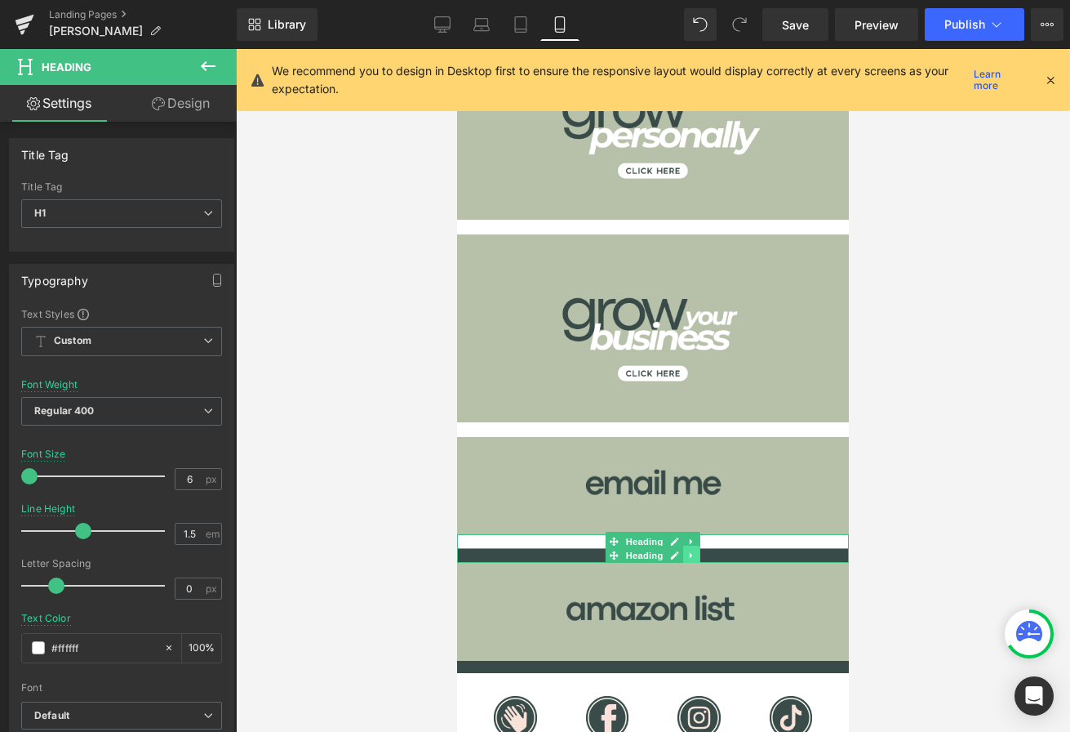
click at [692, 562] on link at bounding box center [691, 555] width 17 height 20
click at [705, 554] on link at bounding box center [700, 555] width 17 height 20
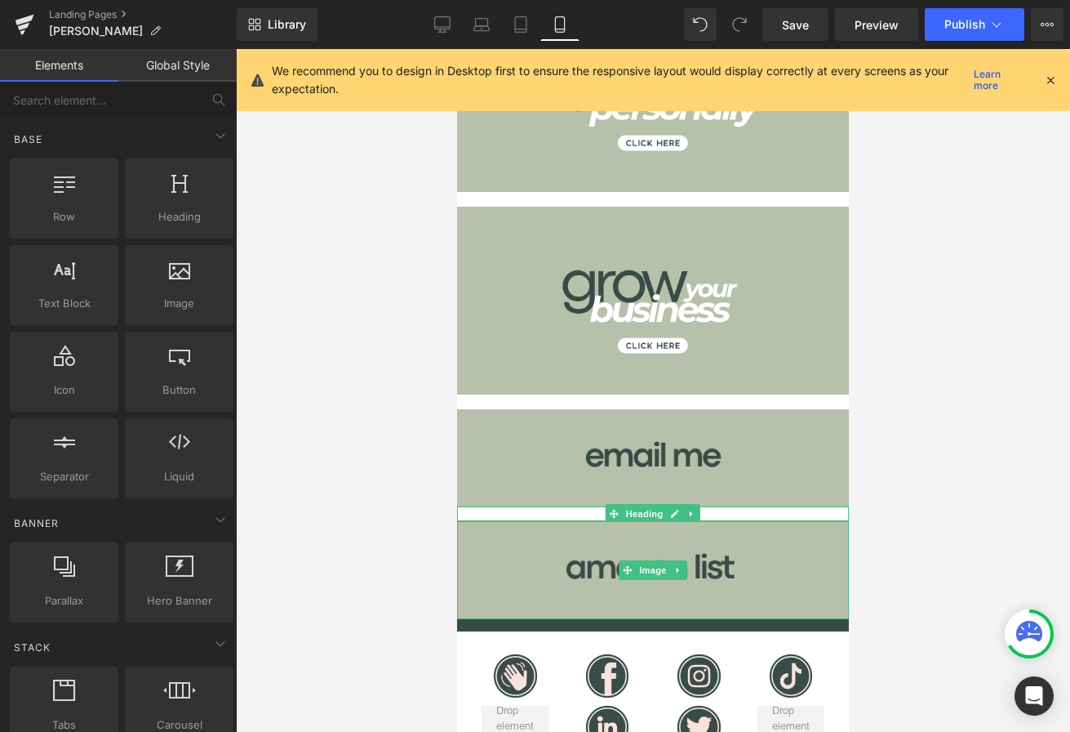
scroll to position [352, 0]
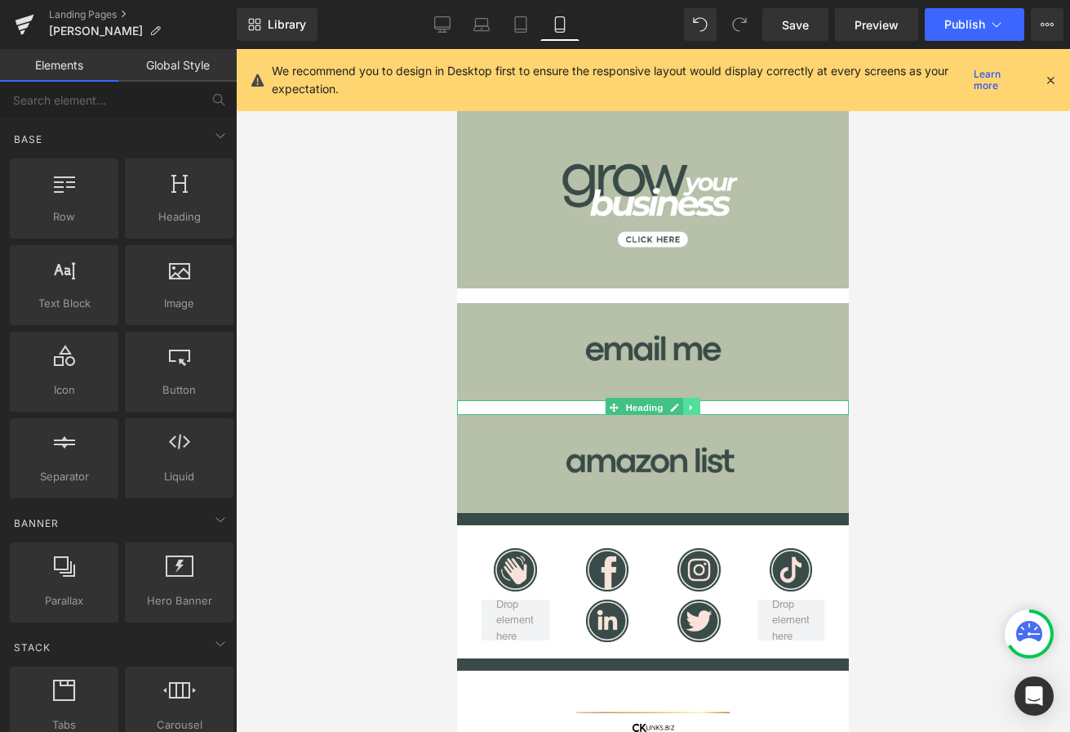
click at [694, 408] on icon at bounding box center [691, 407] width 9 height 10
click at [678, 406] on link at bounding box center [683, 408] width 17 height 20
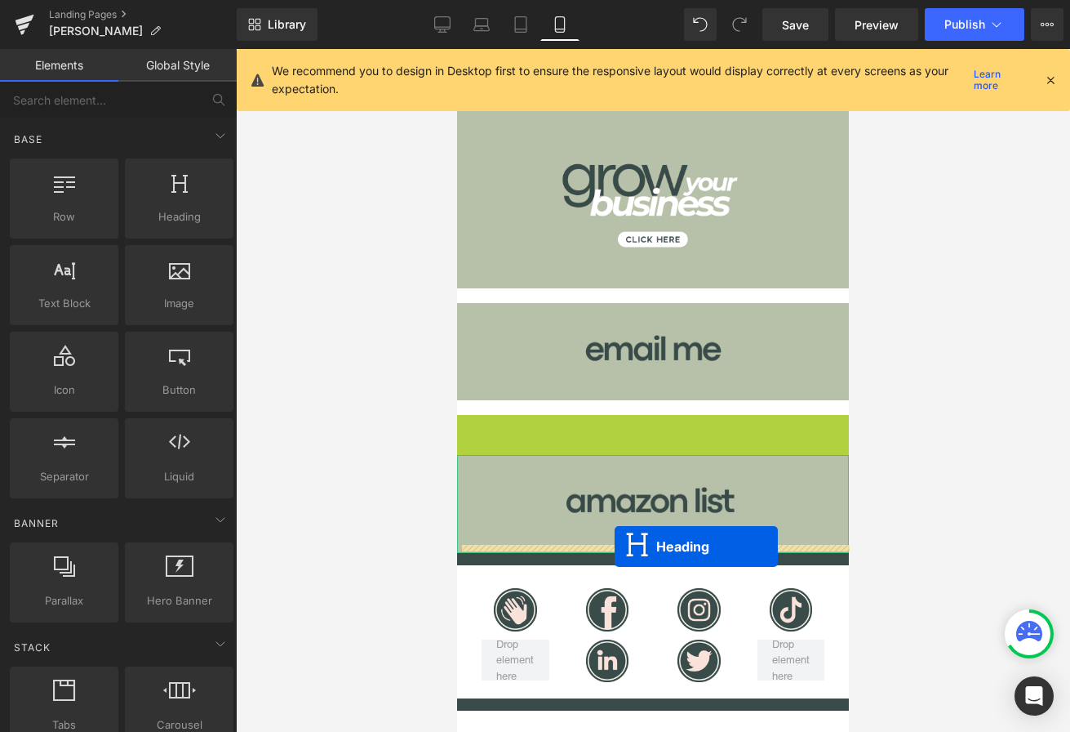
drag, startPoint x: 609, startPoint y: 423, endPoint x: 615, endPoint y: 546, distance: 123.4
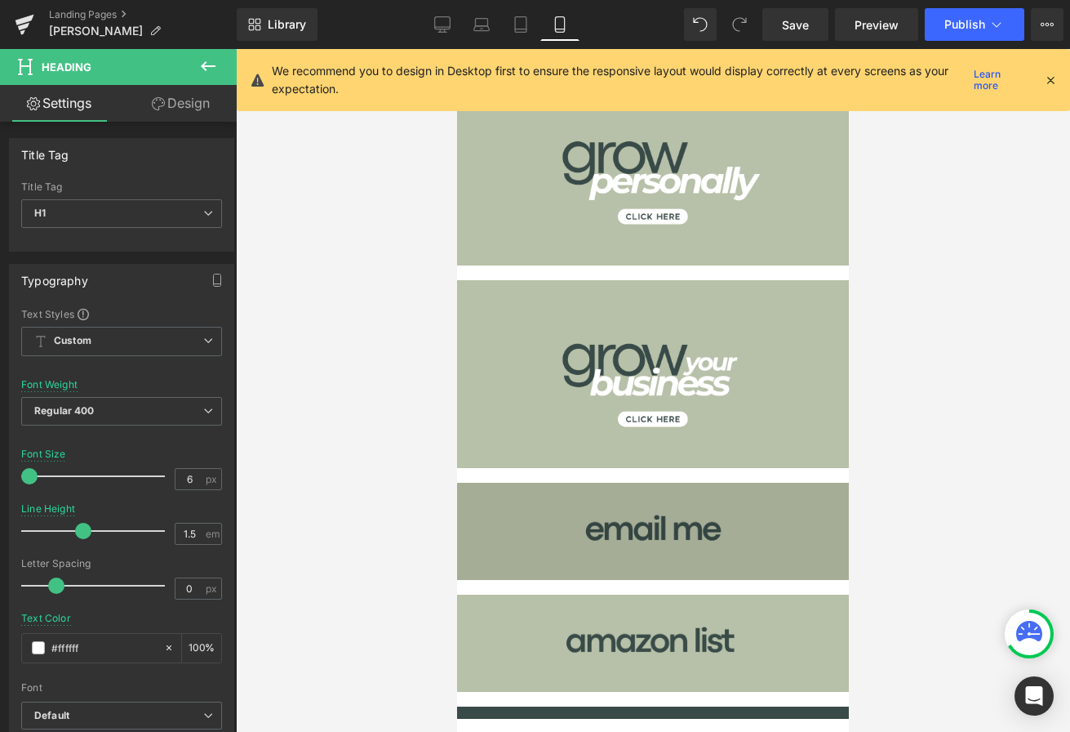
scroll to position [0, 0]
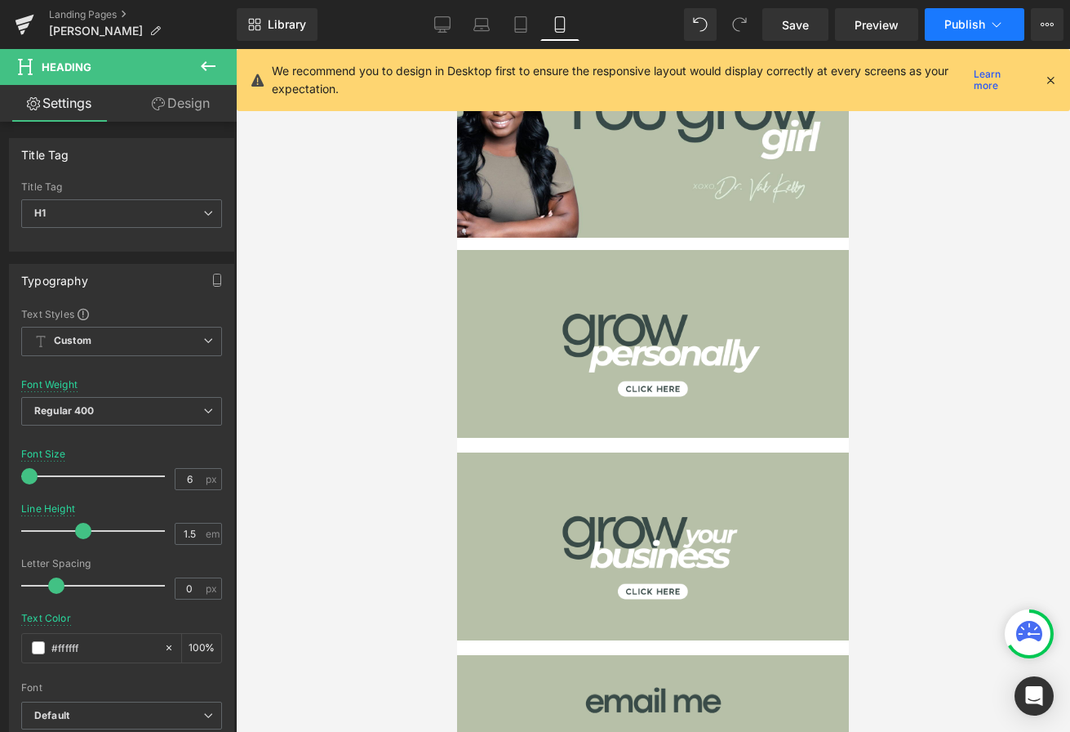
click at [967, 21] on span "Publish" at bounding box center [965, 24] width 41 height 13
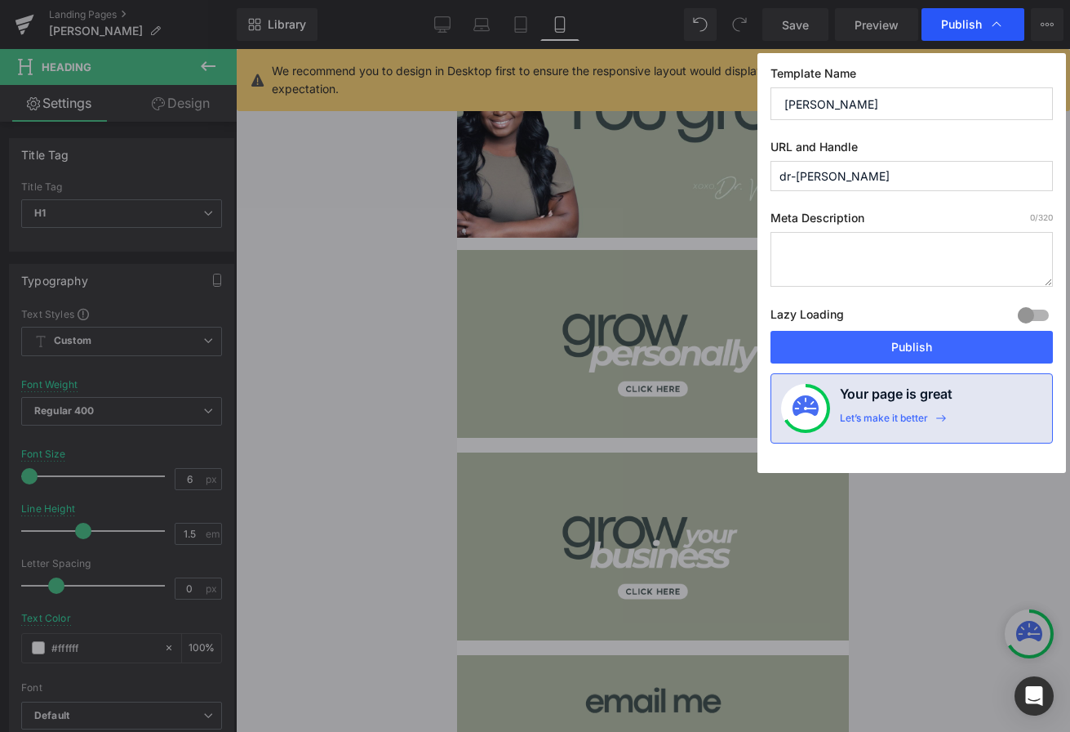
click at [979, 20] on span "Publish" at bounding box center [961, 24] width 41 height 15
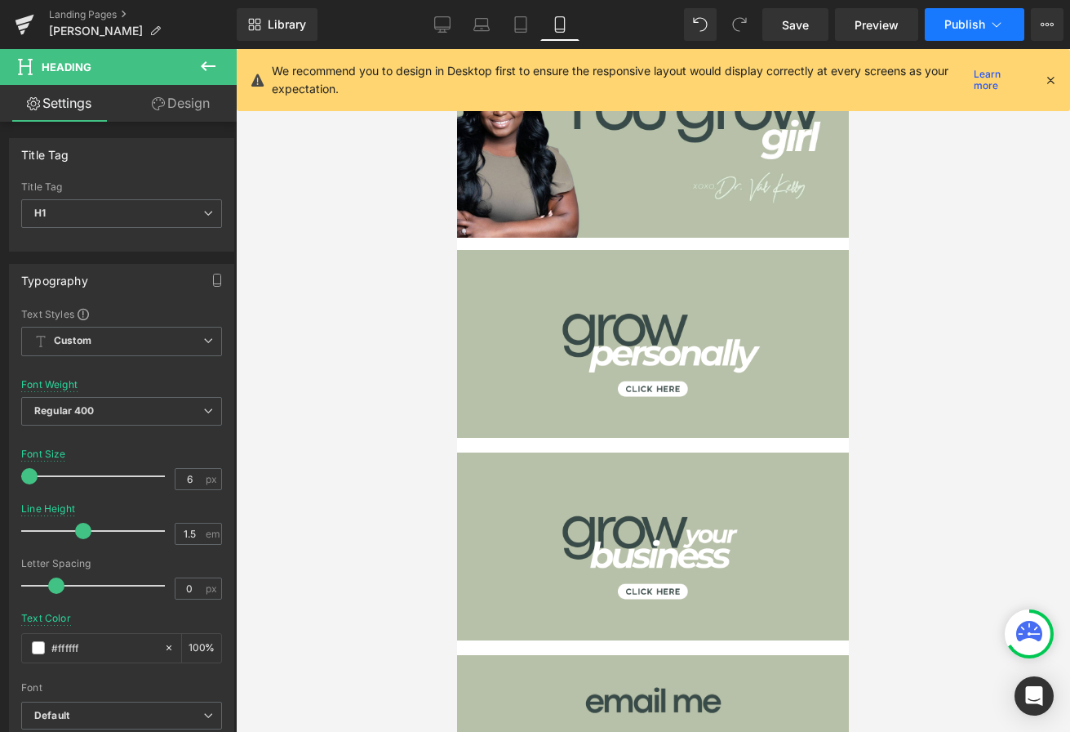
click at [972, 20] on span "Publish" at bounding box center [965, 24] width 41 height 13
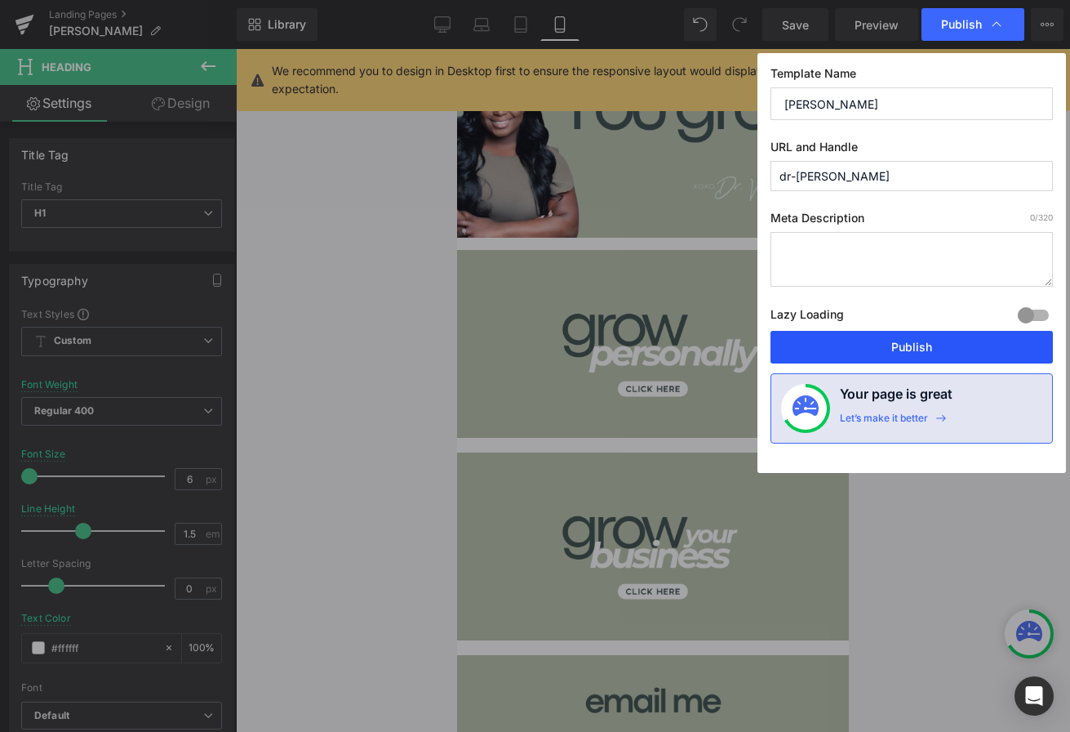
drag, startPoint x: 843, startPoint y: 336, endPoint x: 386, endPoint y: 287, distance: 459.8
click at [843, 336] on button "Publish" at bounding box center [912, 347] width 282 height 33
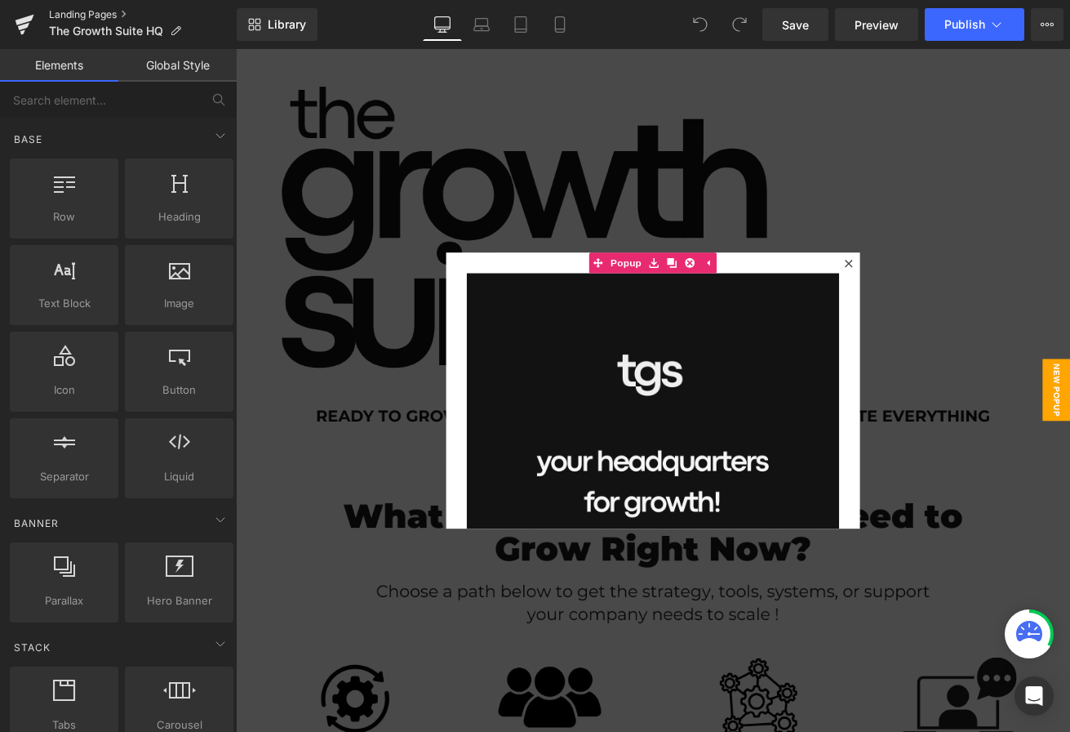
click at [91, 13] on link "Landing Pages" at bounding box center [143, 14] width 188 height 13
